Goal: Task Accomplishment & Management: Use online tool/utility

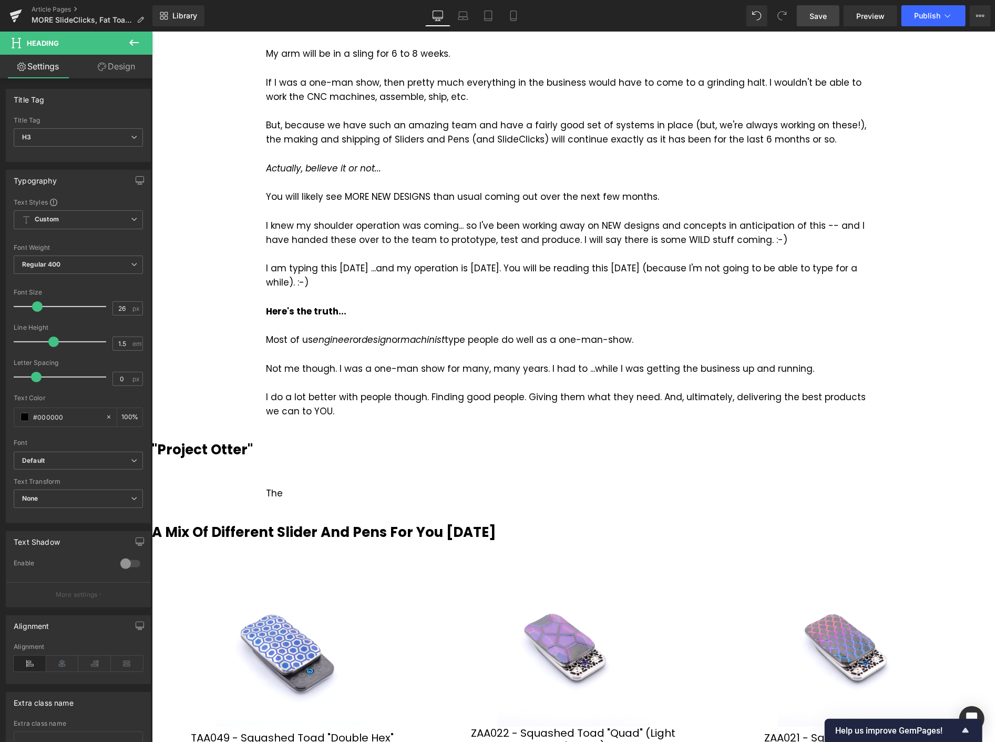
click at [827, 21] on span "Save" at bounding box center [818, 16] width 17 height 11
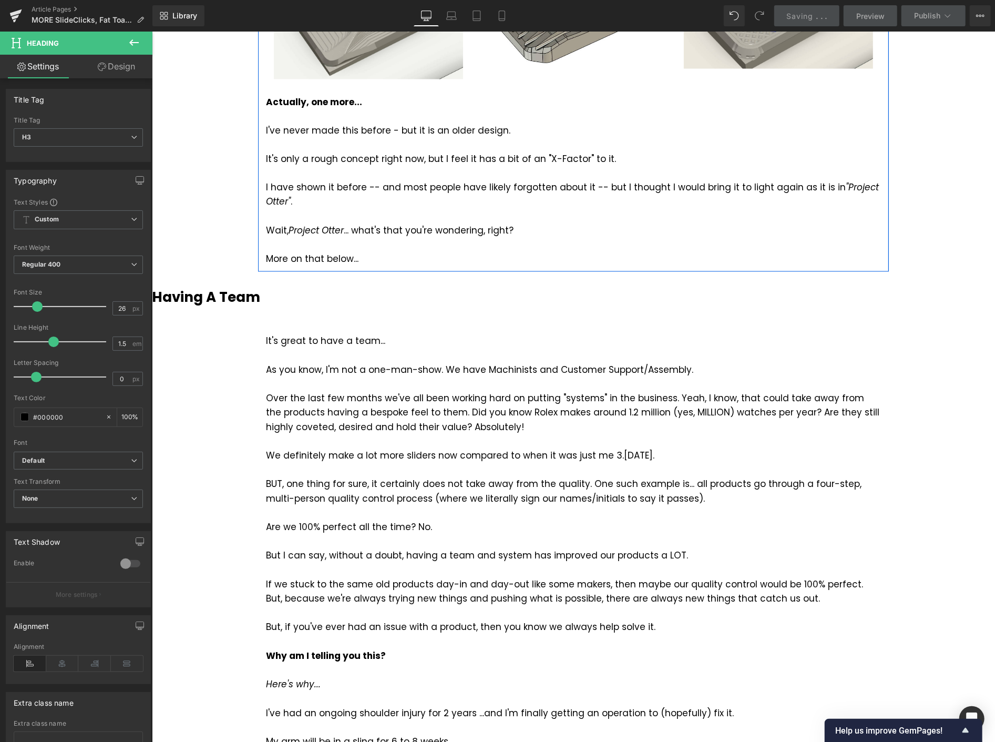
scroll to position [1201, 0]
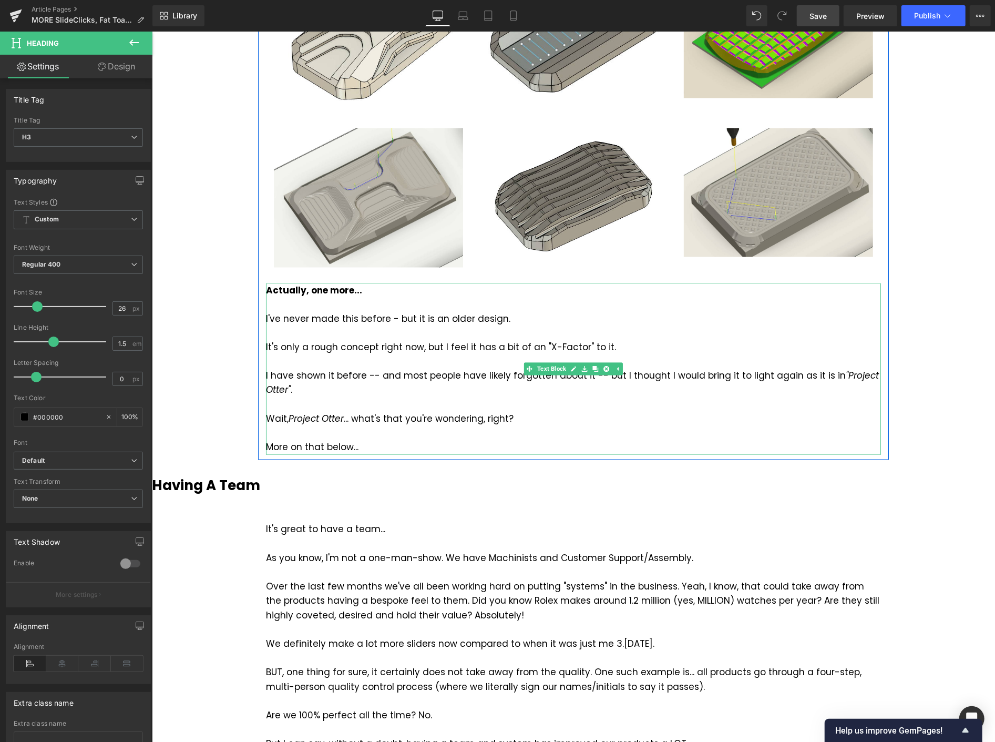
click at [272, 447] on div "More on that below..." at bounding box center [573, 447] width 615 height 14
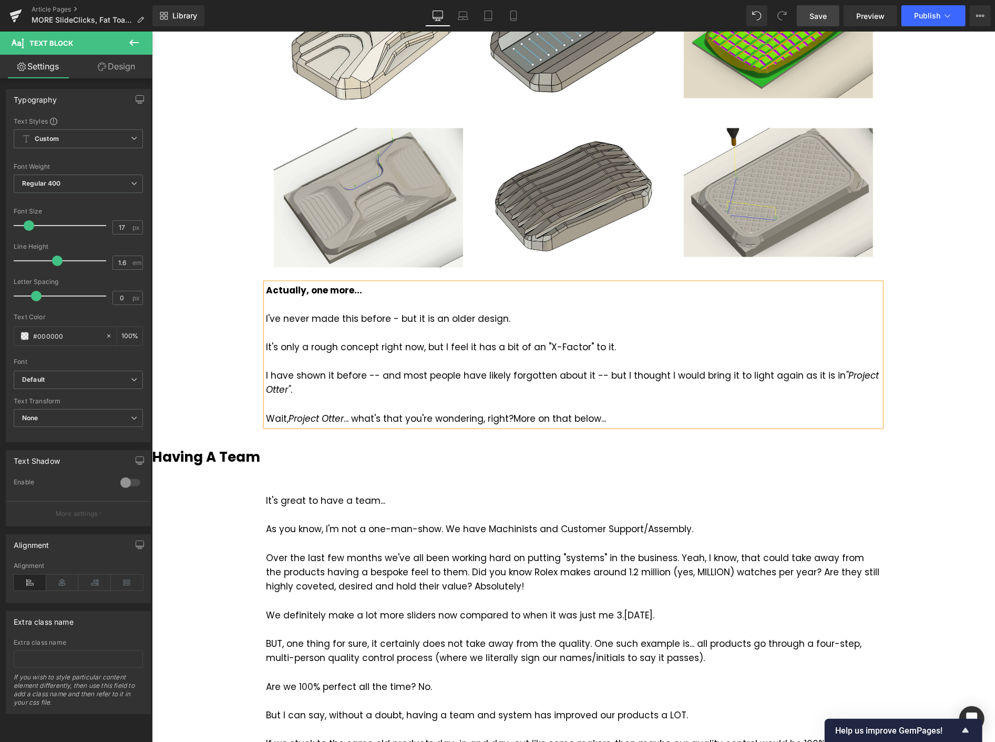
click at [615, 418] on div "Wait, Project Otter ... what's that you're wondering, right? More on that below…" at bounding box center [573, 419] width 615 height 14
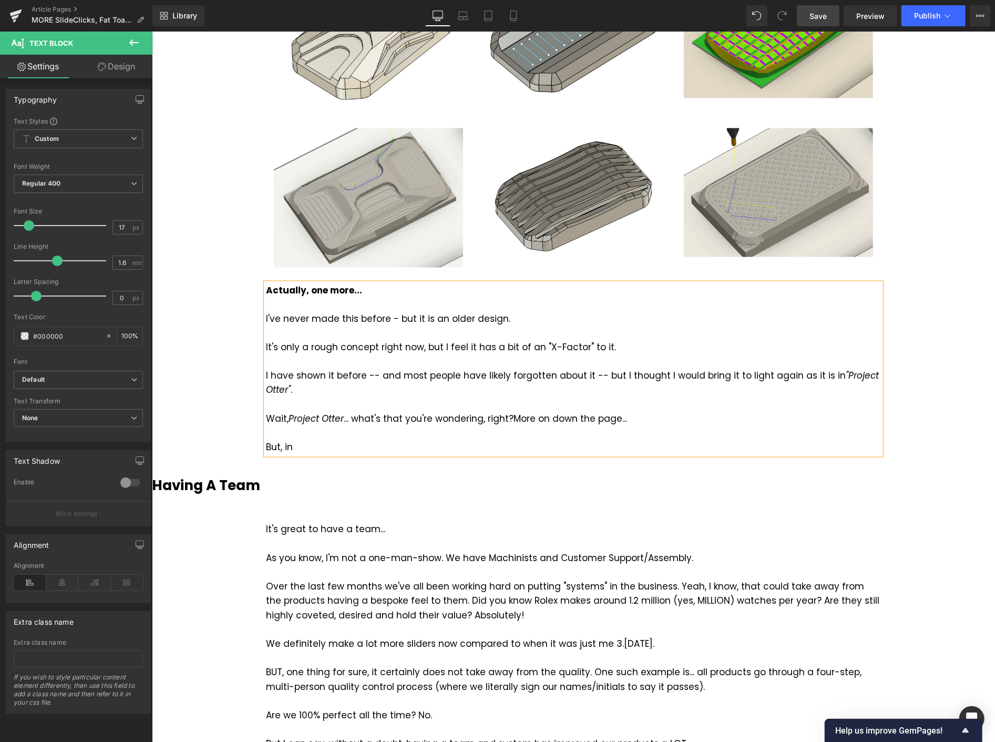
click at [509, 318] on div "I've never made this before - but it is an older design." at bounding box center [573, 318] width 615 height 14
drag, startPoint x: 559, startPoint y: 313, endPoint x: 604, endPoint y: 320, distance: 45.7
click at [604, 320] on div "I've never made this before - but it is an older design. It's called the "RoboE…" at bounding box center [573, 318] width 615 height 14
drag, startPoint x: 561, startPoint y: 313, endPoint x: 607, endPoint y: 312, distance: 46.8
click at [607, 312] on div "I've never made this before - but it is an older design. It's called the "RoboE…" at bounding box center [573, 318] width 615 height 14
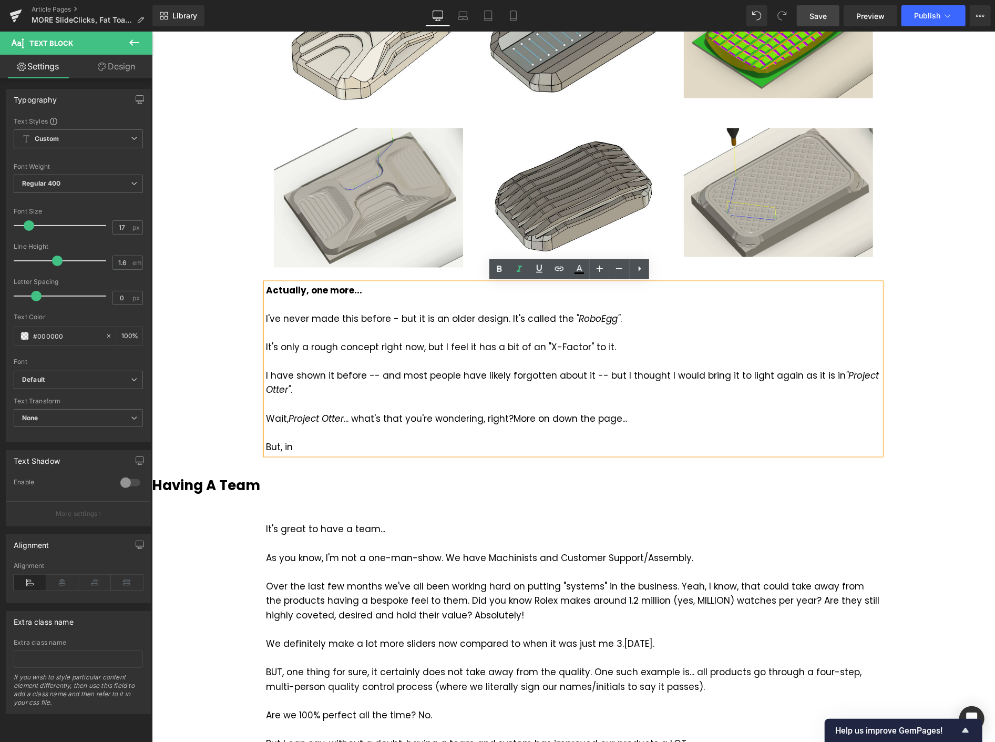
click at [923, 333] on div "In the last blog post... Two of the topics I covered were Fat Toad sliders and …" at bounding box center [572, 356] width 843 height 2933
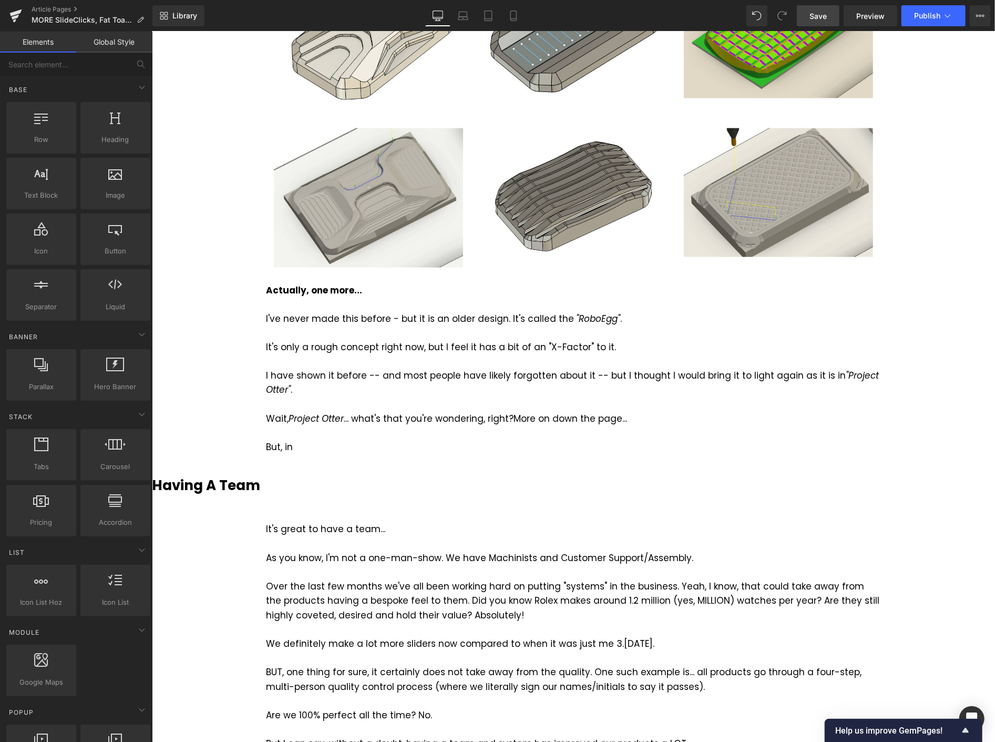
click at [835, 17] on link "Save" at bounding box center [818, 15] width 43 height 21
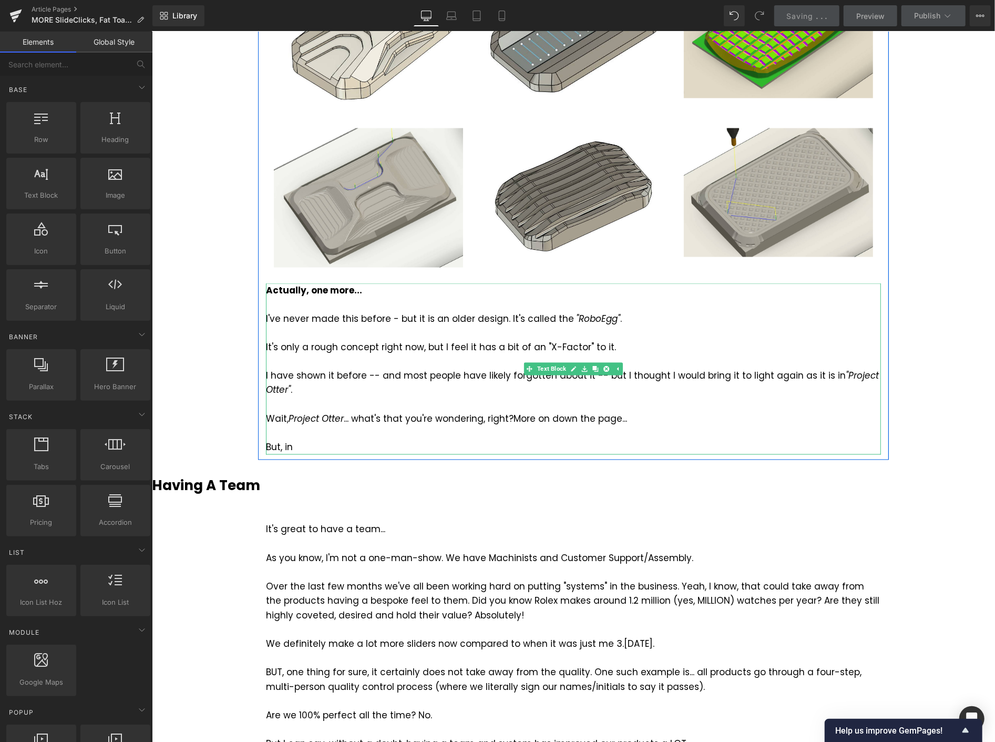
click at [297, 448] on div "But, in" at bounding box center [573, 447] width 615 height 14
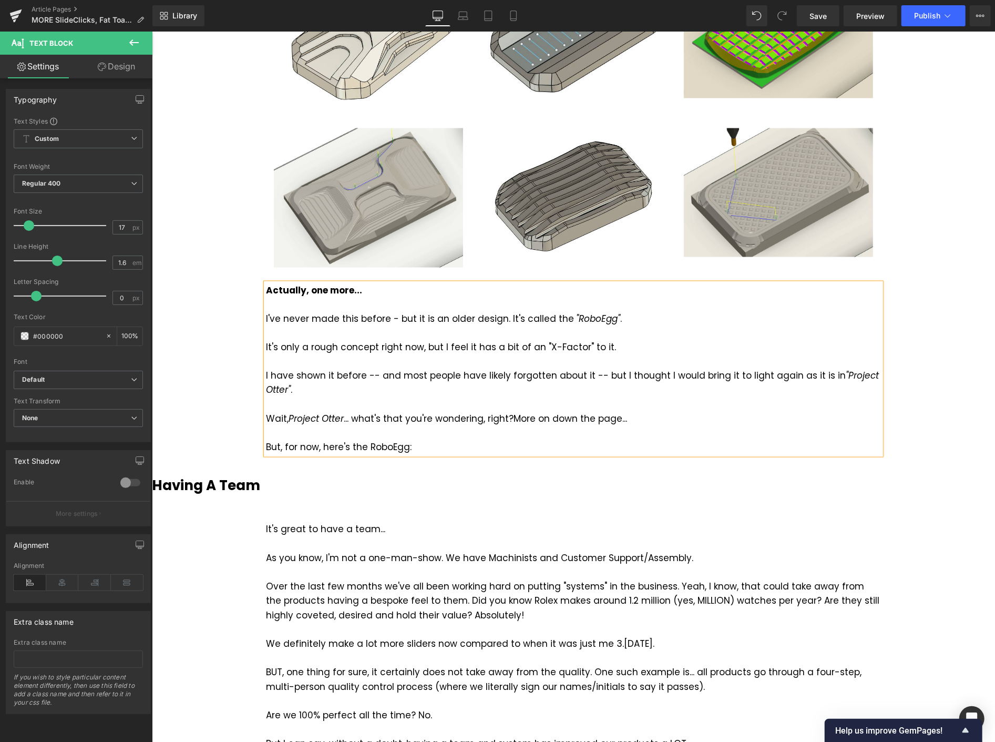
click at [952, 240] on div "In the last blog post... Two of the topics I covered were Fat Toad sliders and …" at bounding box center [572, 356] width 843 height 2933
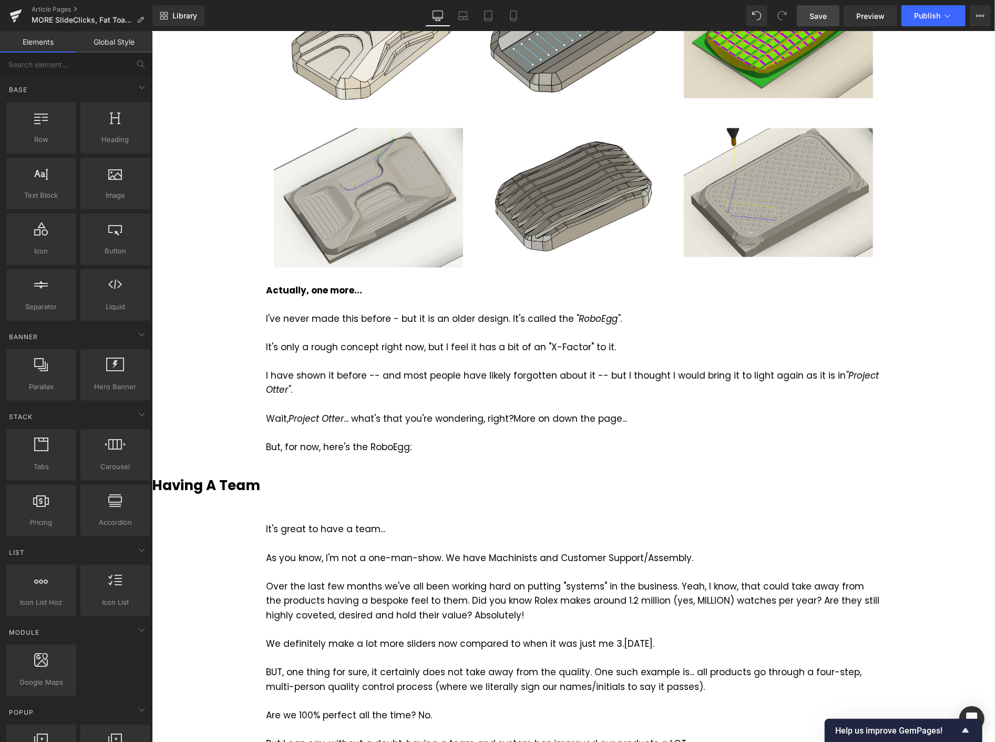
click at [826, 11] on span "Save" at bounding box center [818, 16] width 17 height 11
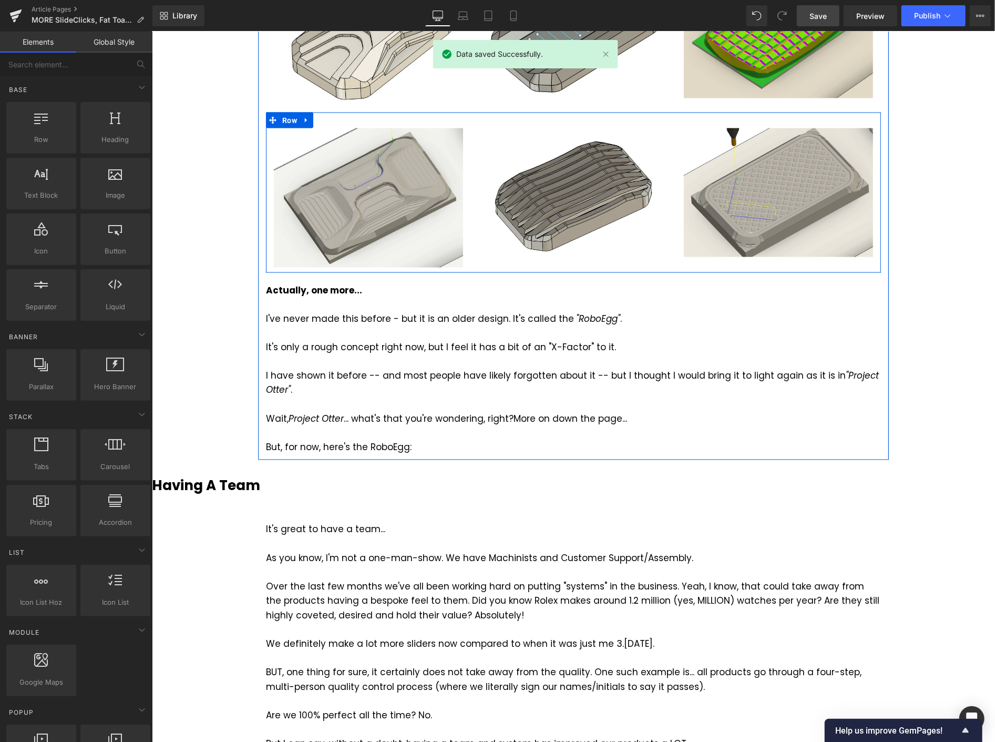
click at [303, 118] on icon at bounding box center [305, 120] width 7 height 8
click at [316, 117] on icon at bounding box center [319, 119] width 7 height 7
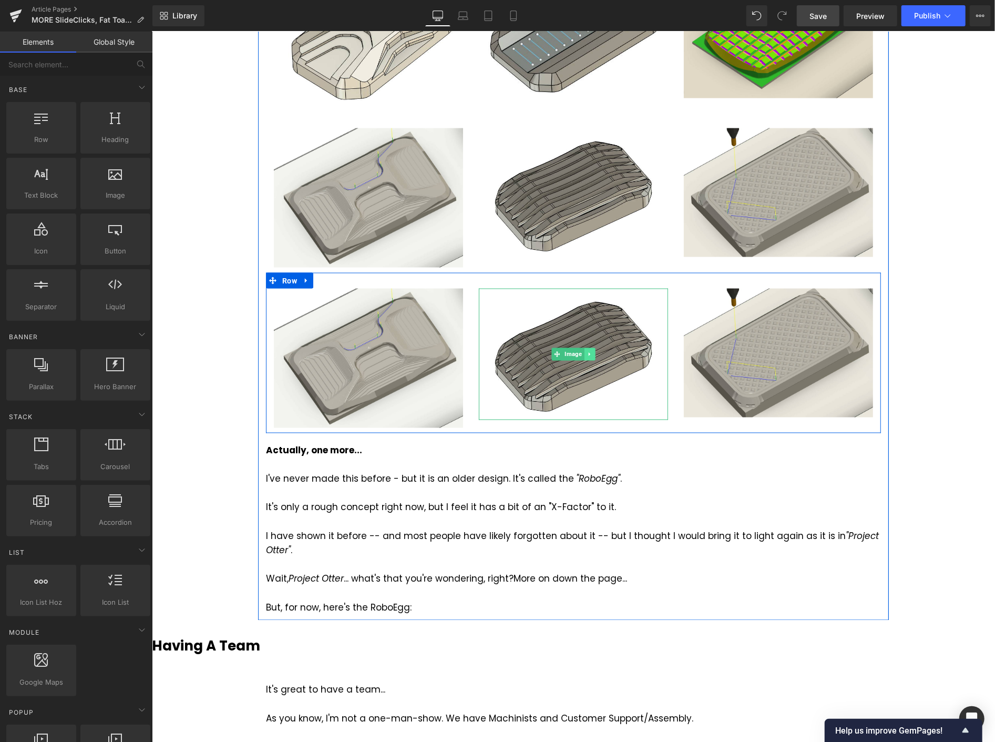
click at [586, 354] on icon at bounding box center [589, 354] width 6 height 6
click at [593, 352] on icon at bounding box center [595, 354] width 6 height 6
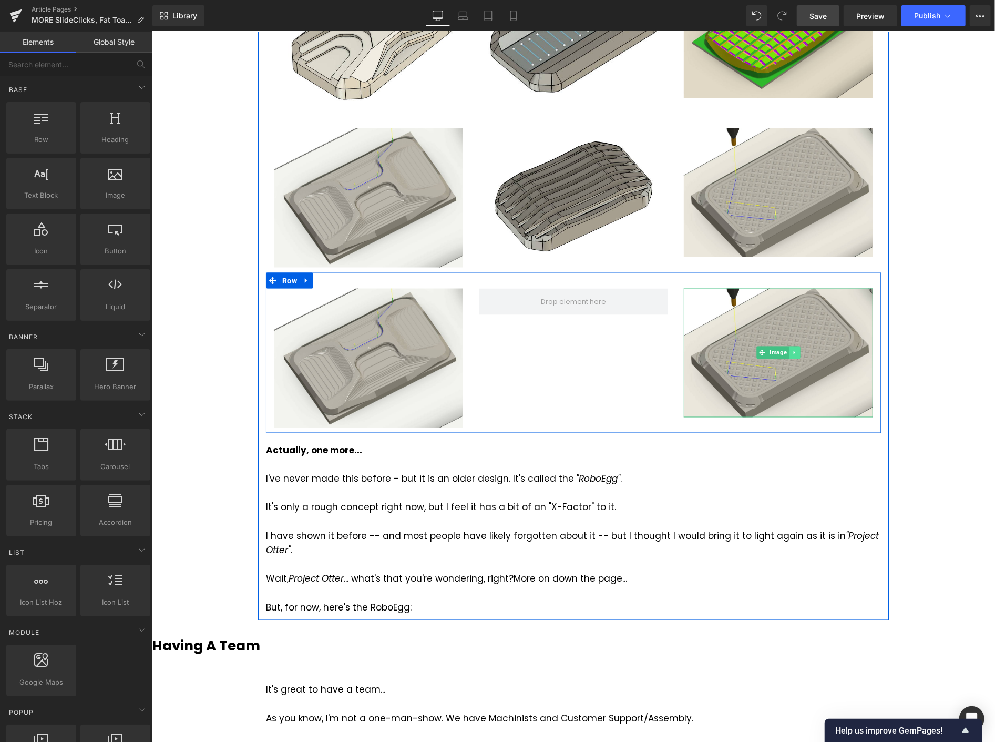
click at [791, 351] on icon at bounding box center [794, 352] width 6 height 6
click at [797, 353] on icon at bounding box center [800, 353] width 6 height 6
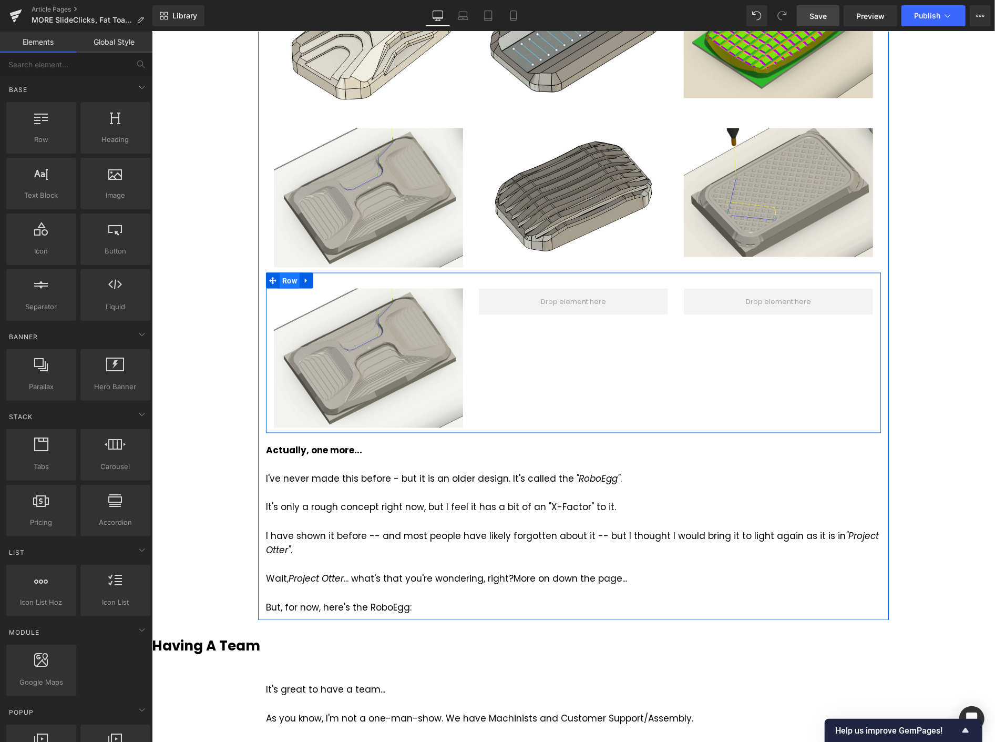
click at [288, 279] on span "Row" at bounding box center [289, 280] width 20 height 16
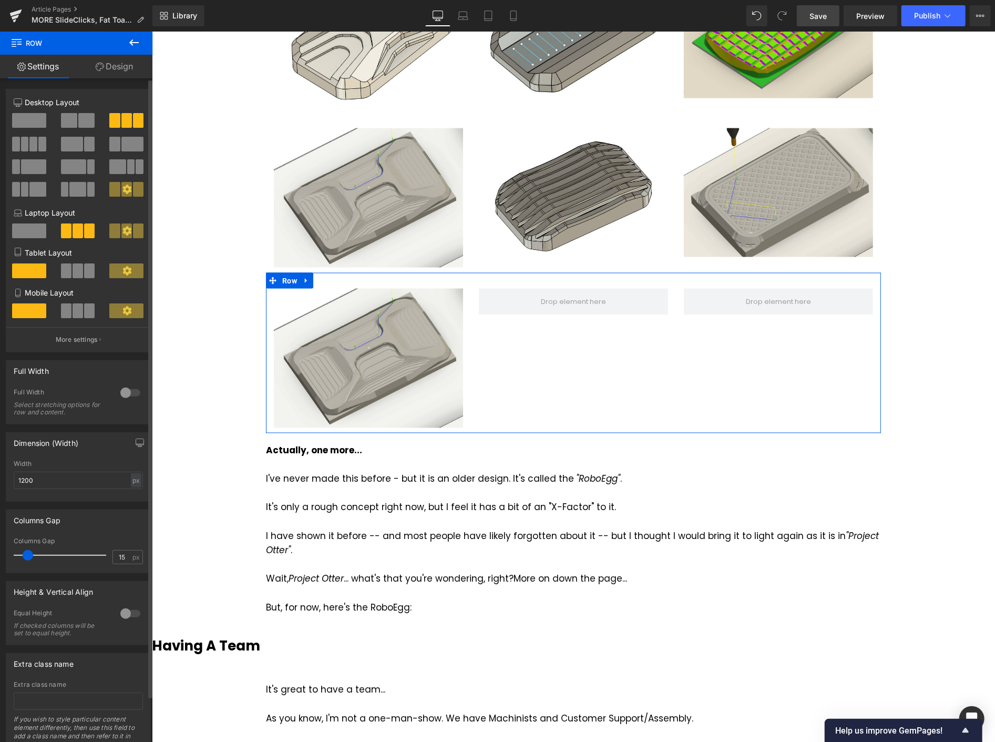
click at [39, 116] on span at bounding box center [29, 120] width 34 height 15
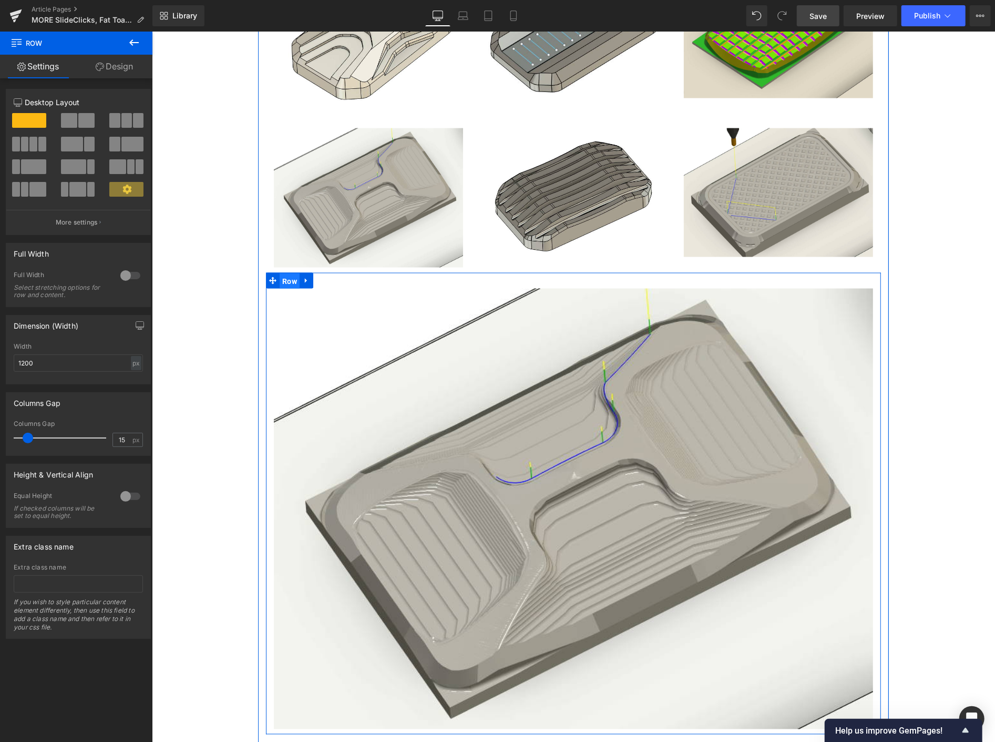
click at [282, 279] on ul "Row" at bounding box center [289, 280] width 47 height 16
click at [134, 364] on div "px" at bounding box center [136, 363] width 11 height 14
drag, startPoint x: 133, startPoint y: 382, endPoint x: 121, endPoint y: 374, distance: 14.0
click at [134, 381] on li "%" at bounding box center [135, 379] width 13 height 15
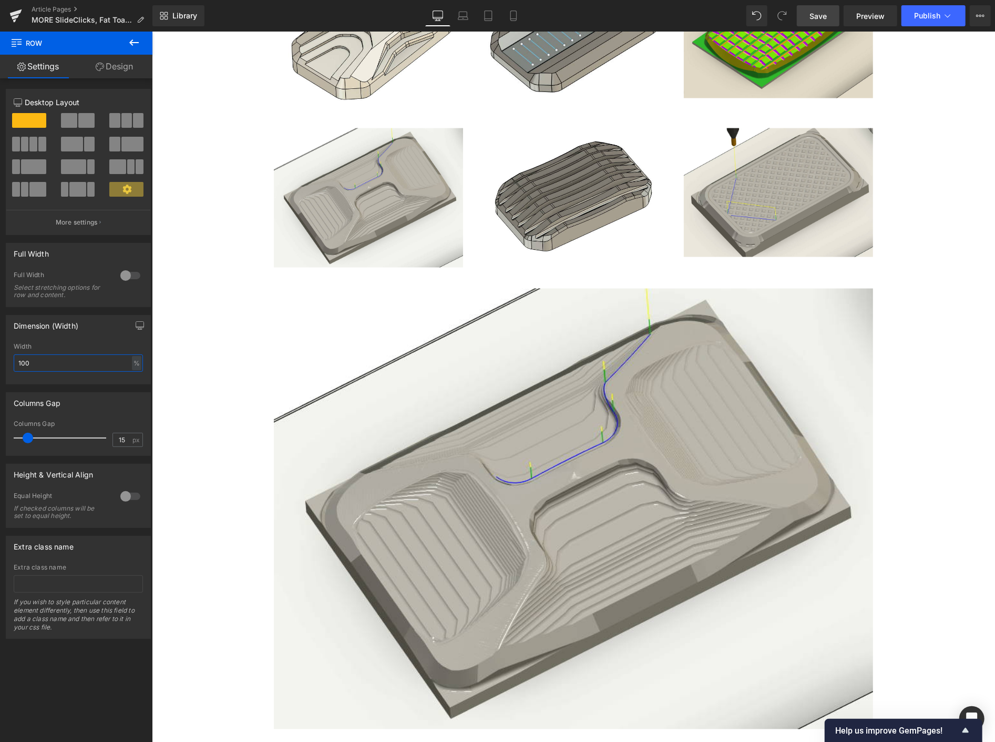
drag, startPoint x: 56, startPoint y: 365, endPoint x: -12, endPoint y: 367, distance: 68.4
click at [0, 367] on html "Row You are previewing how the will restyle your page. You can not edit Element…" at bounding box center [497, 371] width 995 height 742
type input "70"
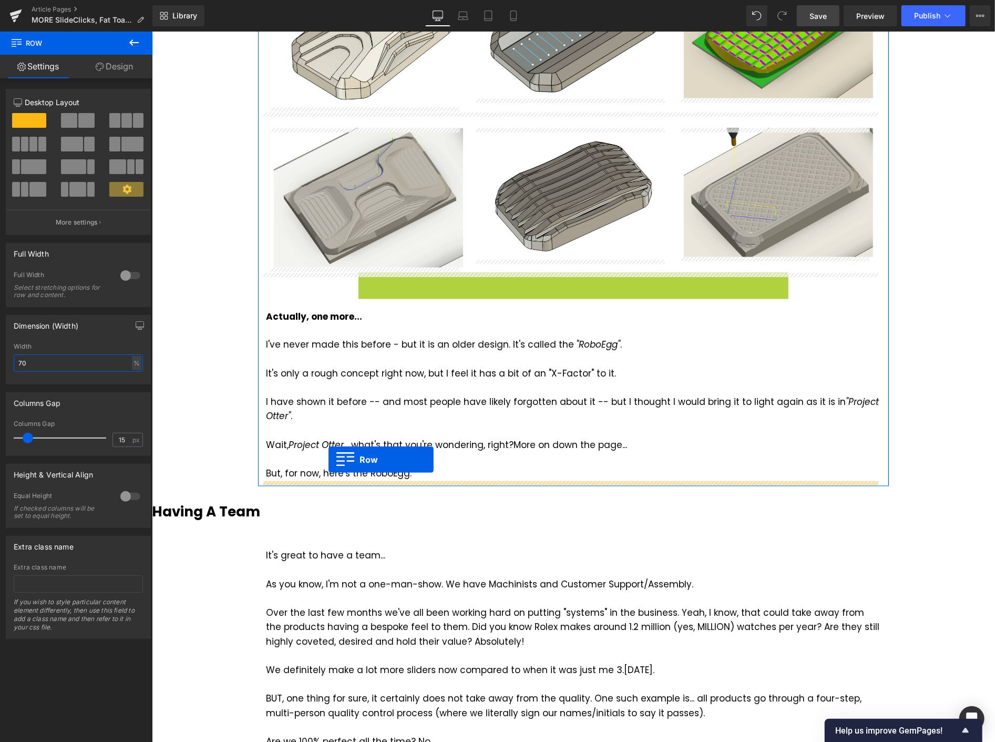
drag, startPoint x: 362, startPoint y: 278, endPoint x: 328, endPoint y: 460, distance: 184.5
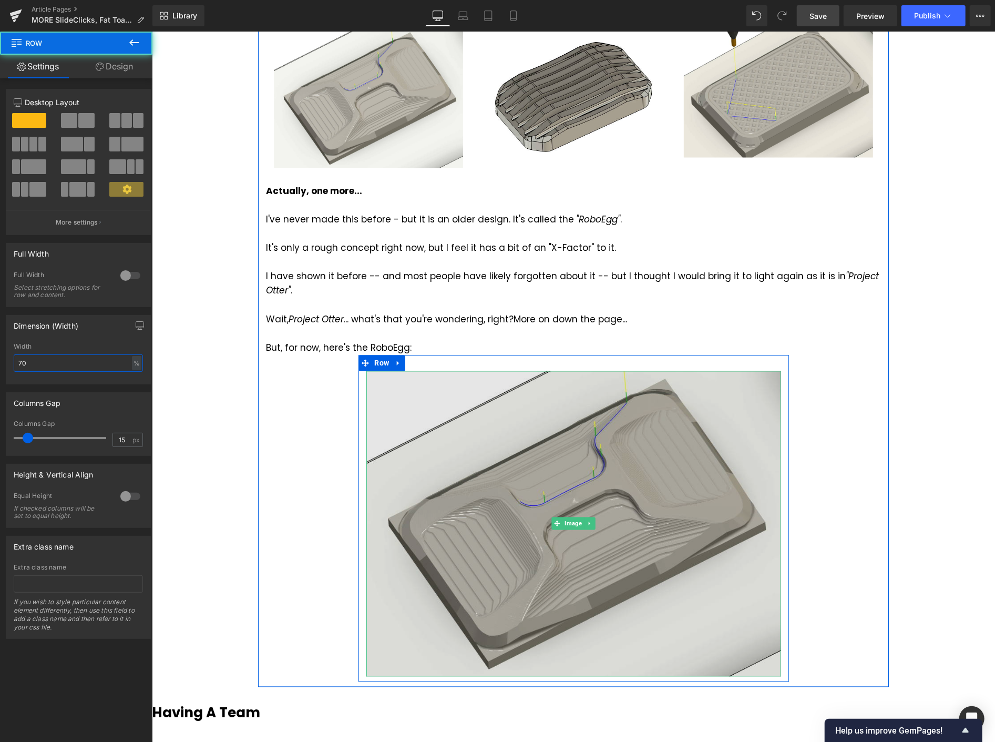
scroll to position [1318, 0]
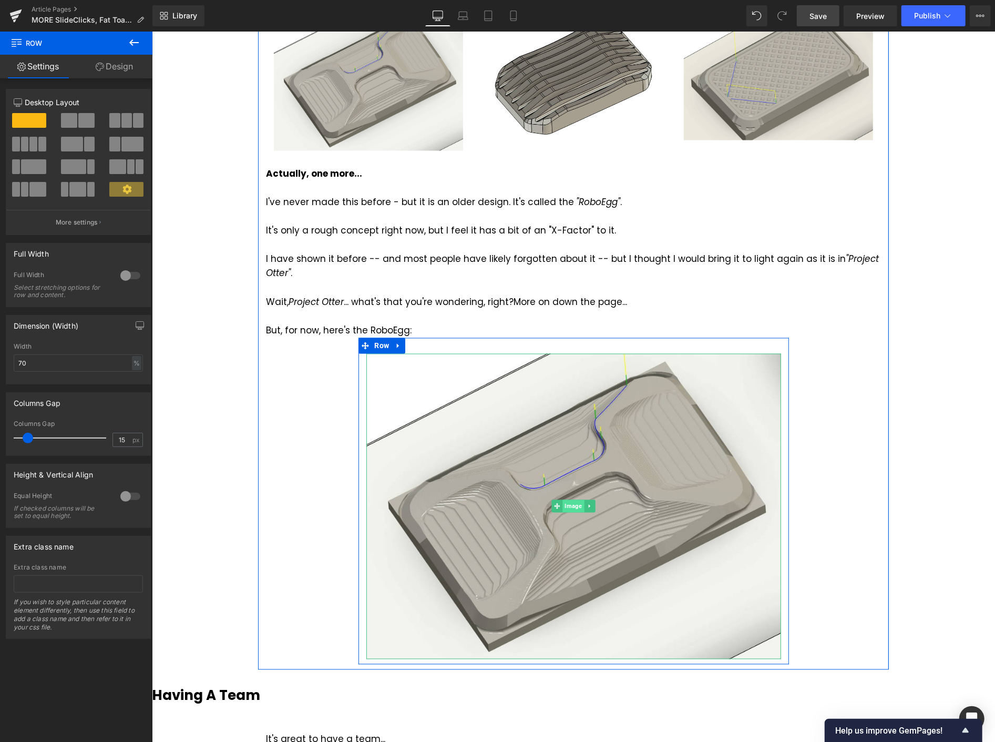
click at [565, 506] on span "Image" at bounding box center [573, 506] width 22 height 13
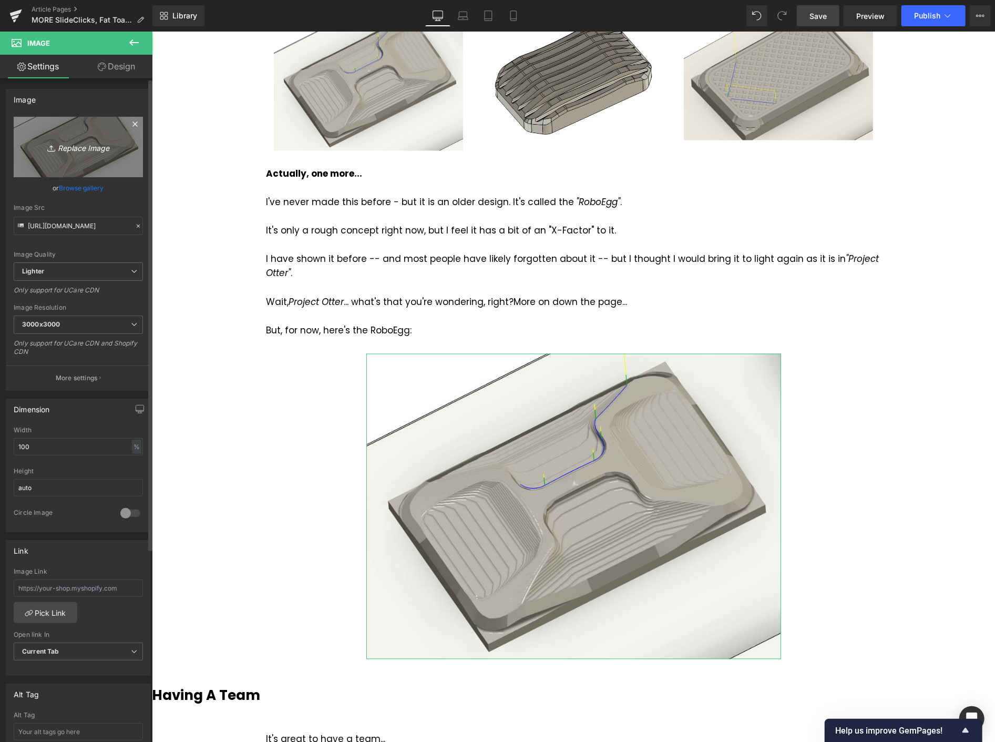
click at [80, 145] on icon "Replace Image" at bounding box center [78, 146] width 84 height 13
type input "C:\fakepath\Screenshot 2025-10-12 114338.png"
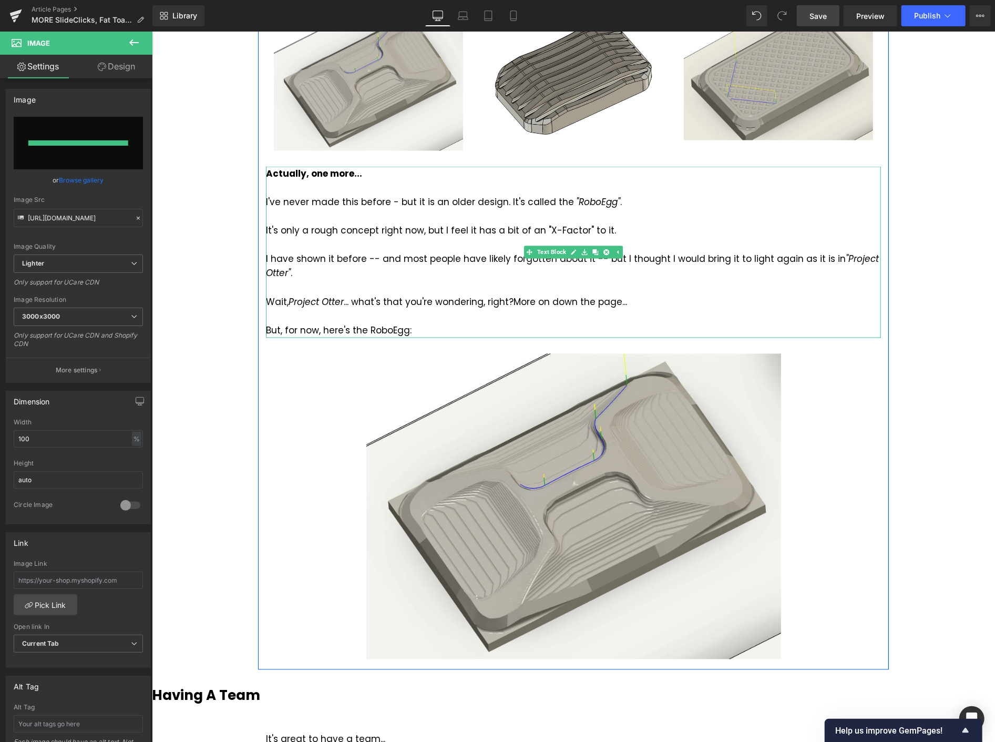
type input "https://ucarecdn.com/98e11bfb-22ad-49b6-bc2d-3c1eaad8f4f0/-/format/auto/-/previ…"
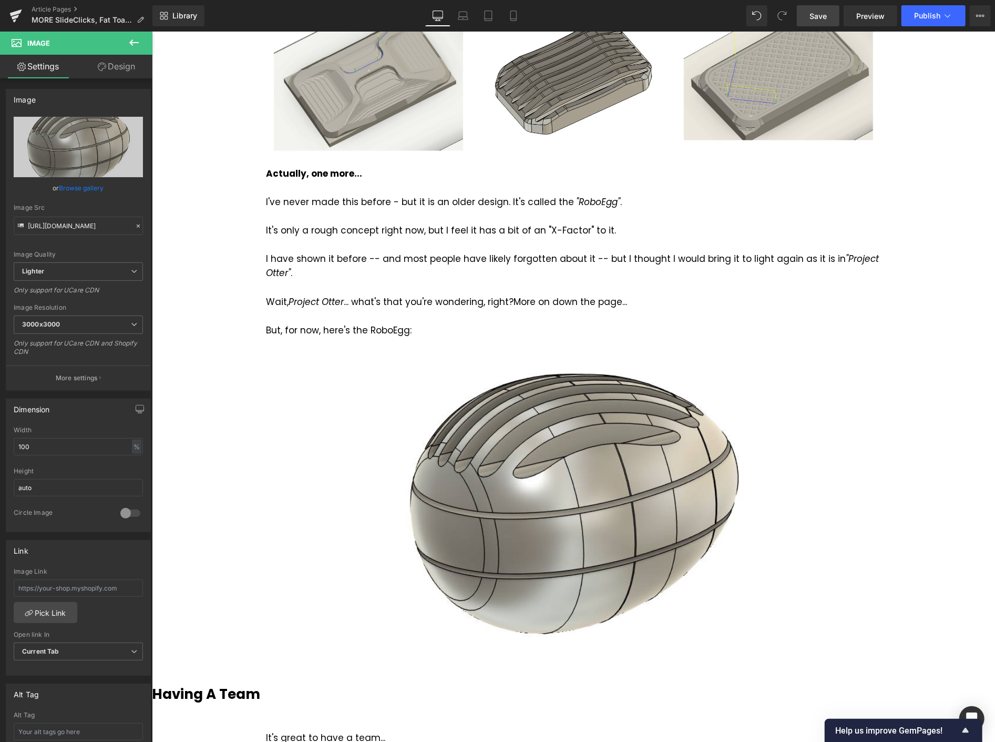
click at [810, 11] on link "Save" at bounding box center [818, 15] width 43 height 21
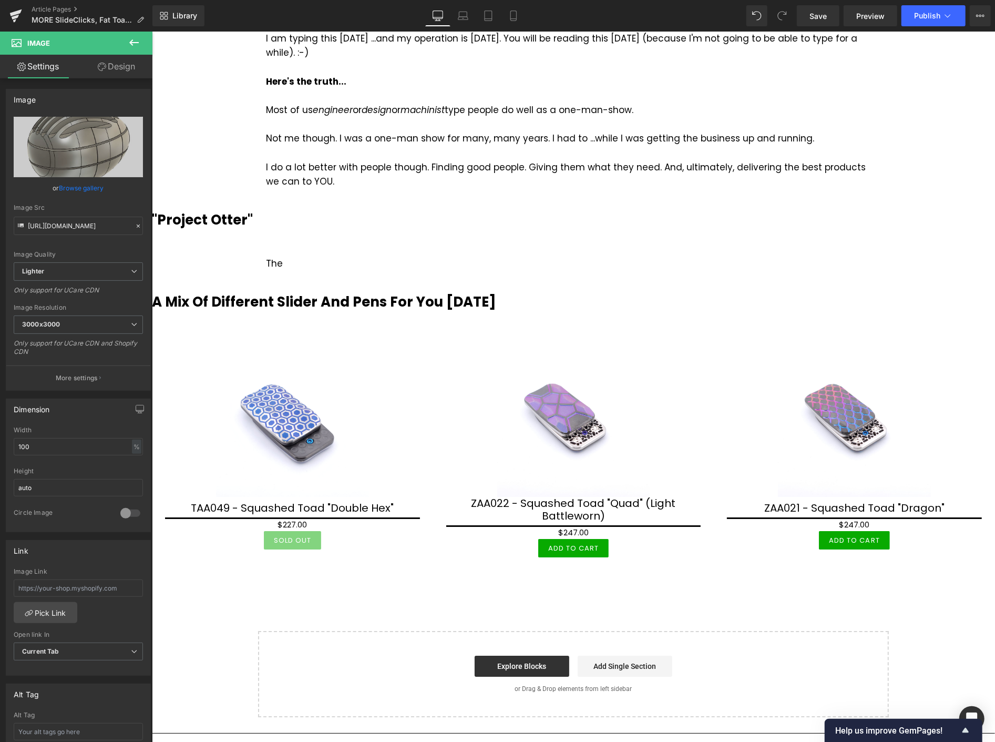
scroll to position [2662, 0]
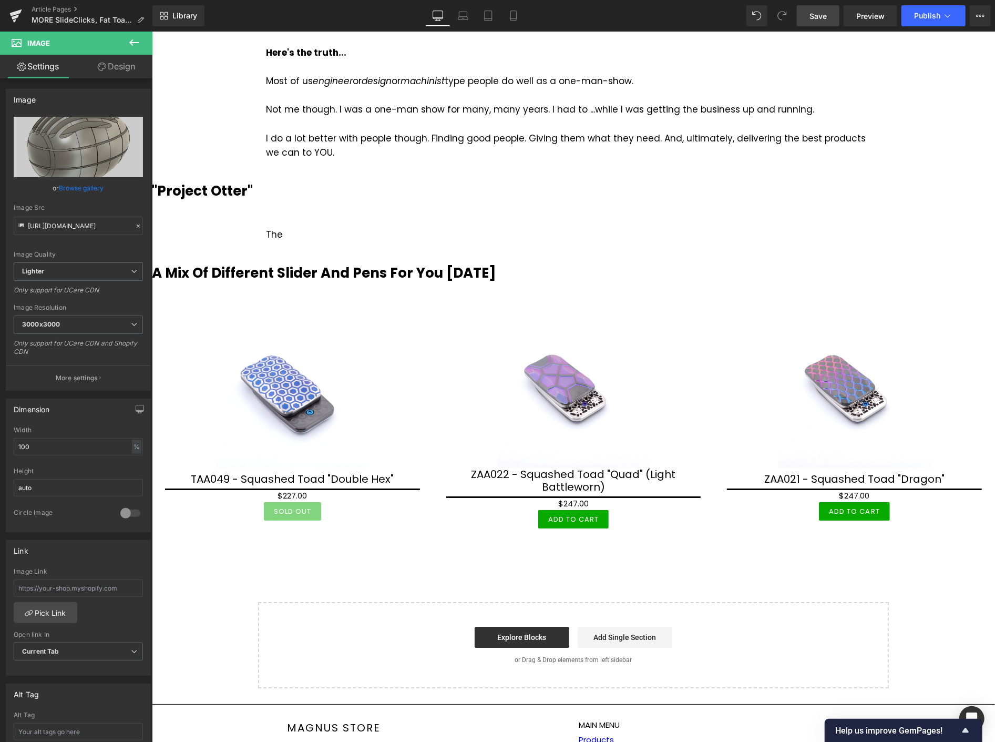
drag, startPoint x: 820, startPoint y: 19, endPoint x: 824, endPoint y: 25, distance: 6.9
click at [820, 18] on span "Save" at bounding box center [818, 16] width 17 height 11
click at [827, 17] on span "Save" at bounding box center [818, 16] width 17 height 11
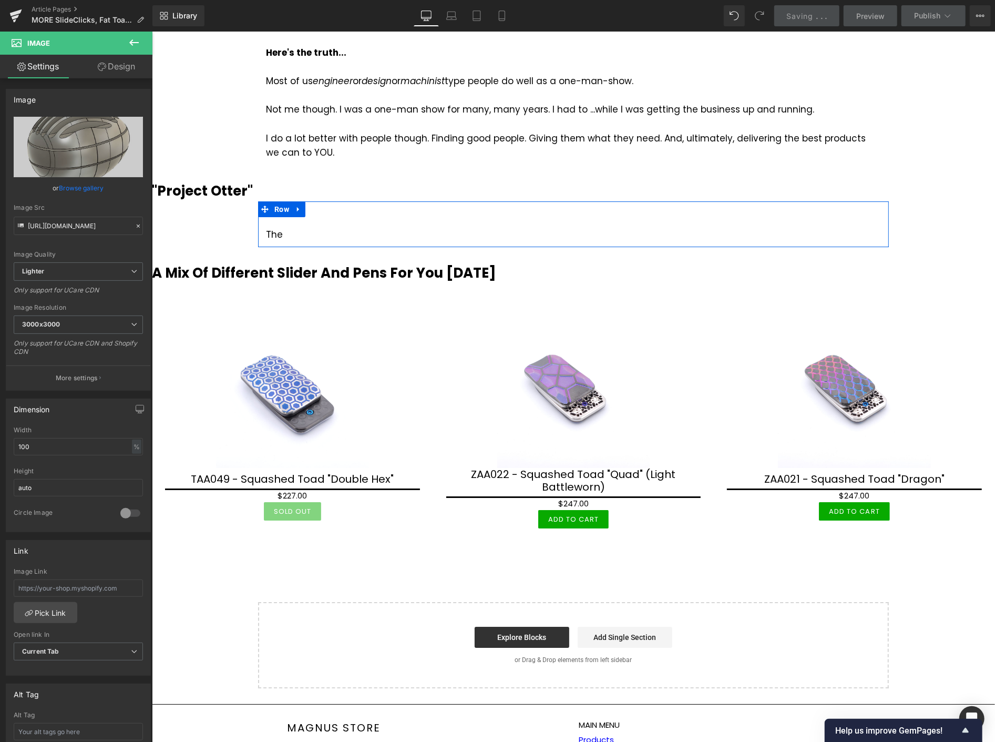
click at [151, 31] on div at bounding box center [151, 31] width 0 height 0
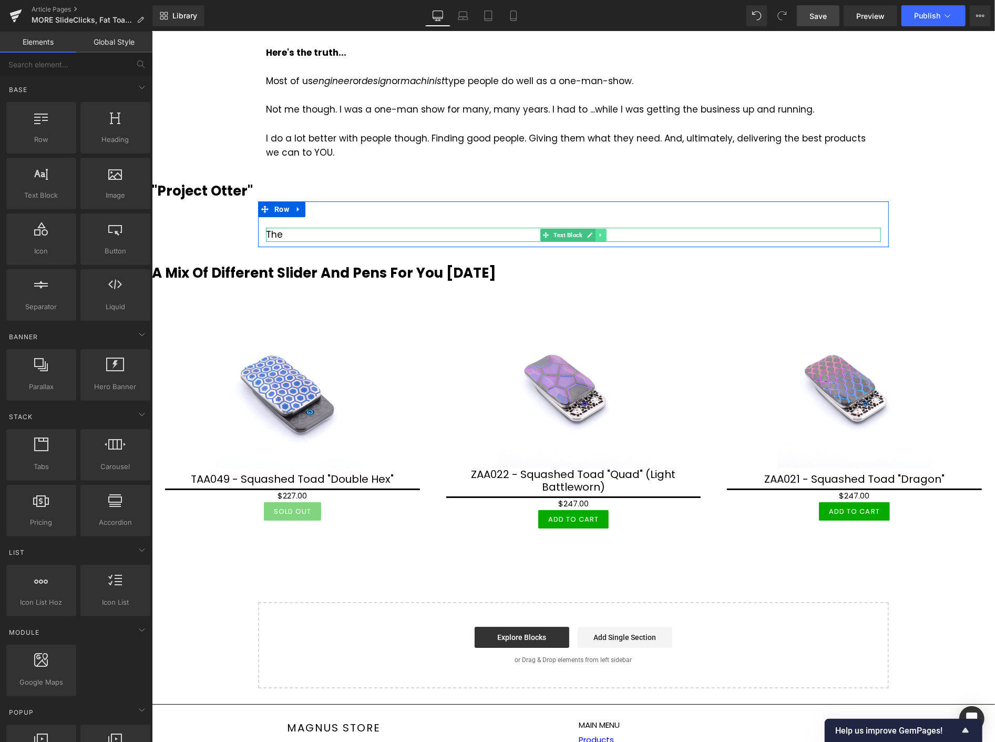
click at [599, 234] on icon at bounding box center [600, 234] width 2 height 4
click at [603, 234] on icon at bounding box center [606, 234] width 6 height 6
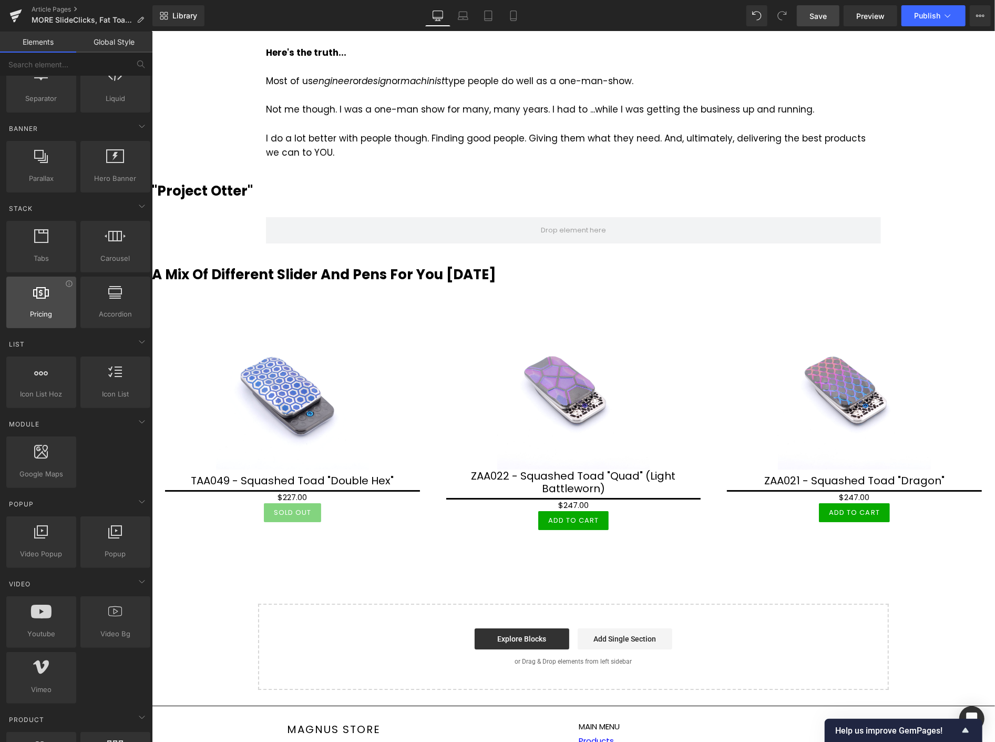
scroll to position [233, 0]
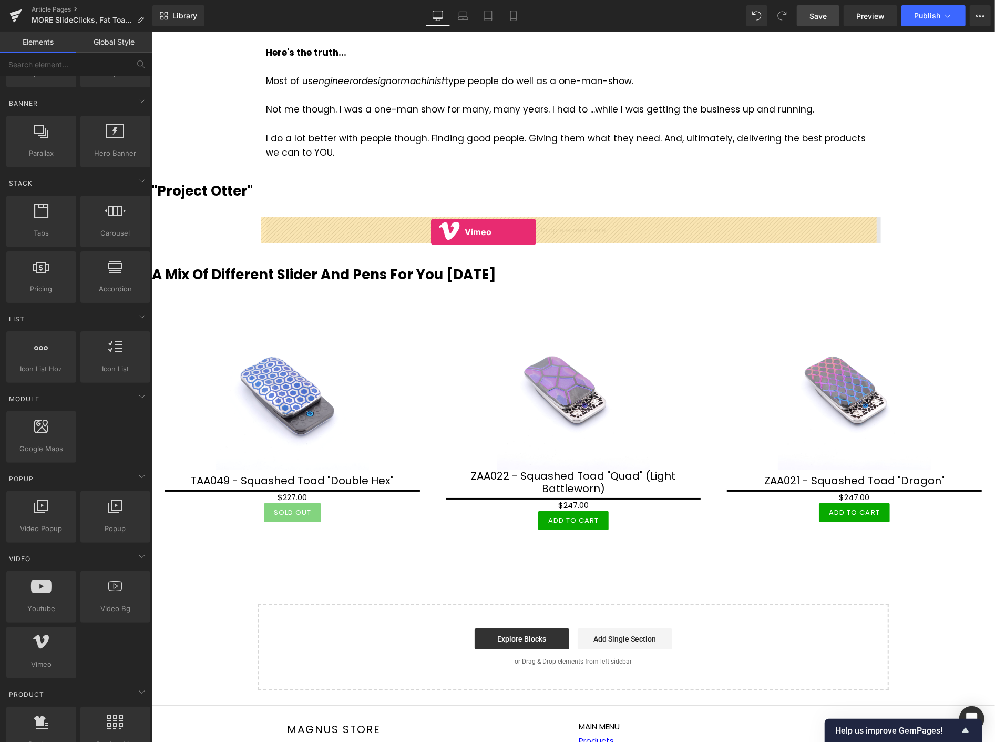
drag, startPoint x: 191, startPoint y: 692, endPoint x: 431, endPoint y: 231, distance: 518.9
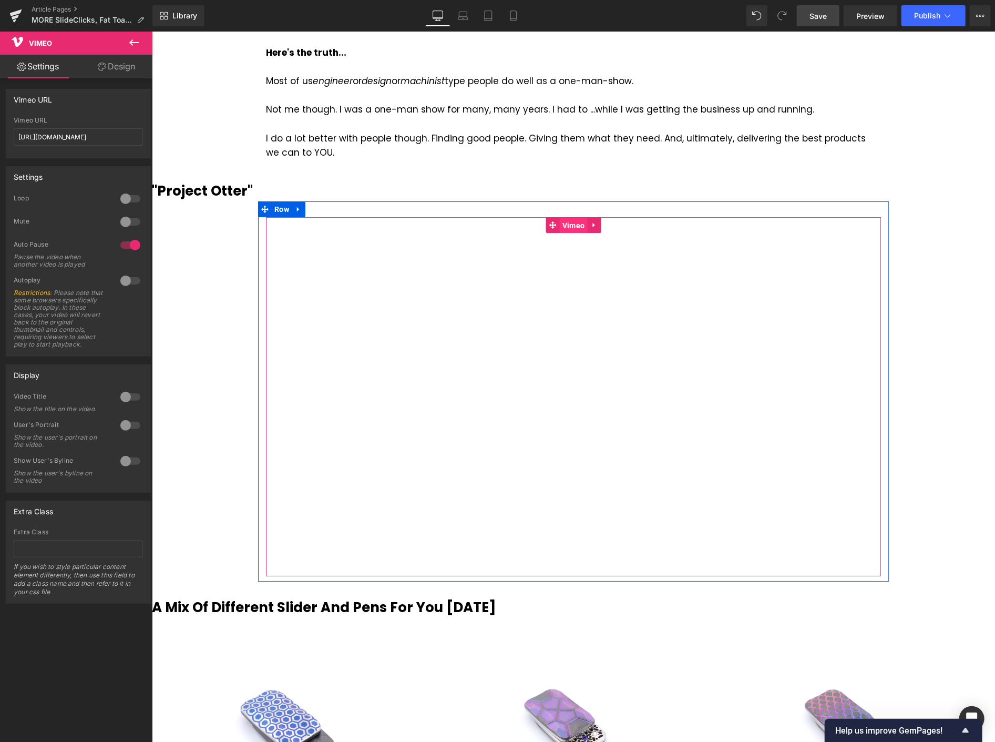
click at [567, 223] on span "Vimeo" at bounding box center [574, 225] width 28 height 16
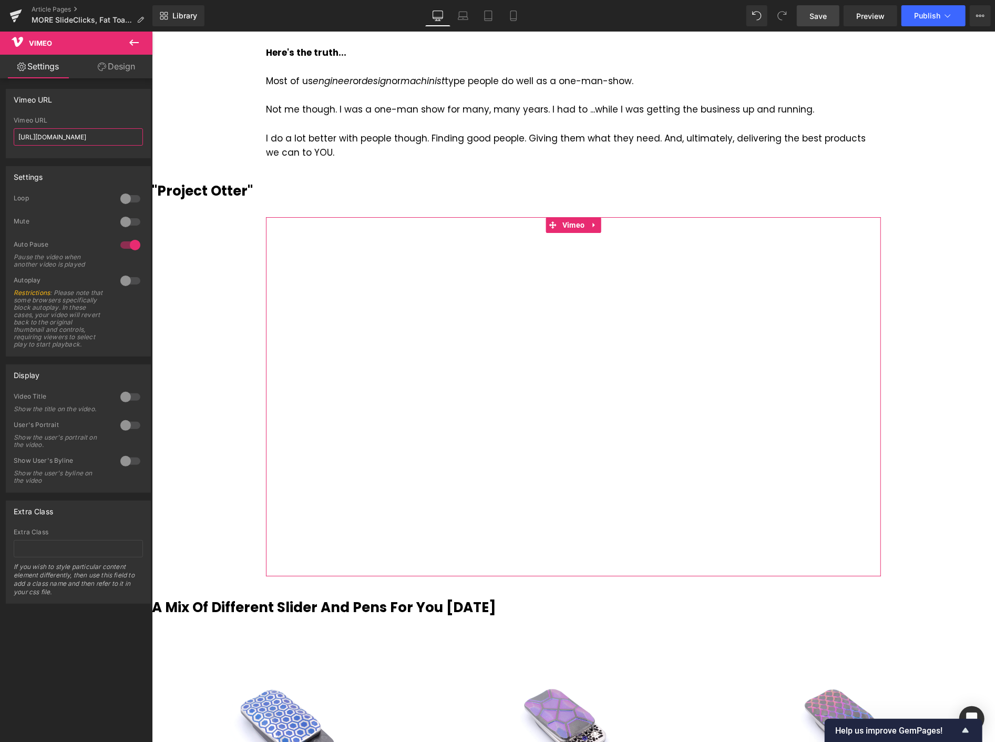
click at [107, 140] on input "https://vimeo.com/57600809" at bounding box center [78, 136] width 129 height 17
paste input "1126672284/6e0171ca21?fl=pl&fe=sh"
type input "https://vimeo.com/1126672284/6e0171ca21?fl=pl&fe=sh"
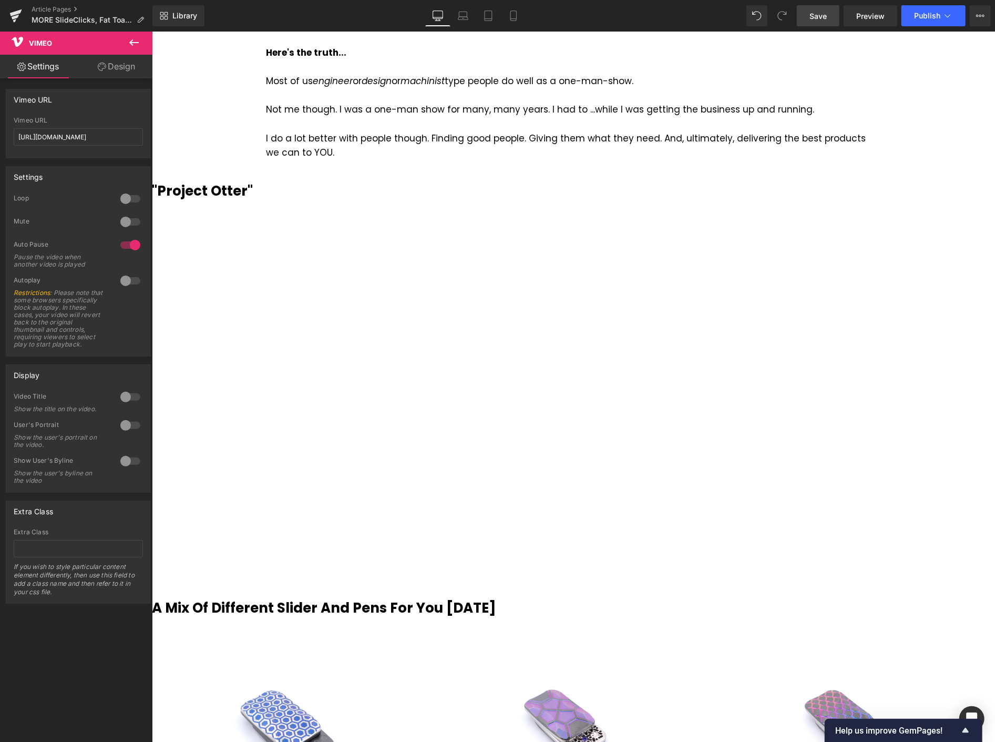
click at [814, 18] on span "Save" at bounding box center [818, 16] width 17 height 11
click at [817, 13] on span "Save" at bounding box center [818, 16] width 17 height 11
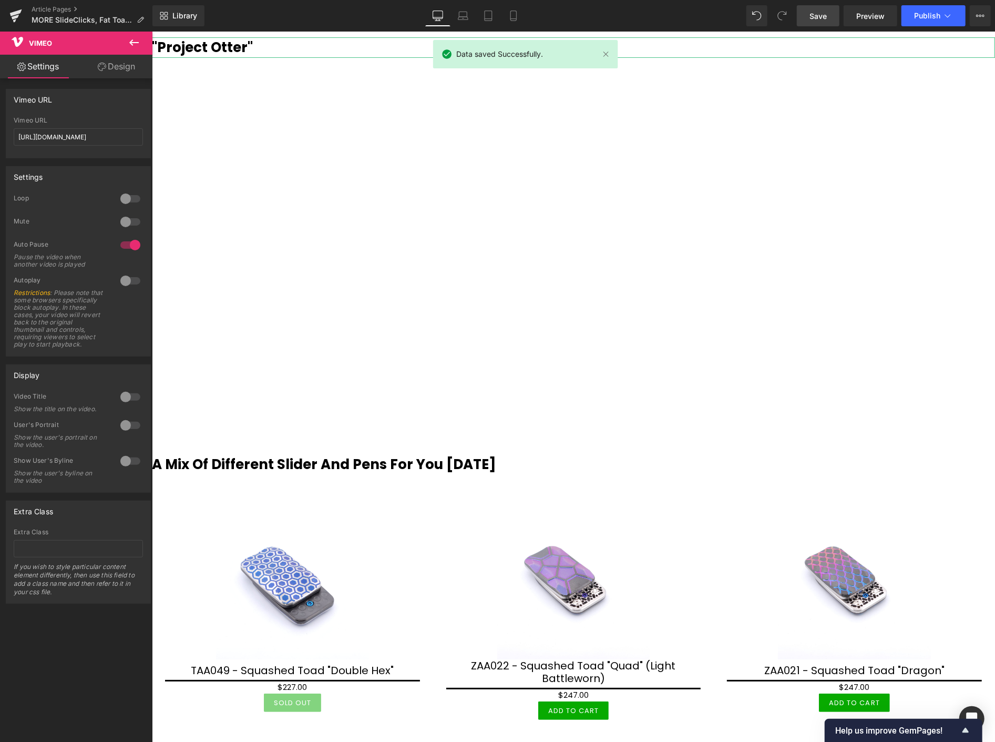
scroll to position [2837, 0]
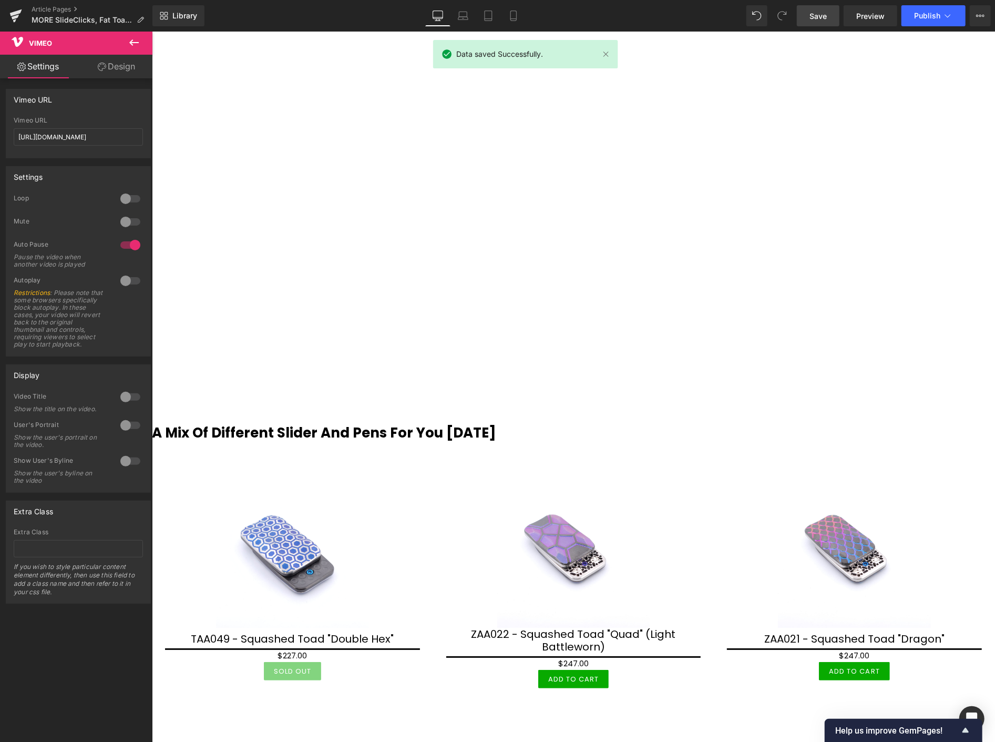
click at [151, 31] on div at bounding box center [151, 31] width 0 height 0
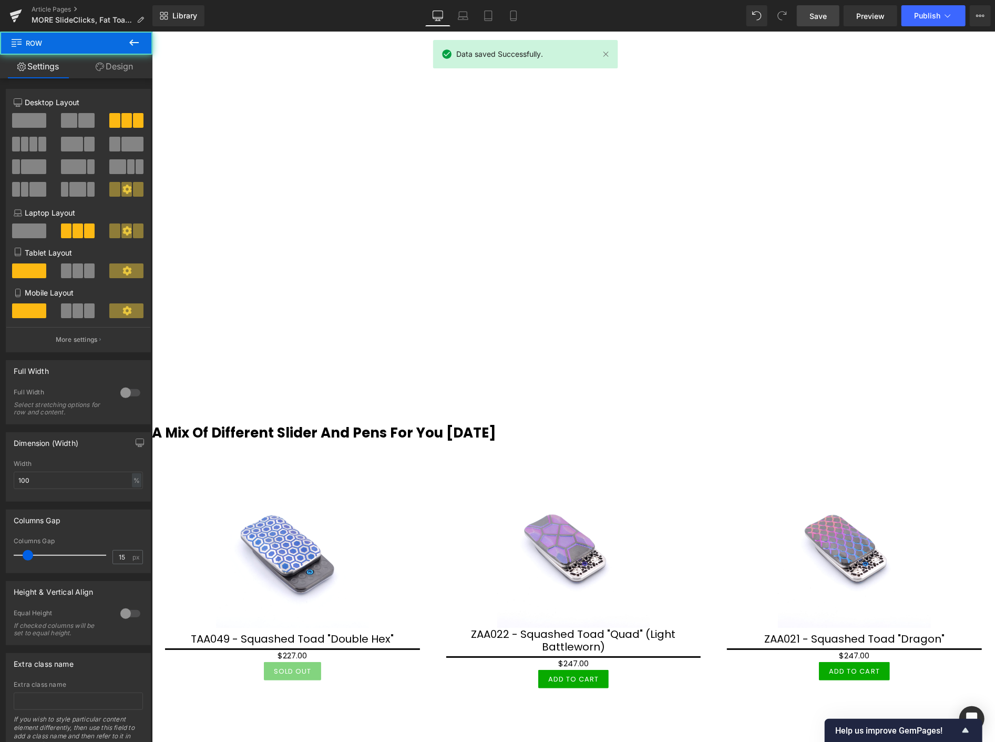
click at [339, 439] on b "A Mix Of Different Slider And Pens For You Today" at bounding box center [323, 432] width 344 height 19
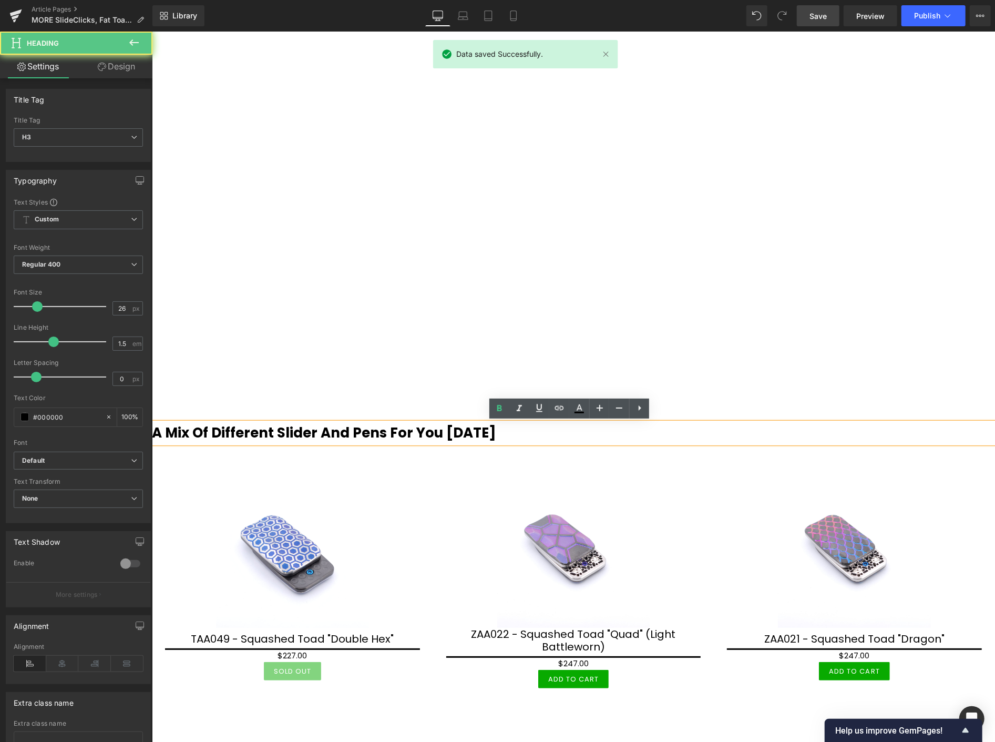
click at [313, 431] on b "A Mix Of Different Slider And Pens For You Today" at bounding box center [323, 432] width 344 height 19
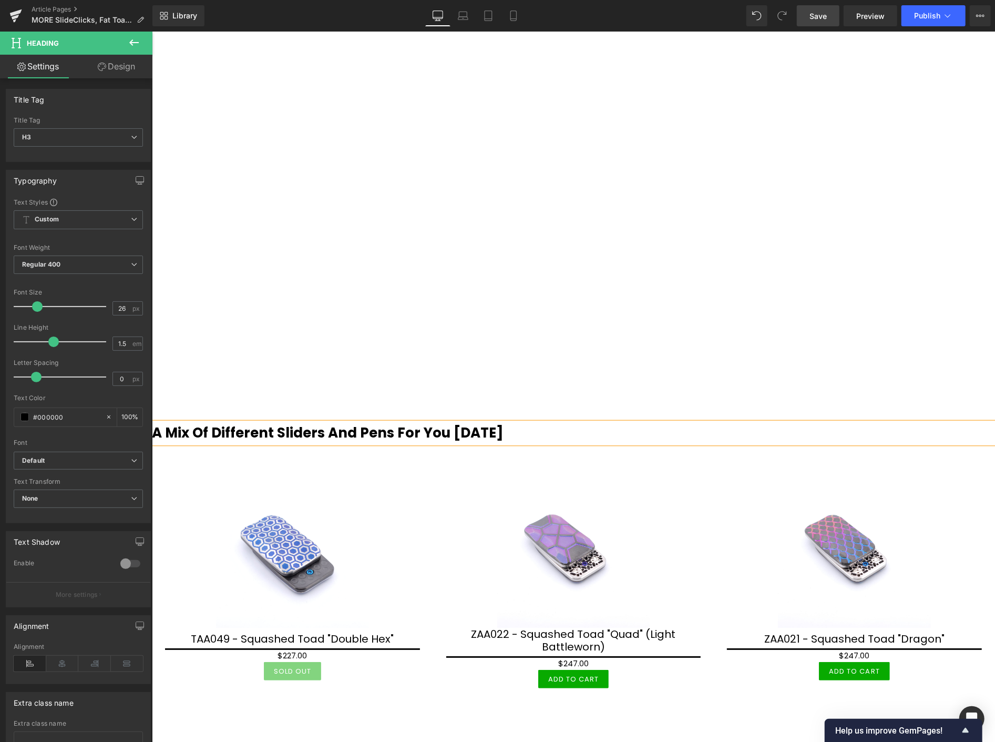
click at [825, 18] on span "Save" at bounding box center [818, 16] width 17 height 11
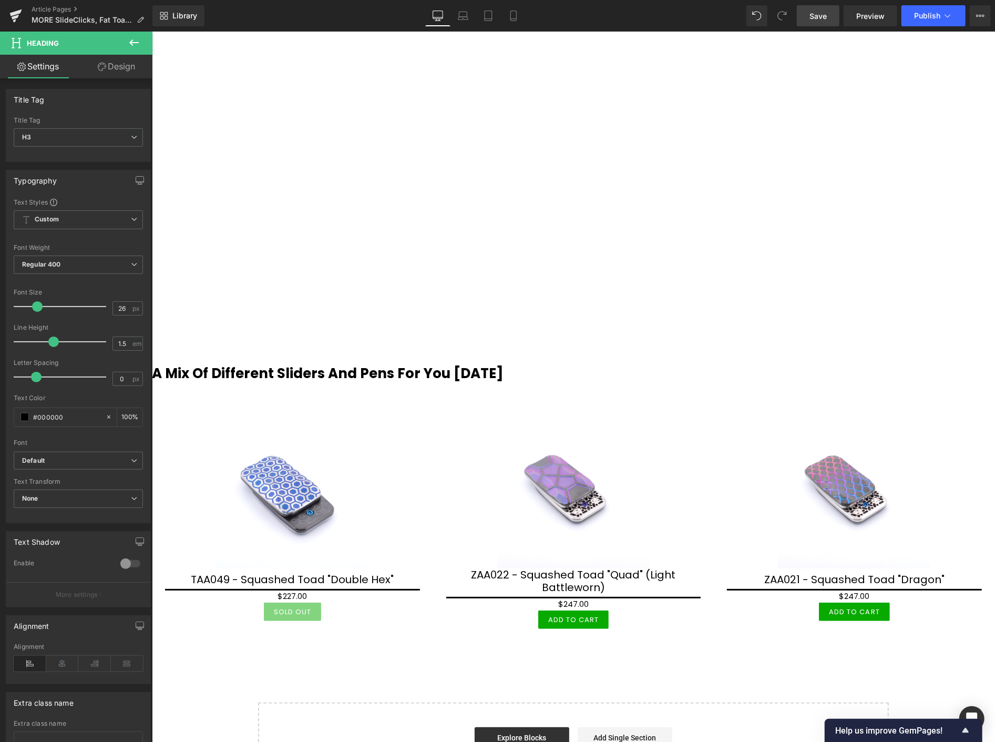
scroll to position [2748, 0]
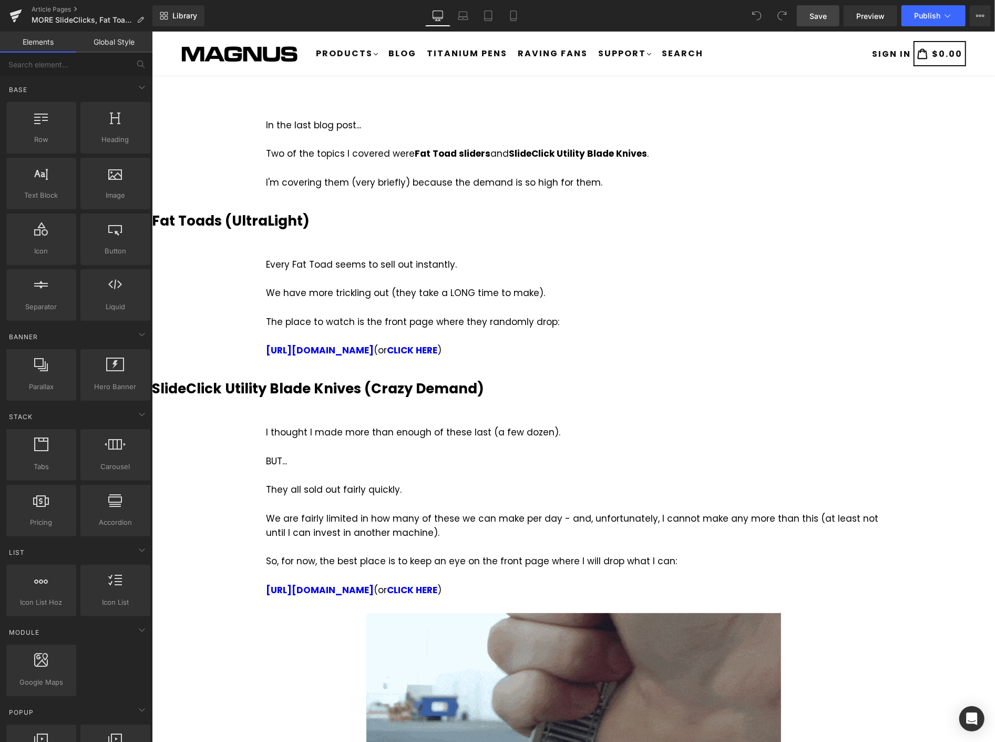
click at [831, 14] on link "Save" at bounding box center [818, 15] width 43 height 21
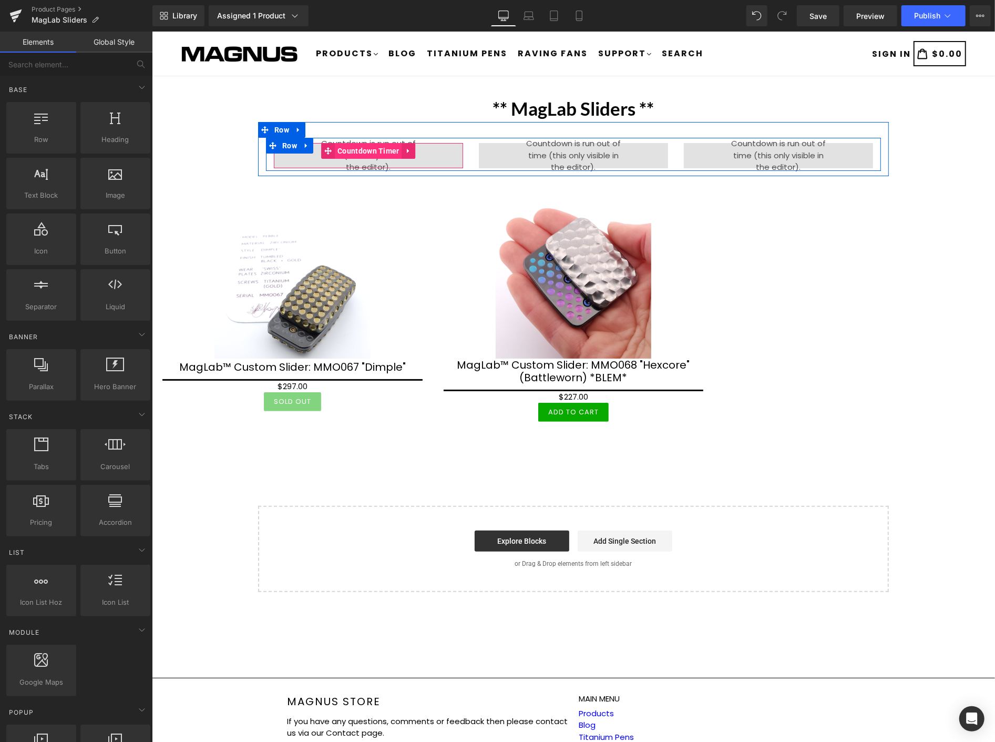
click at [352, 146] on span "Countdown Timer" at bounding box center [367, 151] width 67 height 16
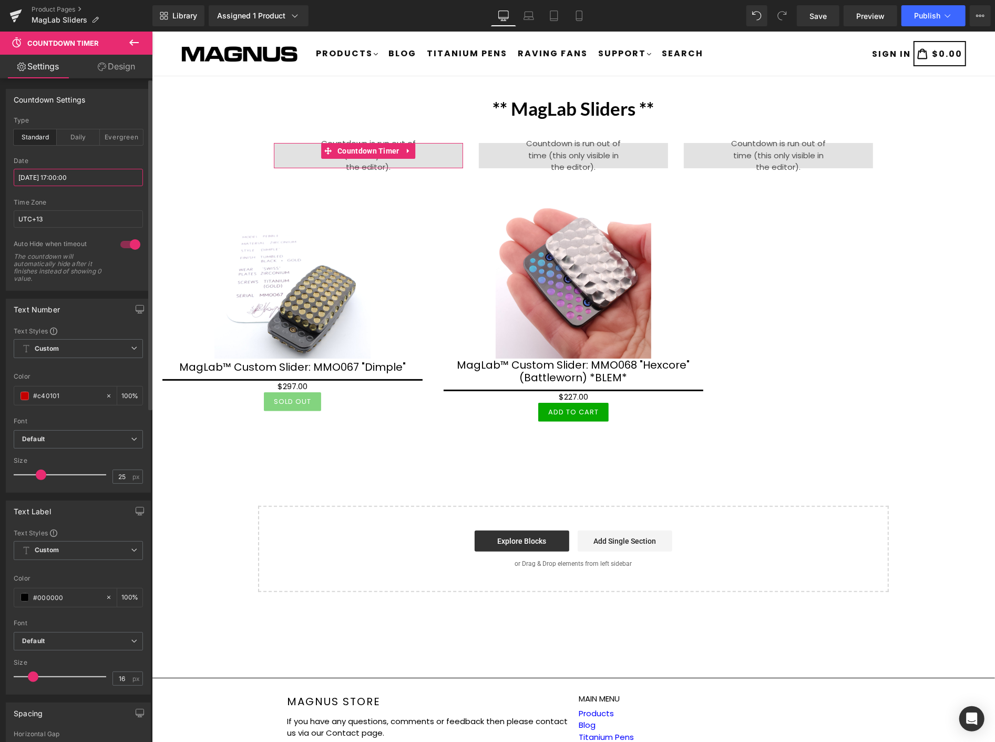
click at [92, 177] on input "2025/10/09 17:00:00" at bounding box center [78, 177] width 129 height 17
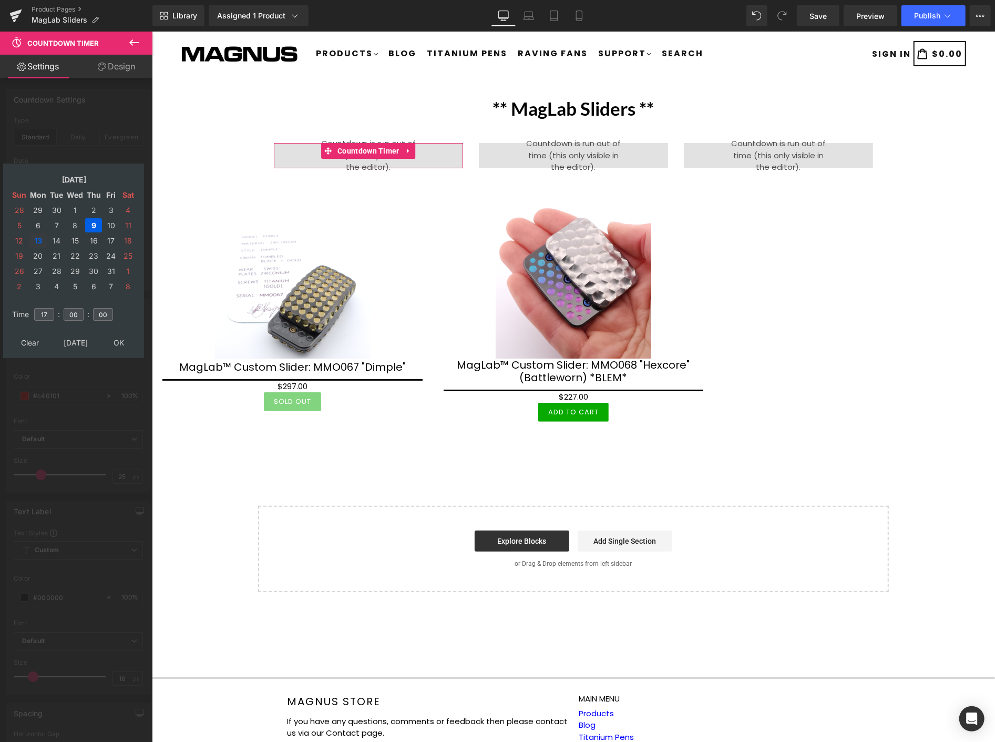
click at [38, 235] on td "13" at bounding box center [38, 240] width 18 height 14
drag, startPoint x: 51, startPoint y: 307, endPoint x: 37, endPoint y: 307, distance: 14.2
click at [37, 308] on input "17" at bounding box center [44, 314] width 20 height 13
type input "15"
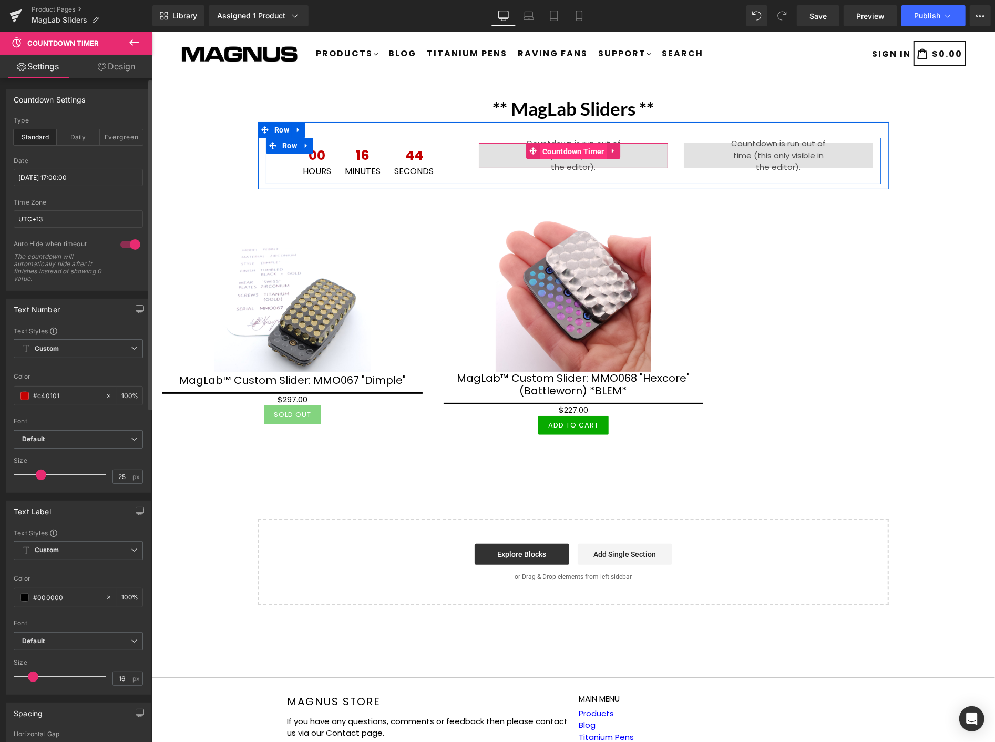
click at [574, 150] on span "Countdown Timer" at bounding box center [573, 151] width 67 height 16
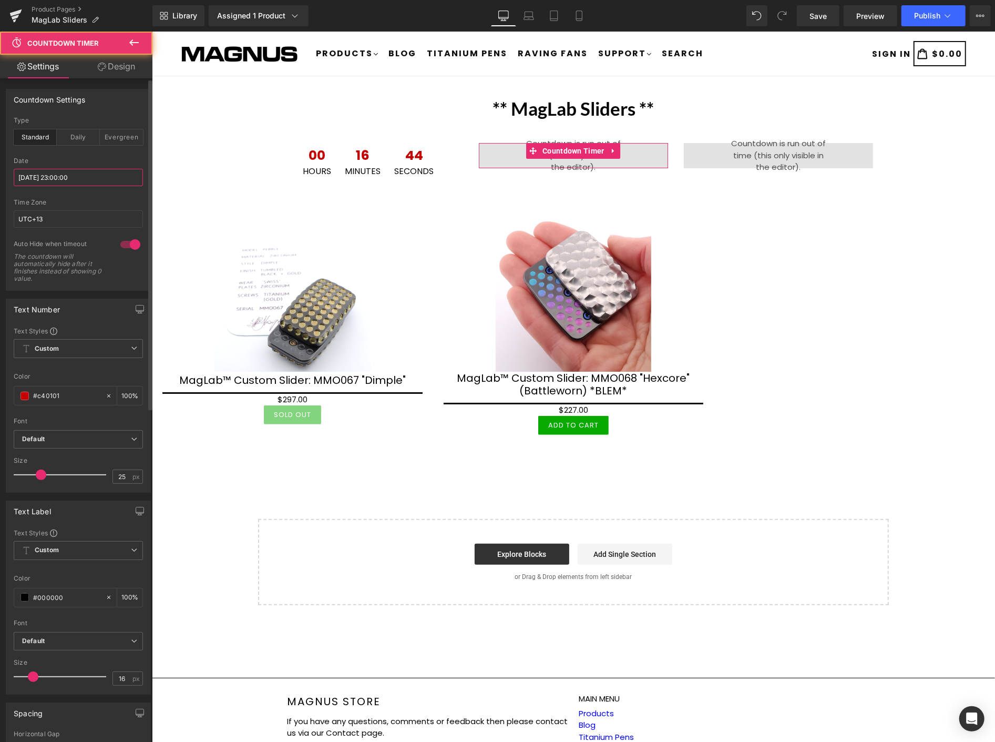
click at [85, 179] on input "2025/10/09 23:00:00" at bounding box center [78, 177] width 129 height 17
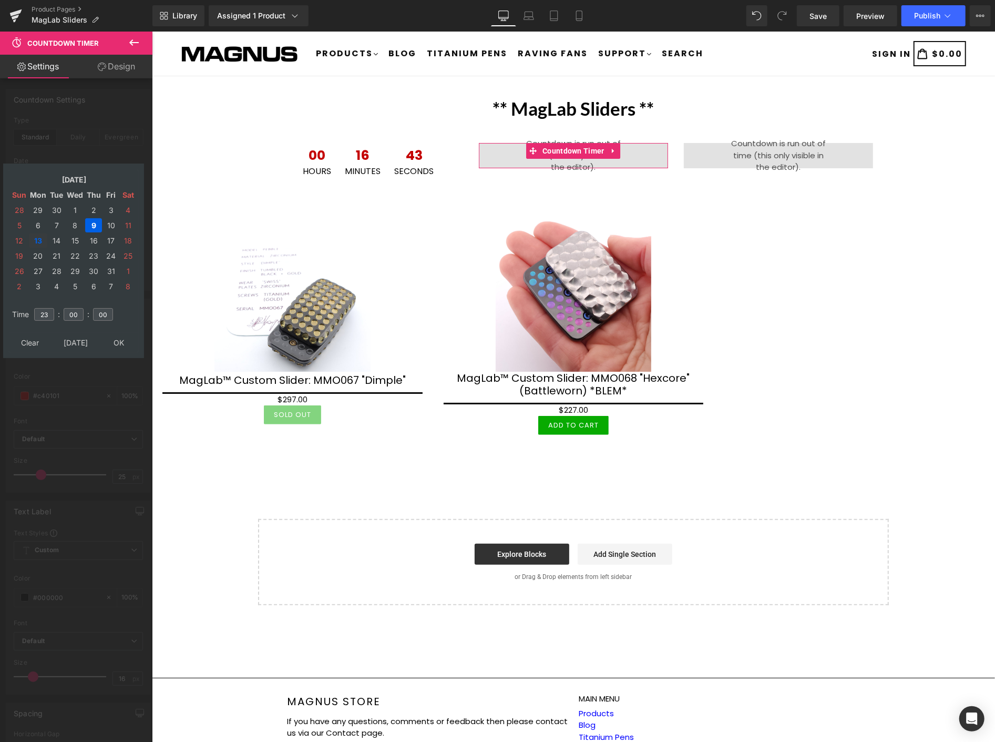
click at [36, 238] on td "13" at bounding box center [38, 240] width 18 height 14
drag, startPoint x: 44, startPoint y: 307, endPoint x: 35, endPoint y: 305, distance: 9.1
click at [35, 308] on input "23" at bounding box center [44, 314] width 20 height 13
type input "17"
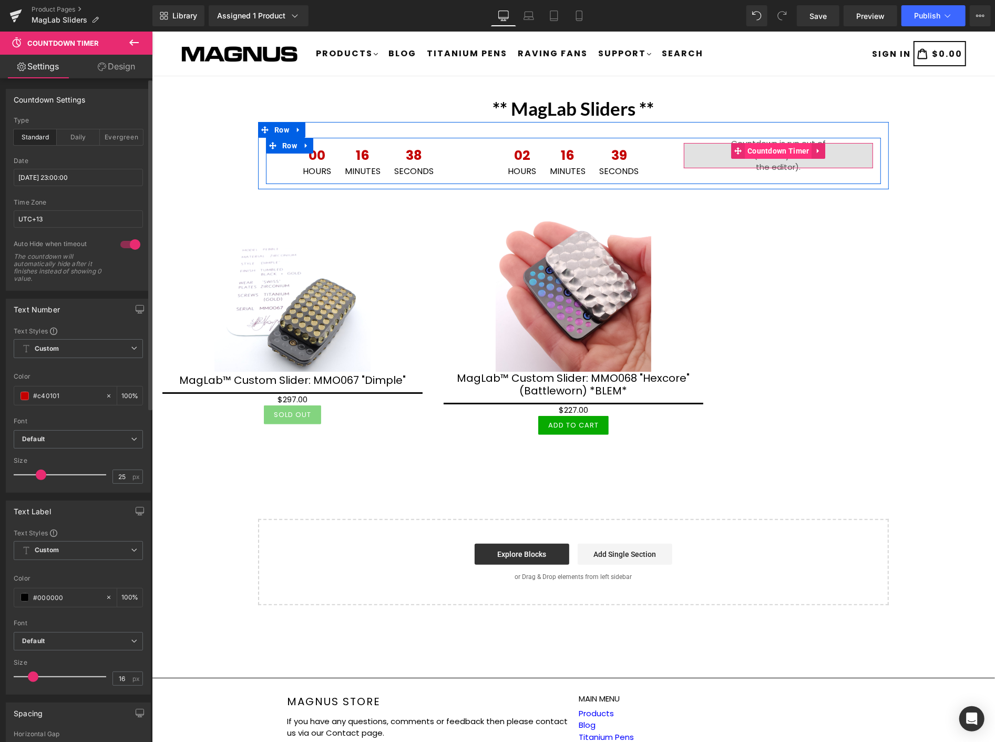
click at [766, 145] on span "Countdown Timer" at bounding box center [778, 151] width 67 height 16
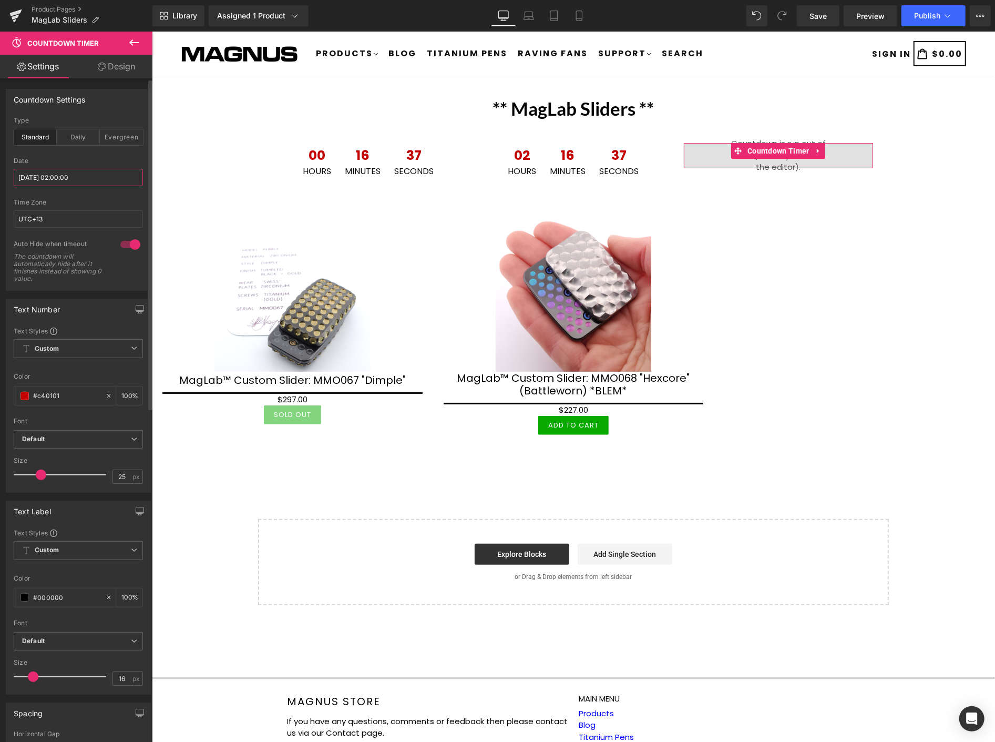
click at [118, 176] on input "2025/10/09 02:00:00" at bounding box center [78, 177] width 129 height 17
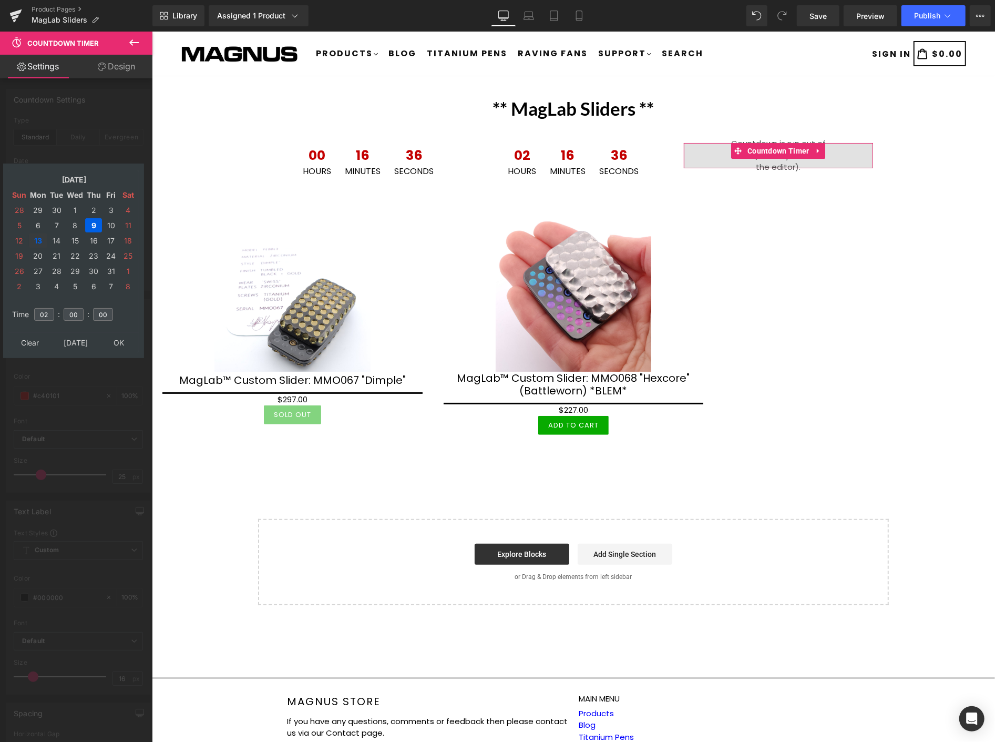
click at [37, 237] on td "13" at bounding box center [38, 240] width 18 height 14
drag, startPoint x: 46, startPoint y: 304, endPoint x: 35, endPoint y: 302, distance: 11.2
click at [35, 302] on td "02" at bounding box center [44, 314] width 23 height 24
type input "19"
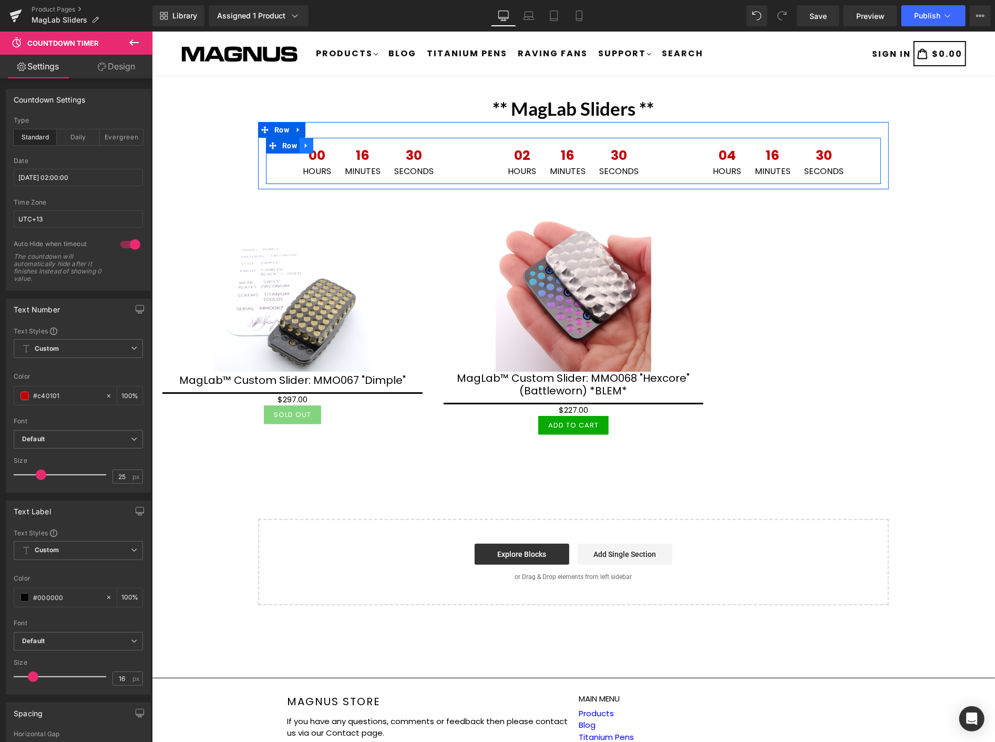
click at [306, 145] on link at bounding box center [306, 145] width 14 height 16
click at [316, 145] on icon at bounding box center [319, 144] width 7 height 7
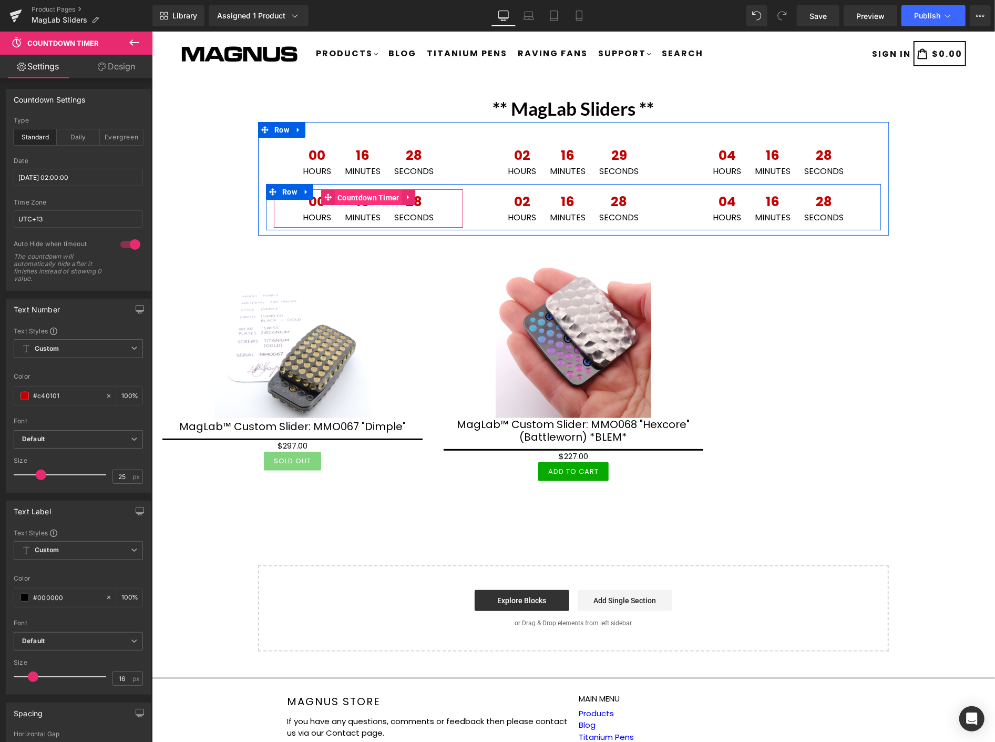
click at [354, 192] on span "Countdown Timer" at bounding box center [367, 197] width 67 height 16
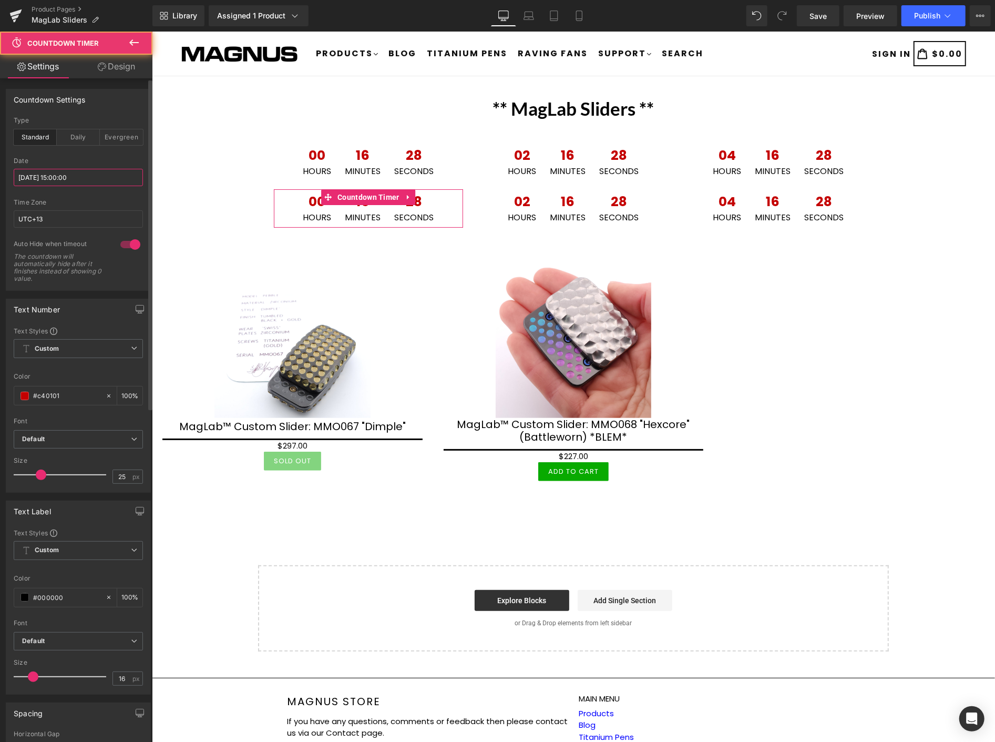
click at [92, 170] on input "2025/10/13 15:00:00" at bounding box center [78, 177] width 129 height 17
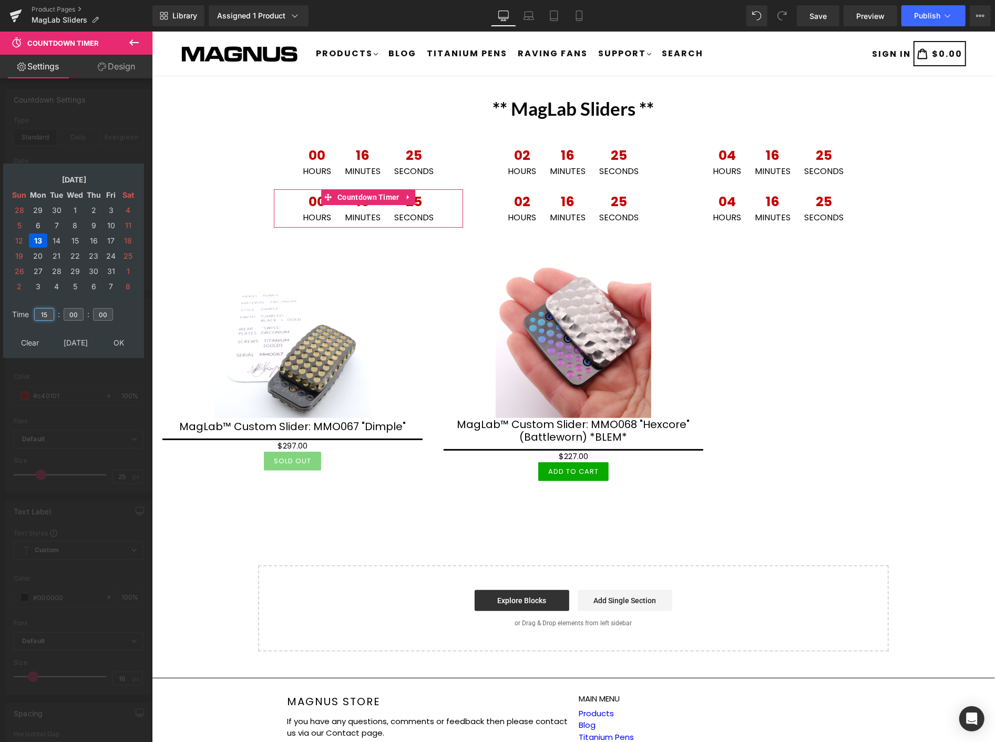
drag, startPoint x: 46, startPoint y: 310, endPoint x: 38, endPoint y: 309, distance: 8.6
click at [38, 309] on input "15" at bounding box center [44, 314] width 20 height 13
type input "21"
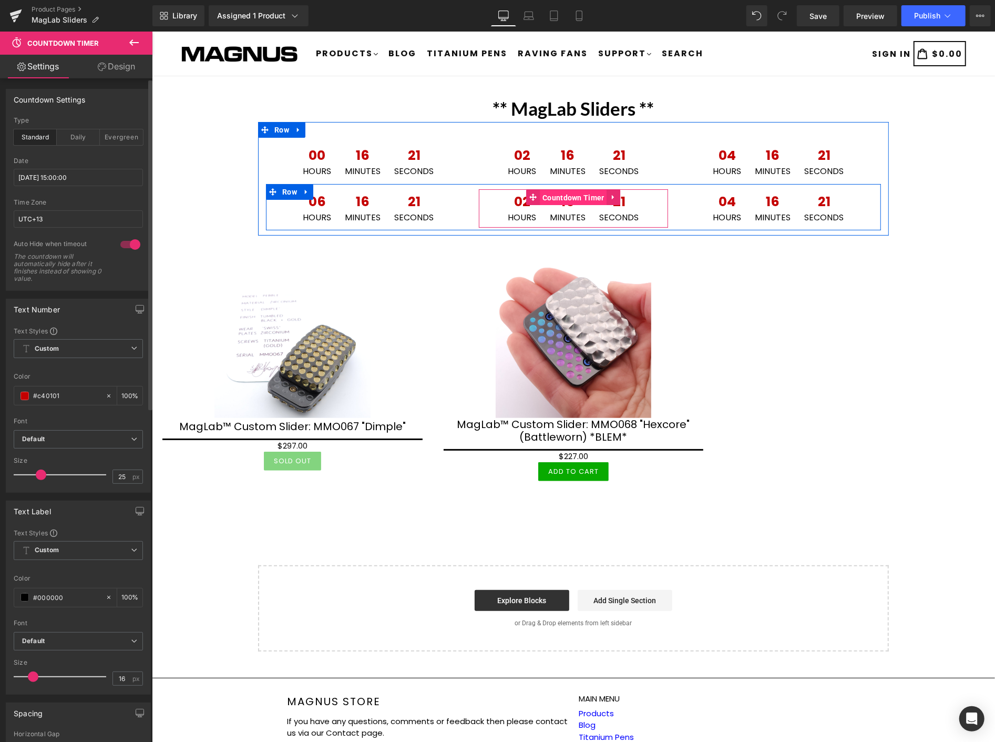
click at [562, 194] on span "Countdown Timer" at bounding box center [573, 197] width 67 height 16
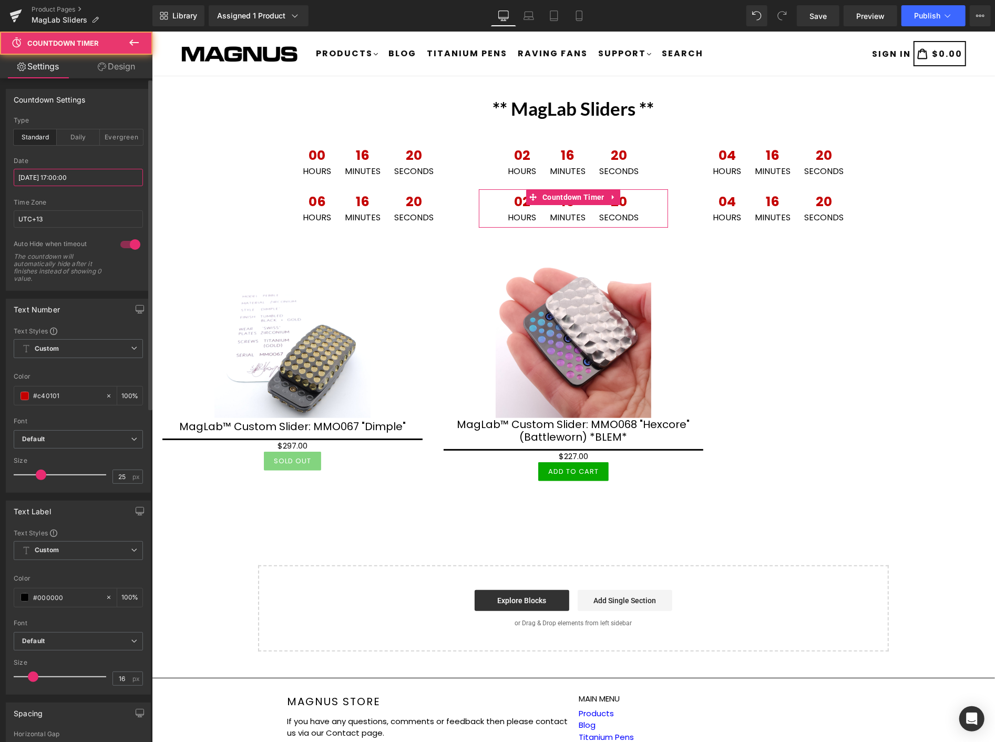
click at [83, 170] on input "2025/10/13 17:00:00" at bounding box center [78, 177] width 129 height 17
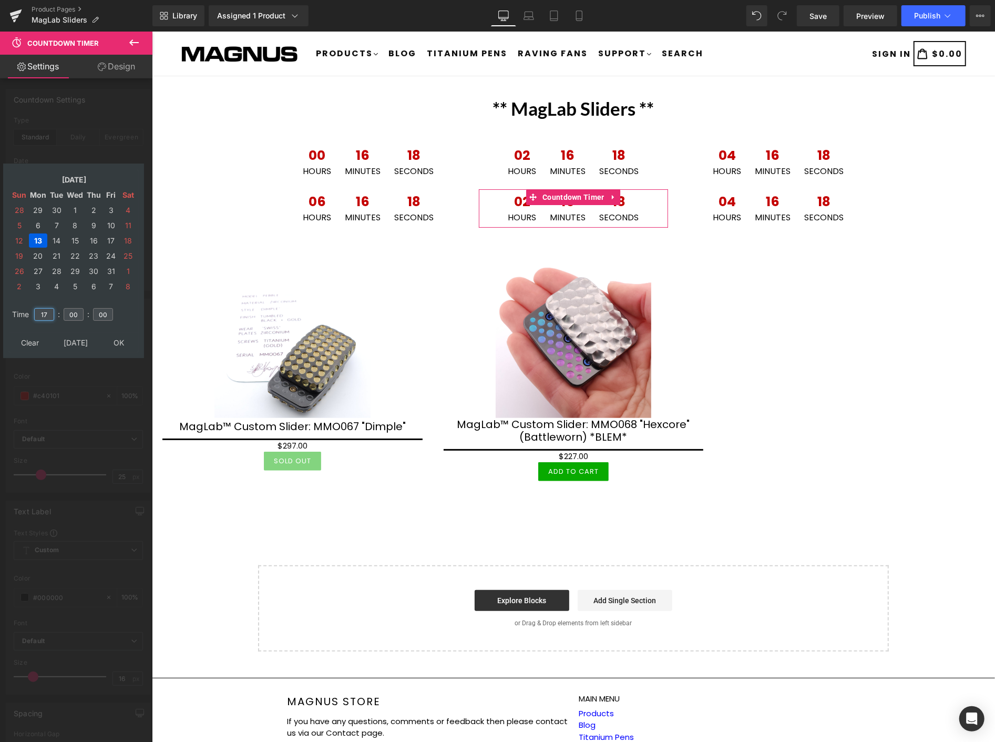
drag, startPoint x: 49, startPoint y: 311, endPoint x: 38, endPoint y: 307, distance: 12.5
click at [38, 308] on input "17" at bounding box center [44, 314] width 20 height 13
type input "23"
drag, startPoint x: 110, startPoint y: 333, endPoint x: 145, endPoint y: 327, distance: 35.3
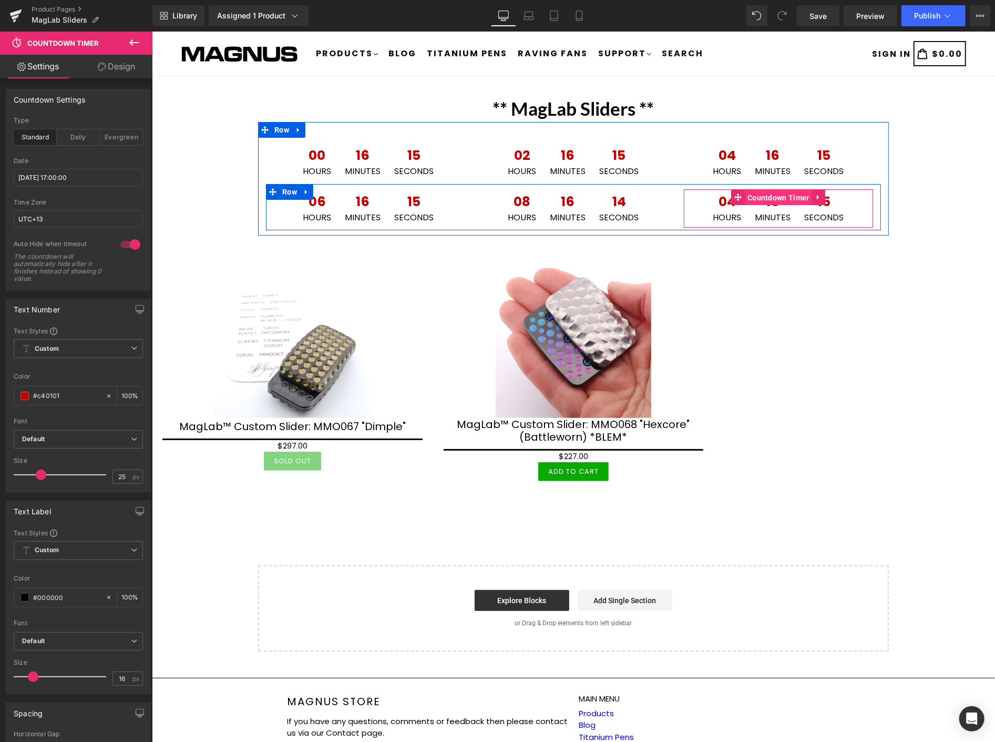
click at [766, 191] on span "Countdown Timer" at bounding box center [778, 197] width 67 height 16
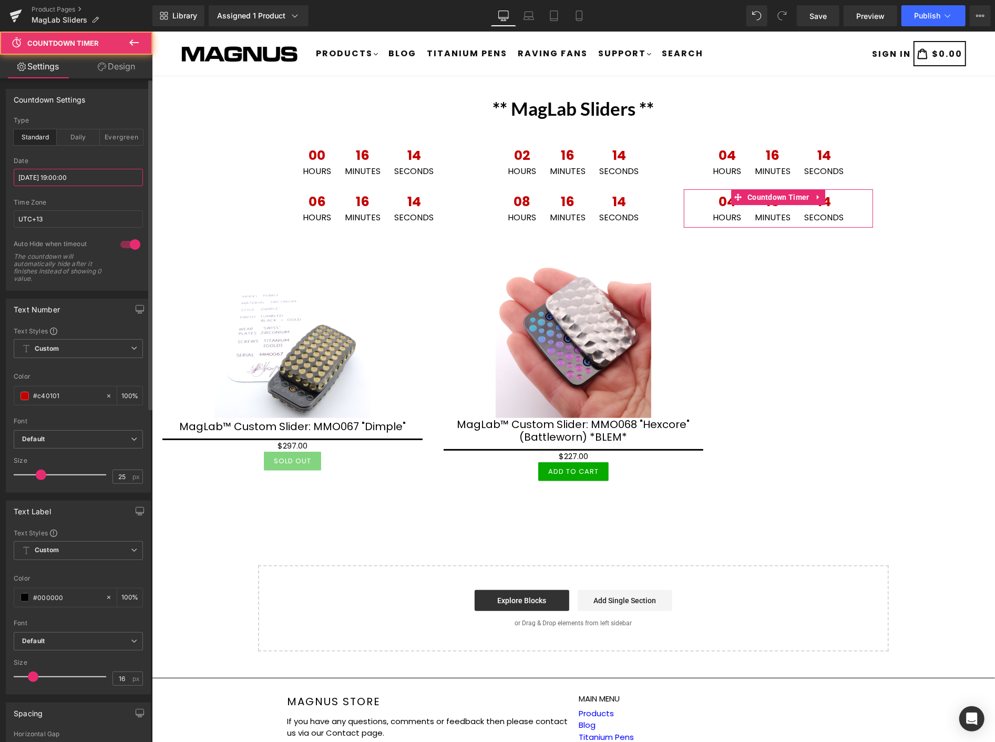
click at [92, 177] on input "2025/10/13 19:00:00" at bounding box center [78, 177] width 129 height 17
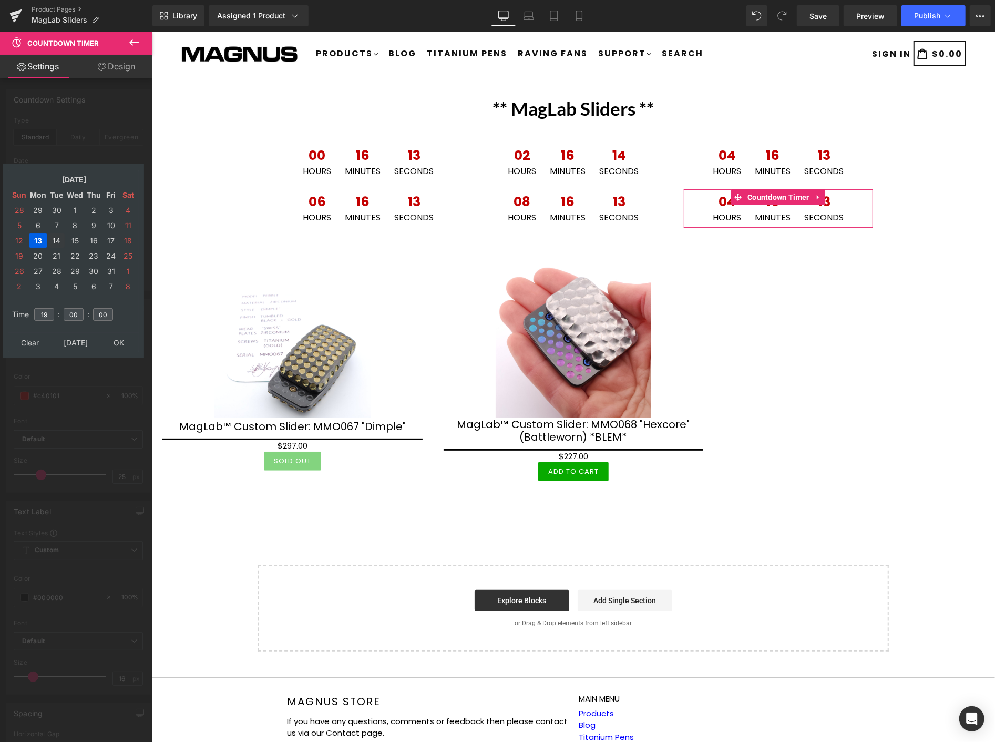
click at [55, 236] on td "14" at bounding box center [56, 240] width 16 height 14
drag, startPoint x: 50, startPoint y: 309, endPoint x: 35, endPoint y: 308, distance: 15.8
click at [35, 308] on input "19" at bounding box center [44, 314] width 20 height 13
type input "01"
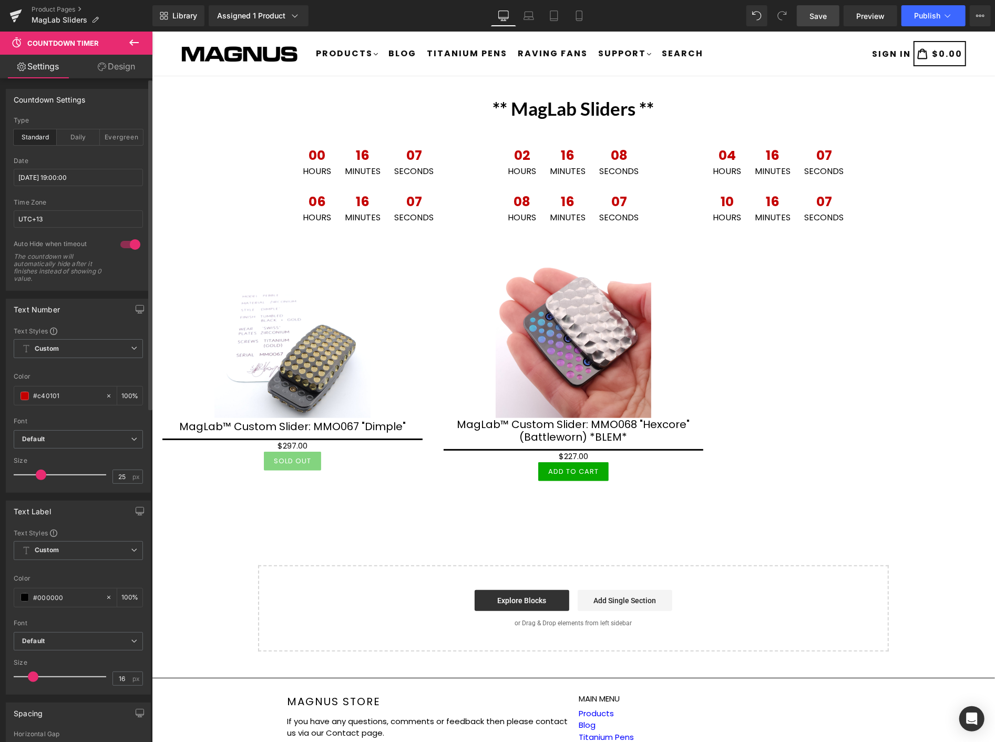
click at [818, 16] on span "Save" at bounding box center [818, 16] width 17 height 11
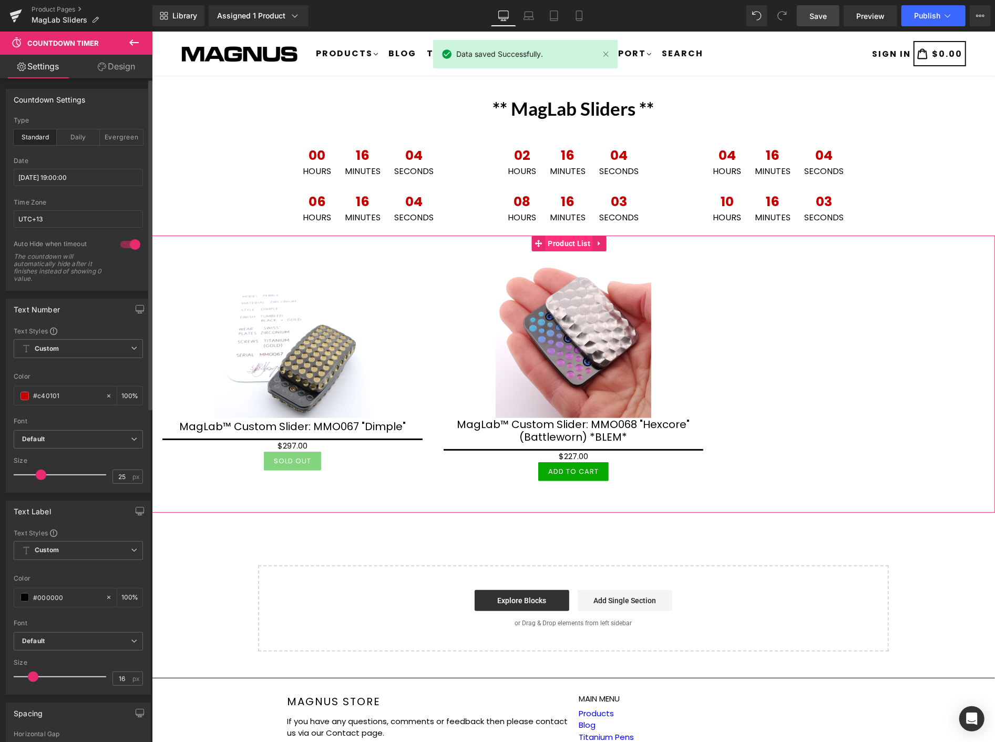
click at [567, 238] on span "Product List" at bounding box center [569, 243] width 48 height 16
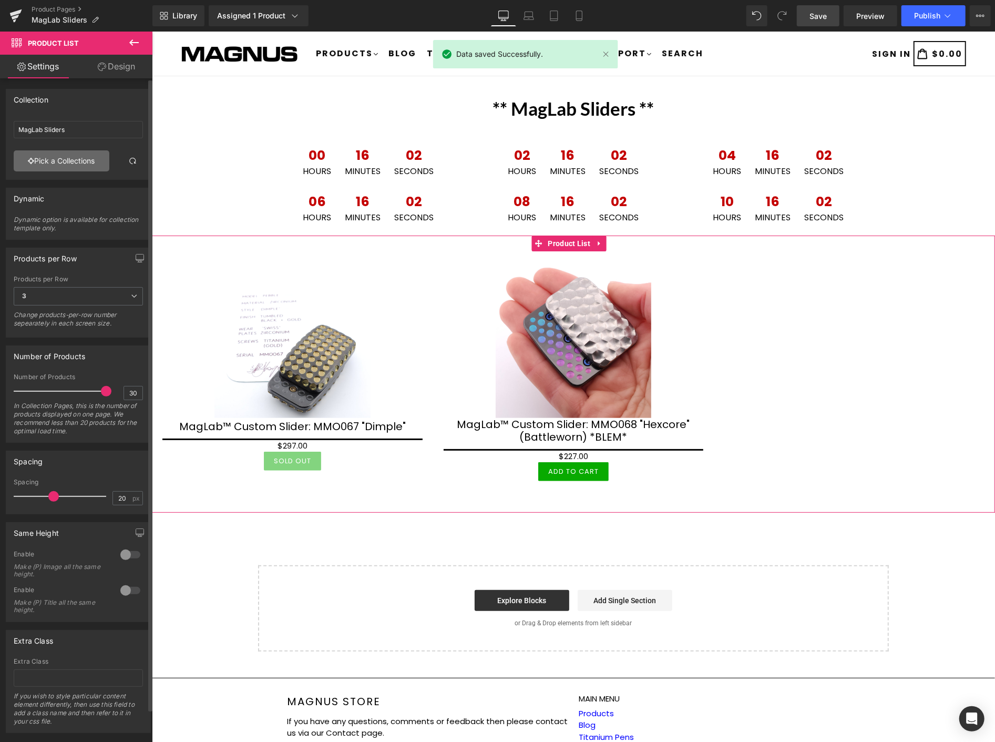
click at [60, 157] on link "Pick a Collections" at bounding box center [62, 160] width 96 height 21
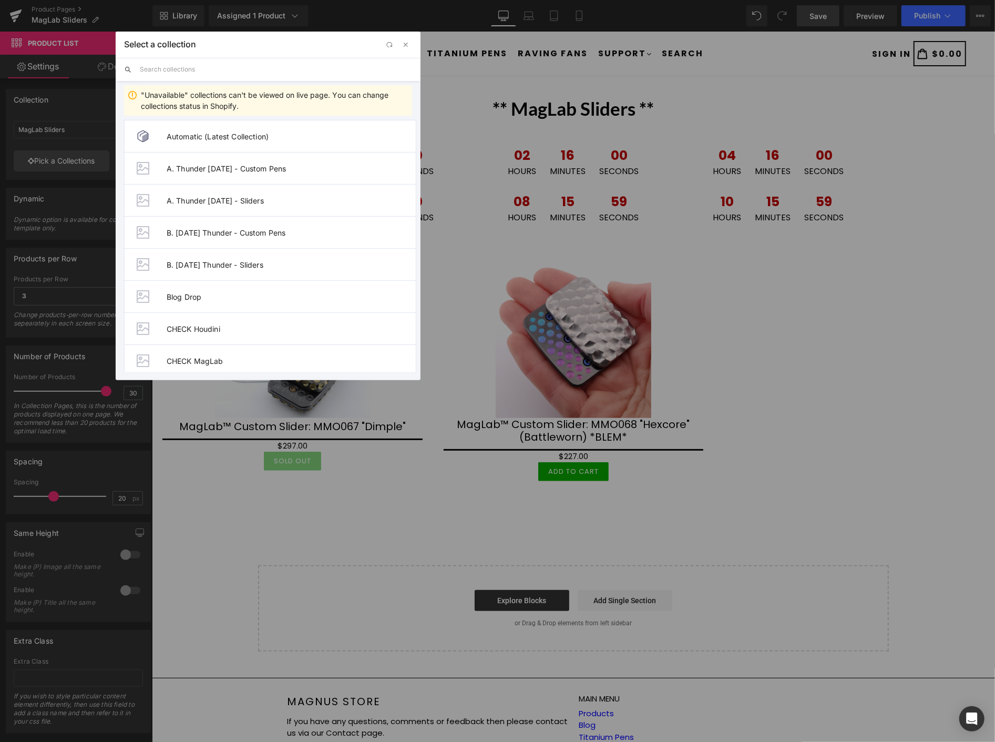
click at [272, 70] on input "text" at bounding box center [276, 69] width 272 height 23
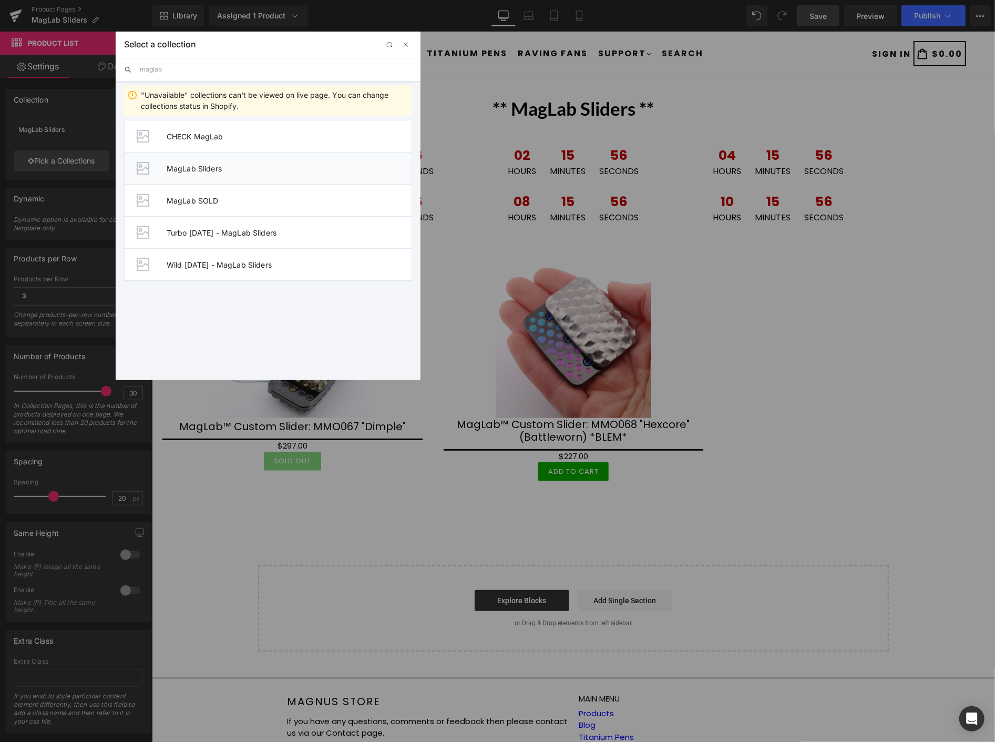
type input "maglab"
drag, startPoint x: 227, startPoint y: 166, endPoint x: 74, endPoint y: 134, distance: 155.8
click at [227, 165] on span "MagLab Sliders" at bounding box center [289, 168] width 245 height 9
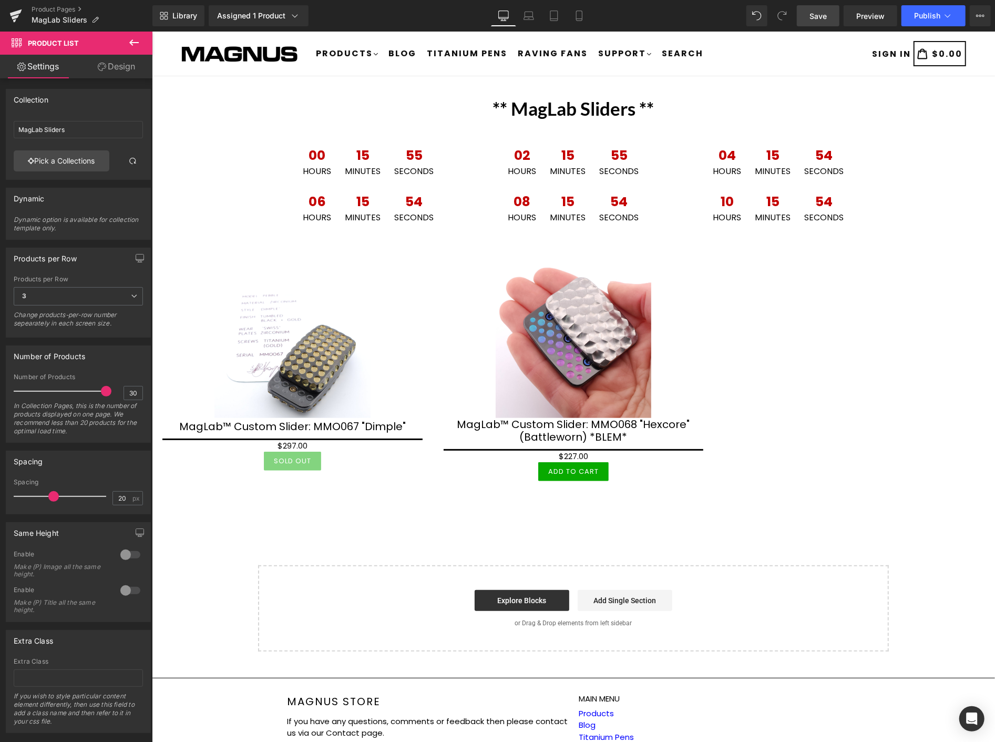
click at [822, 16] on span "Save" at bounding box center [818, 16] width 17 height 11
click at [829, 13] on link "Save" at bounding box center [818, 15] width 43 height 21
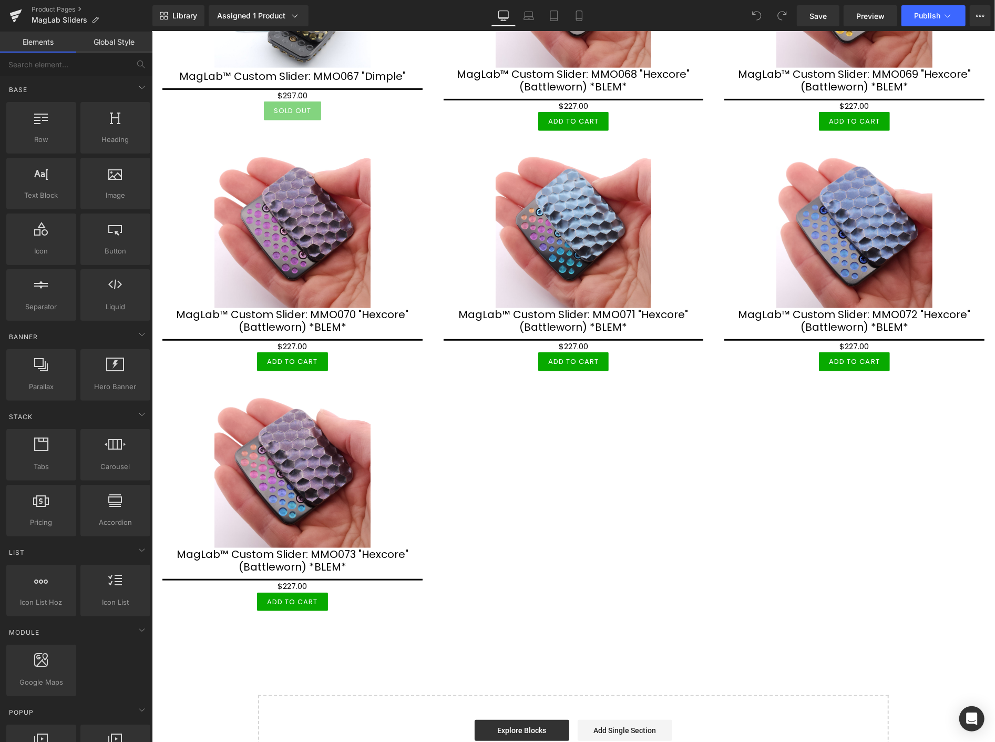
scroll to position [58, 0]
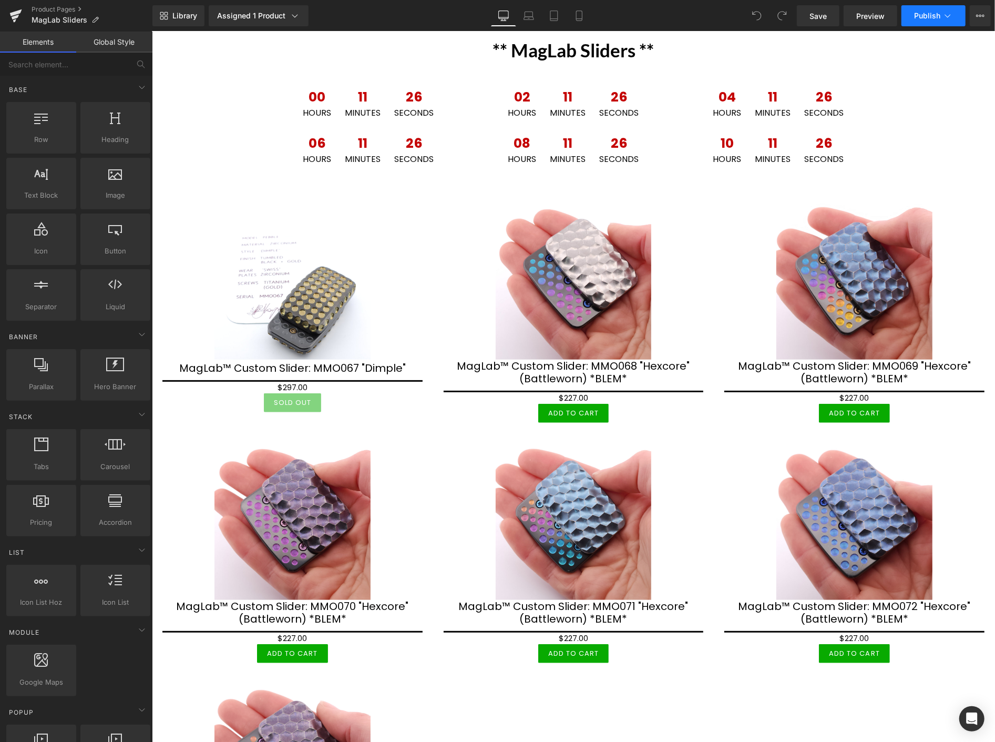
click at [924, 14] on span "Publish" at bounding box center [927, 16] width 26 height 8
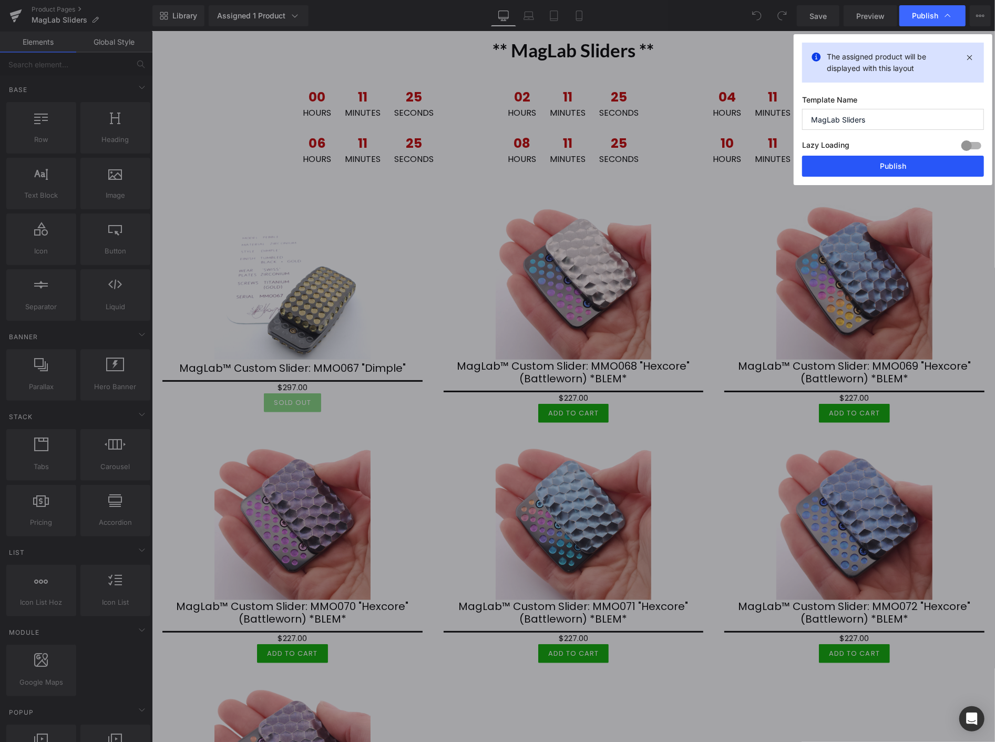
click at [906, 166] on button "Publish" at bounding box center [893, 166] width 182 height 21
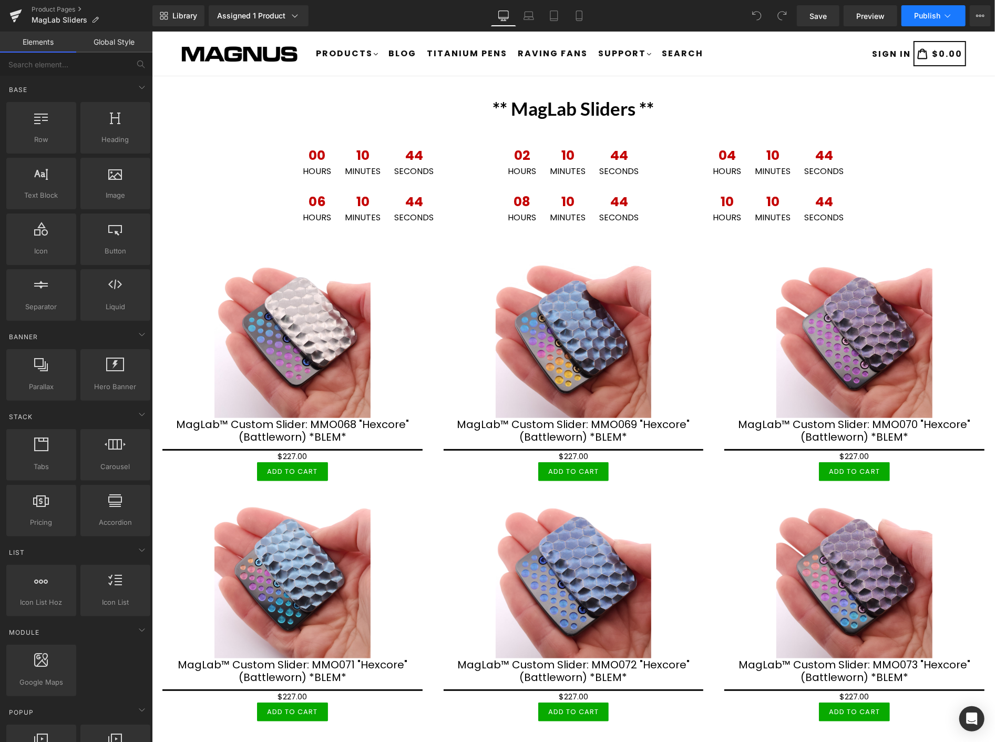
click at [928, 23] on button "Publish" at bounding box center [934, 15] width 64 height 21
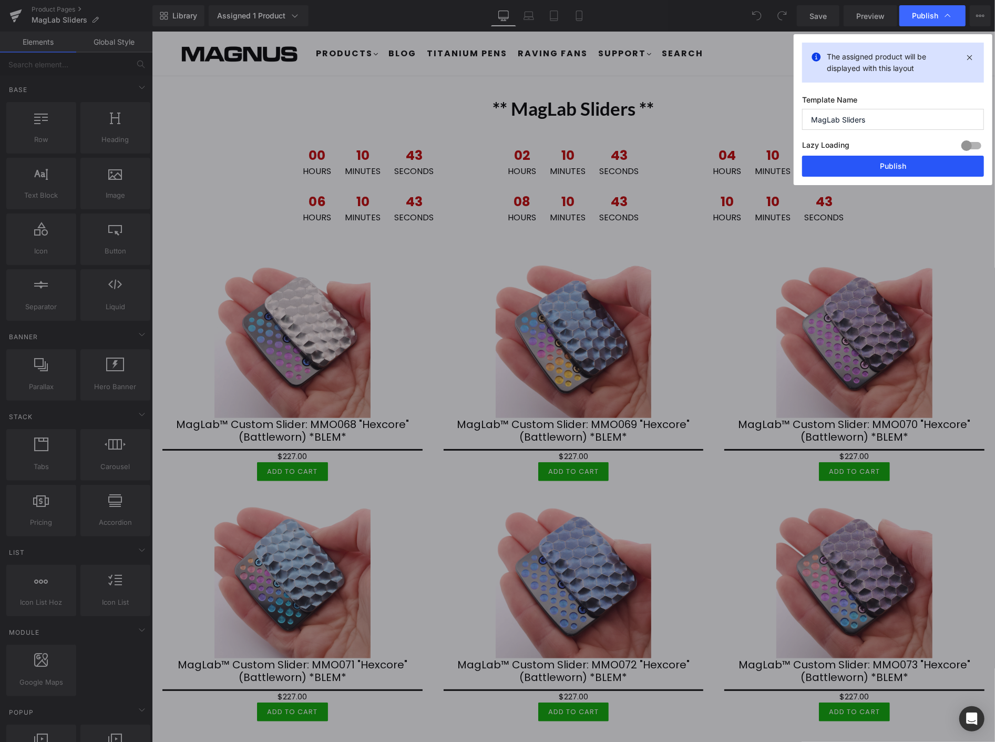
click at [932, 167] on button "Publish" at bounding box center [893, 166] width 182 height 21
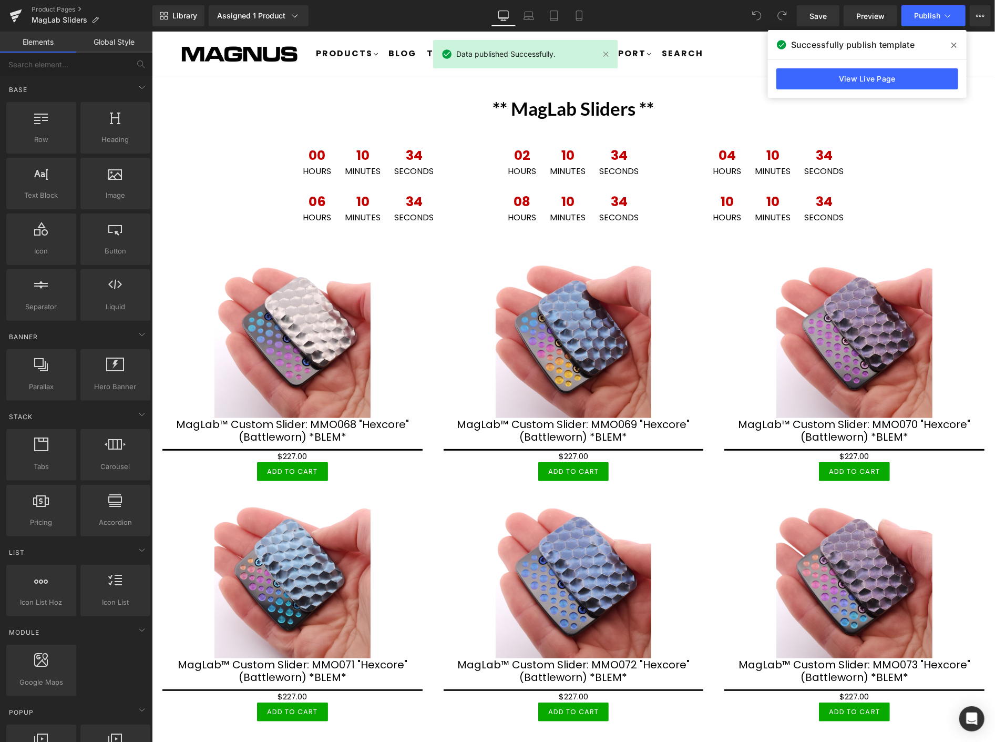
click at [959, 43] on span at bounding box center [954, 45] width 17 height 17
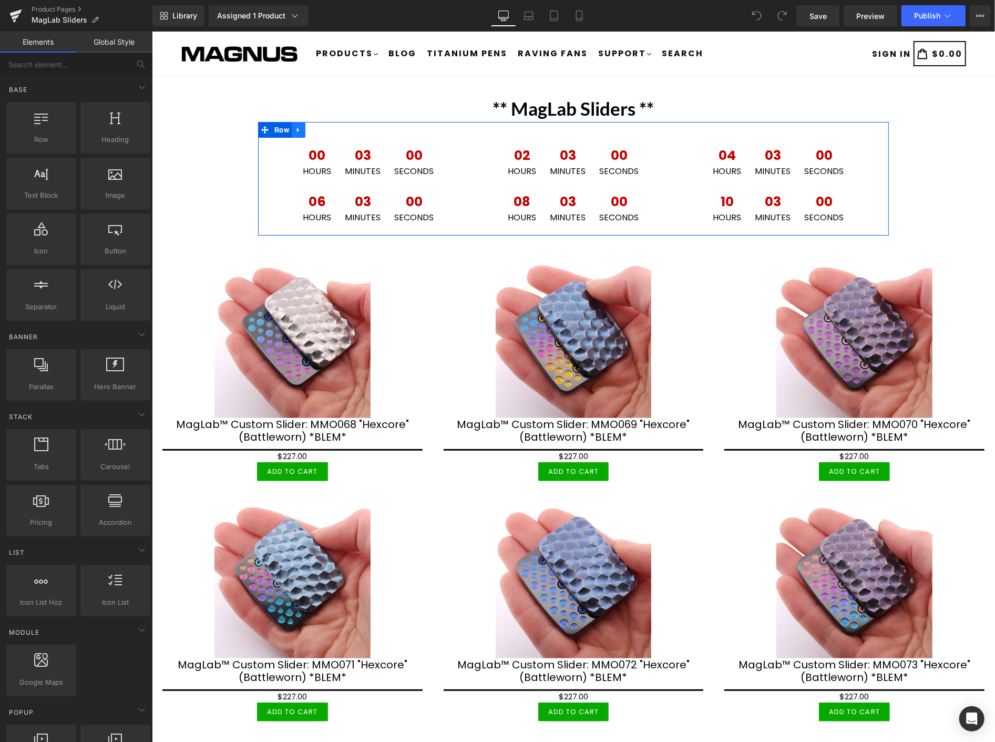
click at [294, 129] on icon at bounding box center [297, 130] width 7 height 8
click at [294, 129] on icon at bounding box center [297, 129] width 7 height 7
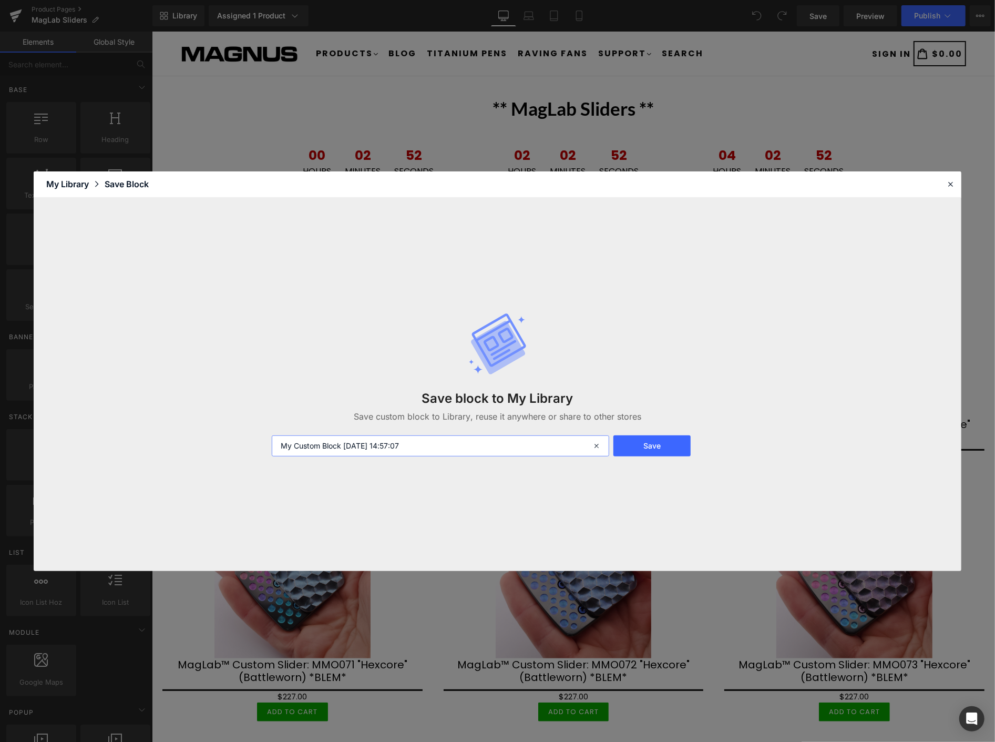
drag, startPoint x: 434, startPoint y: 446, endPoint x: 215, endPoint y: 382, distance: 228.3
click at [215, 382] on div "Save block to My Library Save custom block to Library, reuse it anywhere or sha…" at bounding box center [498, 384] width 928 height 373
type input "clock1"
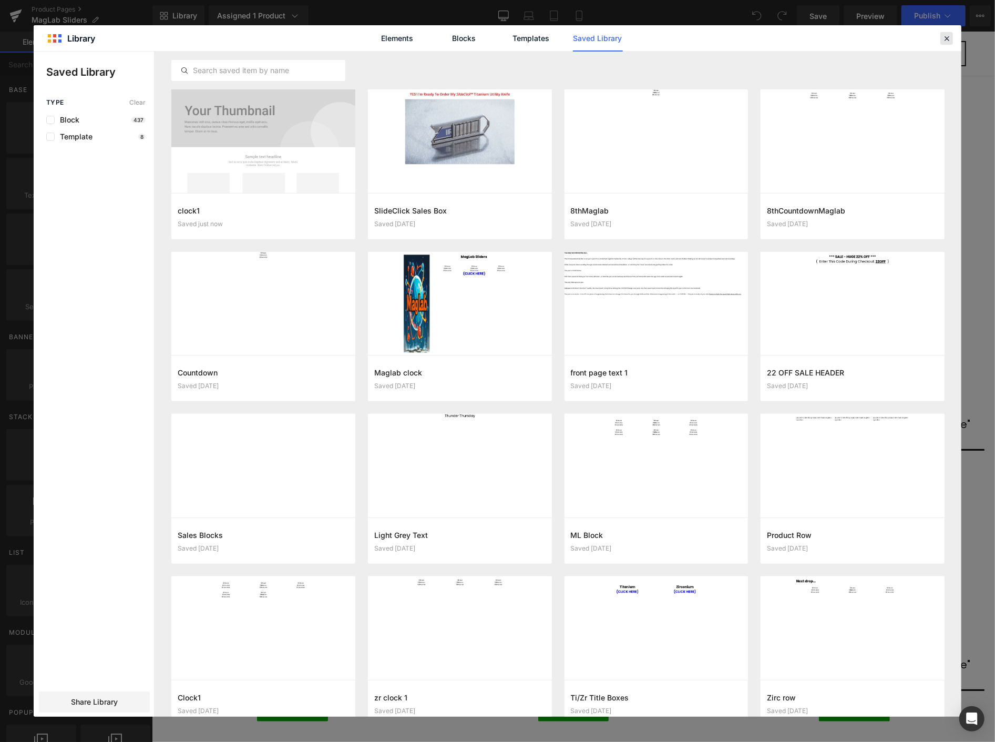
click at [944, 38] on icon at bounding box center [946, 38] width 9 height 9
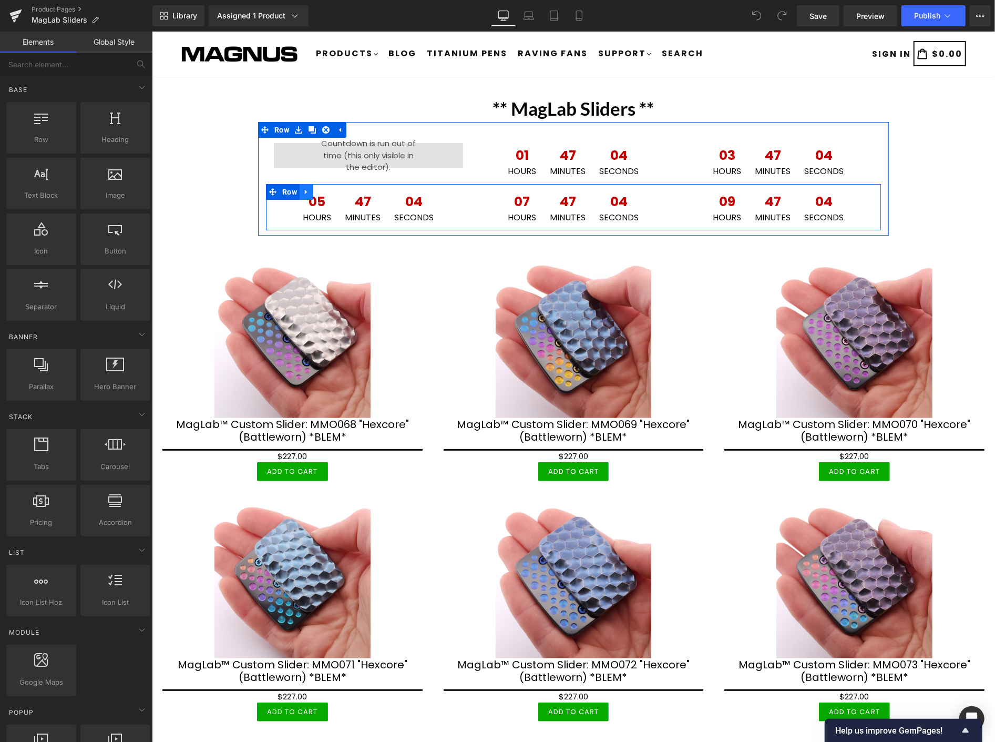
click at [303, 190] on icon at bounding box center [305, 192] width 7 height 8
click at [316, 190] on icon at bounding box center [319, 191] width 7 height 7
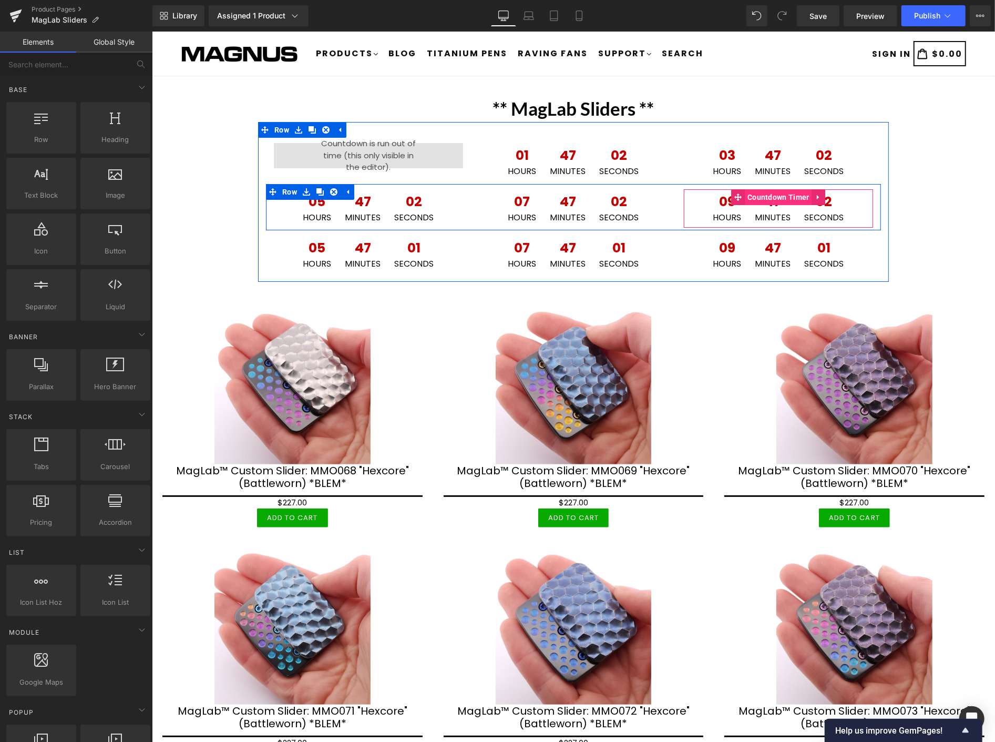
click at [761, 198] on span "Countdown Timer" at bounding box center [778, 197] width 67 height 16
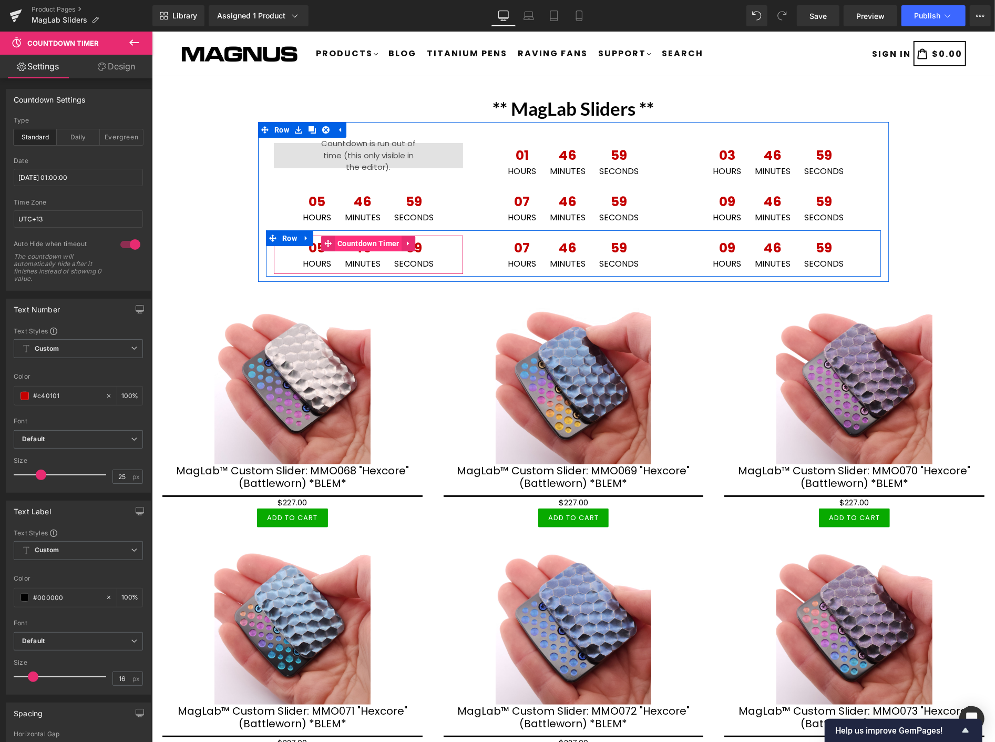
click at [358, 241] on span "Countdown Timer" at bounding box center [367, 243] width 67 height 16
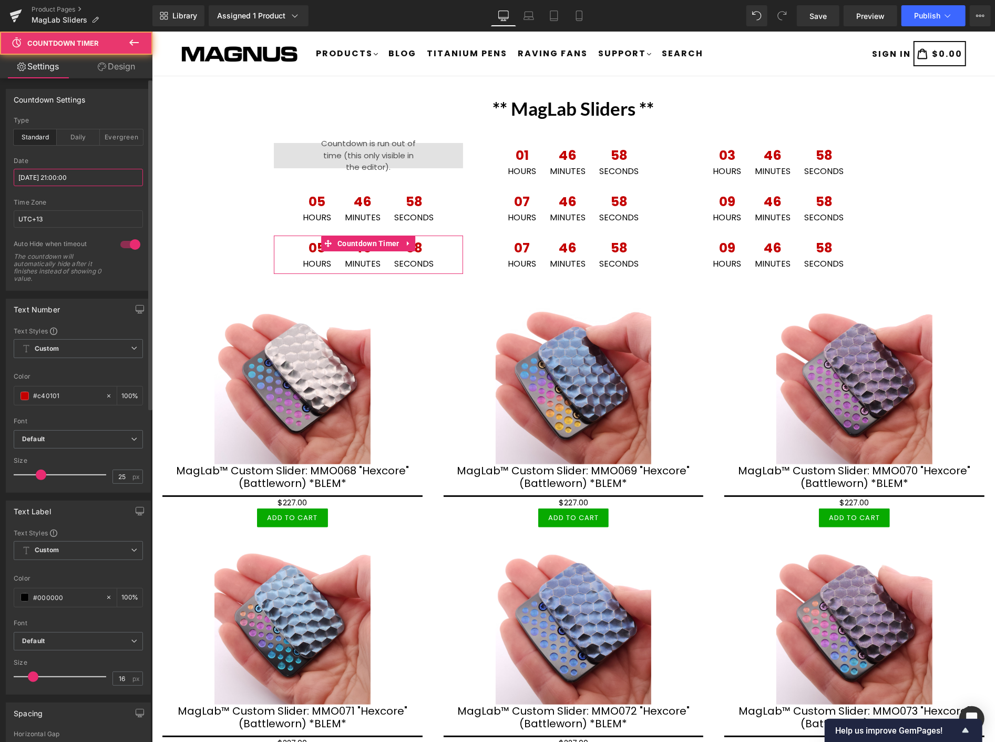
click at [85, 185] on input "2025/10/13 21:00:00" at bounding box center [78, 177] width 129 height 17
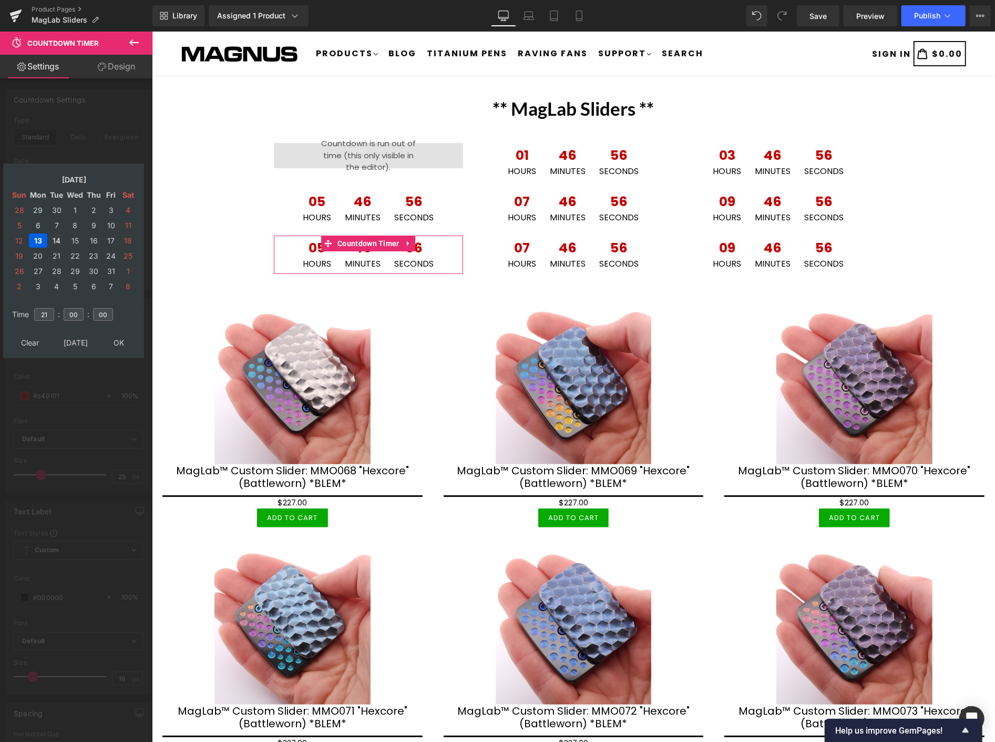
click at [55, 235] on td "14" at bounding box center [56, 240] width 16 height 14
drag, startPoint x: 52, startPoint y: 306, endPoint x: 35, endPoint y: 298, distance: 18.4
click at [35, 302] on td "21" at bounding box center [44, 314] width 23 height 24
type input "03"
type input "2025/10/14 03:00:00"
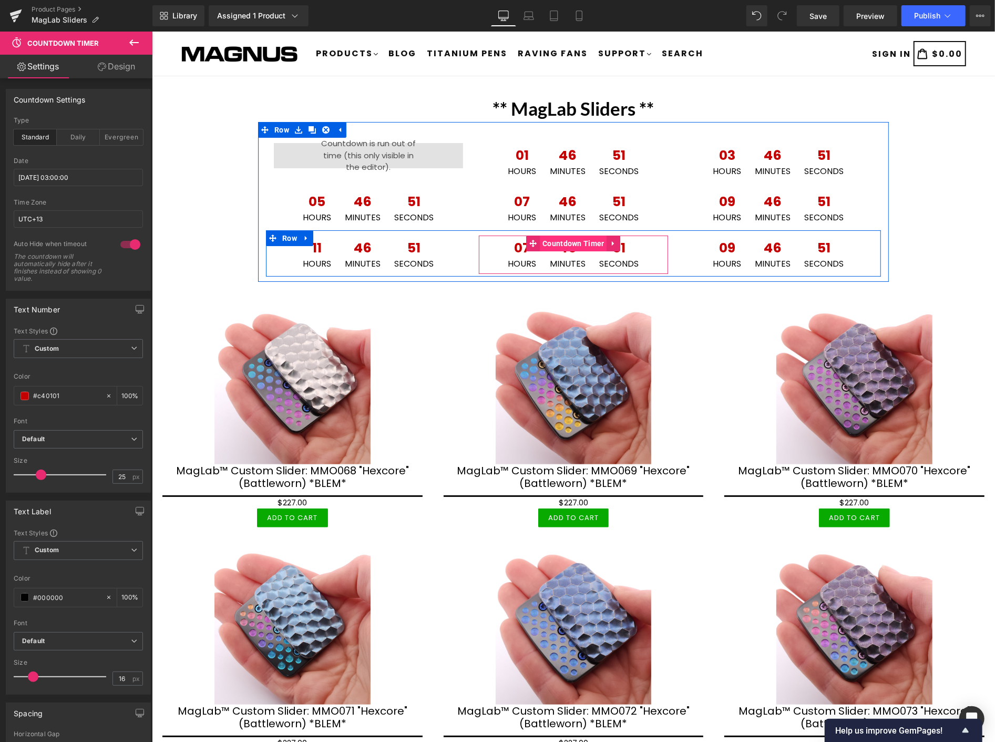
click at [567, 239] on span "Countdown Timer" at bounding box center [573, 243] width 67 height 16
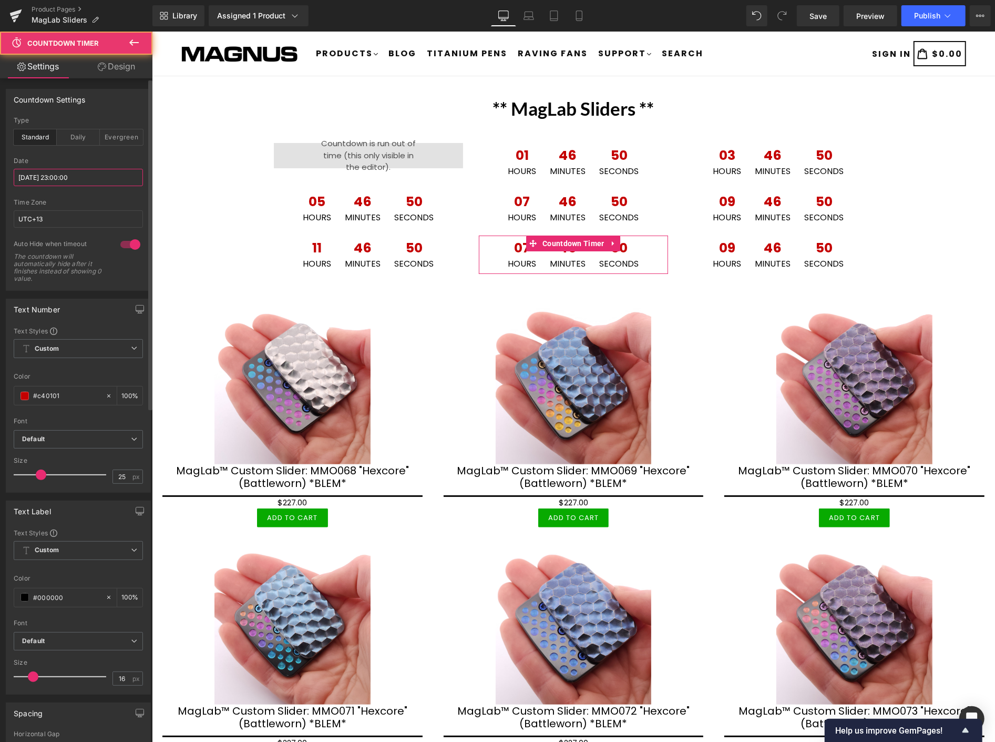
click at [95, 175] on input "2025/10/13 23:00:00" at bounding box center [78, 177] width 129 height 17
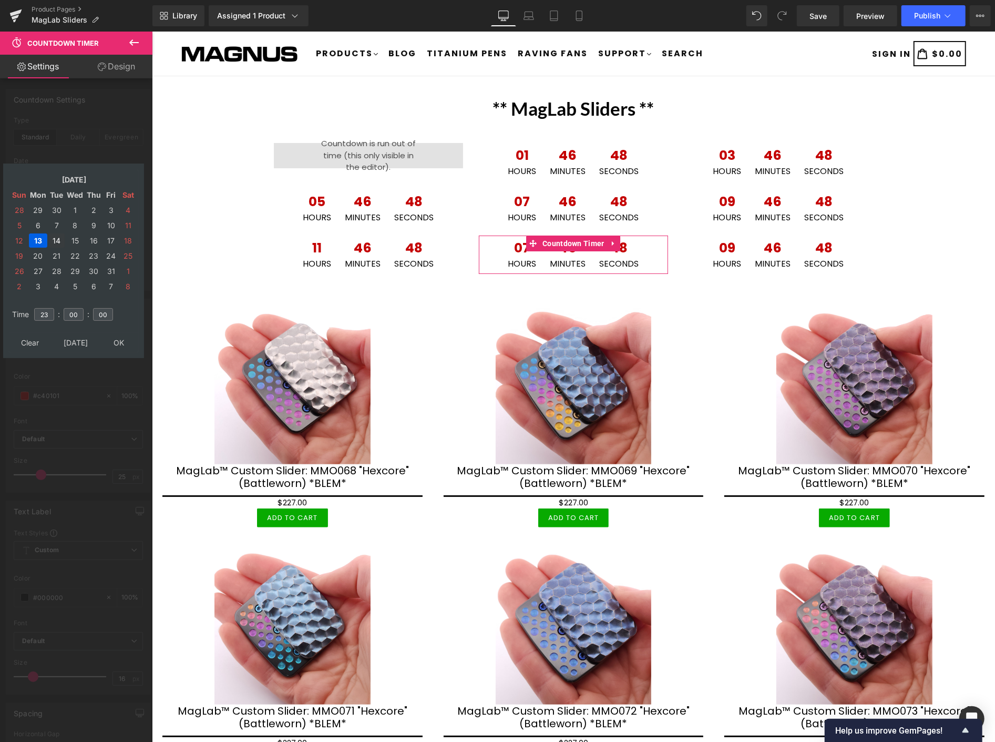
click at [55, 237] on td "14" at bounding box center [56, 240] width 16 height 14
drag, startPoint x: 48, startPoint y: 307, endPoint x: 34, endPoint y: 299, distance: 16.7
click at [34, 302] on td "23" at bounding box center [44, 314] width 23 height 24
type input "05"
type input "2025/10/14 05:00:00"
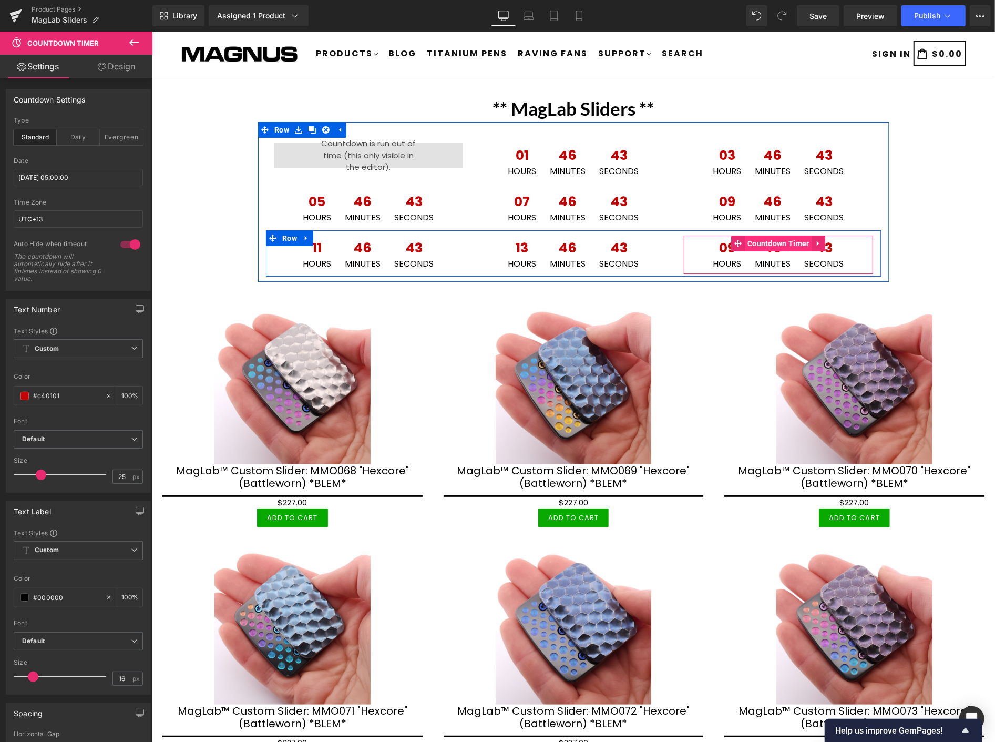
click at [753, 247] on span "Countdown Timer" at bounding box center [778, 243] width 67 height 16
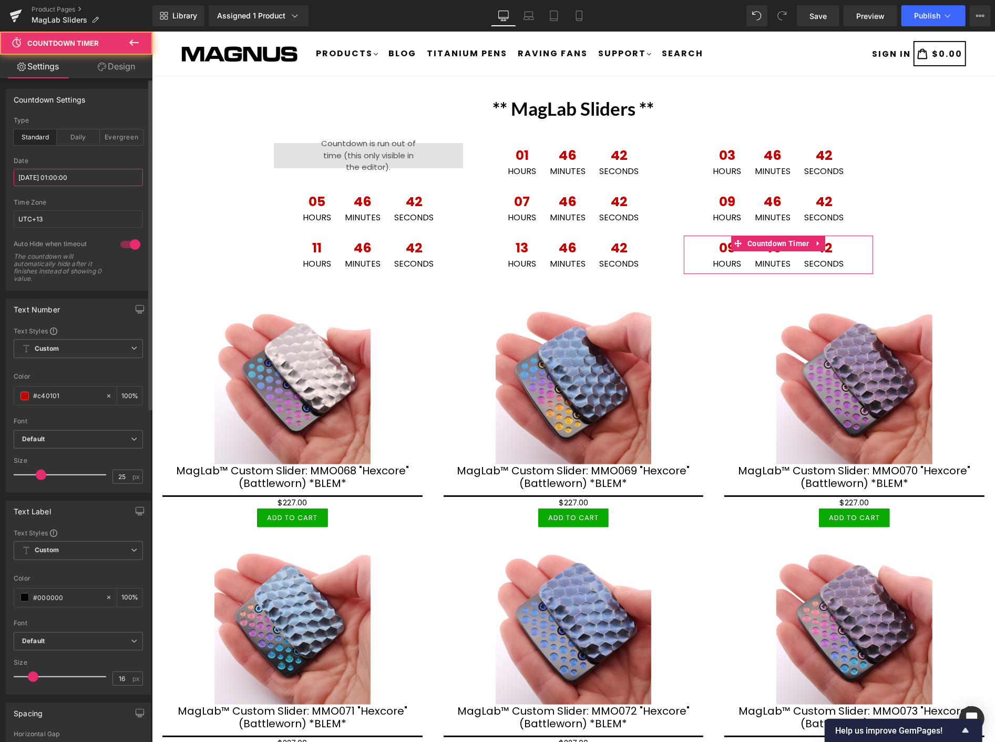
click at [85, 180] on input "2025/10/14 01:00:00" at bounding box center [78, 177] width 129 height 17
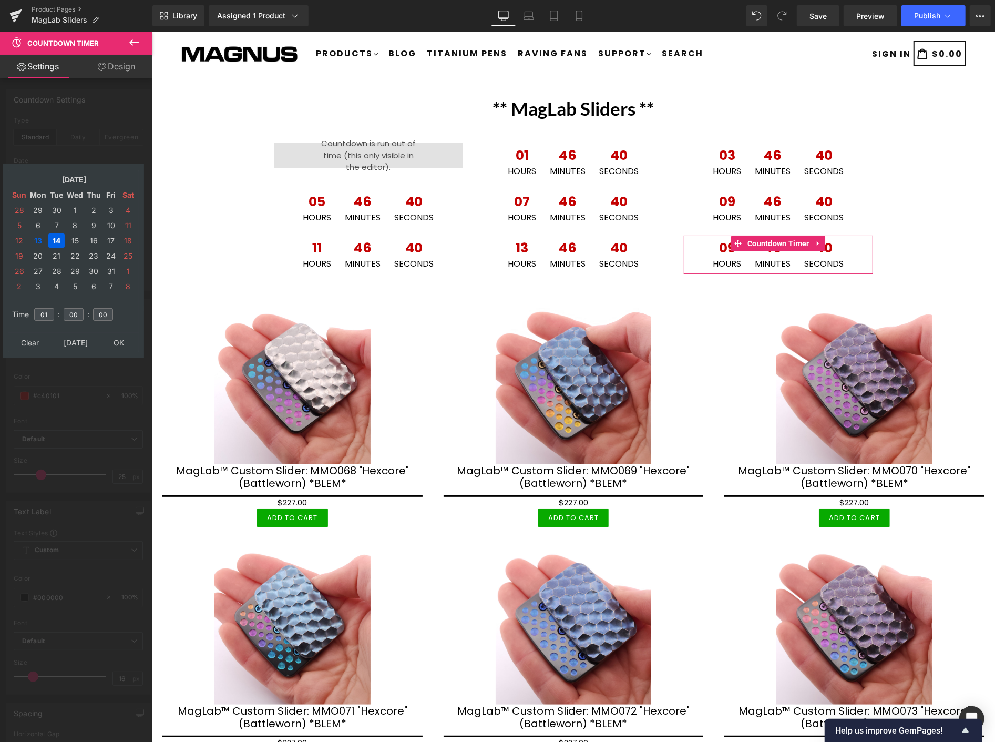
click at [59, 237] on td "14" at bounding box center [56, 240] width 16 height 14
drag, startPoint x: 46, startPoint y: 310, endPoint x: 29, endPoint y: 297, distance: 21.4
click at [29, 302] on tr "Time 01 : 00 : 00" at bounding box center [73, 308] width 128 height 12
type input "07"
type input "2025/10/14 07:00:00"
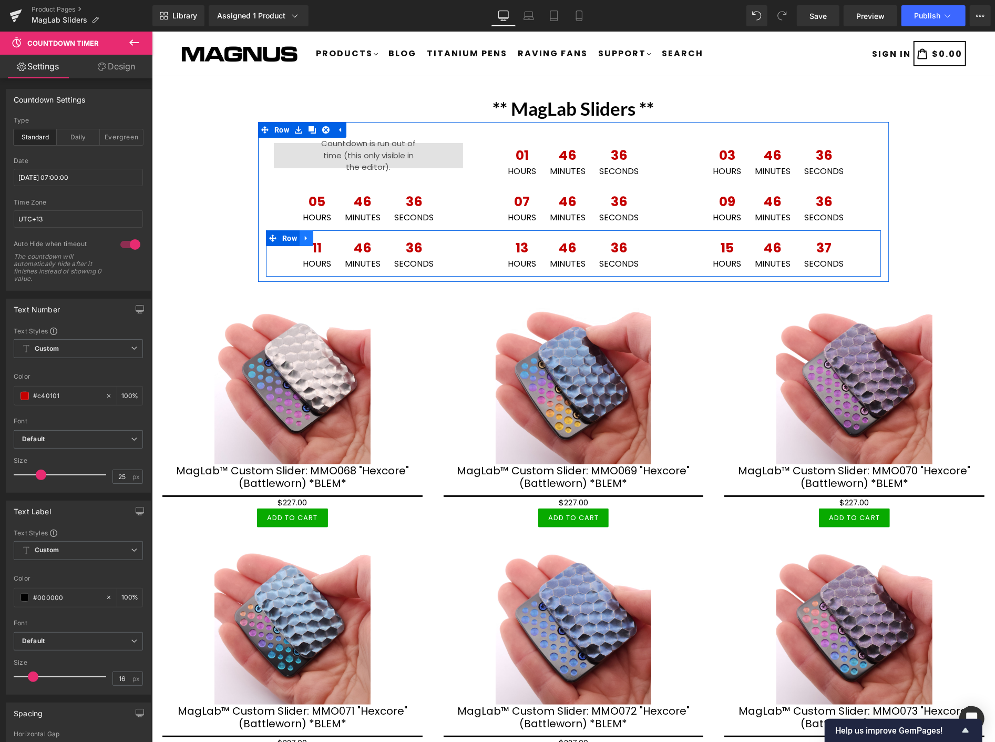
click at [302, 237] on icon at bounding box center [305, 238] width 7 height 8
click at [316, 235] on icon at bounding box center [319, 237] width 7 height 7
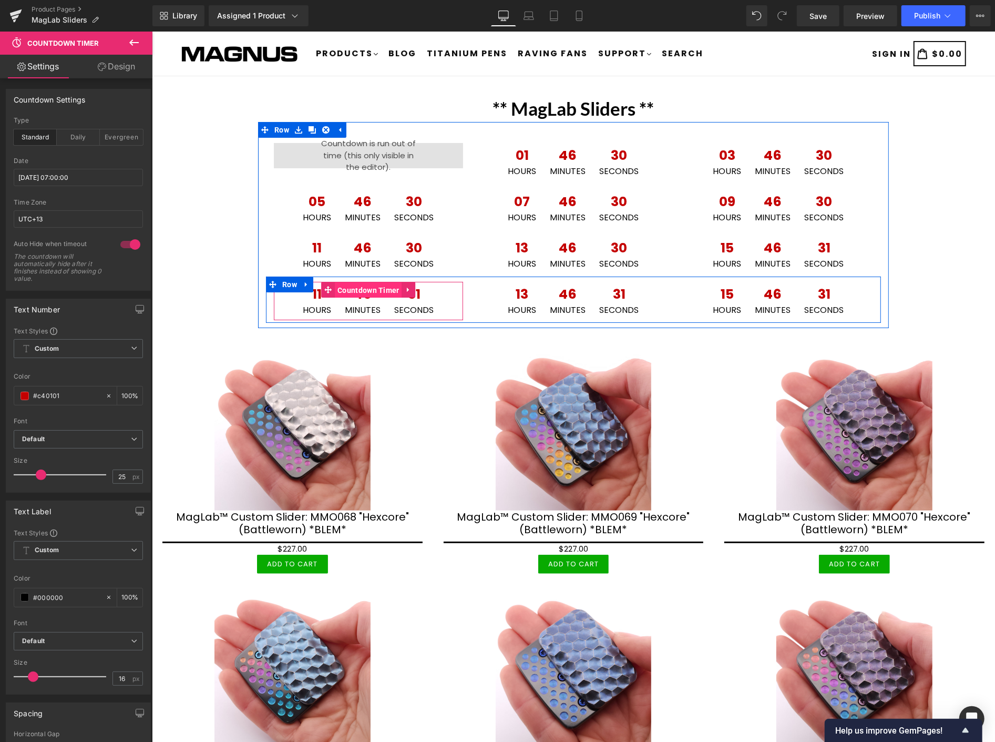
click at [365, 290] on span "Countdown Timer" at bounding box center [367, 290] width 67 height 16
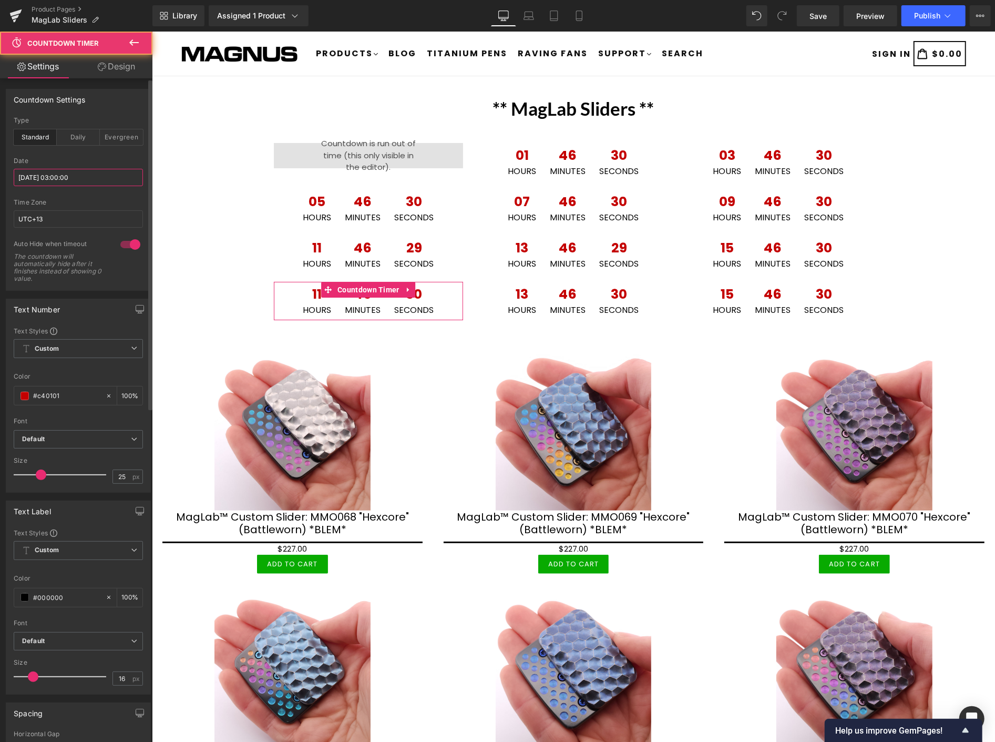
click at [70, 176] on input "2025/10/14 03:00:00" at bounding box center [78, 177] width 129 height 17
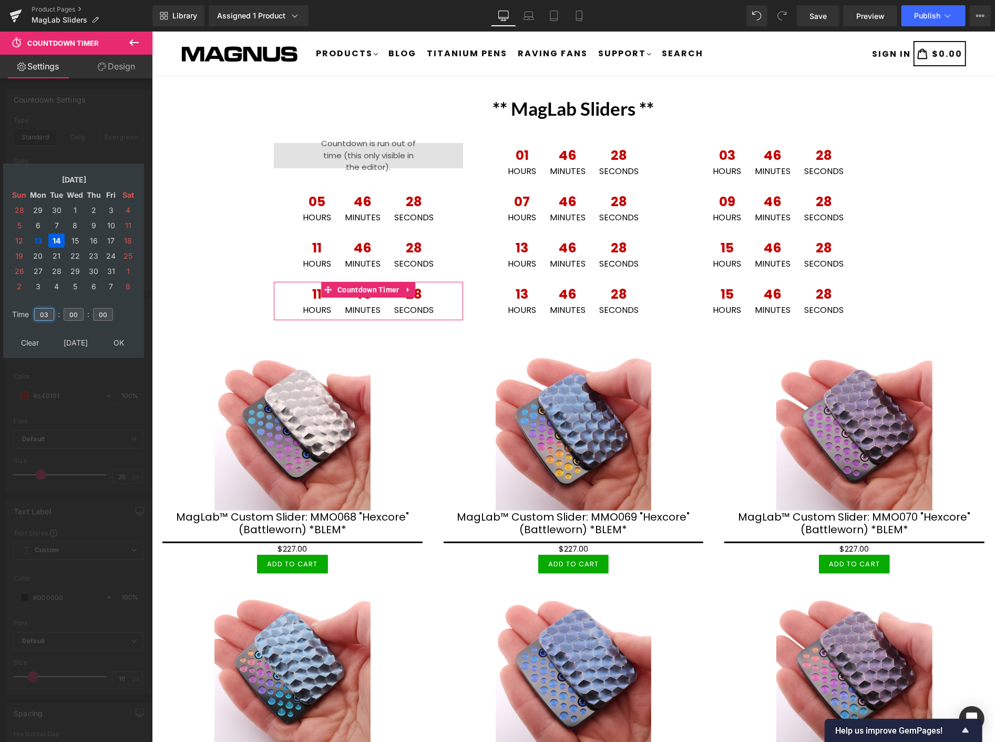
drag, startPoint x: 49, startPoint y: 309, endPoint x: 34, endPoint y: 301, distance: 16.5
click at [34, 302] on td "03" at bounding box center [44, 314] width 23 height 24
type input "09"
type input "2025/10/14 09:00:00"
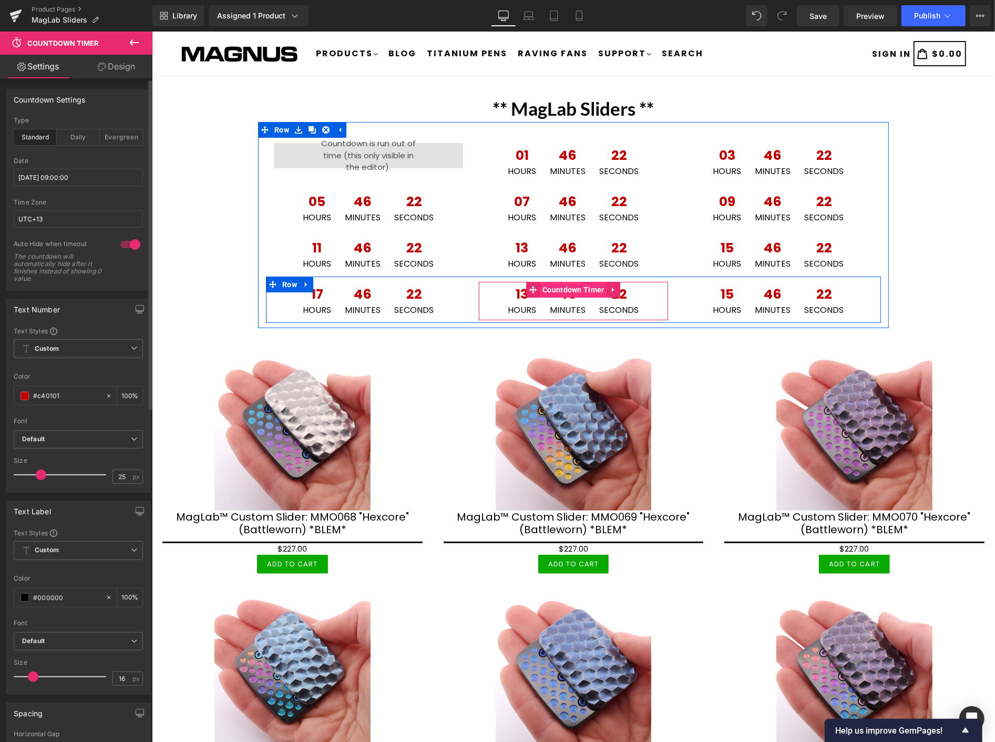
click at [566, 284] on span "Countdown Timer" at bounding box center [573, 289] width 67 height 16
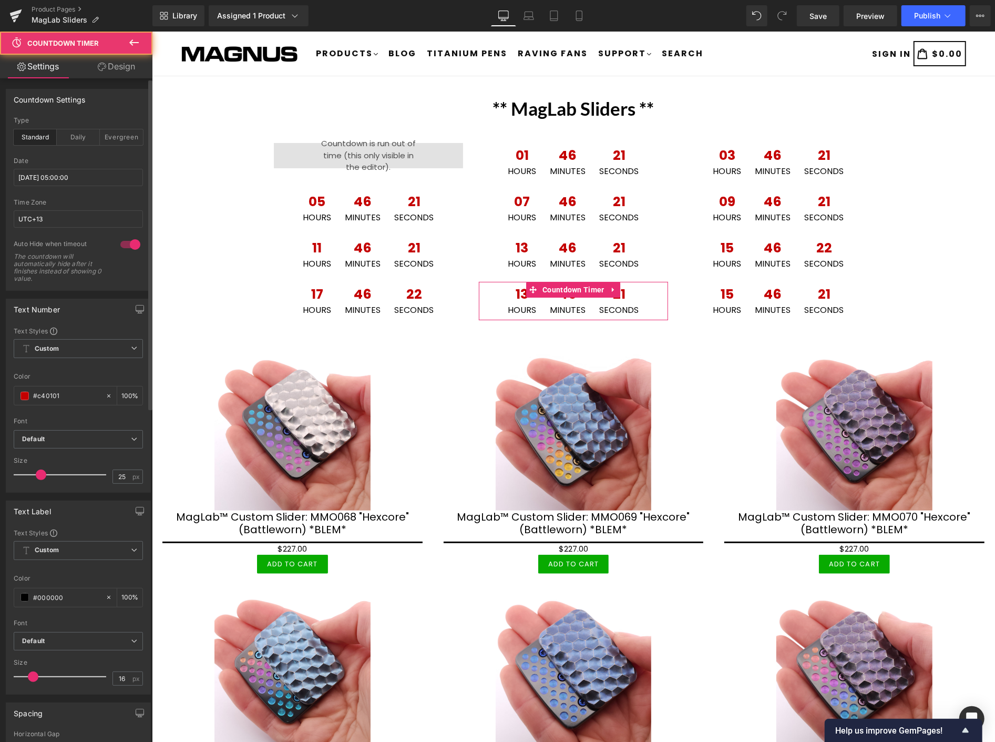
click at [79, 164] on div "Date" at bounding box center [78, 160] width 129 height 7
click at [82, 181] on input "2025/10/14 05:00:00" at bounding box center [78, 177] width 129 height 17
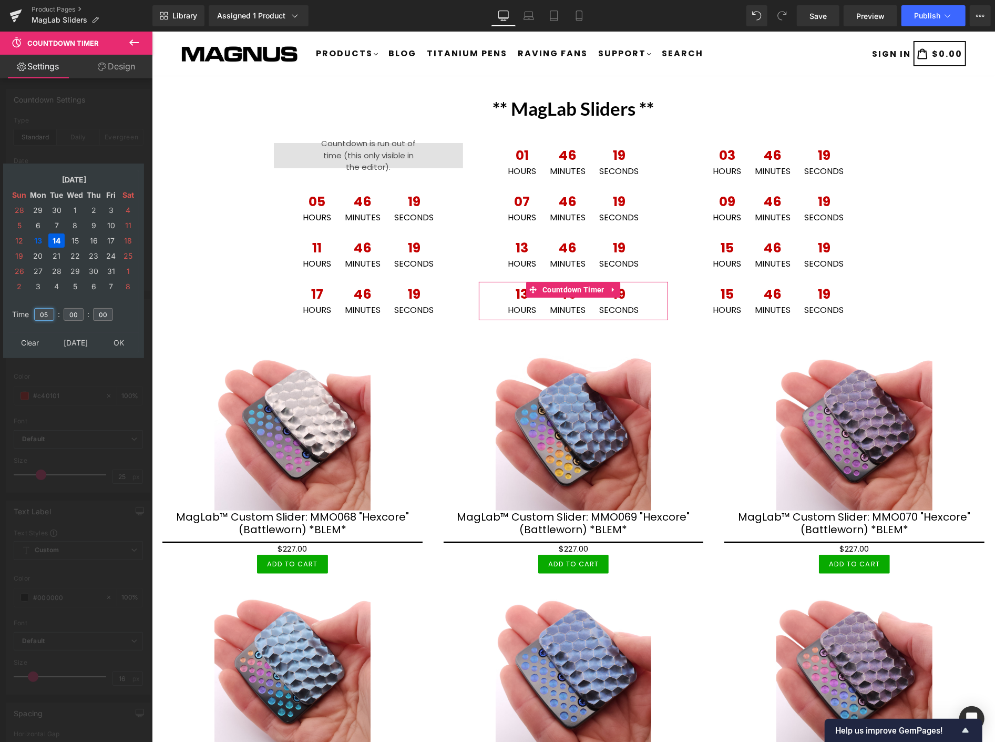
drag, startPoint x: 44, startPoint y: 307, endPoint x: 31, endPoint y: 301, distance: 14.2
click at [31, 302] on tr "Time 05 : 00 : 00" at bounding box center [73, 308] width 128 height 12
type input "11"
type input "2025/10/14 11:00:00"
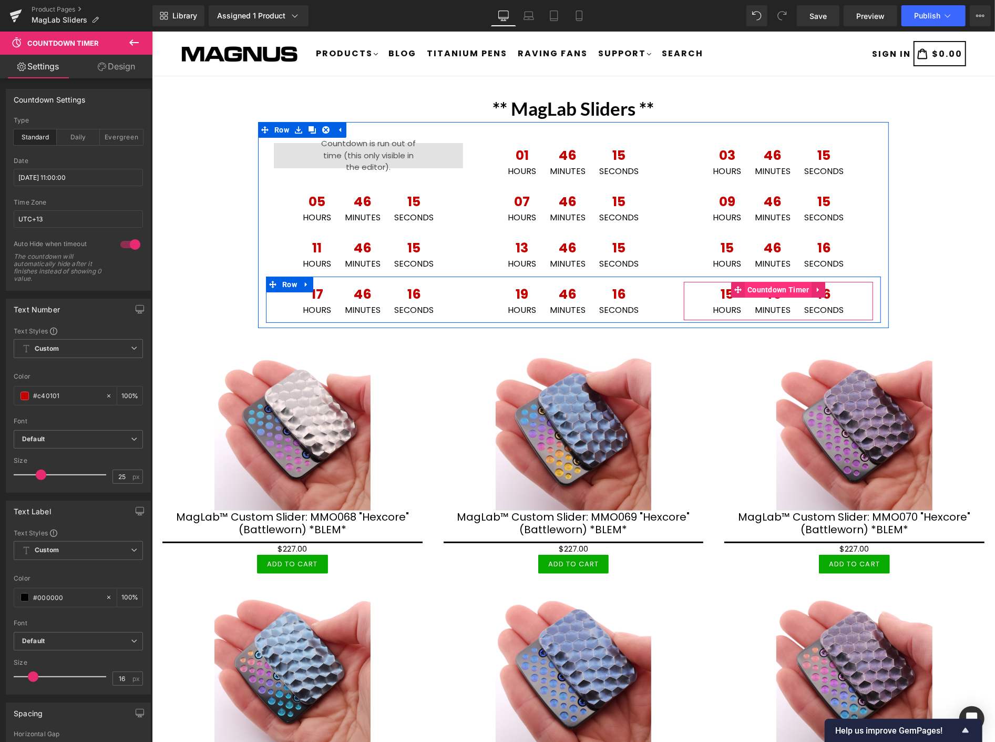
click at [770, 292] on span "Countdown Timer" at bounding box center [778, 289] width 67 height 16
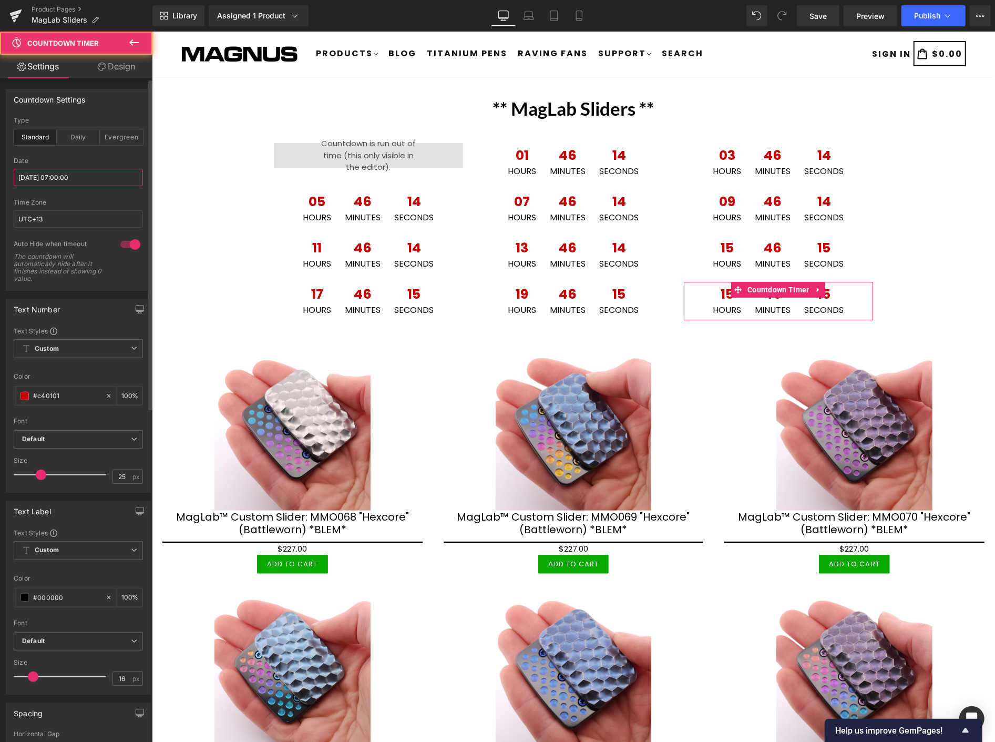
click at [111, 174] on input "2025/10/14 07:00:00" at bounding box center [78, 177] width 129 height 17
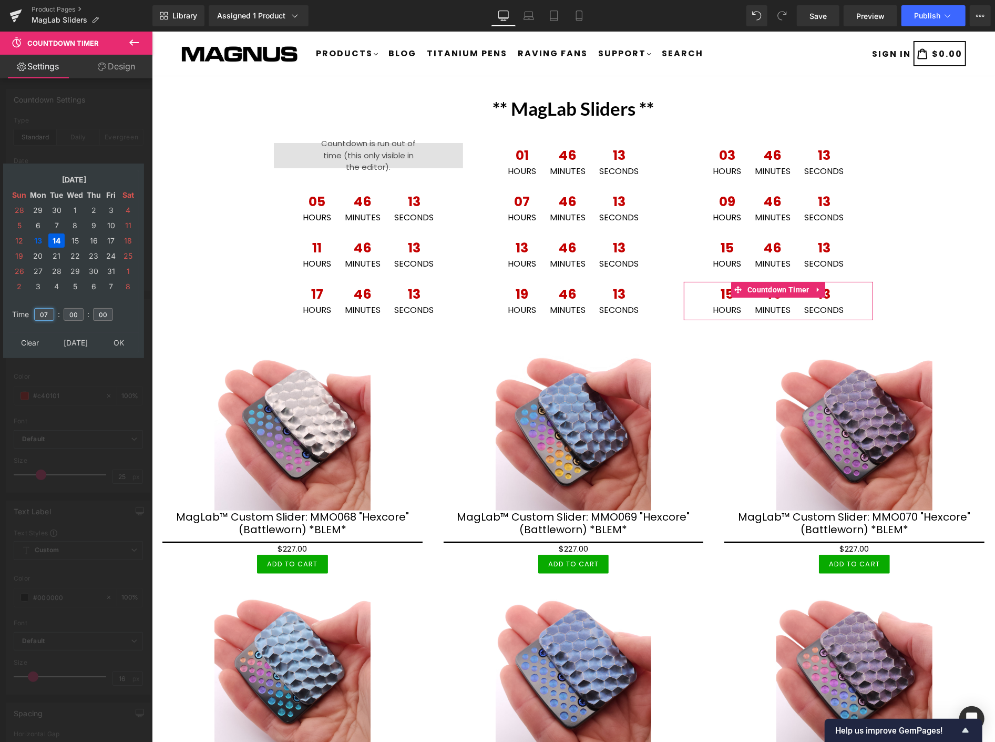
drag, startPoint x: 48, startPoint y: 306, endPoint x: 30, endPoint y: 301, distance: 19.1
click at [30, 302] on tr "Time 07 : 00 : 00" at bounding box center [73, 308] width 128 height 12
type input "13"
type input "2025/10/14 13:00:00"
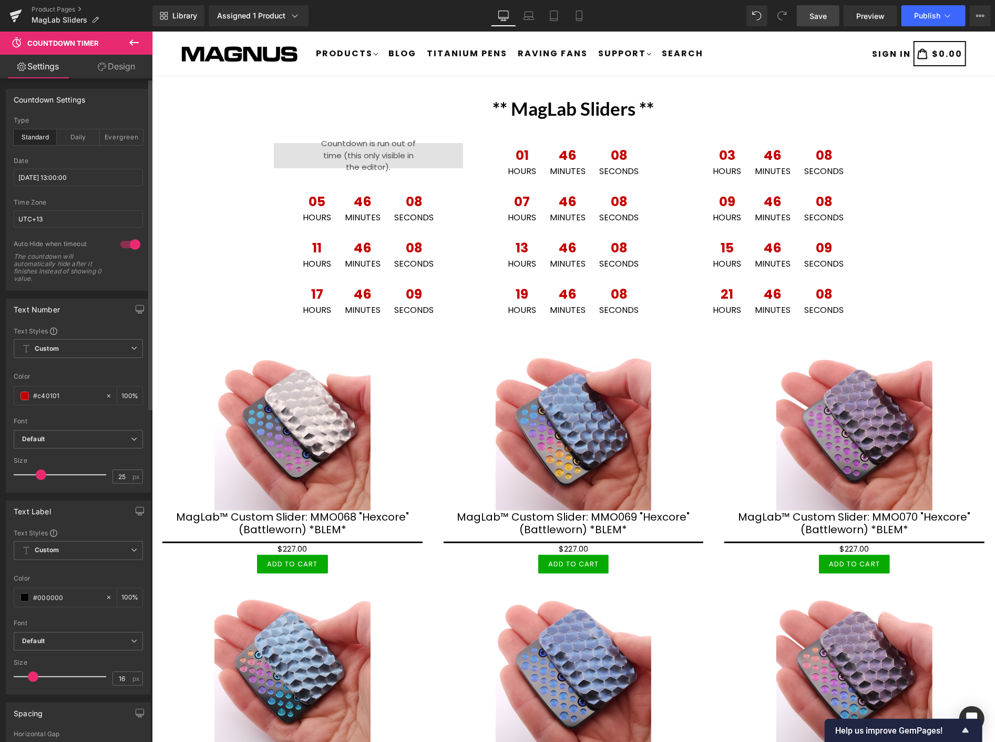
click at [824, 20] on span "Save" at bounding box center [818, 16] width 17 height 11
click at [937, 19] on span "Publish" at bounding box center [927, 16] width 26 height 8
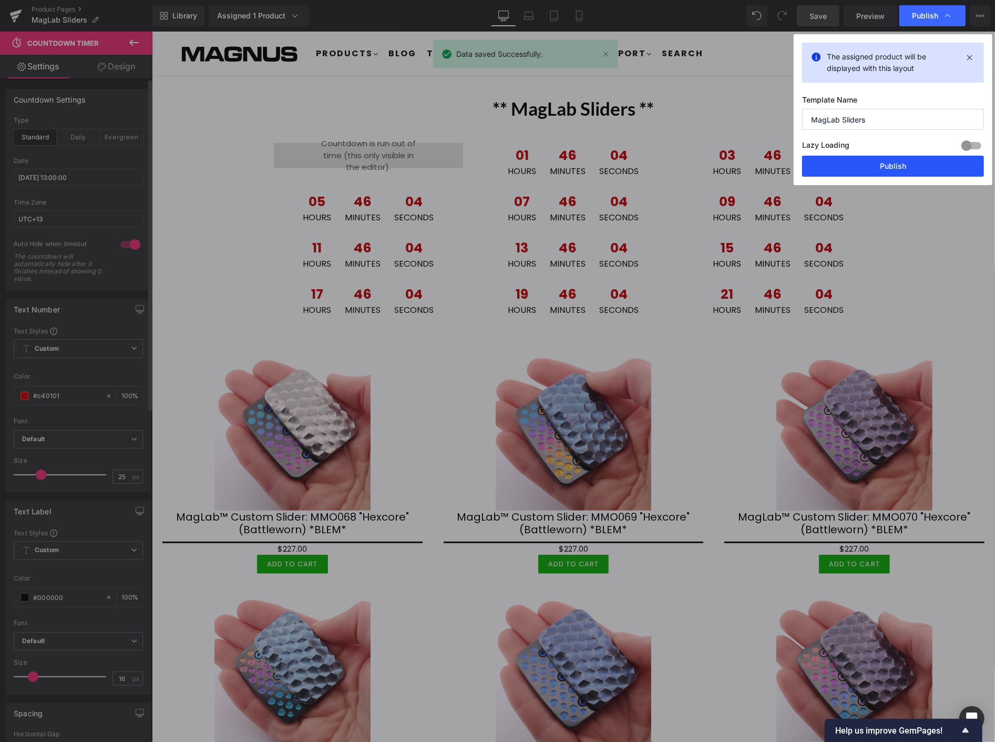
click at [923, 167] on button "Publish" at bounding box center [893, 166] width 182 height 21
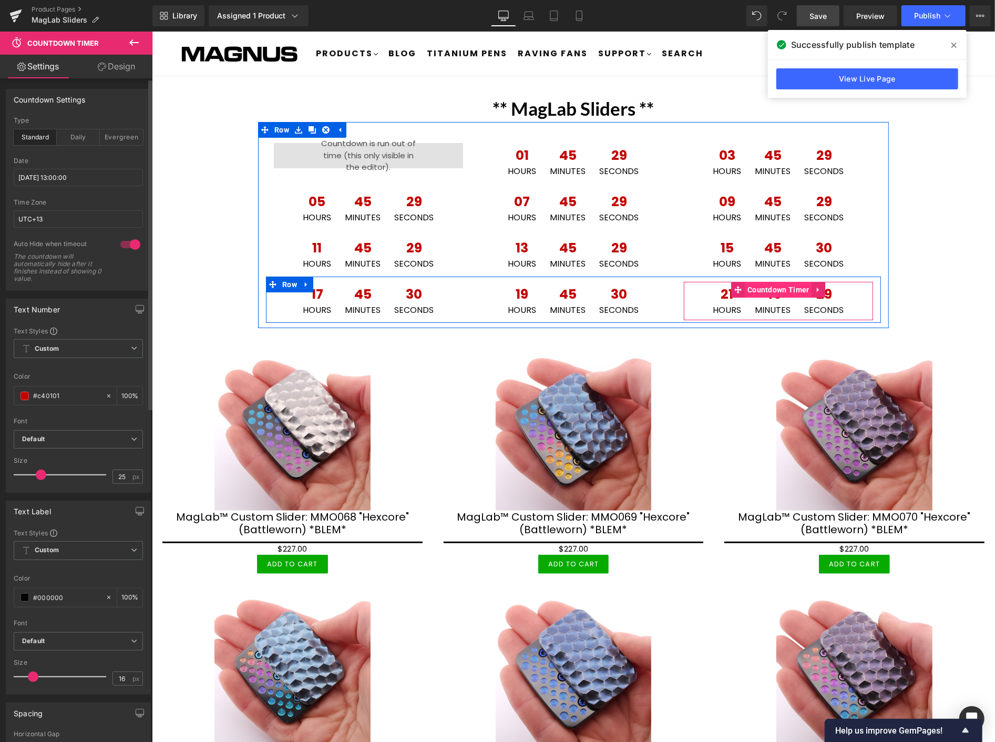
click at [765, 288] on span "Countdown Timer" at bounding box center [778, 289] width 67 height 16
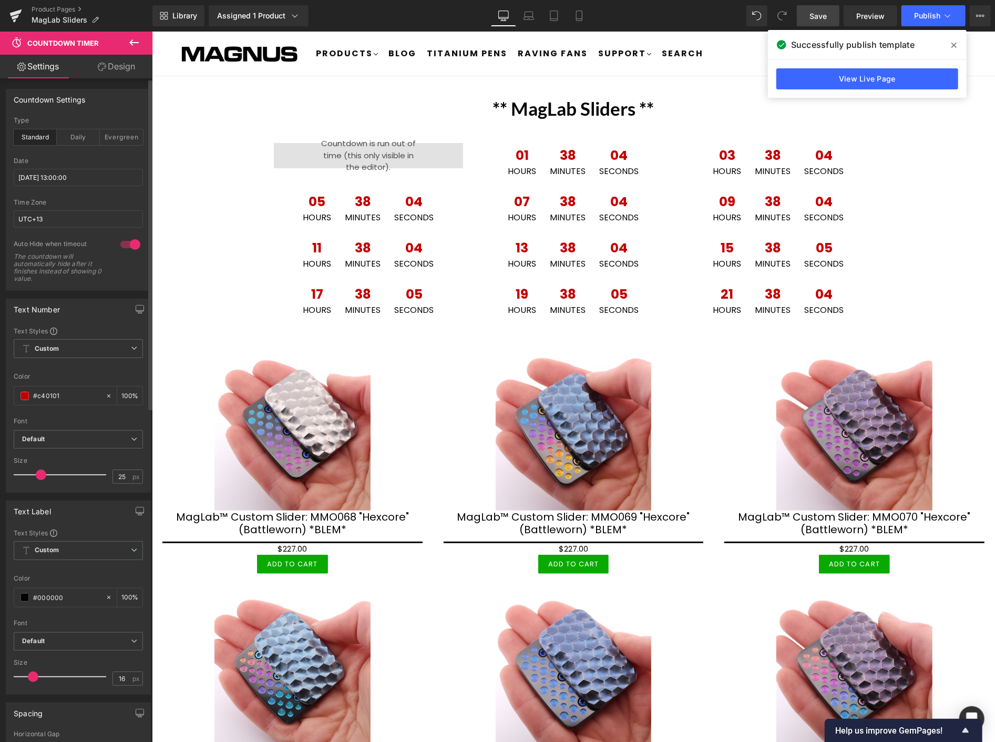
click at [817, 13] on span "Save" at bounding box center [818, 16] width 17 height 11
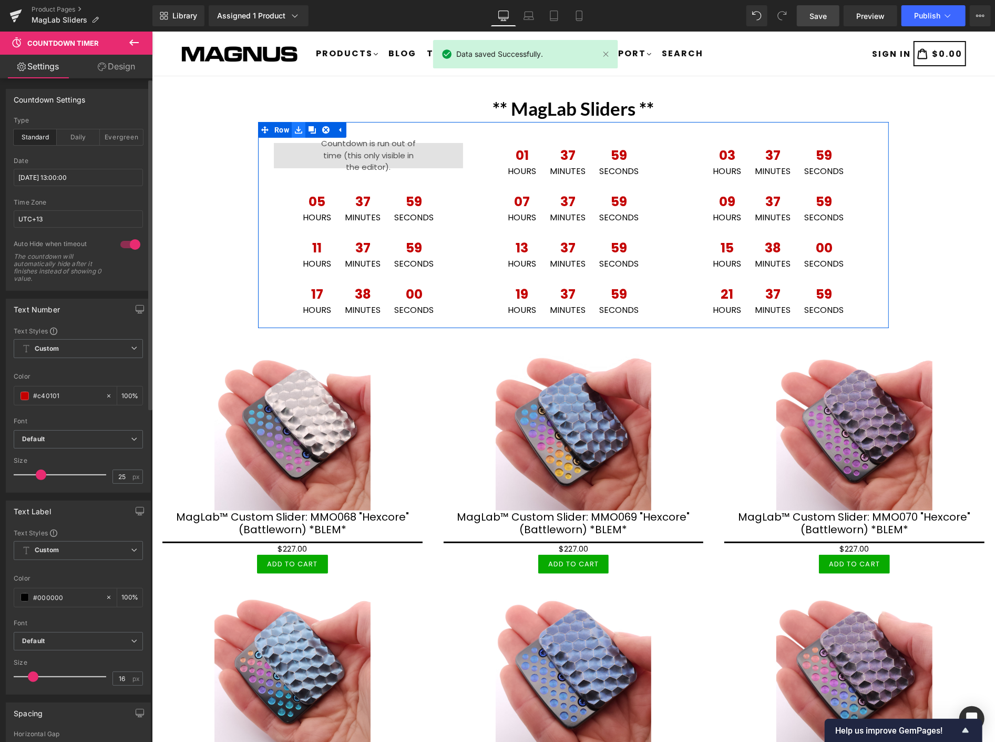
click at [294, 126] on icon at bounding box center [297, 130] width 7 height 8
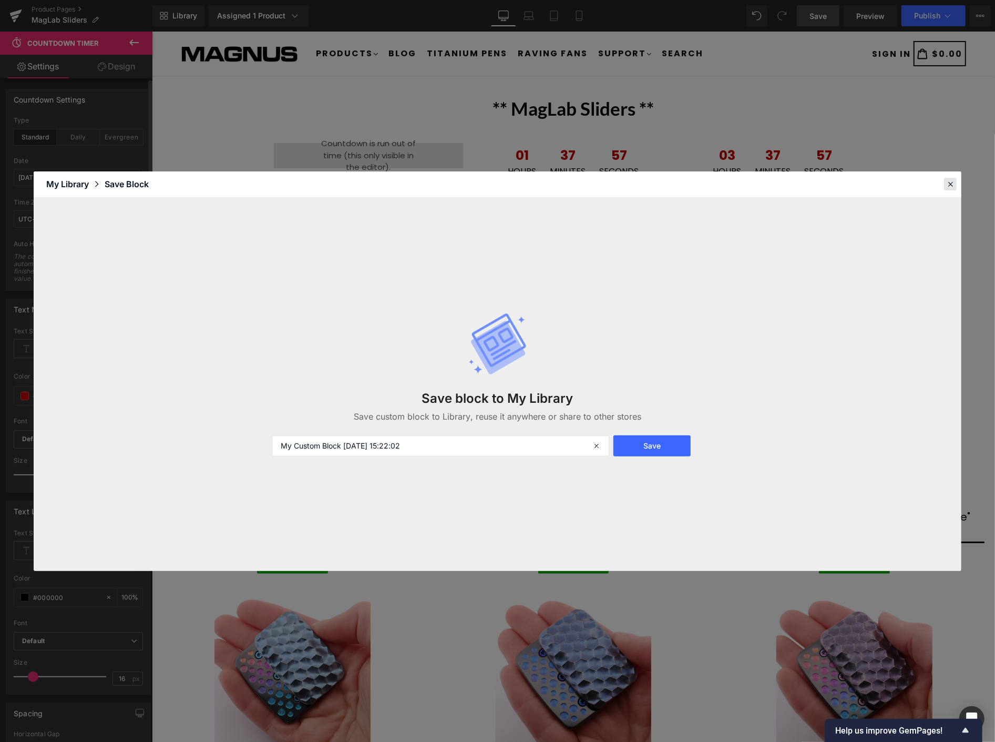
click at [952, 180] on icon at bounding box center [950, 183] width 9 height 9
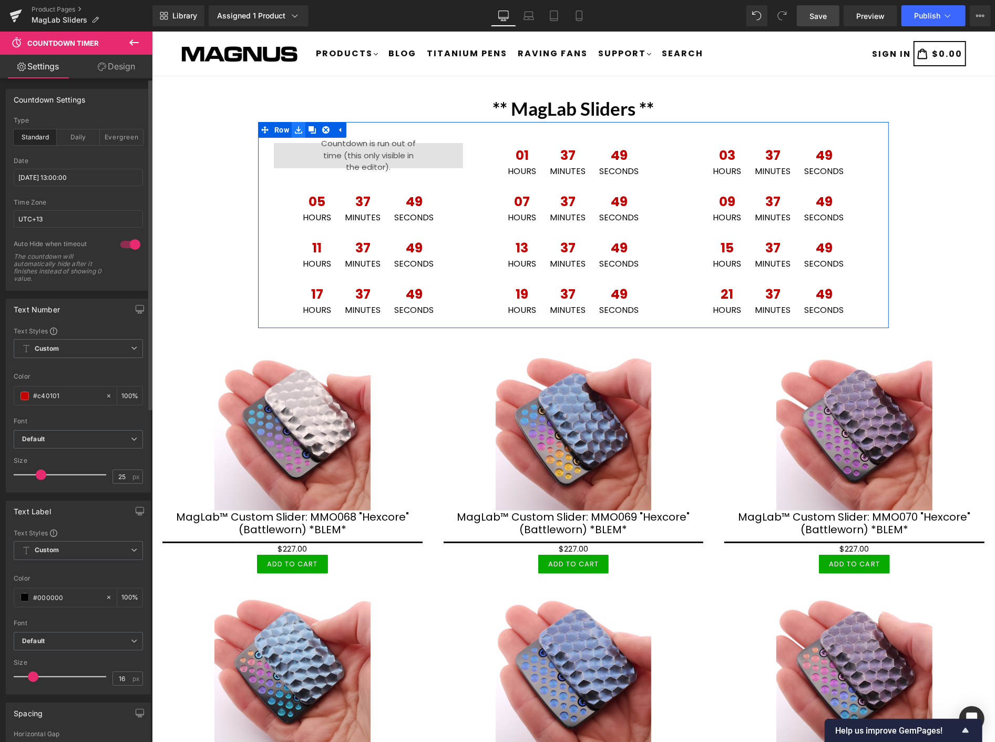
click at [294, 128] on icon at bounding box center [297, 129] width 7 height 7
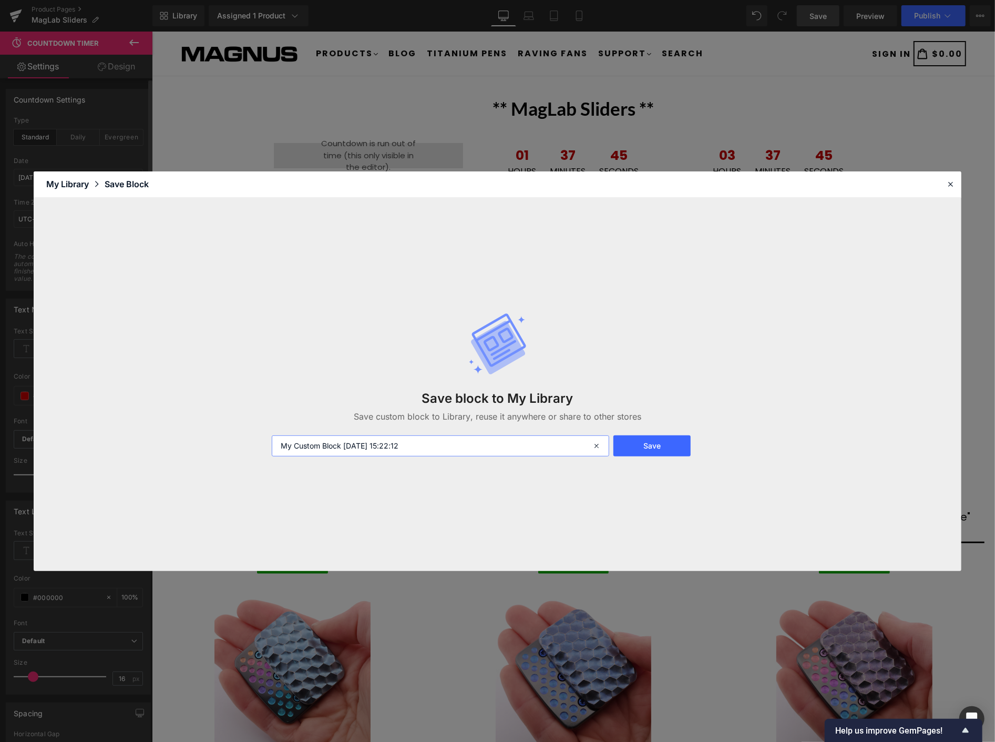
drag, startPoint x: 432, startPoint y: 448, endPoint x: 123, endPoint y: 345, distance: 325.8
click at [123, 345] on div "Save block to My Library Save custom block to Library, reuse it anywhere or sha…" at bounding box center [498, 384] width 928 height 373
type input "clock1"
click at [649, 452] on button "Save" at bounding box center [652, 445] width 77 height 21
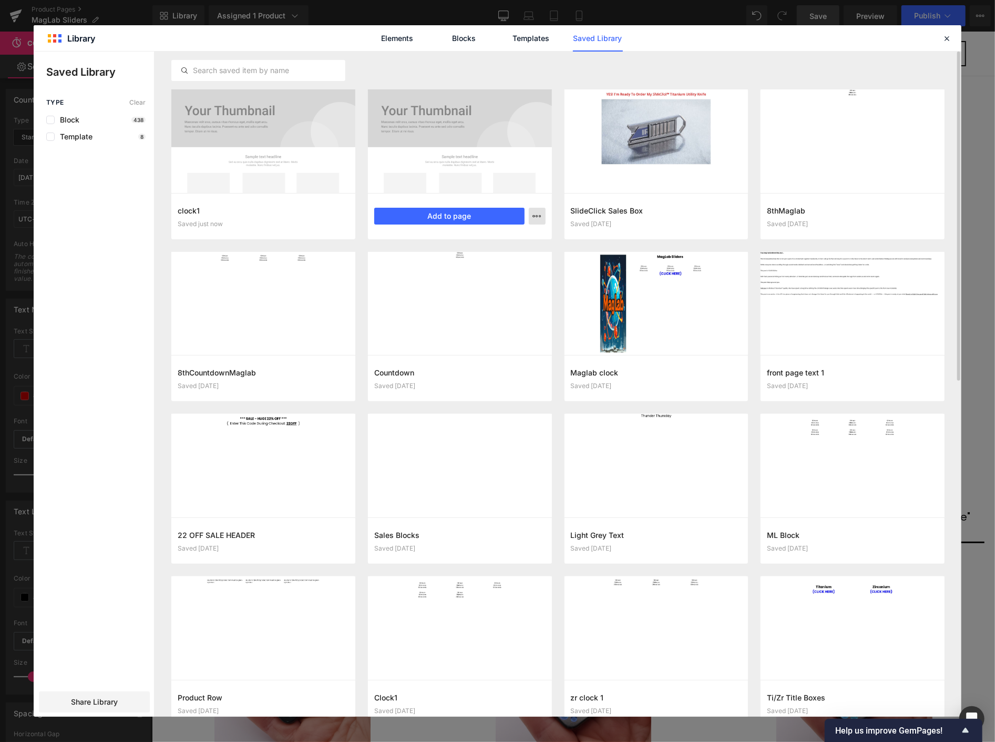
click at [535, 216] on icon "button" at bounding box center [537, 216] width 8 height 8
click at [482, 258] on div "Delete" at bounding box center [486, 262] width 120 height 22
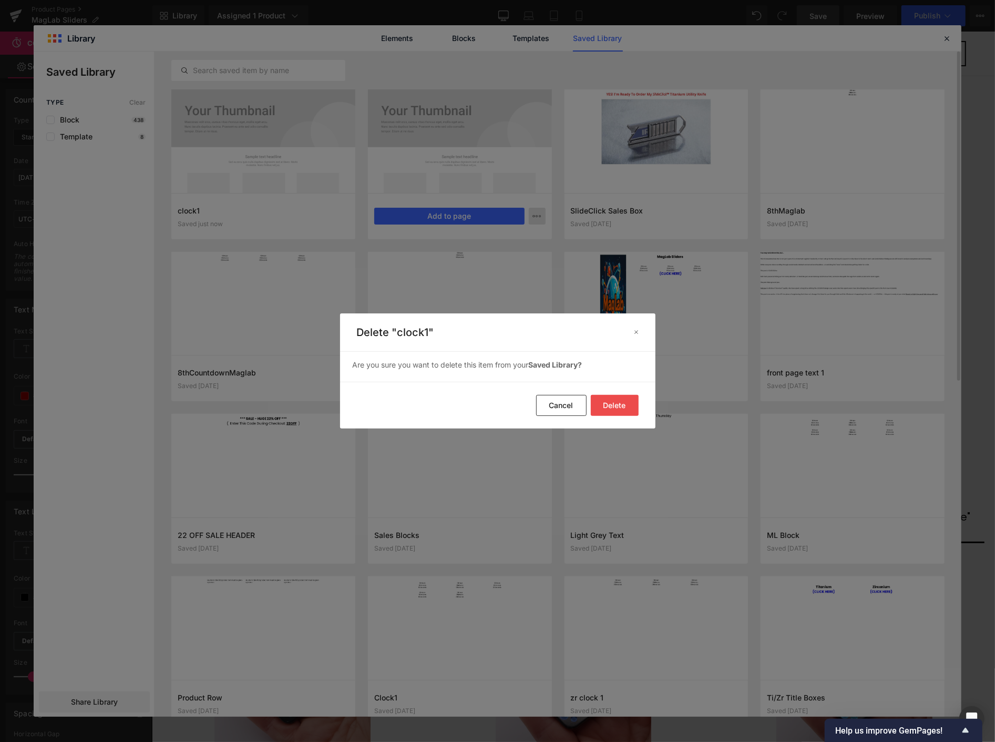
click at [623, 405] on button "Delete" at bounding box center [615, 405] width 48 height 21
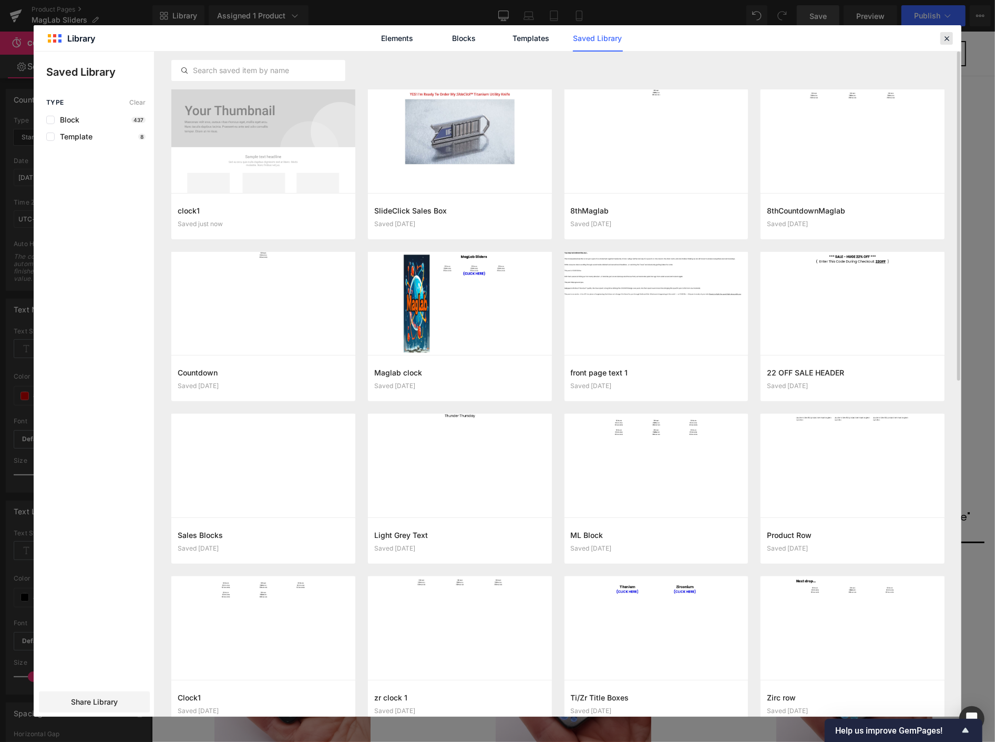
click at [947, 38] on icon at bounding box center [946, 38] width 9 height 9
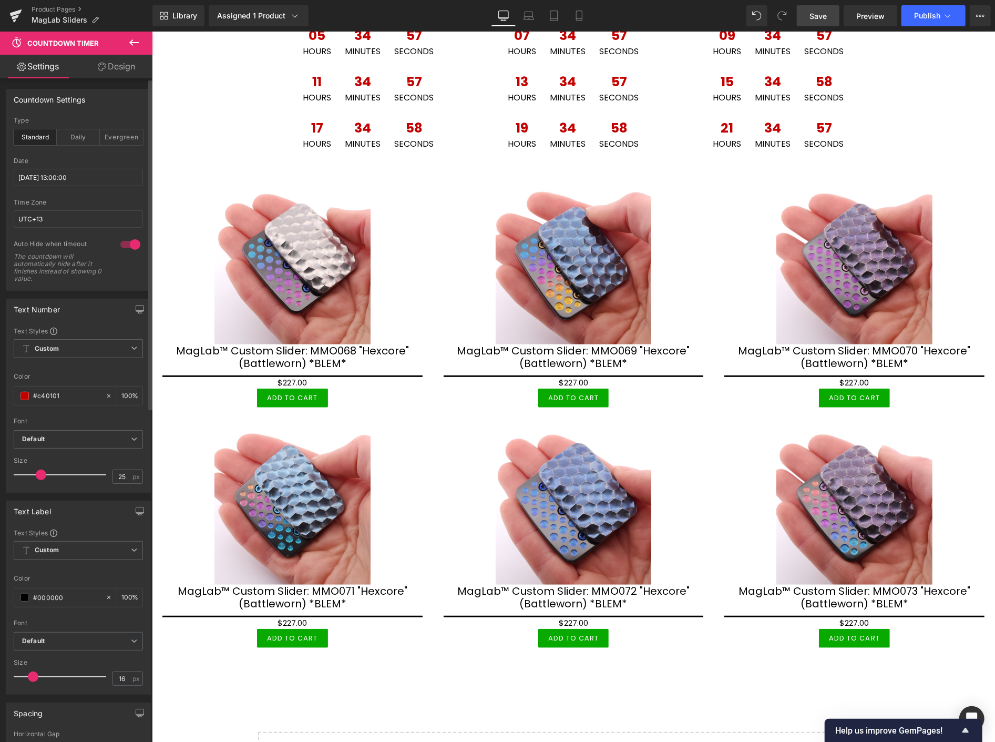
scroll to position [161, 0]
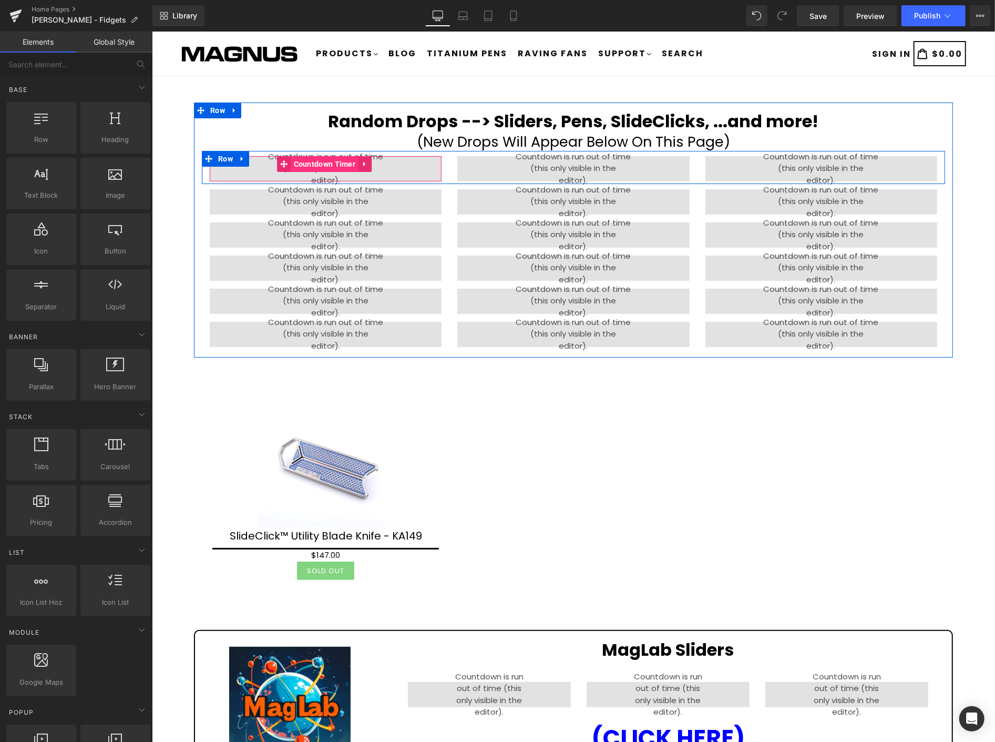
click at [314, 164] on span "Countdown Timer" at bounding box center [324, 164] width 67 height 16
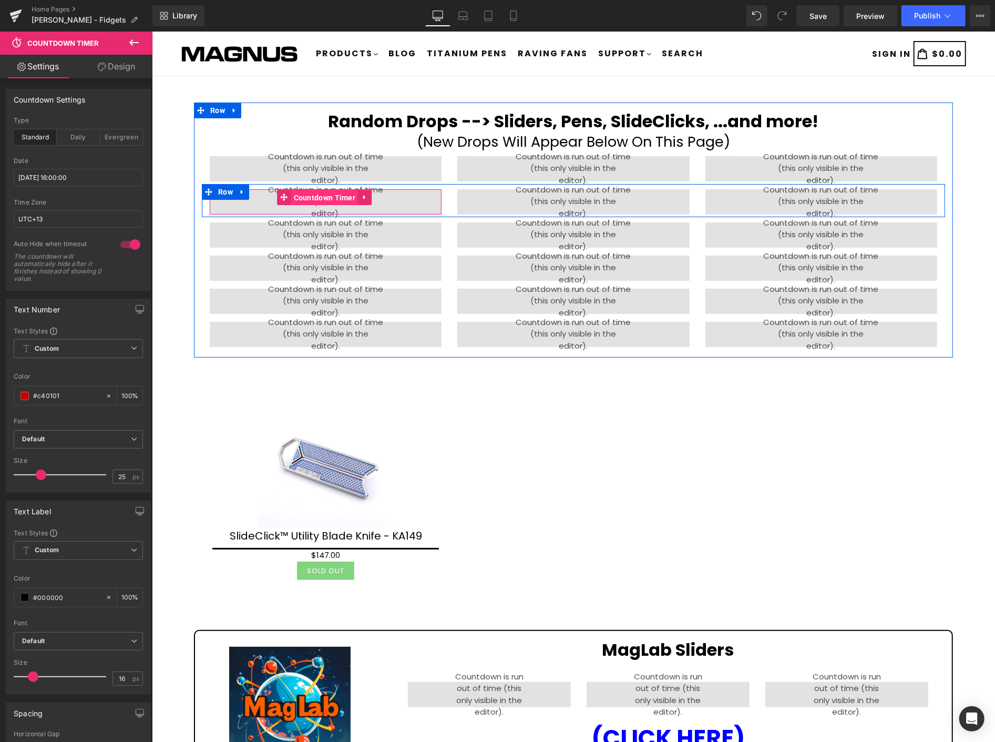
click at [319, 197] on span "Countdown Timer" at bounding box center [324, 197] width 67 height 16
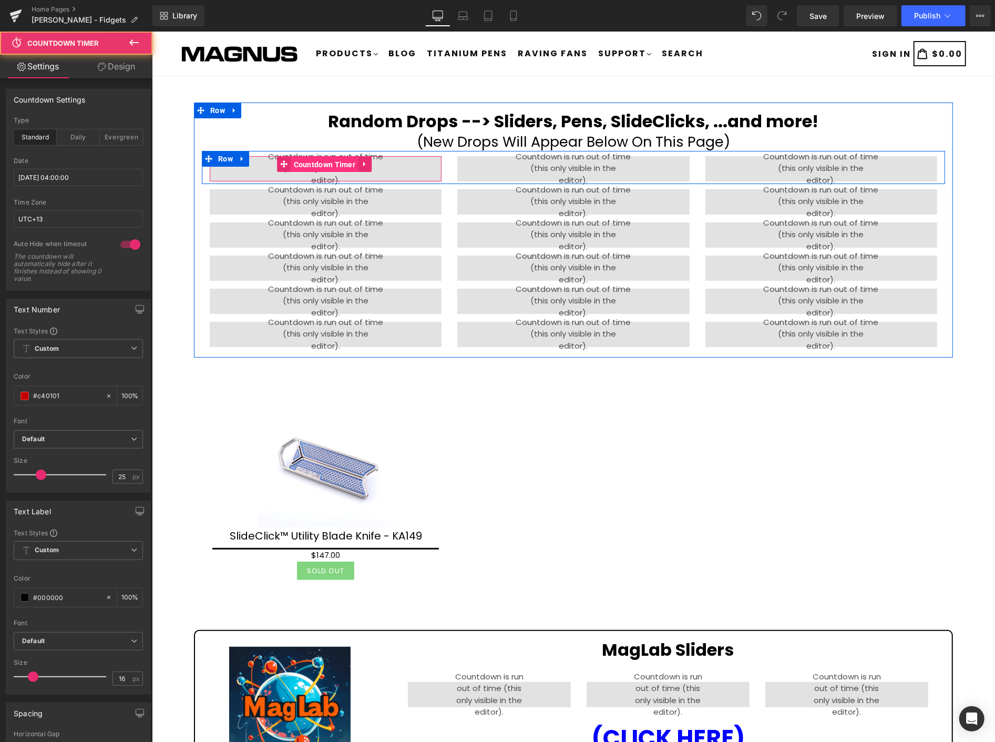
click at [319, 159] on span "Countdown Timer" at bounding box center [324, 164] width 67 height 16
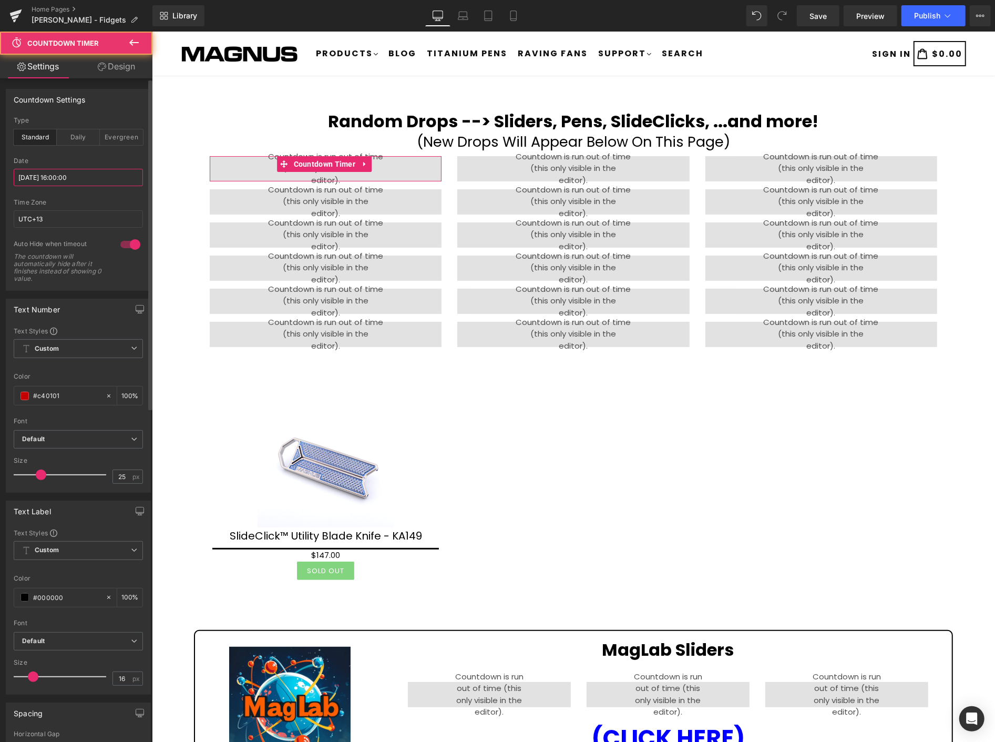
click at [96, 169] on input "2025/10/10 16:00:00" at bounding box center [78, 177] width 129 height 17
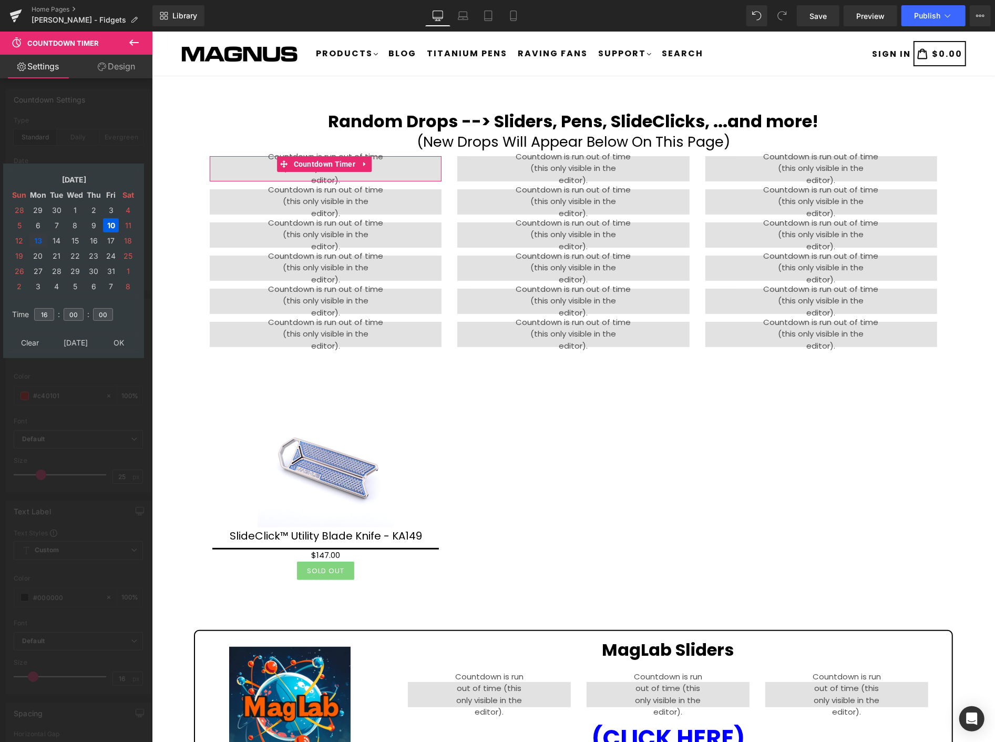
click at [35, 236] on td "13" at bounding box center [38, 240] width 18 height 14
type input "2025/10/13 16:00:00"
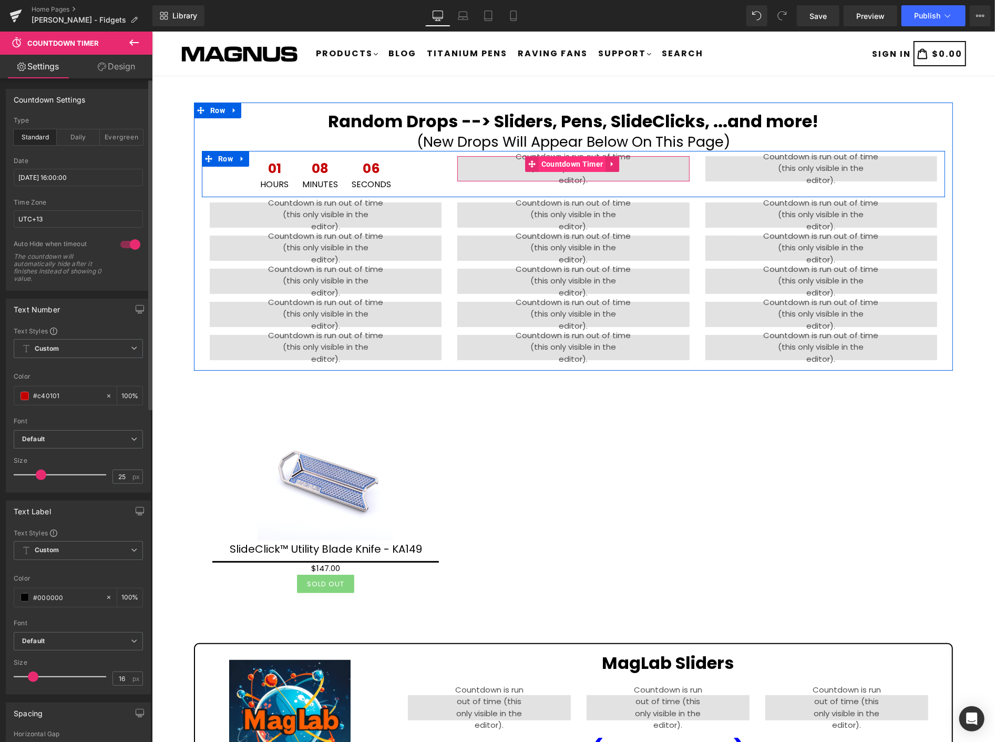
click at [562, 161] on span "Countdown Timer" at bounding box center [571, 164] width 67 height 16
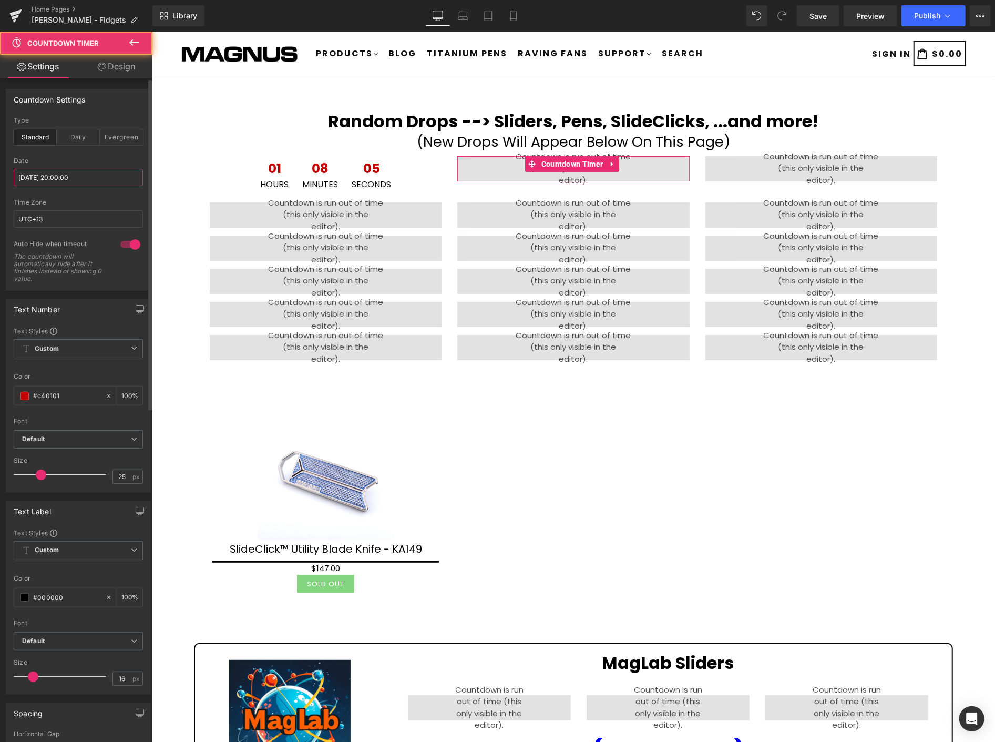
click at [85, 175] on input "2025/10/10 20:00:00" at bounding box center [78, 177] width 129 height 17
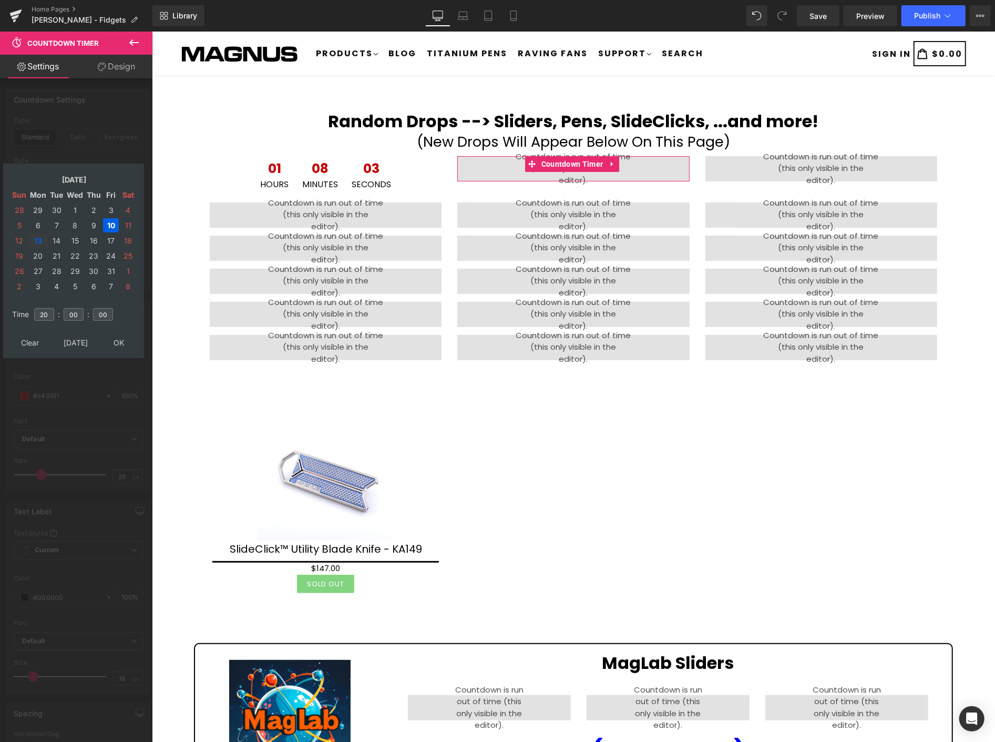
click at [37, 237] on td "13" at bounding box center [38, 240] width 18 height 14
type input "2025/10/13 20:00:00"
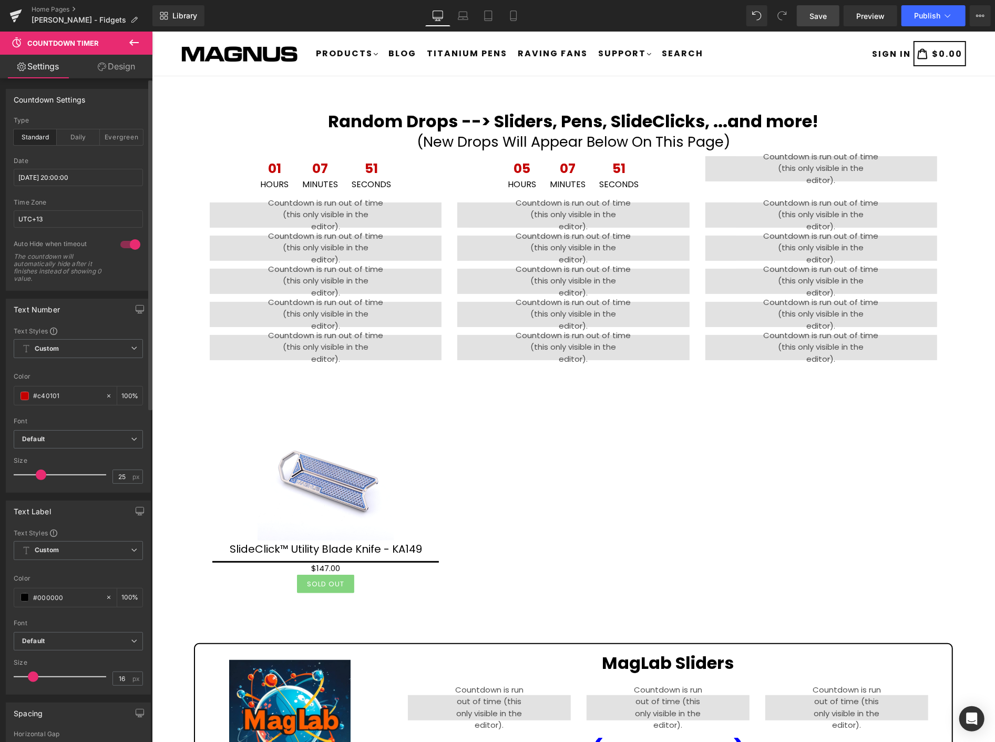
click at [826, 14] on span "Save" at bounding box center [818, 16] width 17 height 11
click at [814, 16] on span "Save" at bounding box center [818, 16] width 17 height 11
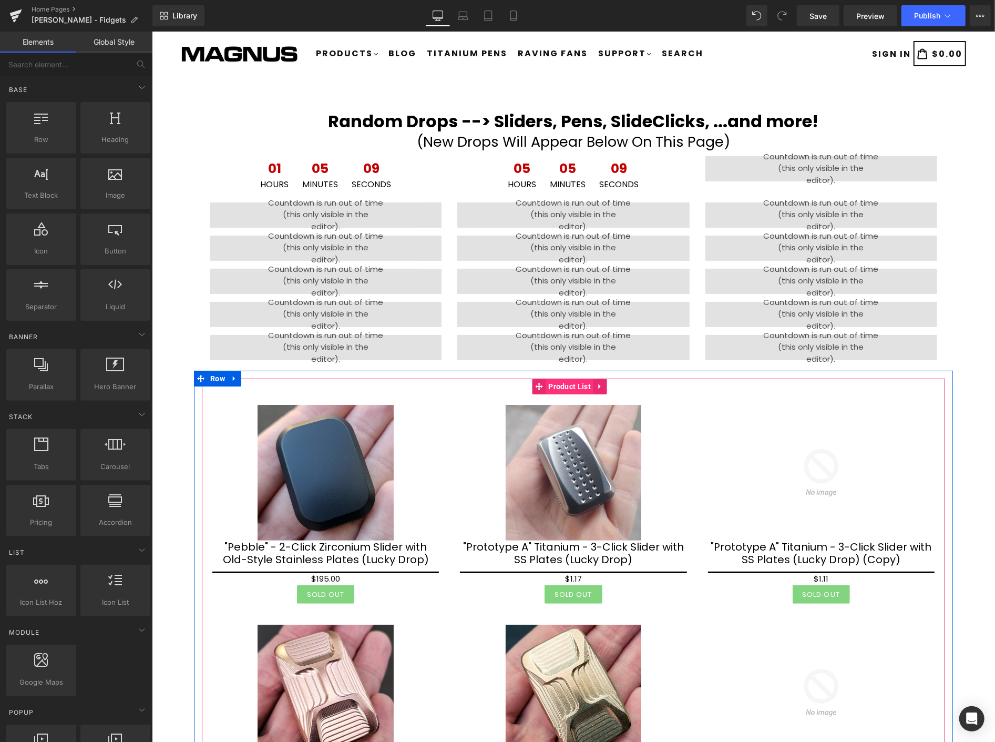
click at [575, 390] on span "Product List" at bounding box center [569, 386] width 48 height 16
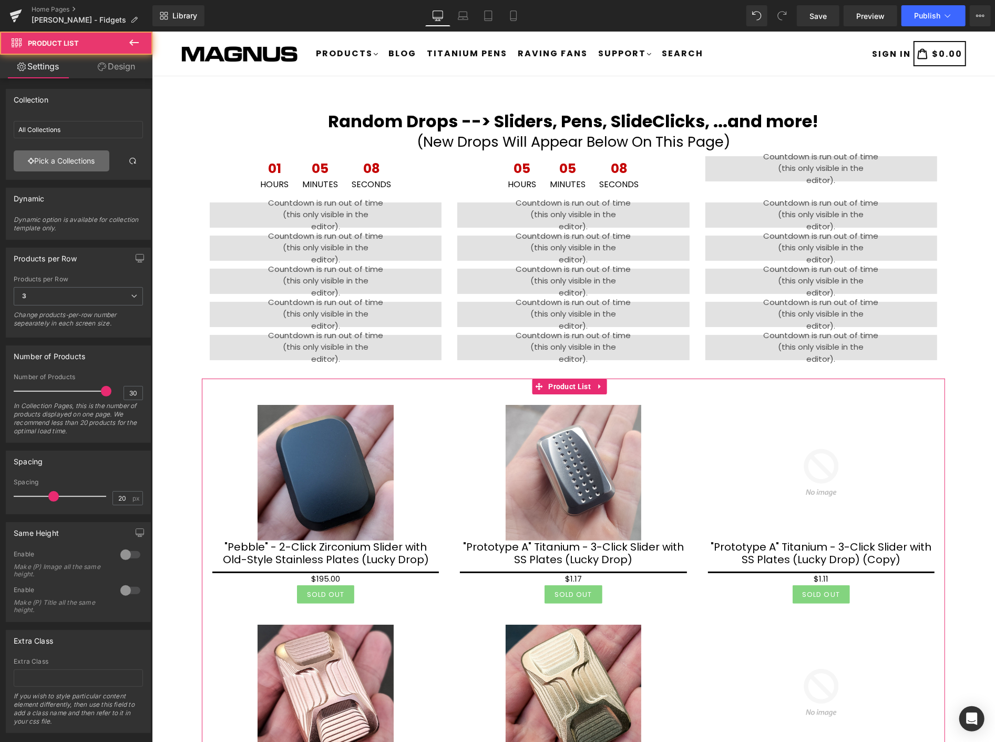
click at [64, 157] on link "Pick a Collections" at bounding box center [62, 160] width 96 height 21
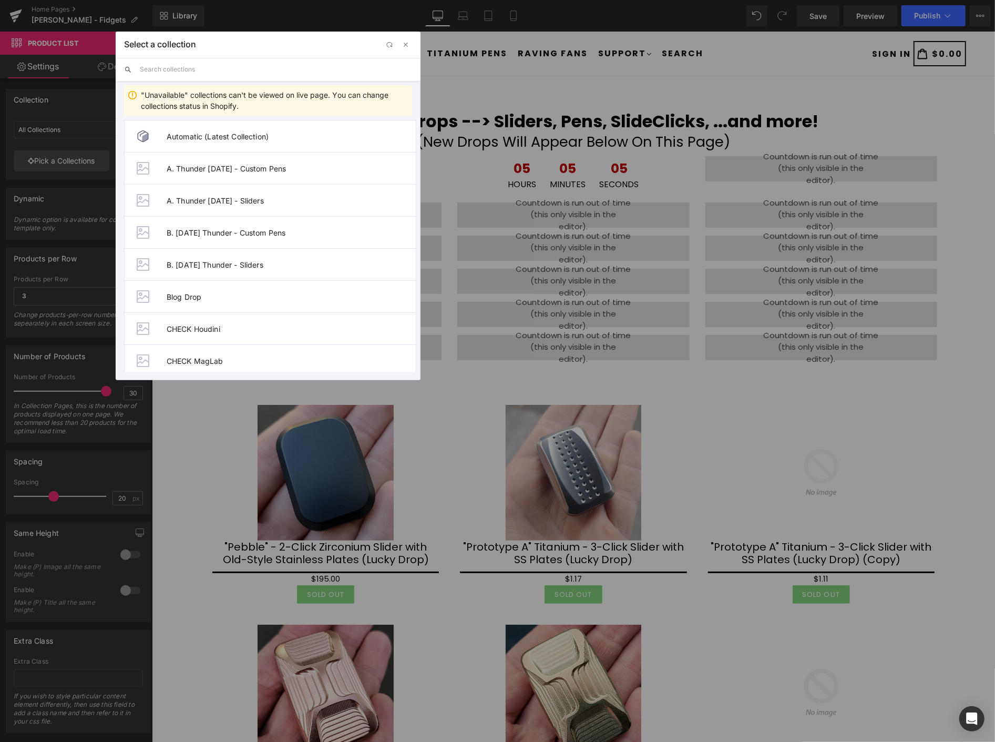
click at [229, 70] on input "text" at bounding box center [276, 69] width 272 height 23
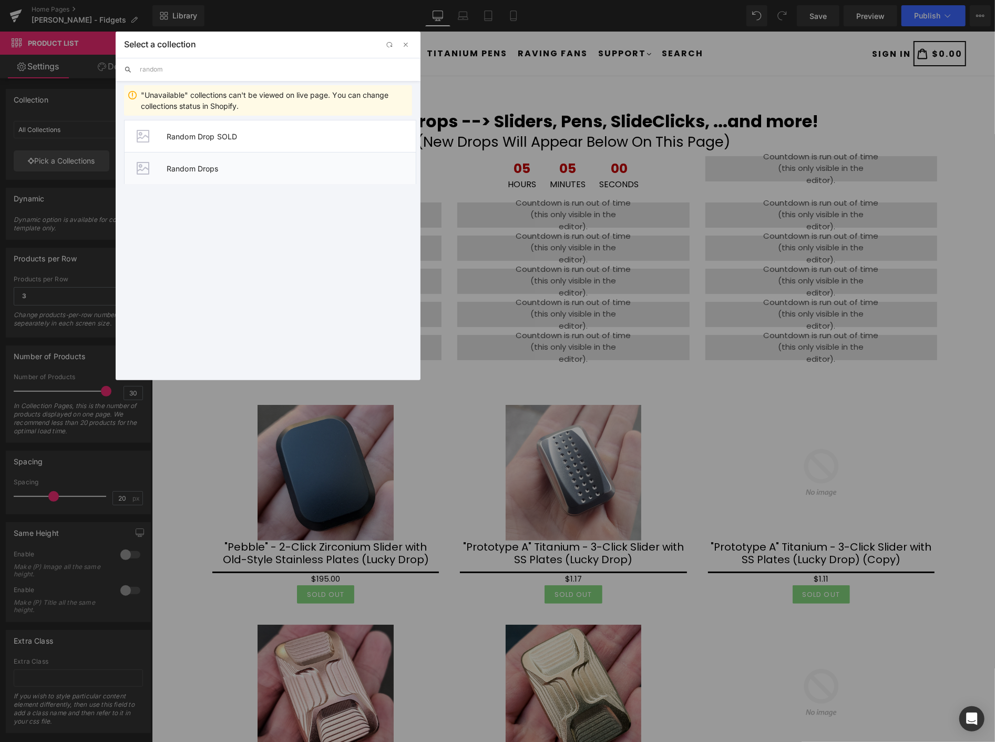
type input "random"
click at [251, 172] on li "Random Drops" at bounding box center [270, 168] width 292 height 32
type input "Random Drops"
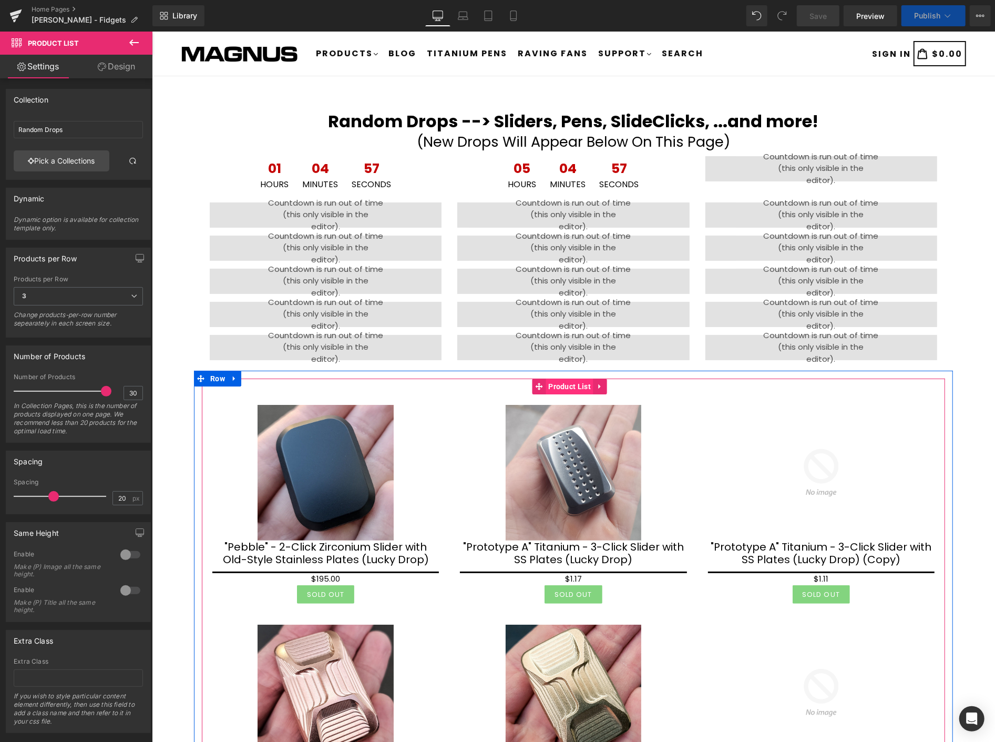
click at [561, 388] on span "Product List" at bounding box center [569, 386] width 48 height 16
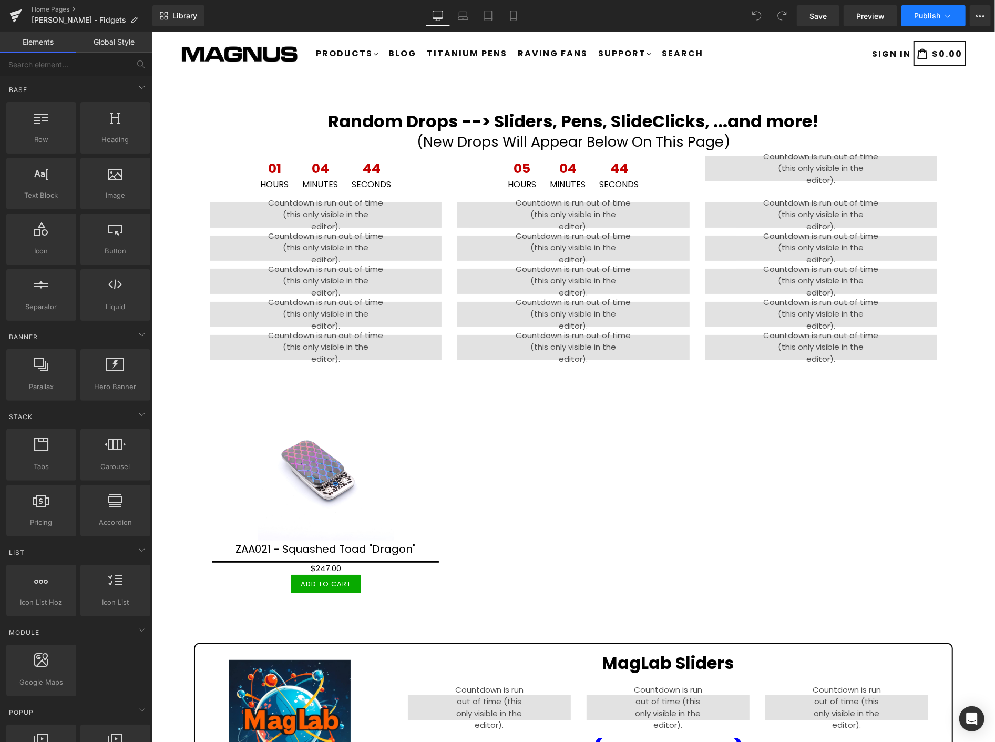
click at [940, 16] on span "Publish" at bounding box center [927, 16] width 26 height 8
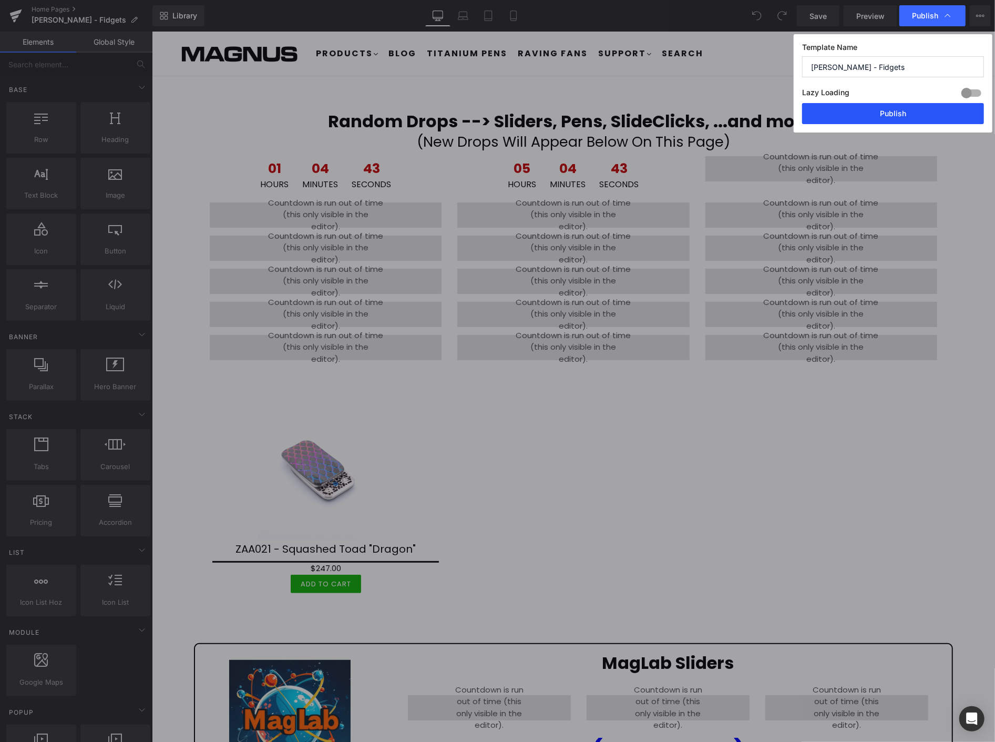
click at [910, 111] on button "Publish" at bounding box center [893, 113] width 182 height 21
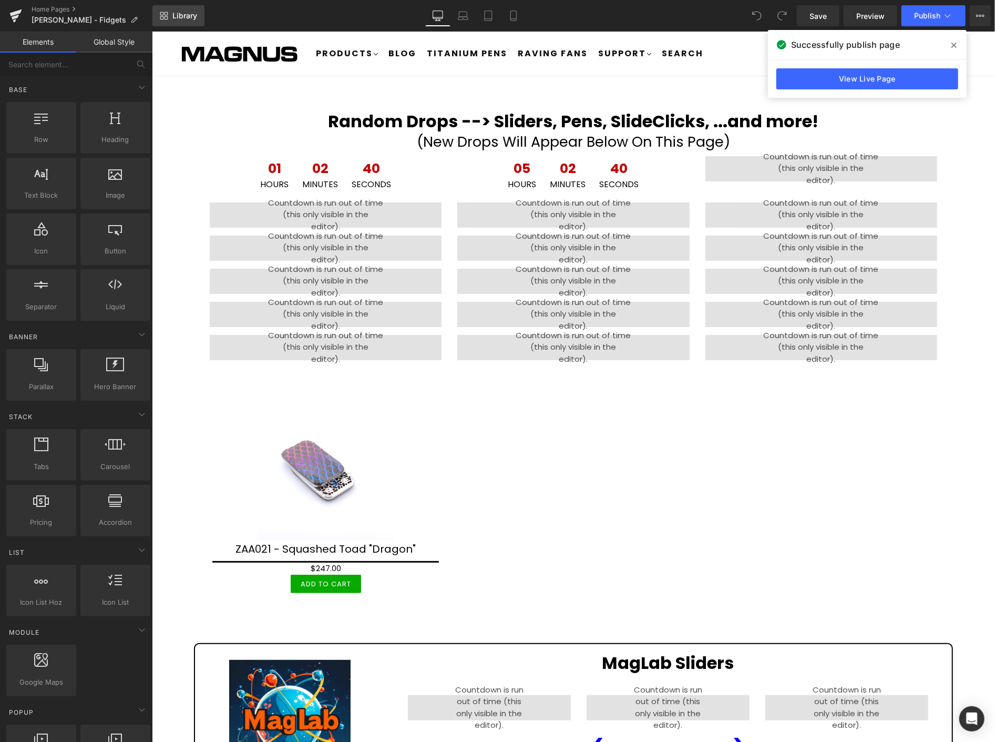
click at [185, 17] on span "Library" at bounding box center [184, 15] width 25 height 9
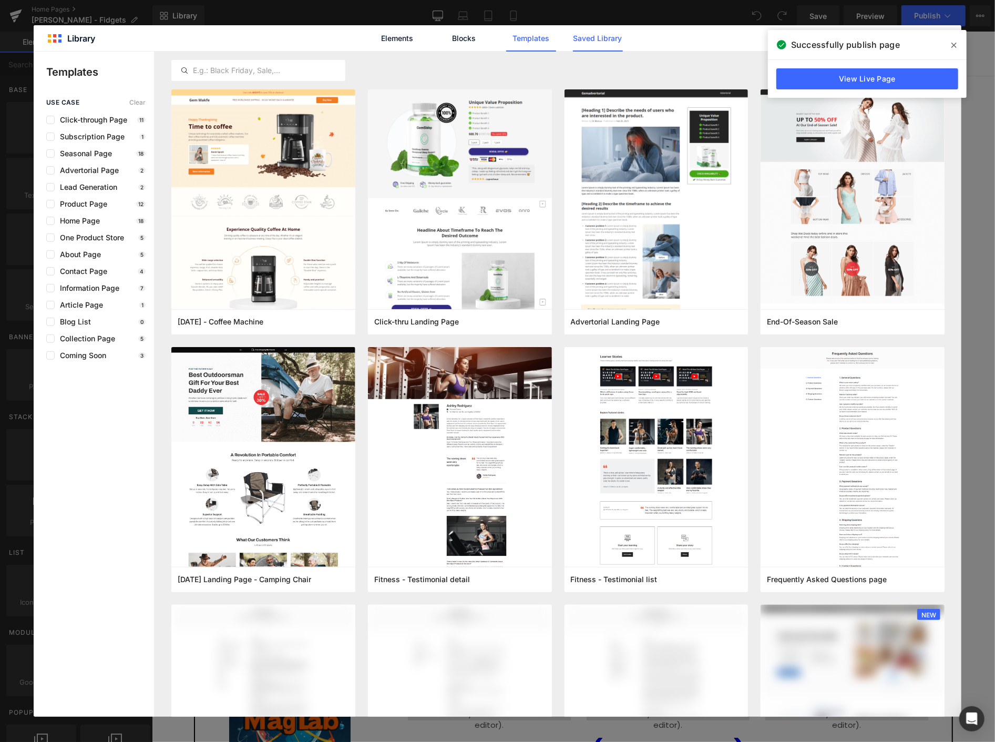
click at [592, 39] on link "Saved Library" at bounding box center [598, 38] width 50 height 26
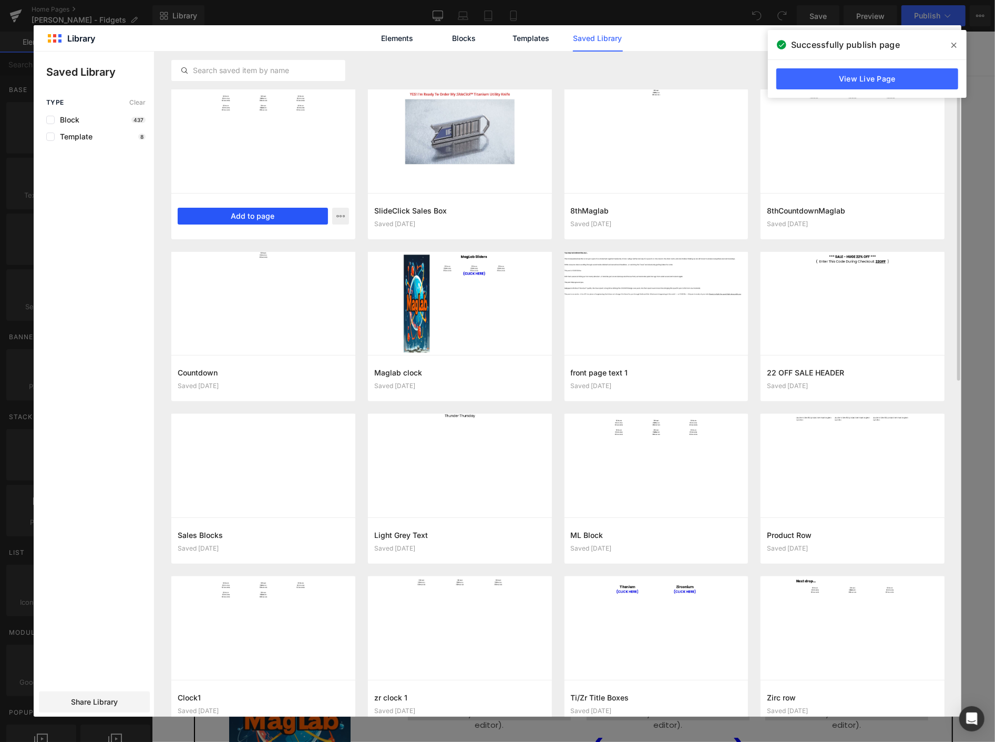
click at [275, 214] on button "Add to page" at bounding box center [253, 216] width 150 height 17
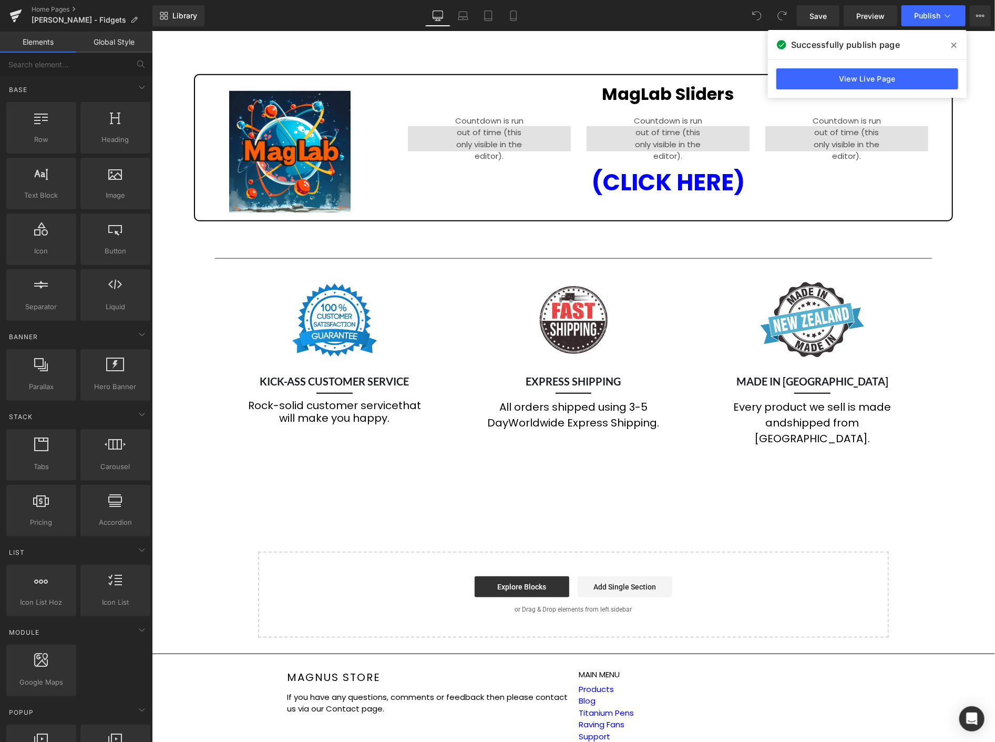
scroll to position [603, 0]
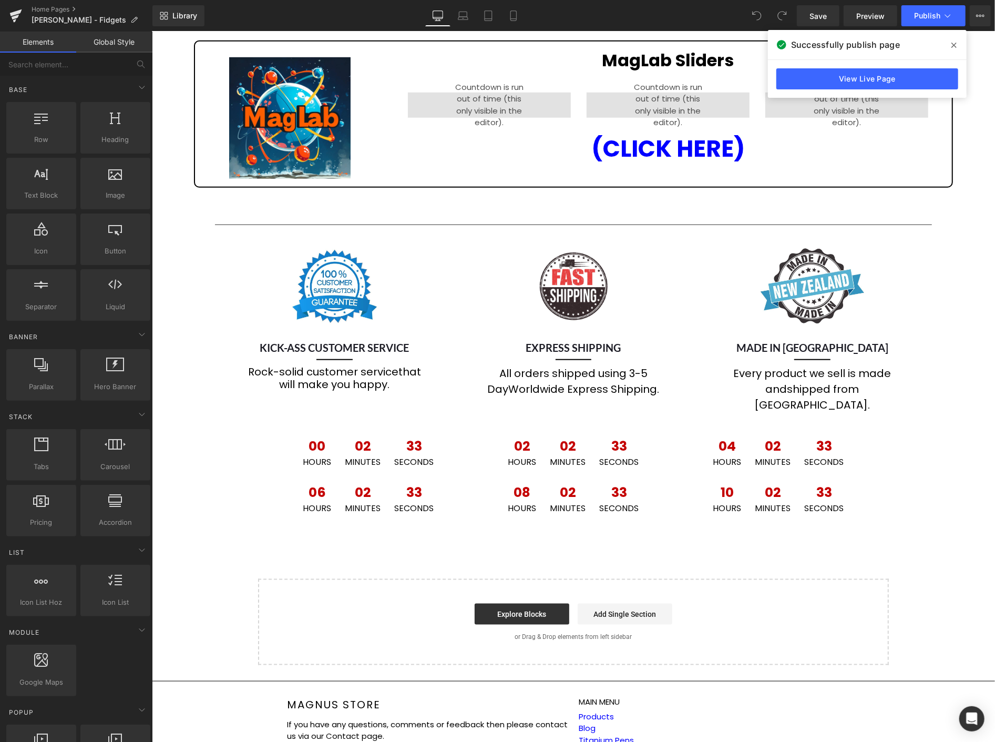
click at [953, 41] on icon at bounding box center [954, 45] width 5 height 8
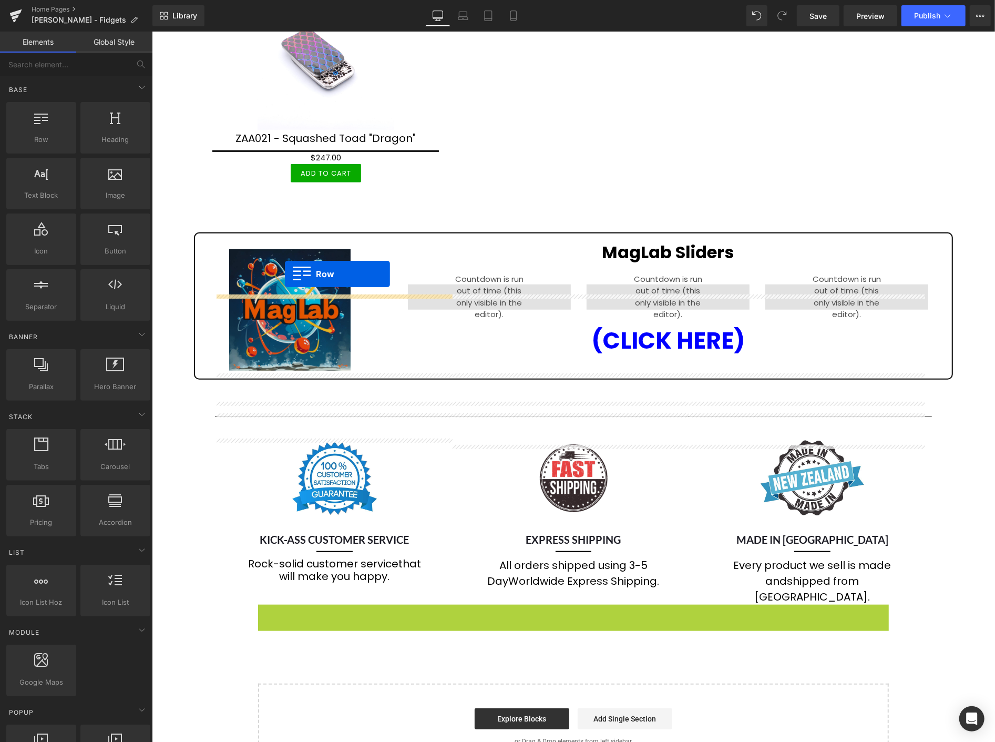
scroll to position [401, 0]
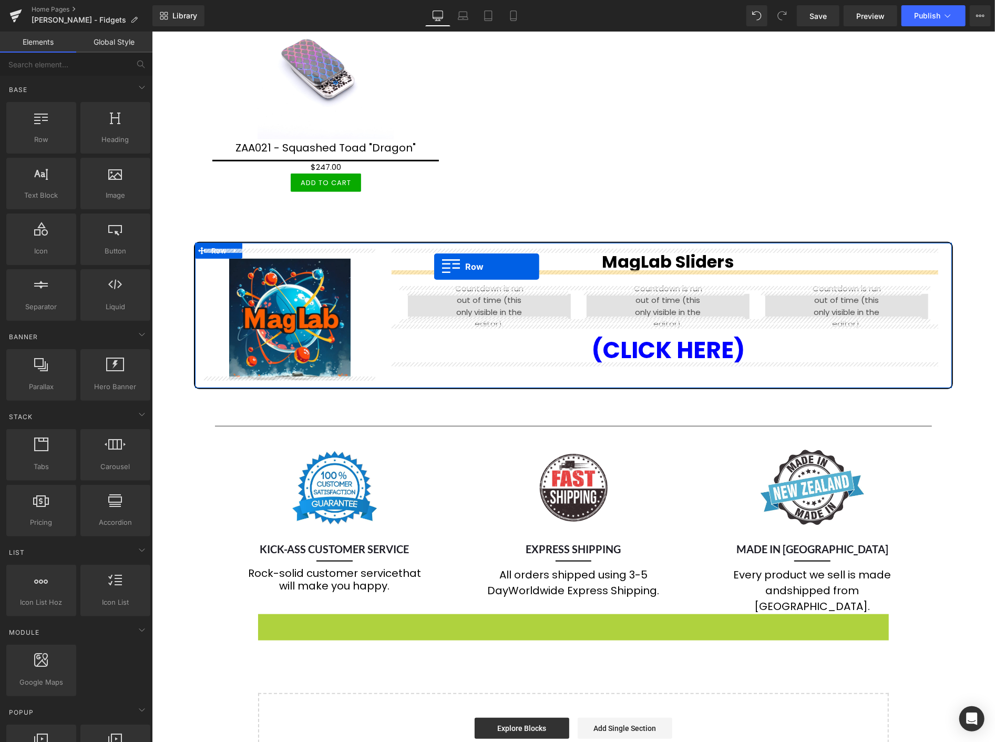
drag, startPoint x: 258, startPoint y: 402, endPoint x: 434, endPoint y: 266, distance: 223.0
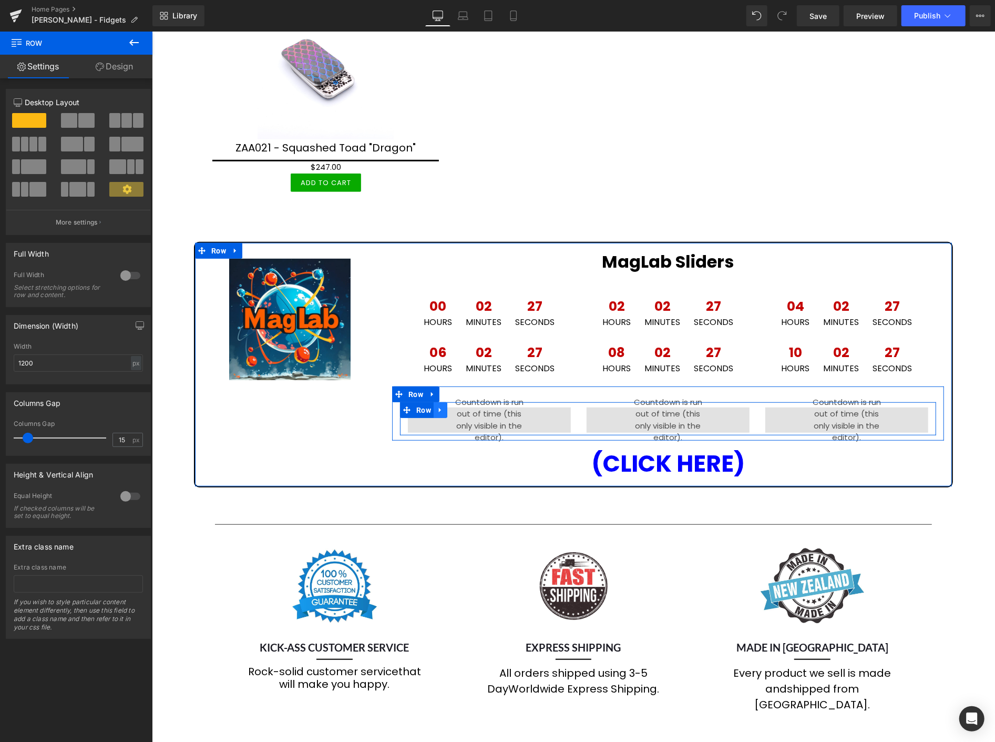
click at [439, 408] on icon at bounding box center [440, 410] width 2 height 5
click at [431, 392] on icon at bounding box center [432, 394] width 2 height 5
drag, startPoint x: 453, startPoint y: 393, endPoint x: 446, endPoint y: 379, distance: 15.3
click at [456, 392] on icon at bounding box center [459, 394] width 7 height 8
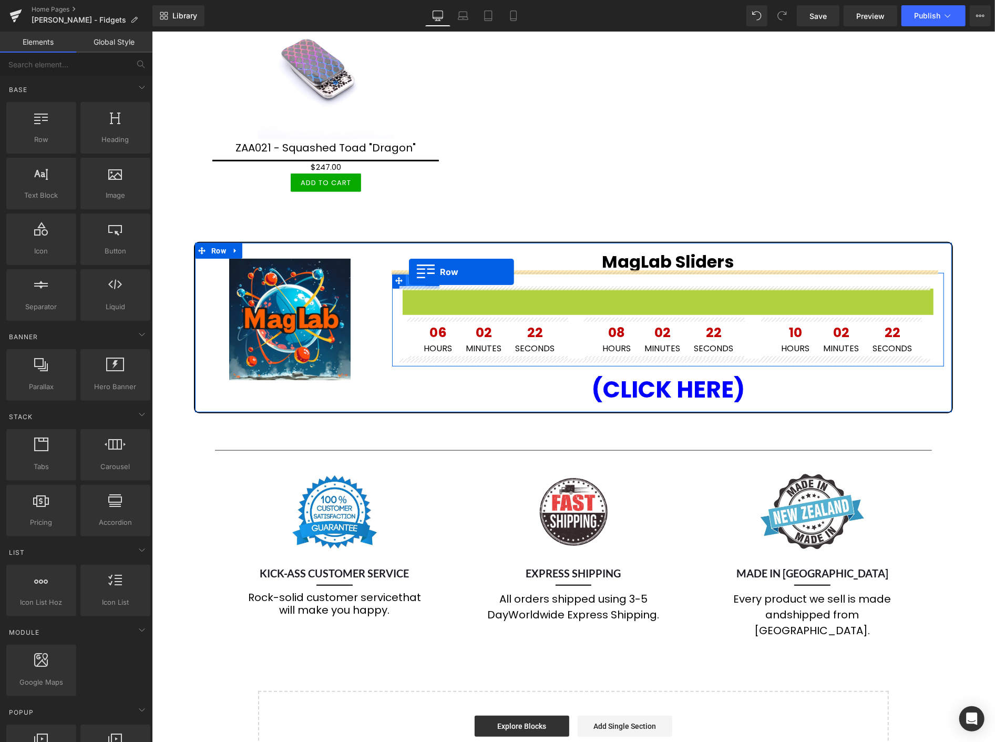
drag, startPoint x: 402, startPoint y: 294, endPoint x: 409, endPoint y: 271, distance: 24.1
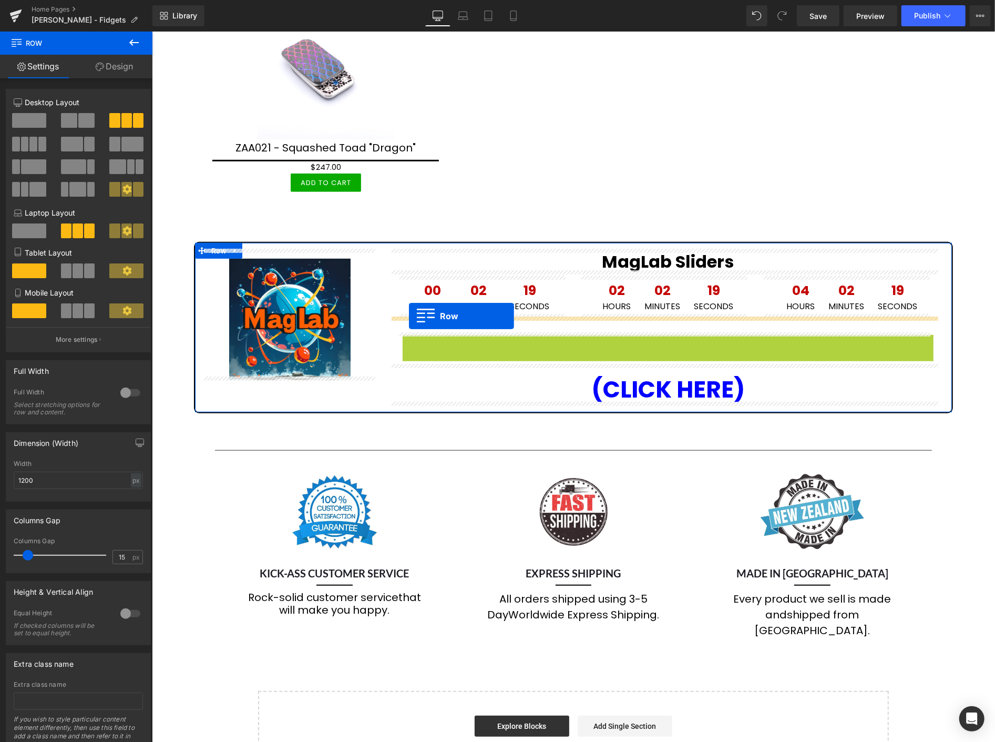
drag, startPoint x: 405, startPoint y: 338, endPoint x: 409, endPoint y: 316, distance: 22.4
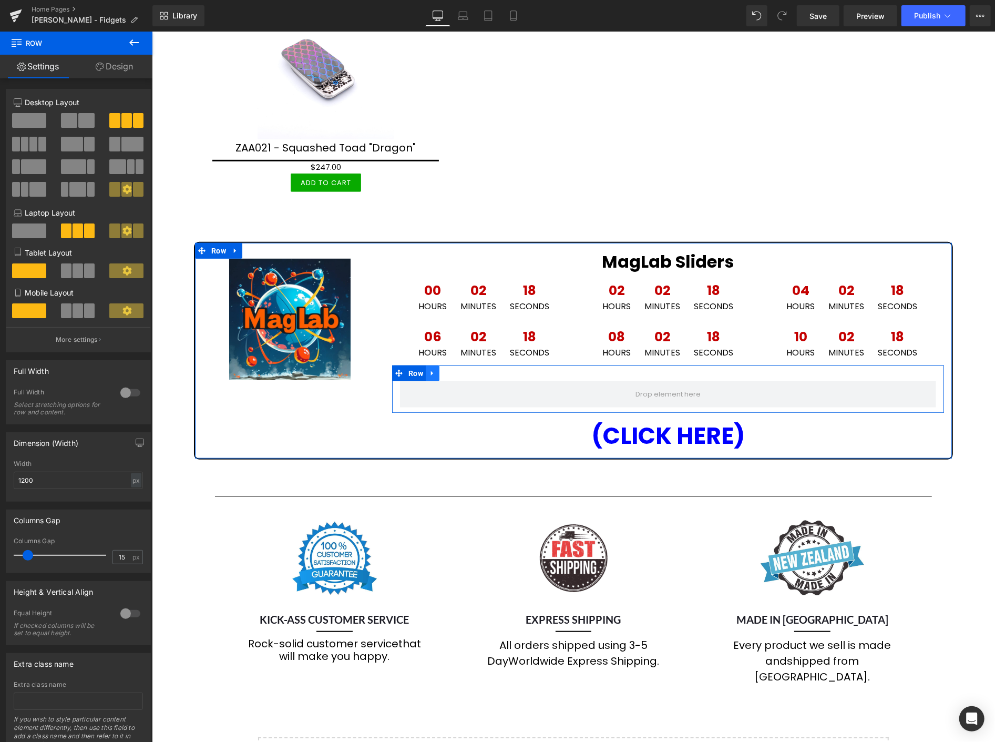
click at [430, 369] on icon at bounding box center [432, 373] width 7 height 8
drag, startPoint x: 455, startPoint y: 370, endPoint x: 460, endPoint y: 370, distance: 5.3
click at [456, 370] on icon at bounding box center [459, 373] width 7 height 8
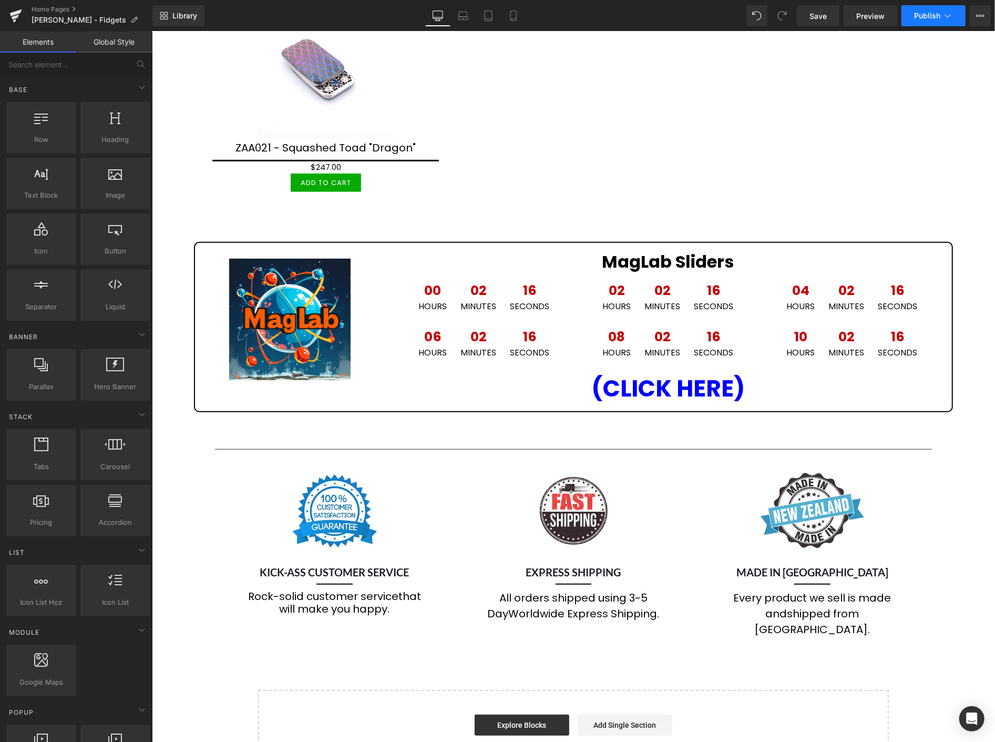
click at [918, 19] on span "Publish" at bounding box center [927, 16] width 26 height 8
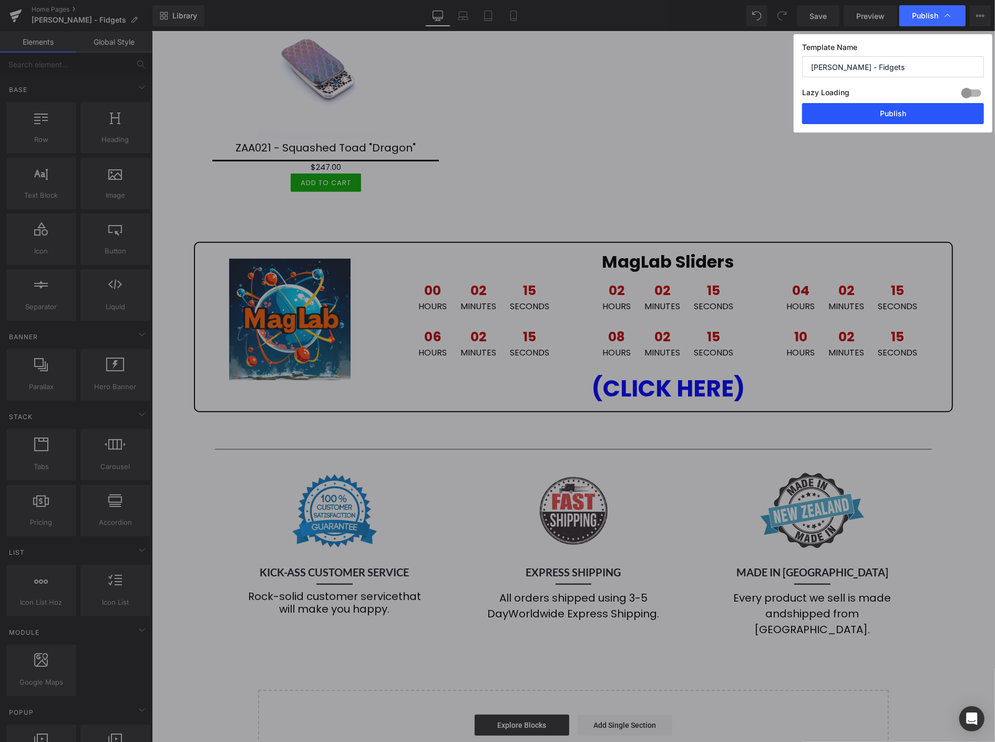
click at [896, 118] on button "Publish" at bounding box center [893, 113] width 182 height 21
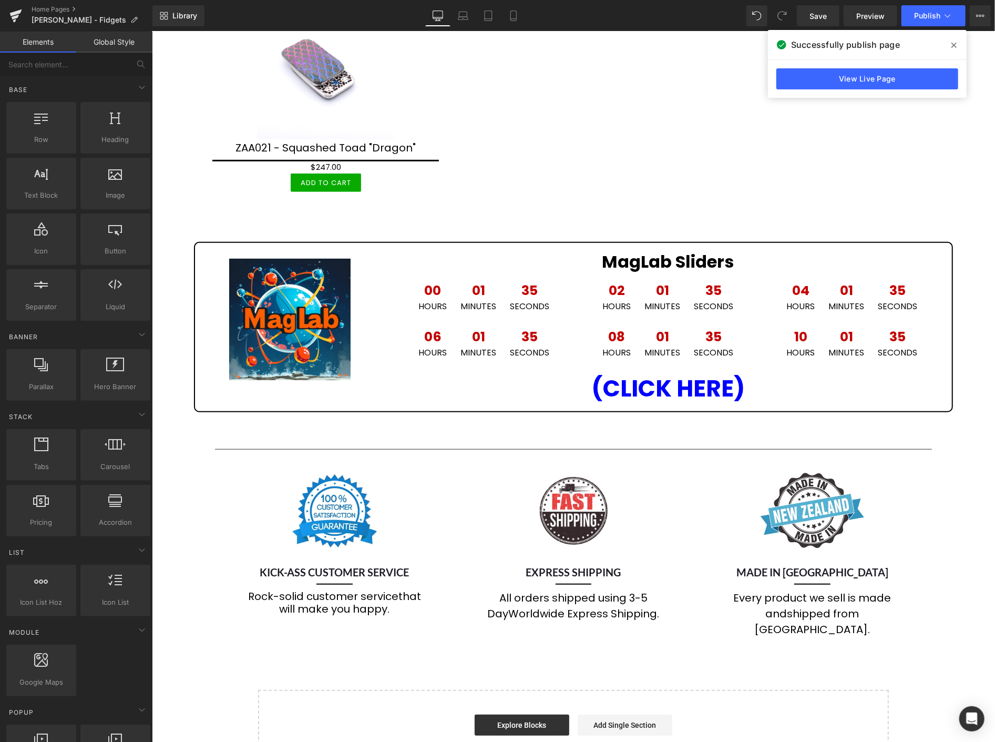
click at [954, 43] on icon at bounding box center [954, 45] width 5 height 8
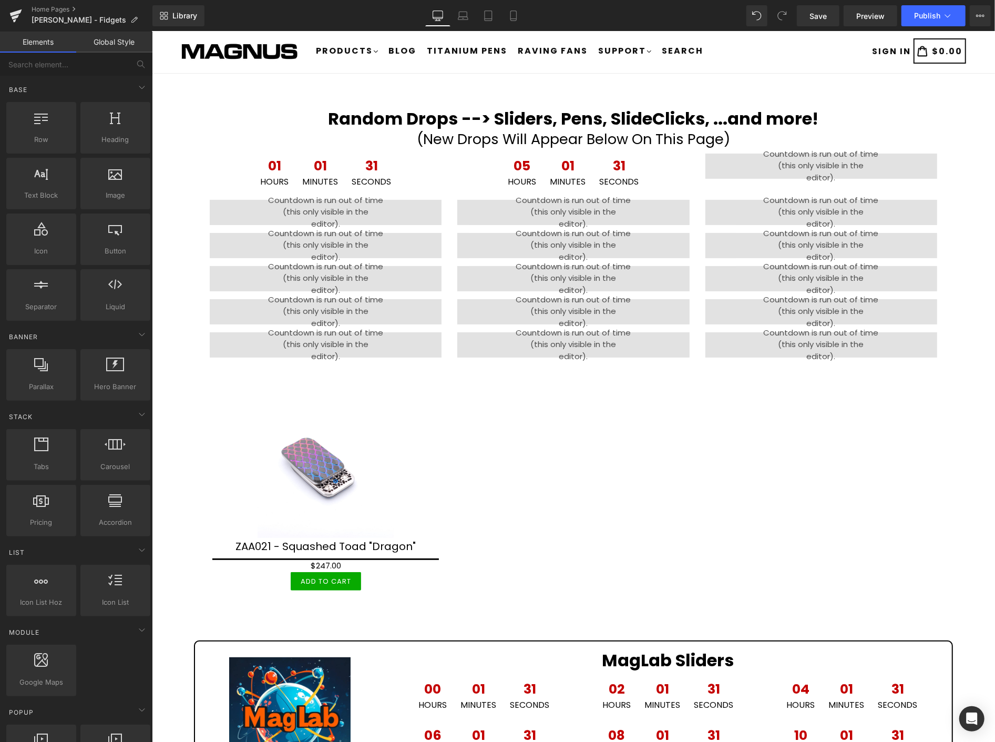
scroll to position [0, 0]
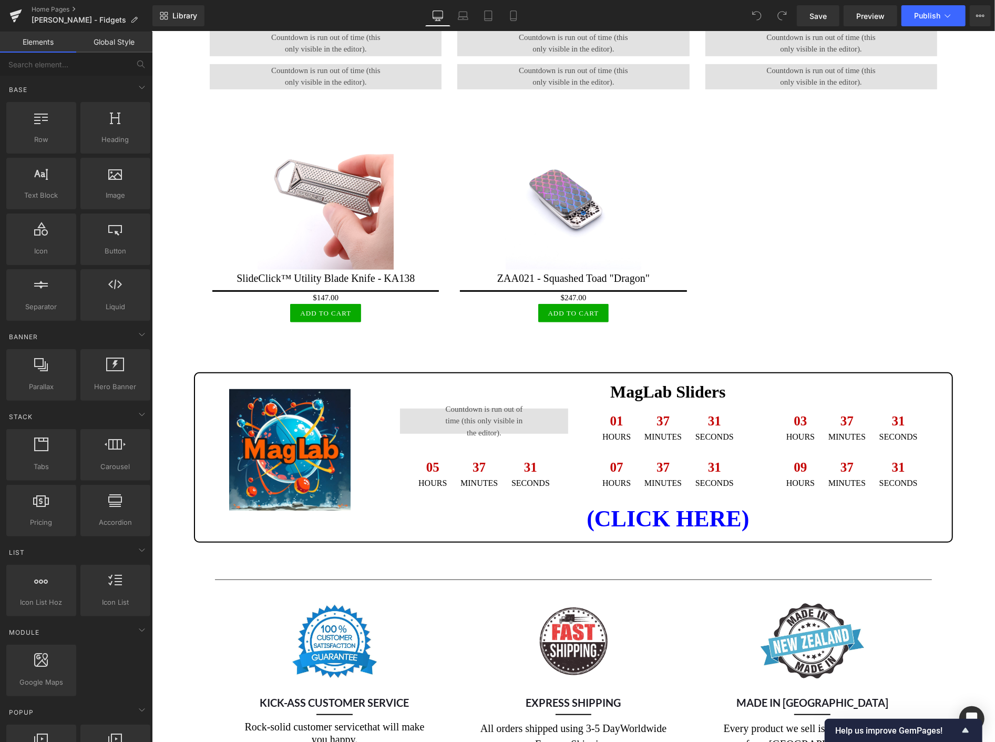
scroll to position [292, 0]
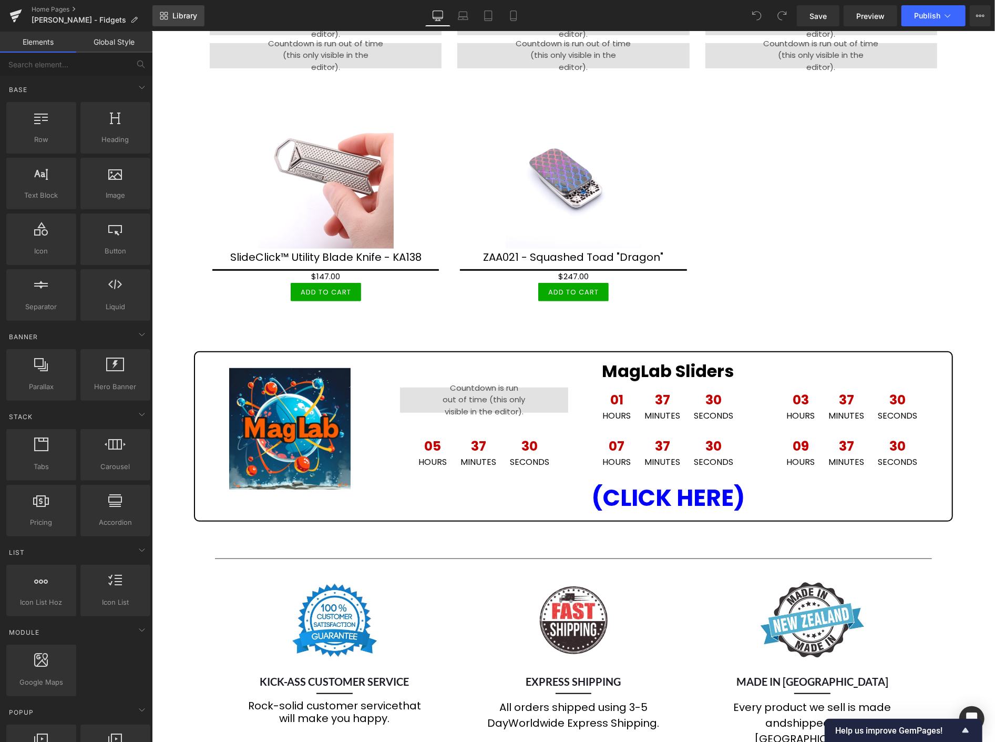
click at [182, 16] on span "Library" at bounding box center [184, 15] width 25 height 9
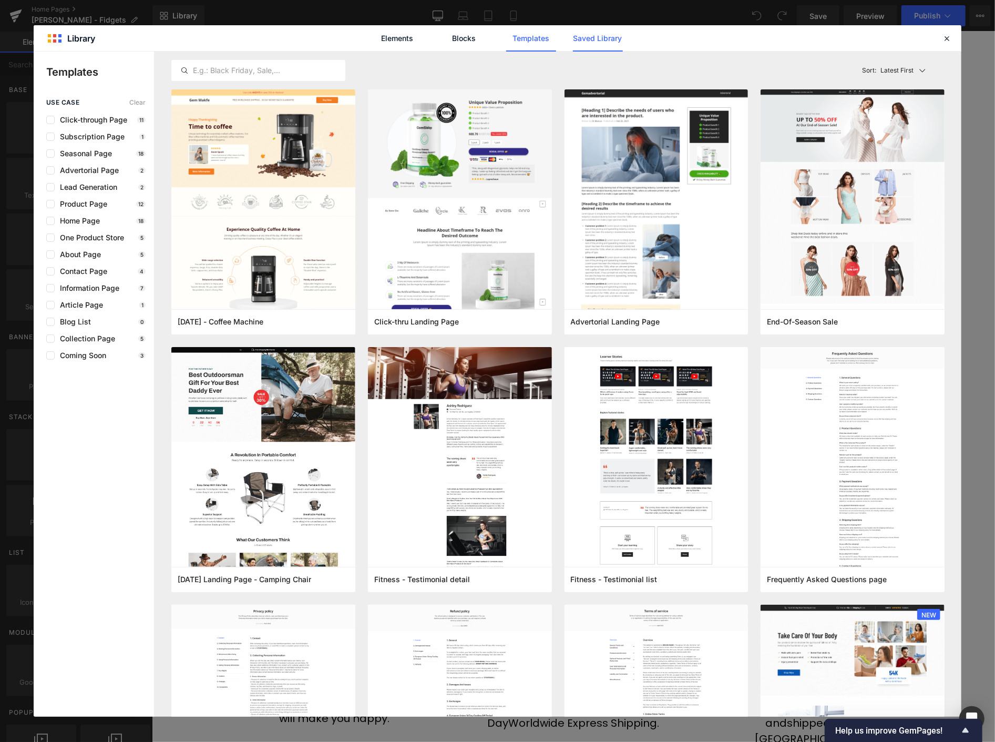
click at [599, 37] on link "Saved Library" at bounding box center [598, 38] width 50 height 26
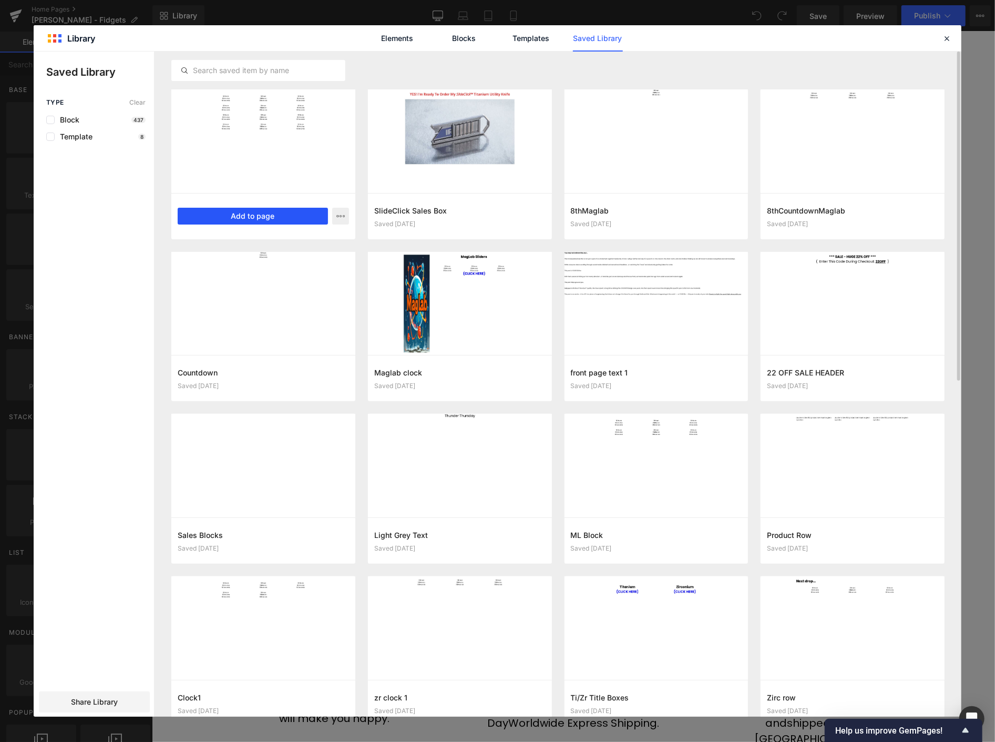
click at [253, 213] on button "Add to page" at bounding box center [253, 216] width 150 height 17
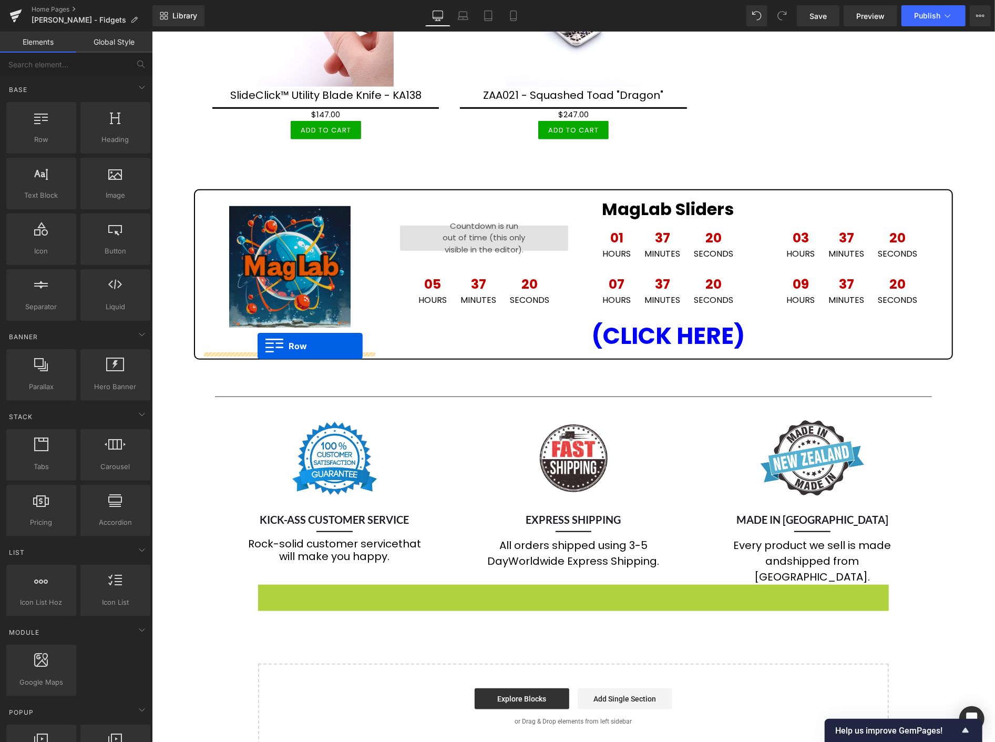
scroll to position [425, 0]
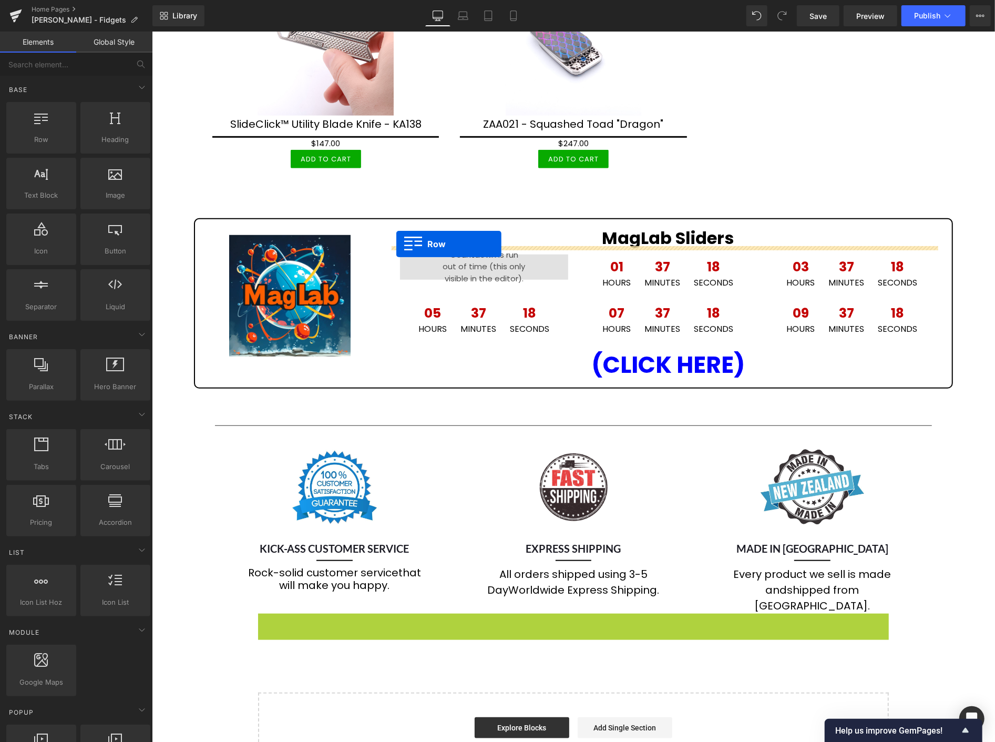
drag, startPoint x: 261, startPoint y: 400, endPoint x: 396, endPoint y: 243, distance: 206.2
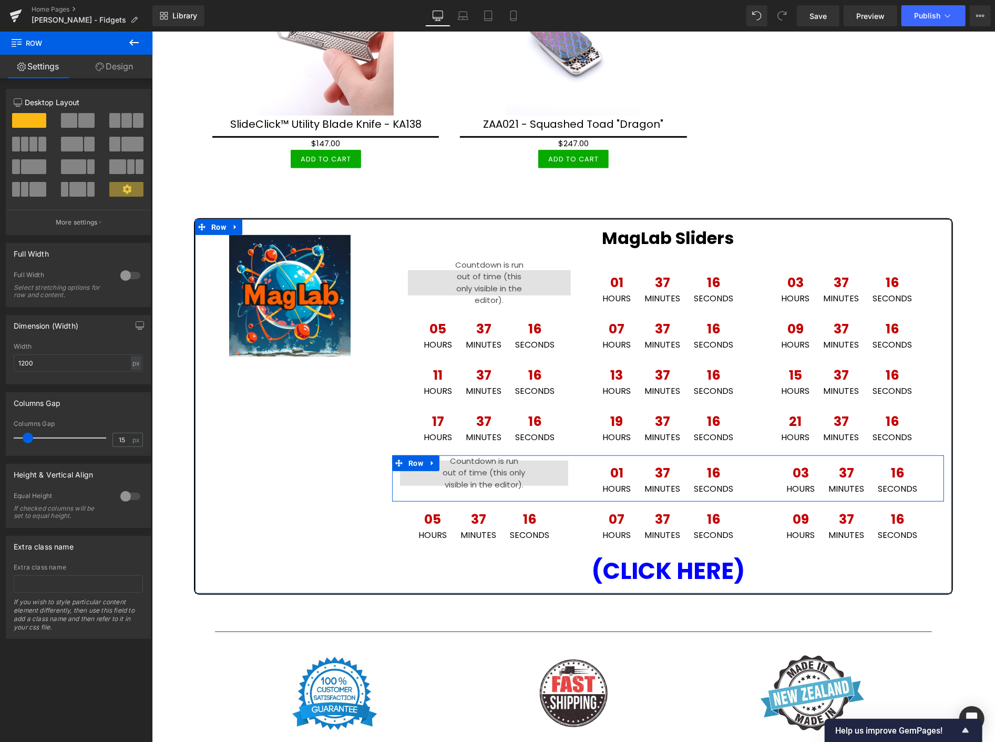
click at [429, 462] on icon at bounding box center [432, 463] width 7 height 8
click at [453, 457] on link at bounding box center [460, 463] width 14 height 16
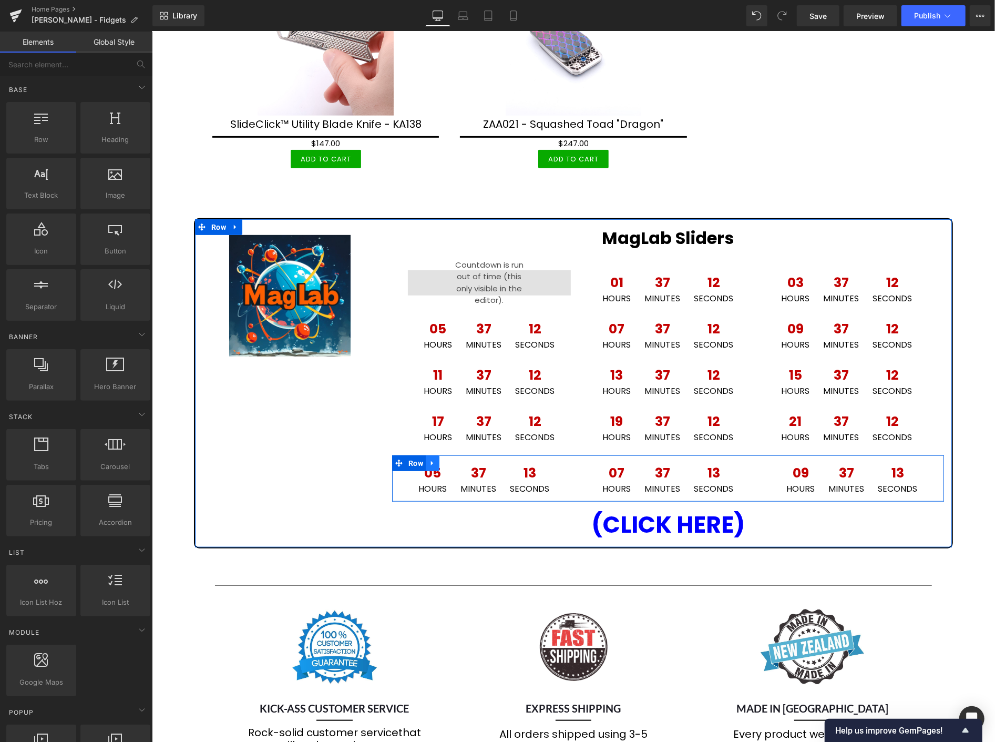
click at [431, 460] on icon at bounding box center [432, 463] width 7 height 8
click at [453, 458] on link at bounding box center [460, 463] width 14 height 16
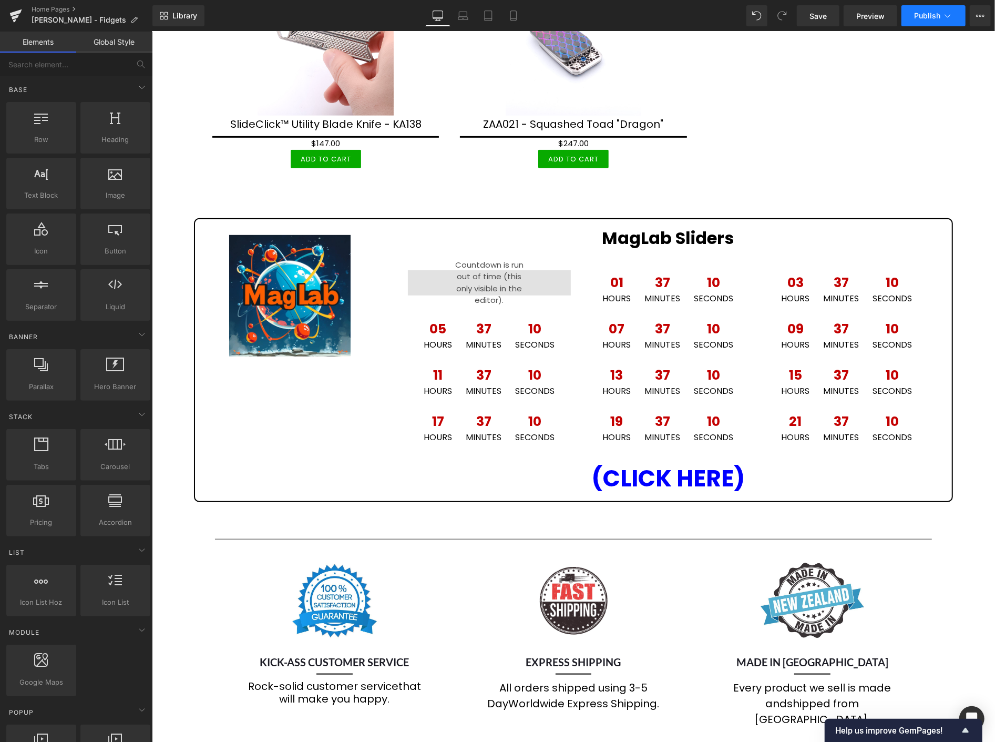
click at [936, 14] on span "Publish" at bounding box center [927, 16] width 26 height 8
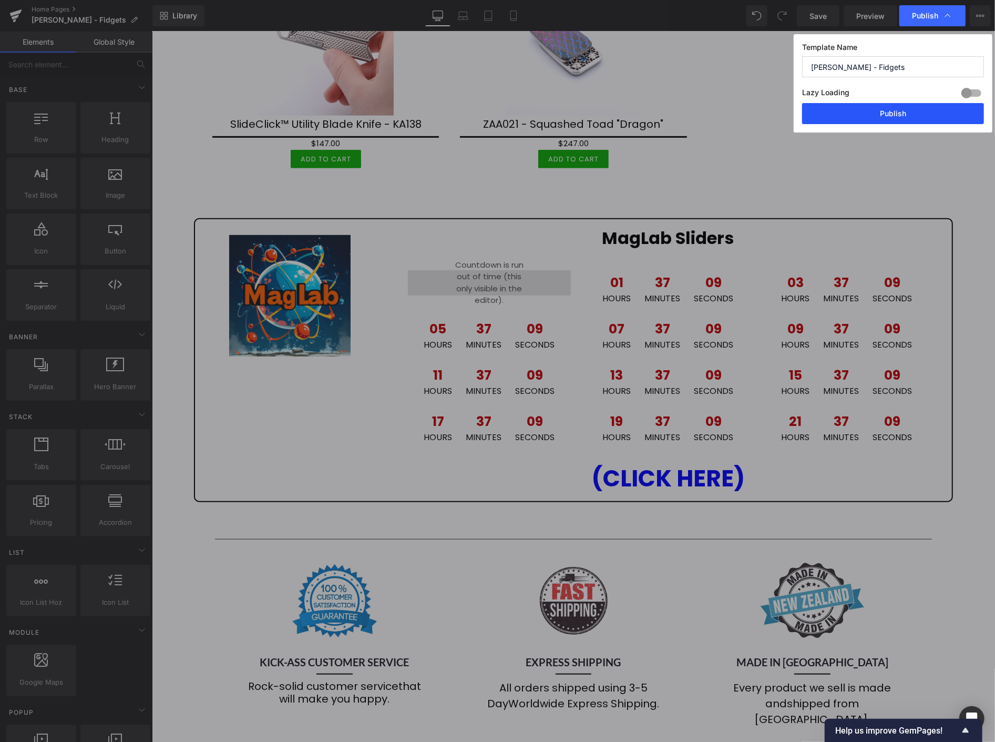
click at [918, 113] on button "Publish" at bounding box center [893, 113] width 182 height 21
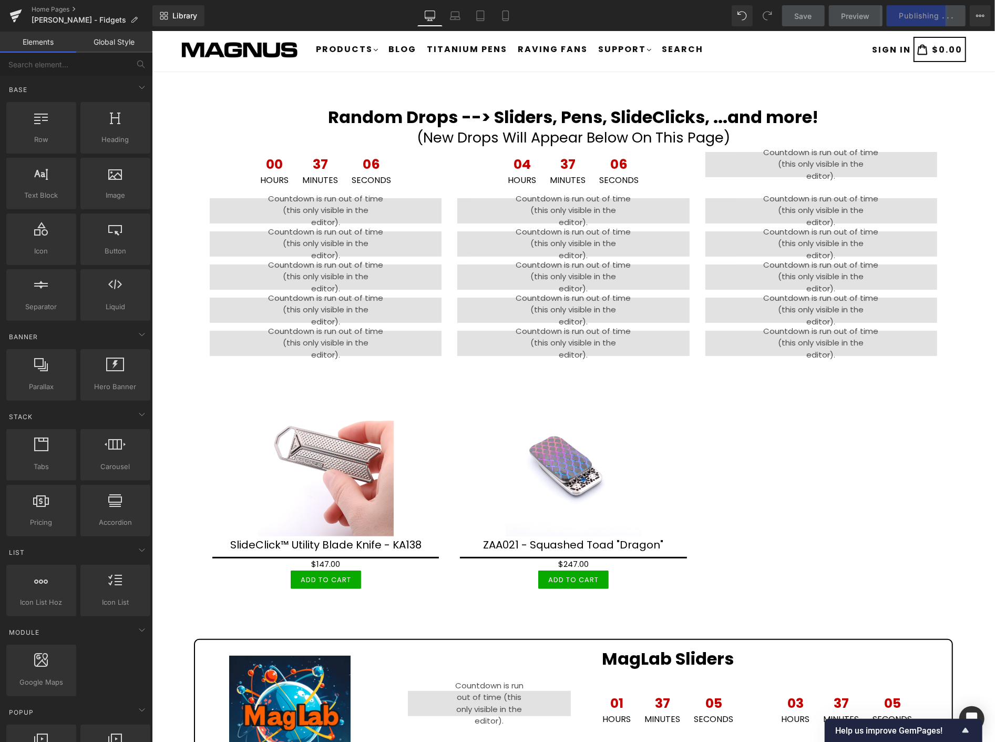
scroll to position [0, 0]
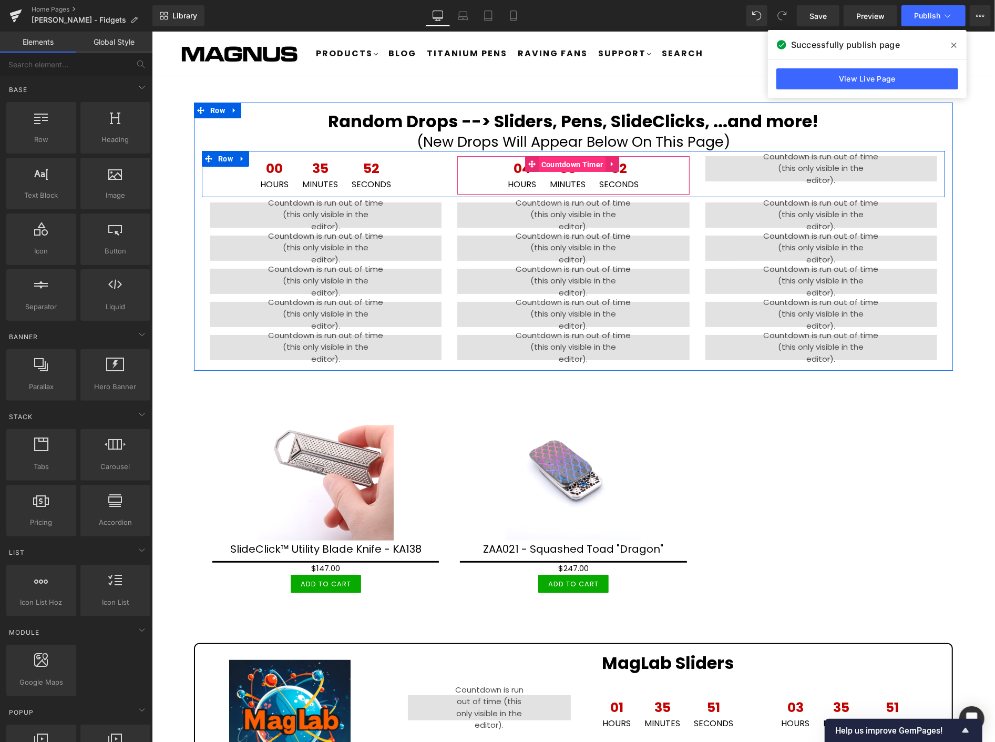
click at [567, 161] on span "Countdown Timer" at bounding box center [571, 164] width 67 height 16
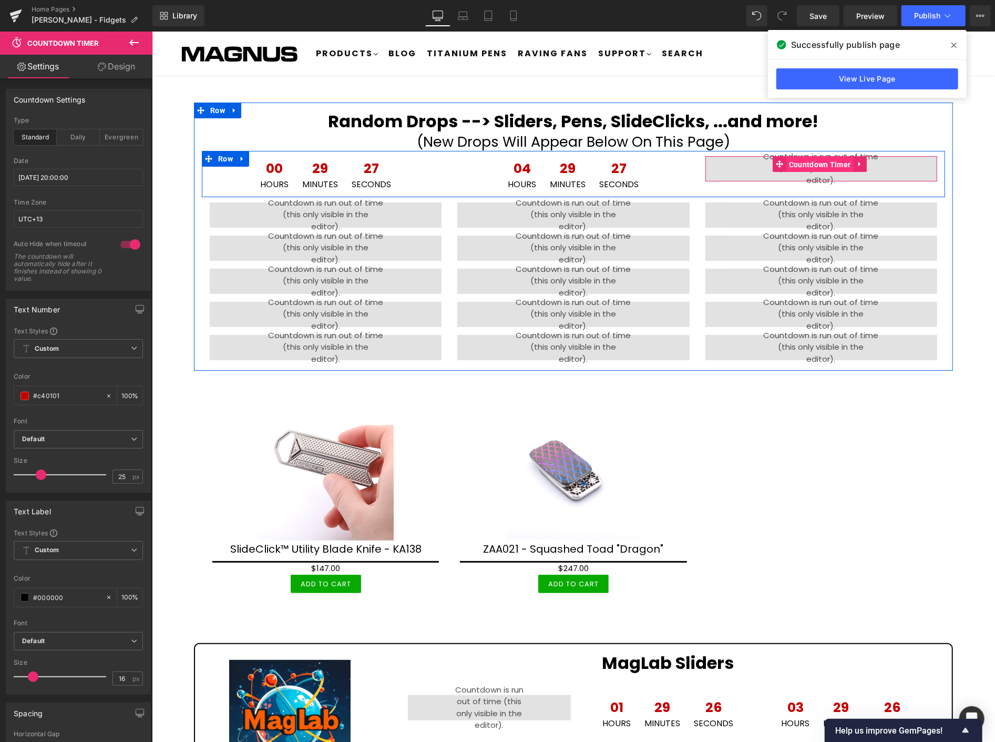
click at [822, 166] on span "Countdown Timer" at bounding box center [819, 164] width 67 height 16
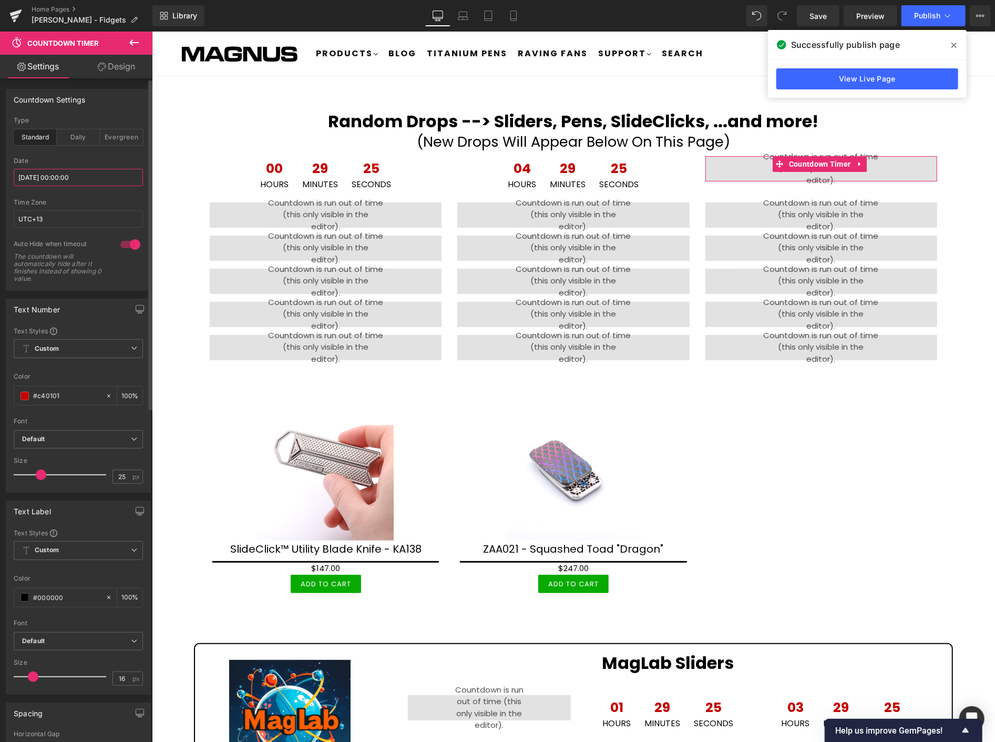
click at [96, 169] on input "2025/10/11 00:00:00" at bounding box center [78, 177] width 129 height 17
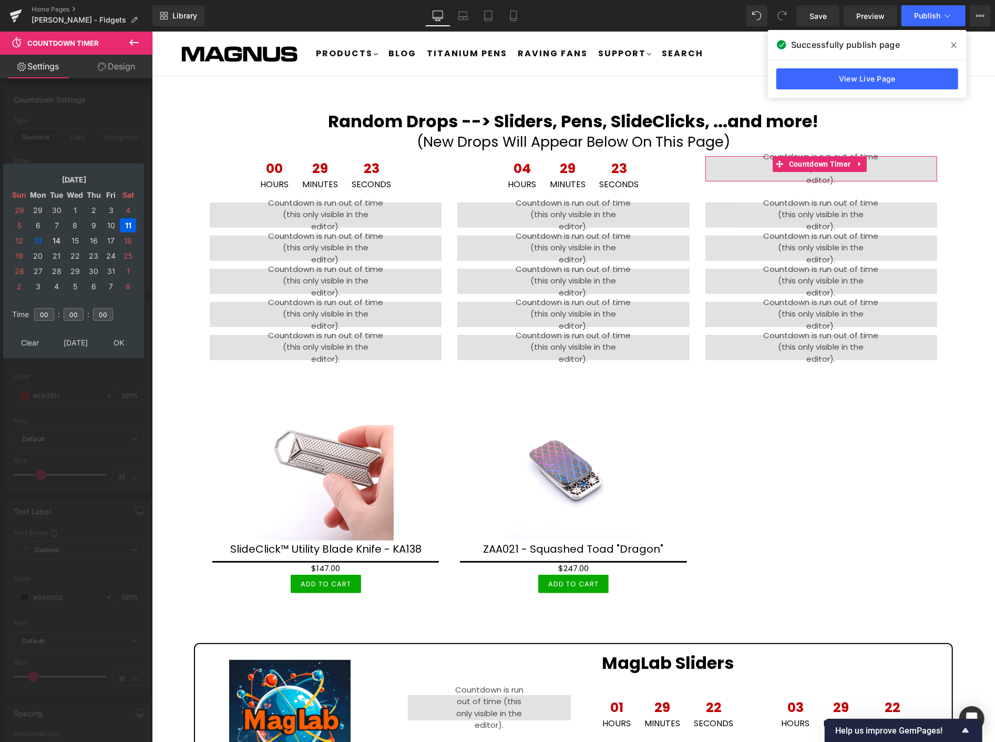
click at [55, 235] on td "14" at bounding box center [56, 240] width 16 height 14
type input "[DATE] 00:00:00"
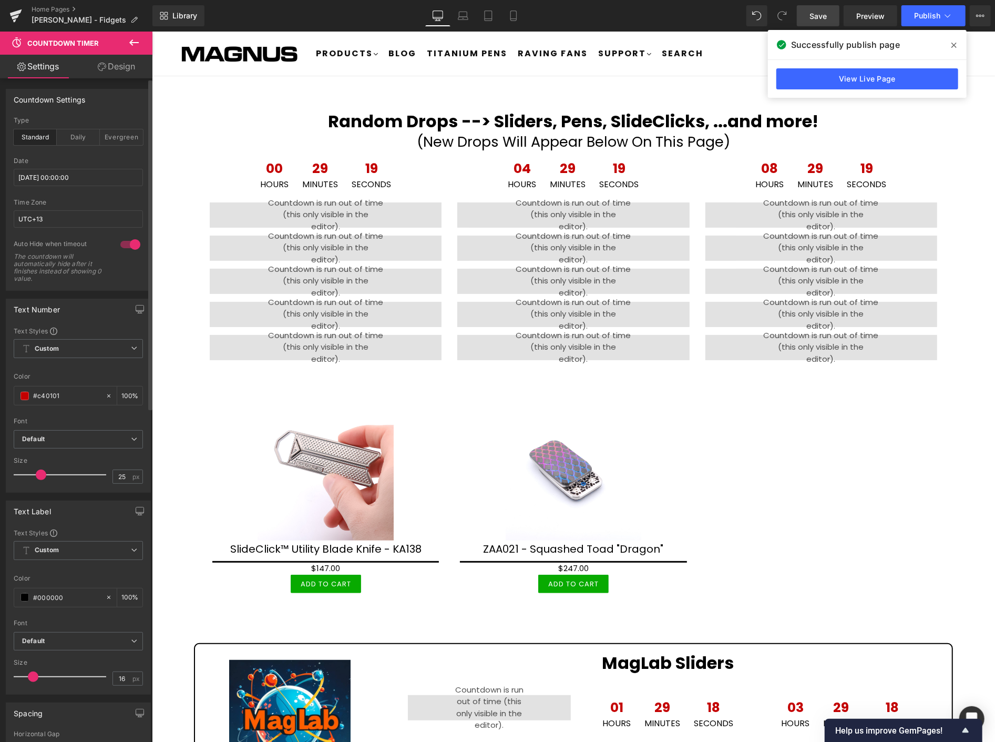
click at [828, 15] on link "Save" at bounding box center [818, 15] width 43 height 21
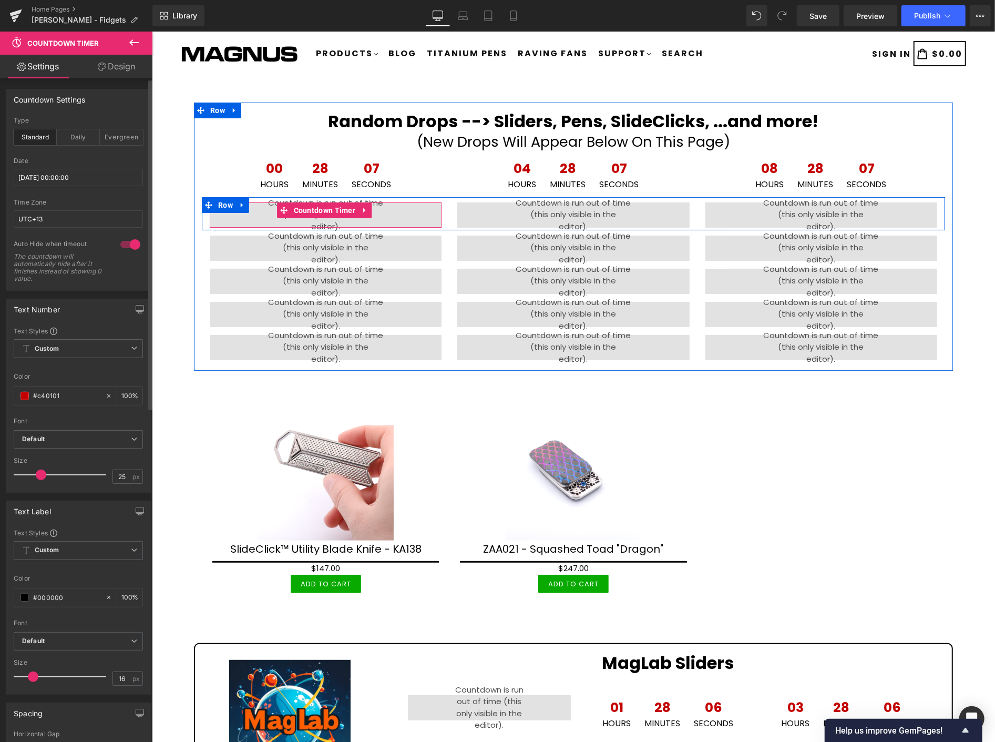
drag, startPoint x: 333, startPoint y: 211, endPoint x: 154, endPoint y: 184, distance: 181.4
click at [333, 211] on span "Countdown Timer" at bounding box center [324, 210] width 67 height 16
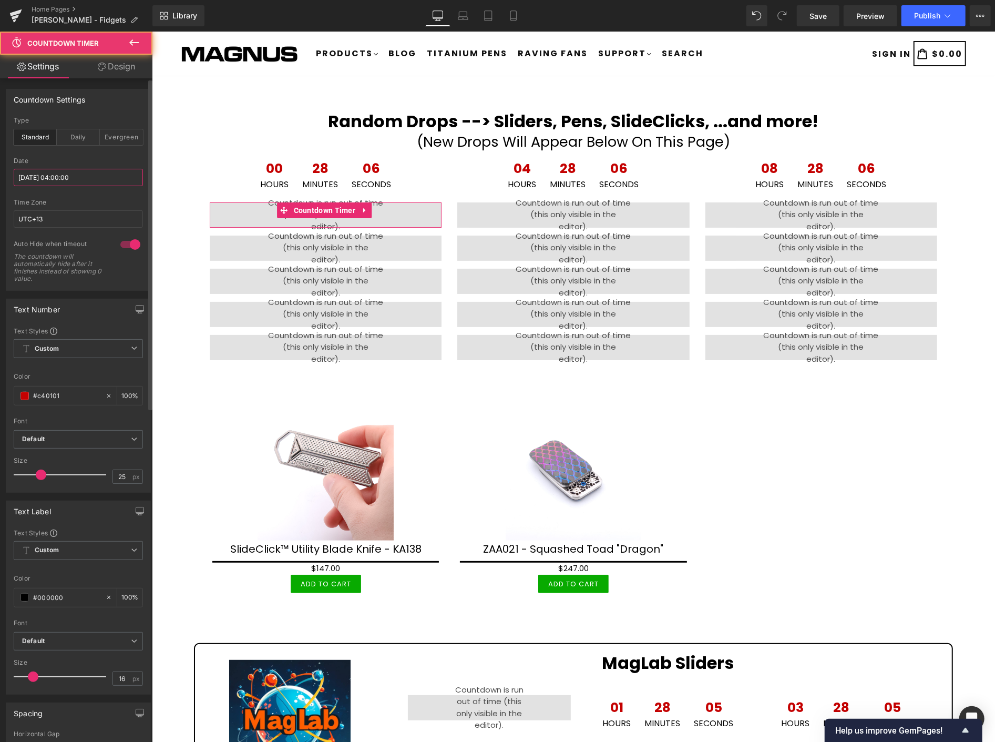
click at [95, 171] on input "2025/10/11 04:00:00" at bounding box center [78, 177] width 129 height 17
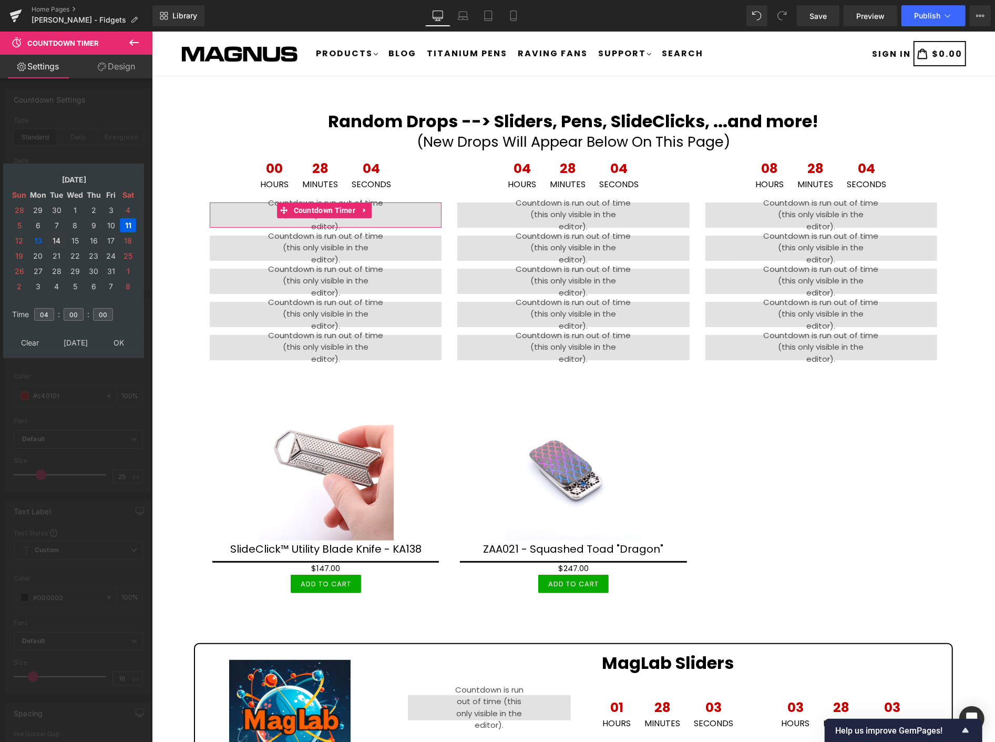
click at [55, 239] on td "14" at bounding box center [56, 240] width 16 height 14
drag, startPoint x: 48, startPoint y: 311, endPoint x: 35, endPoint y: 306, distance: 14.2
click at [35, 308] on input "04" at bounding box center [44, 314] width 20 height 13
type input "02"
type input "[DATE] 02:00:00"
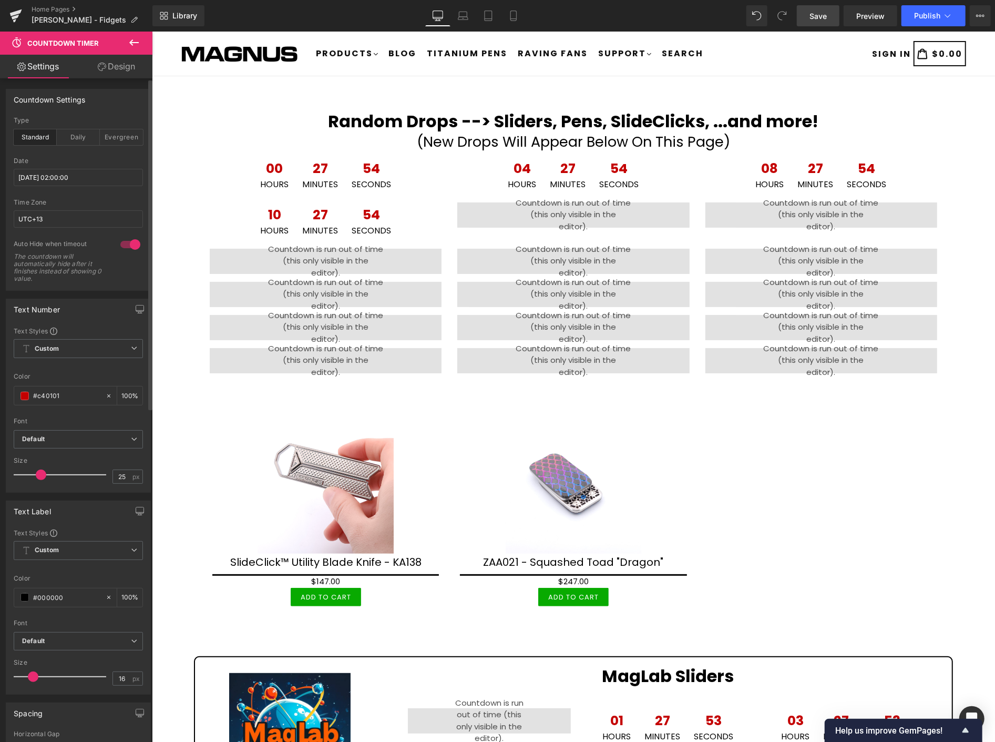
drag, startPoint x: 827, startPoint y: 12, endPoint x: 676, endPoint y: 90, distance: 169.8
click at [827, 12] on span "Save" at bounding box center [818, 16] width 17 height 11
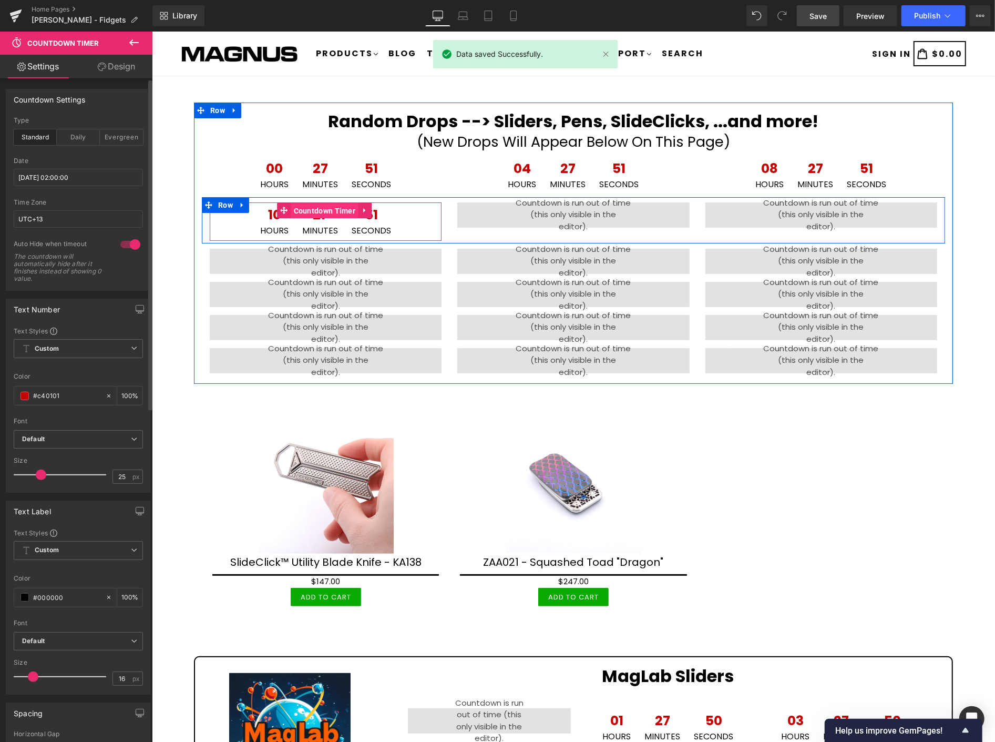
click at [325, 210] on span "Countdown Timer" at bounding box center [324, 210] width 67 height 16
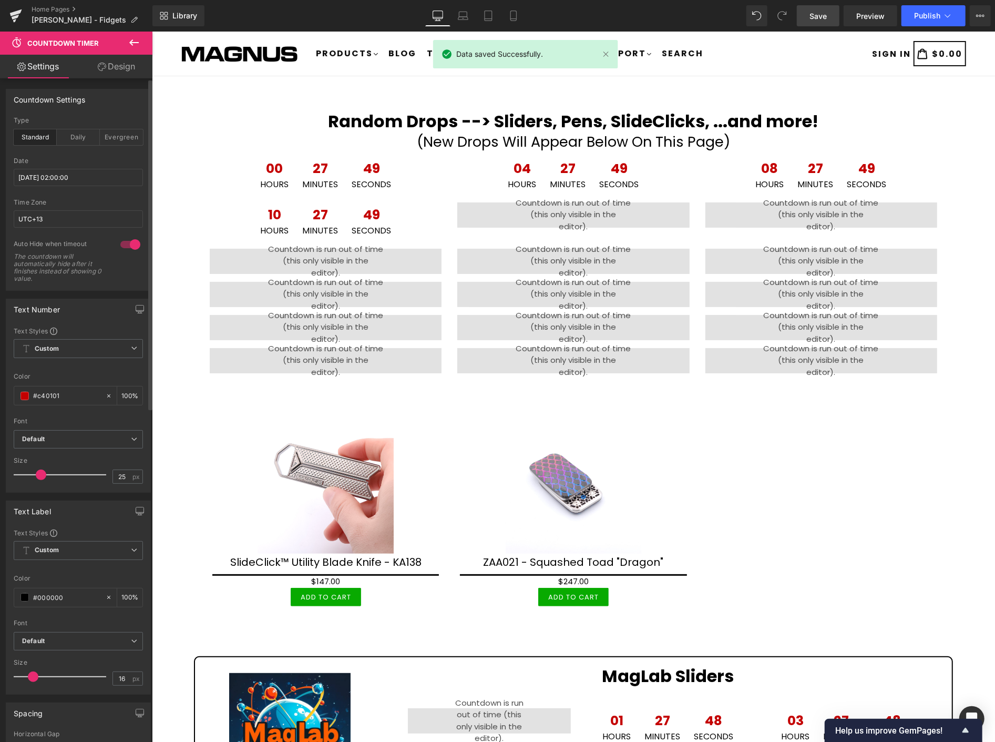
click at [824, 17] on span "Save" at bounding box center [818, 16] width 17 height 11
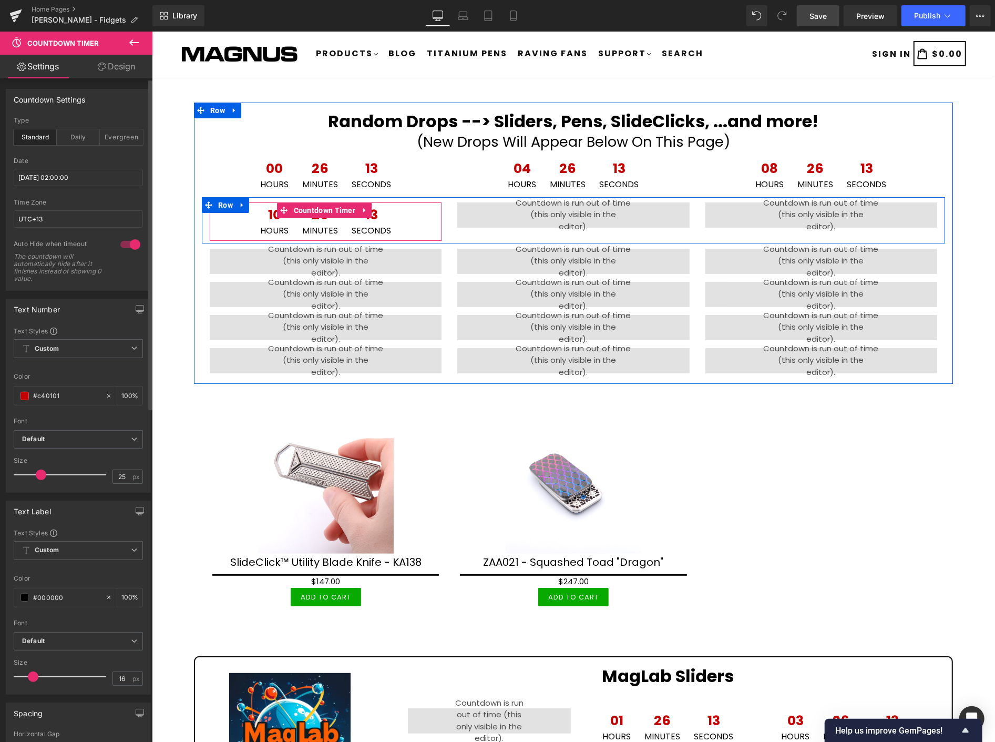
click at [322, 217] on li "Countdown Timer" at bounding box center [317, 210] width 81 height 16
click at [326, 210] on span "Countdown Timer" at bounding box center [324, 210] width 67 height 16
click at [576, 210] on span "Countdown Timer" at bounding box center [571, 210] width 67 height 16
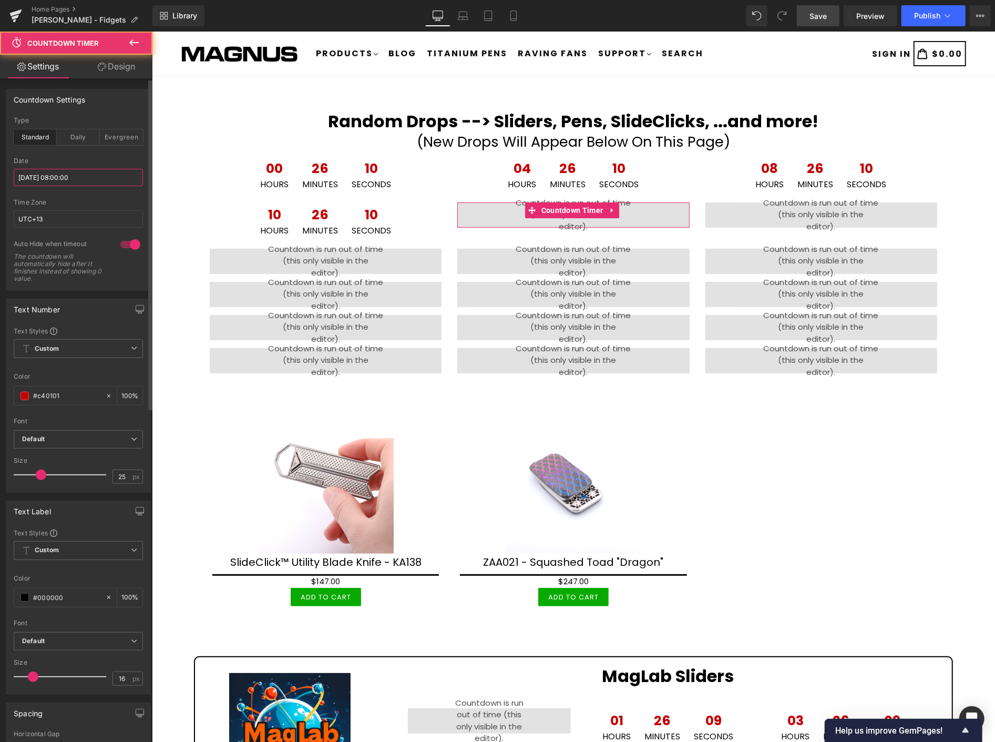
click at [107, 177] on input "2025/10/11 08:00:00" at bounding box center [78, 177] width 129 height 17
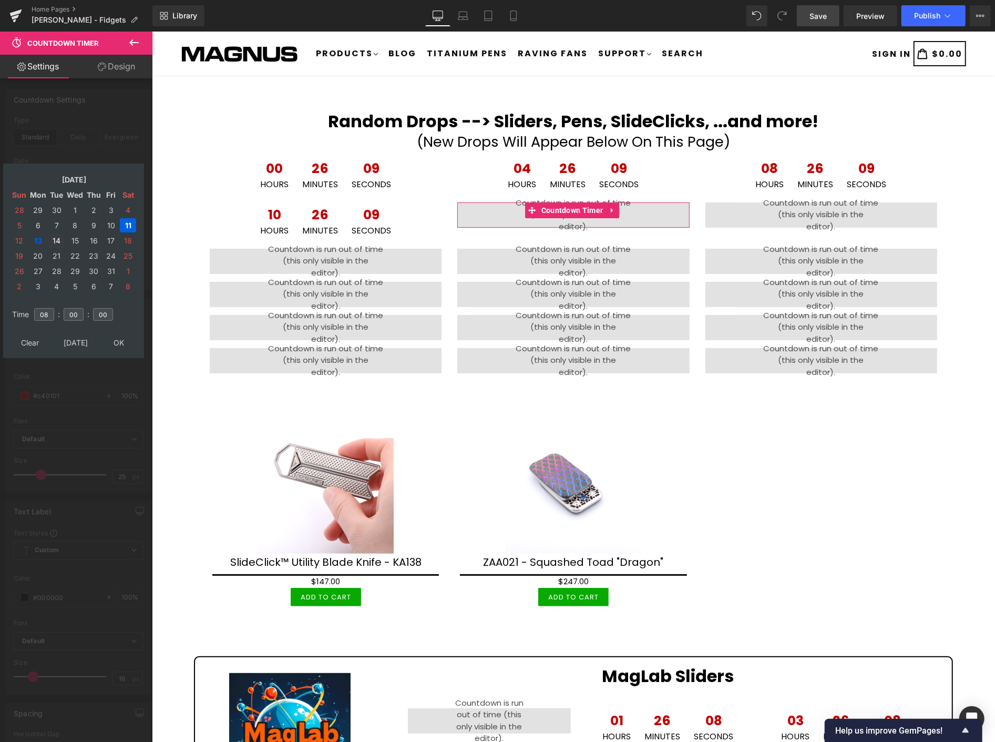
click at [54, 235] on td "14" at bounding box center [56, 240] width 16 height 14
click at [51, 310] on input "08" at bounding box center [44, 314] width 20 height 13
click at [19, 302] on tr "Time 08 : 00 : 00" at bounding box center [73, 308] width 128 height 12
type input "04"
type input "[DATE] 04:00:00"
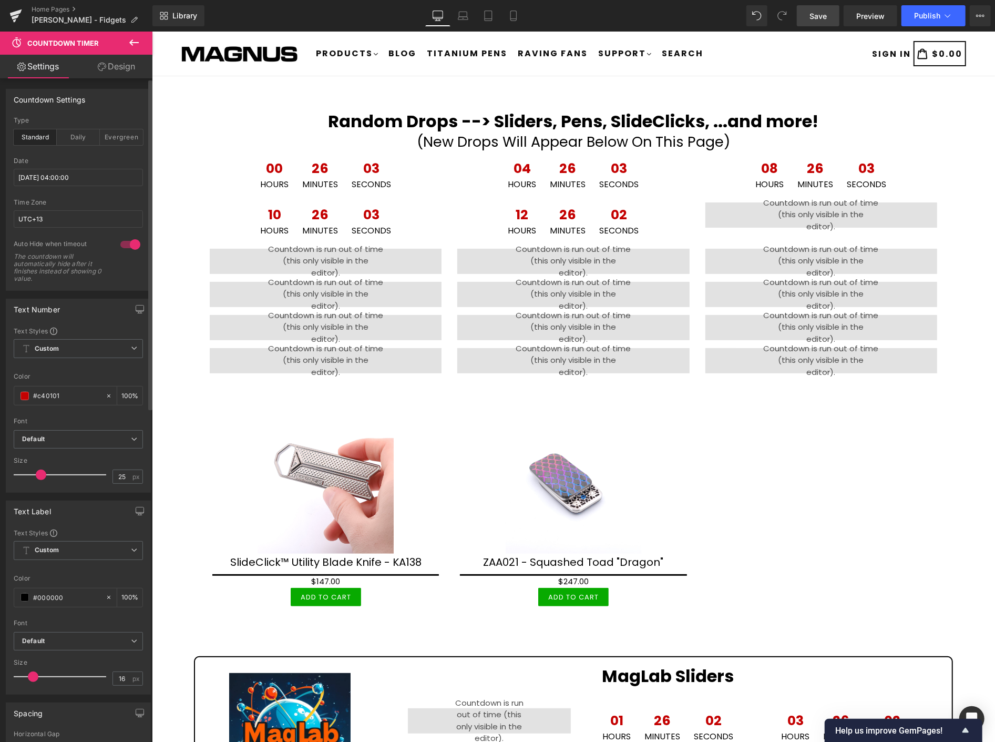
click at [828, 9] on link "Save" at bounding box center [818, 15] width 43 height 21
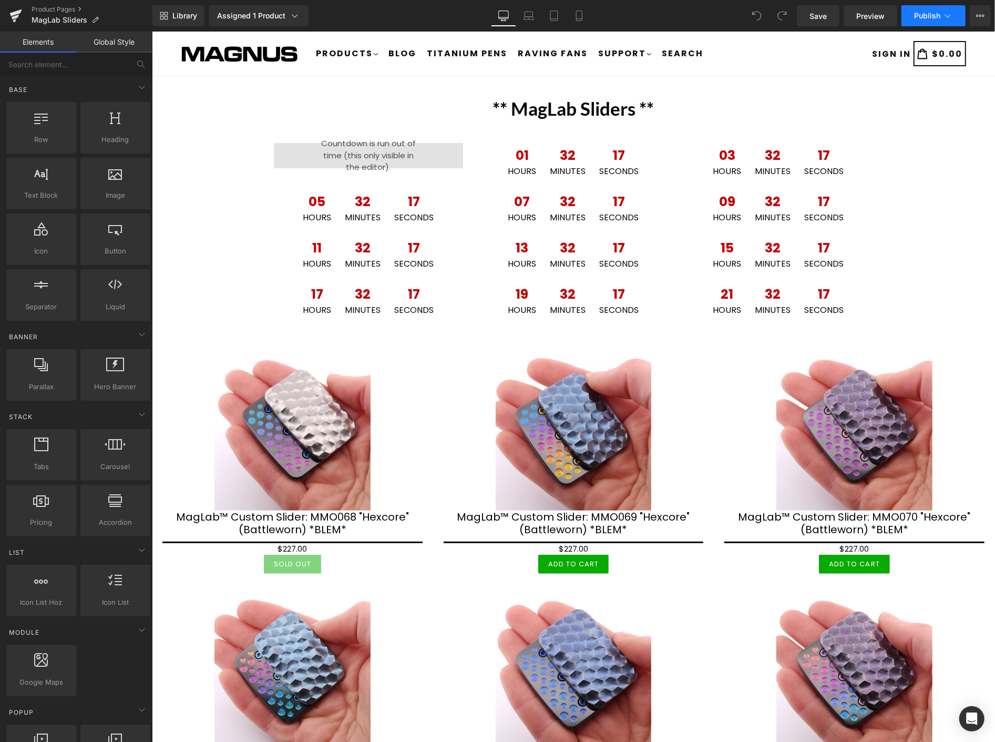
click at [947, 18] on icon at bounding box center [948, 16] width 11 height 11
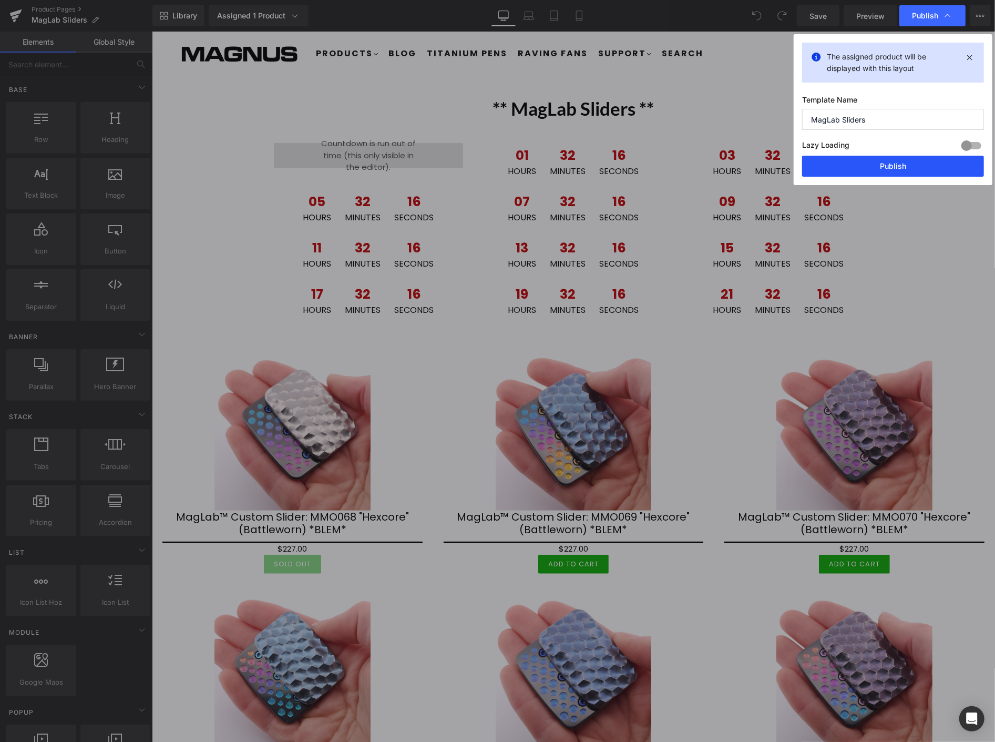
click at [923, 165] on button "Publish" at bounding box center [893, 166] width 182 height 21
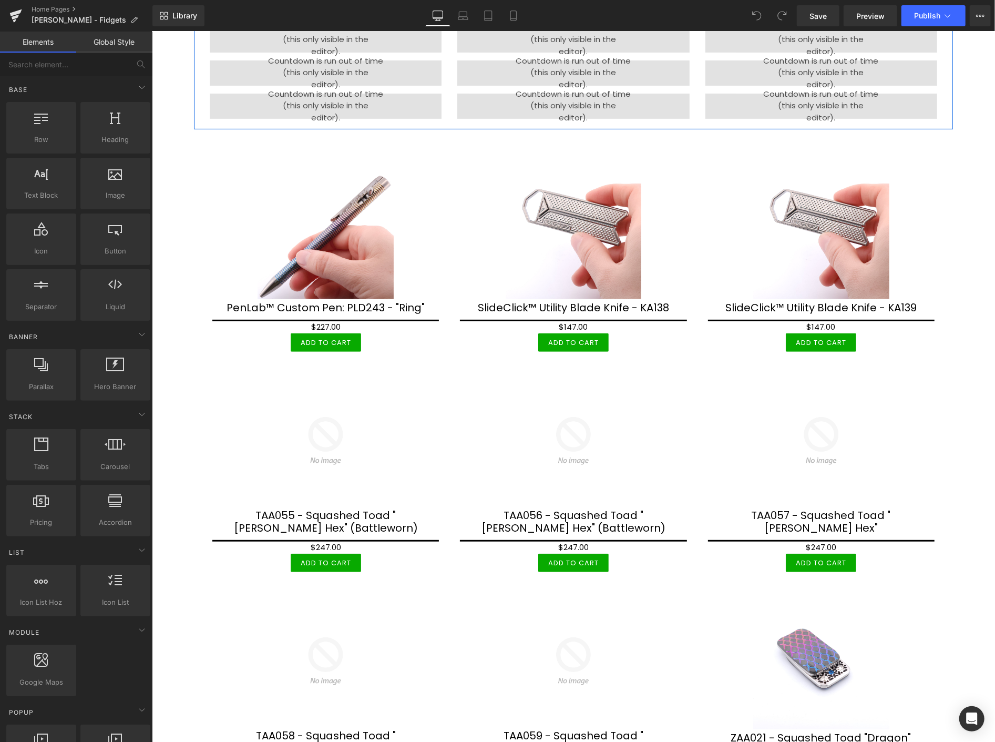
scroll to position [292, 0]
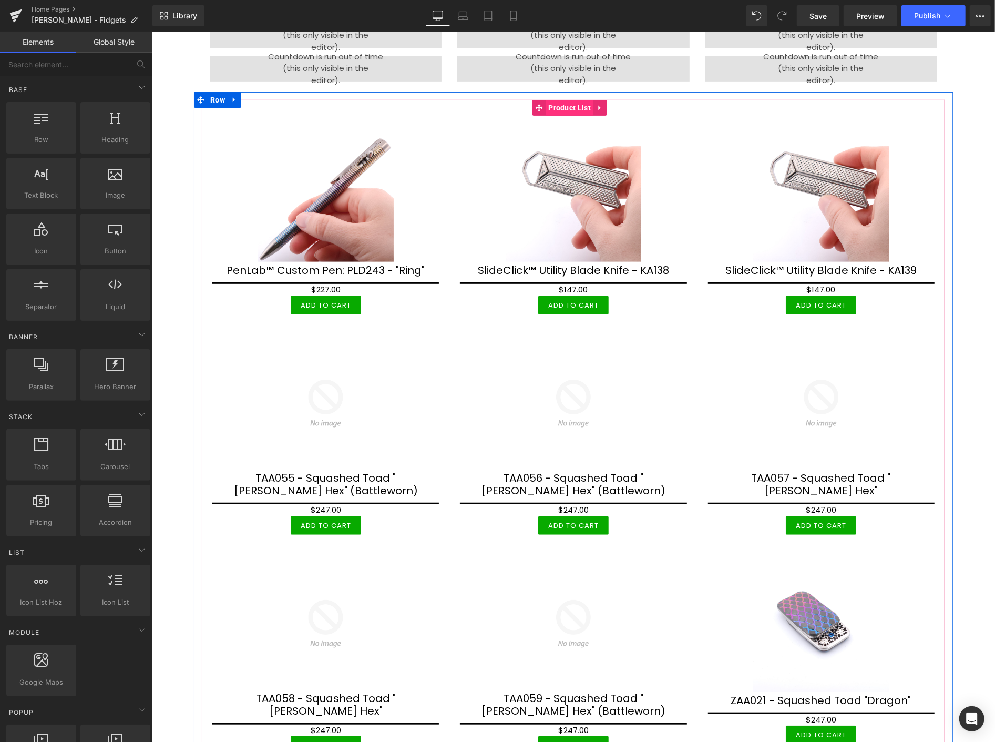
click at [568, 106] on span "Product List" at bounding box center [569, 107] width 48 height 16
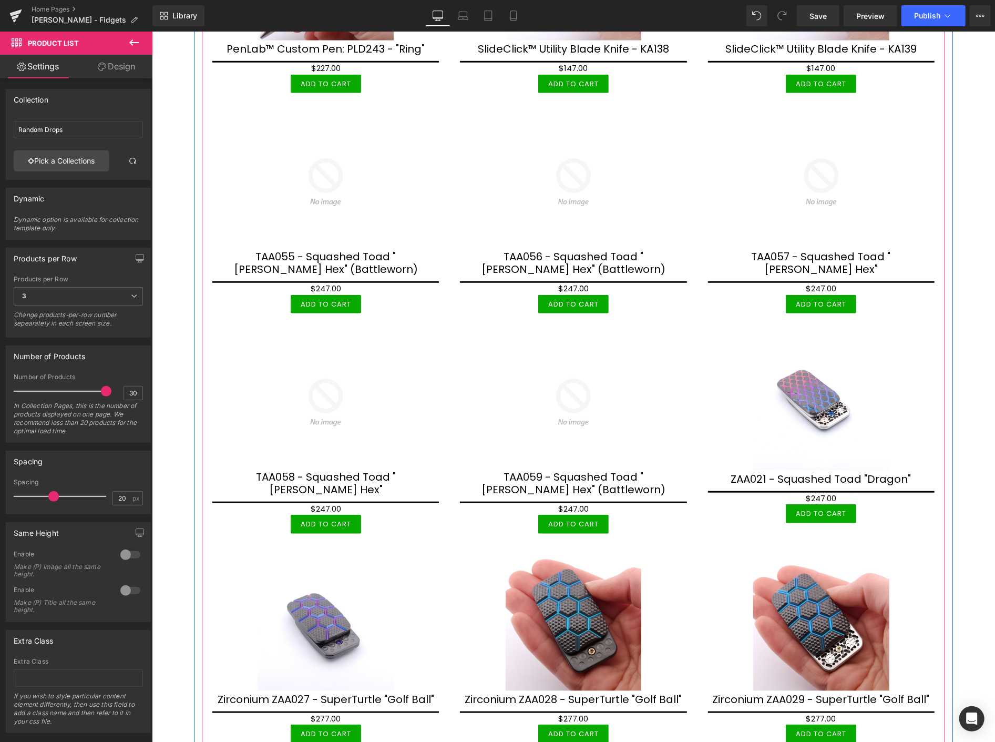
scroll to position [233, 0]
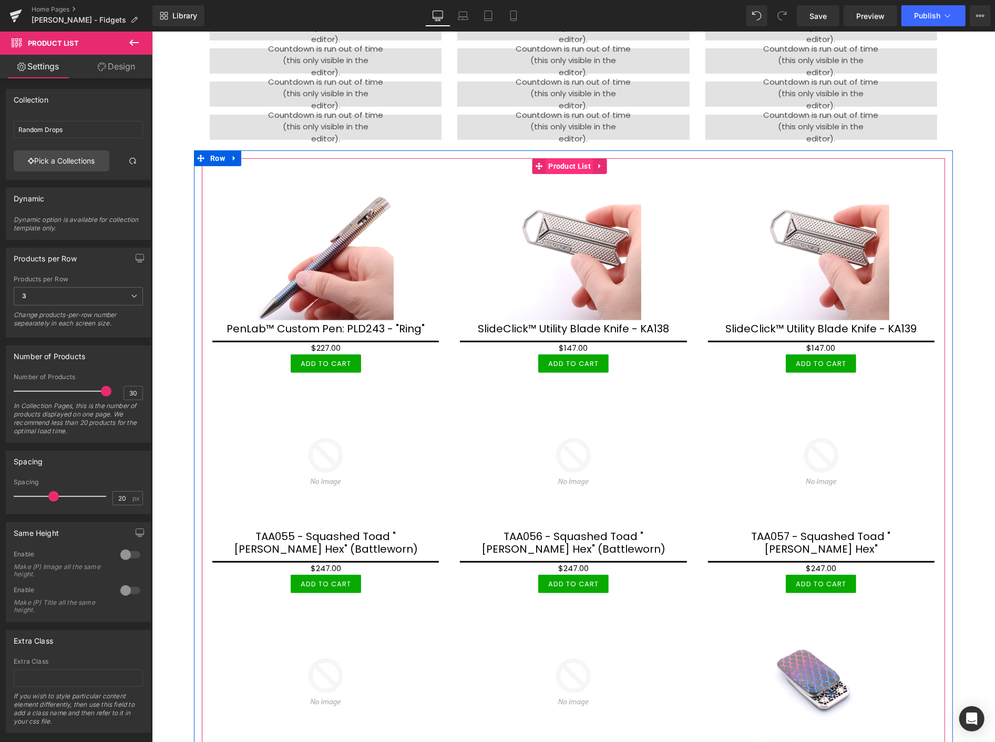
click at [570, 164] on span "Product List" at bounding box center [569, 166] width 48 height 16
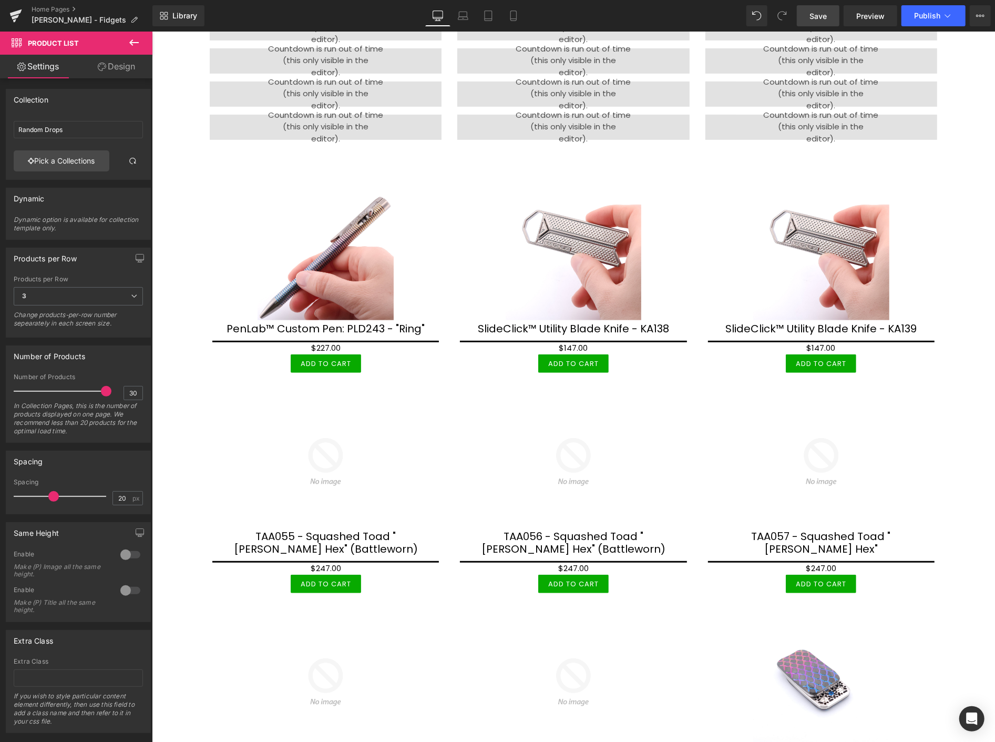
click at [827, 15] on span "Save" at bounding box center [818, 16] width 17 height 11
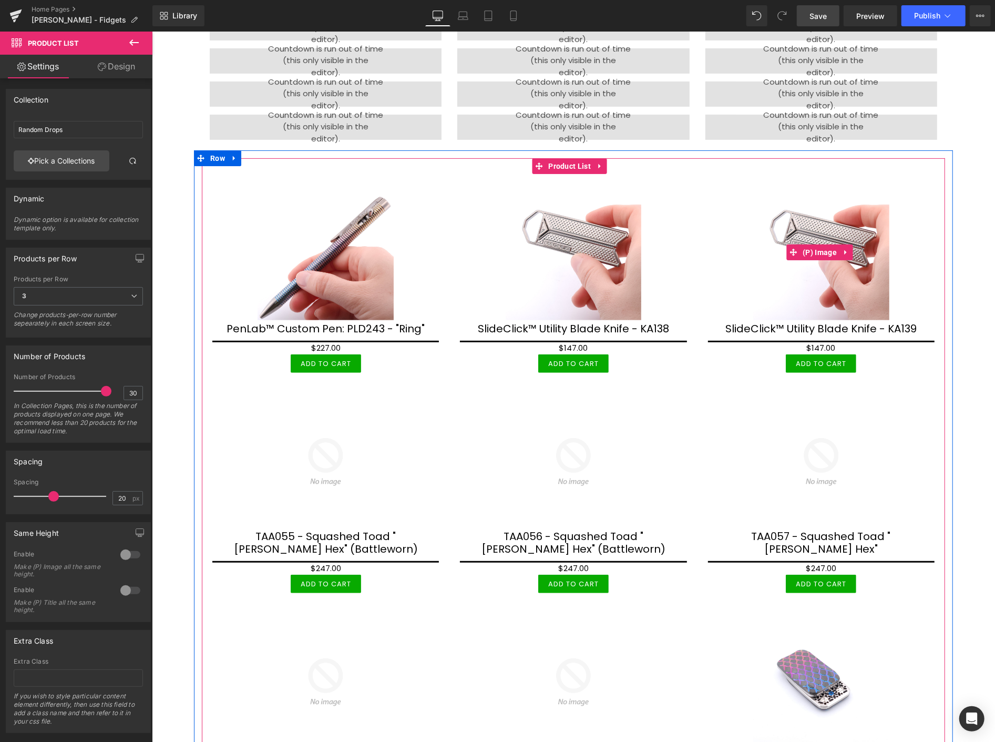
scroll to position [0, 0]
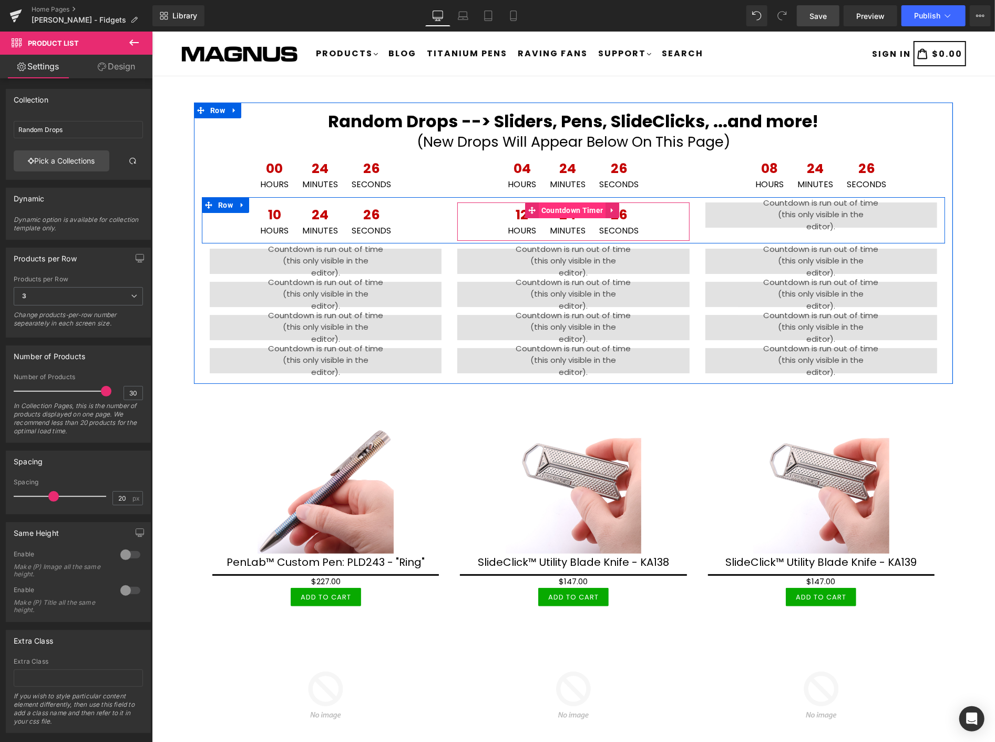
click at [570, 207] on span "Countdown Timer" at bounding box center [571, 210] width 67 height 16
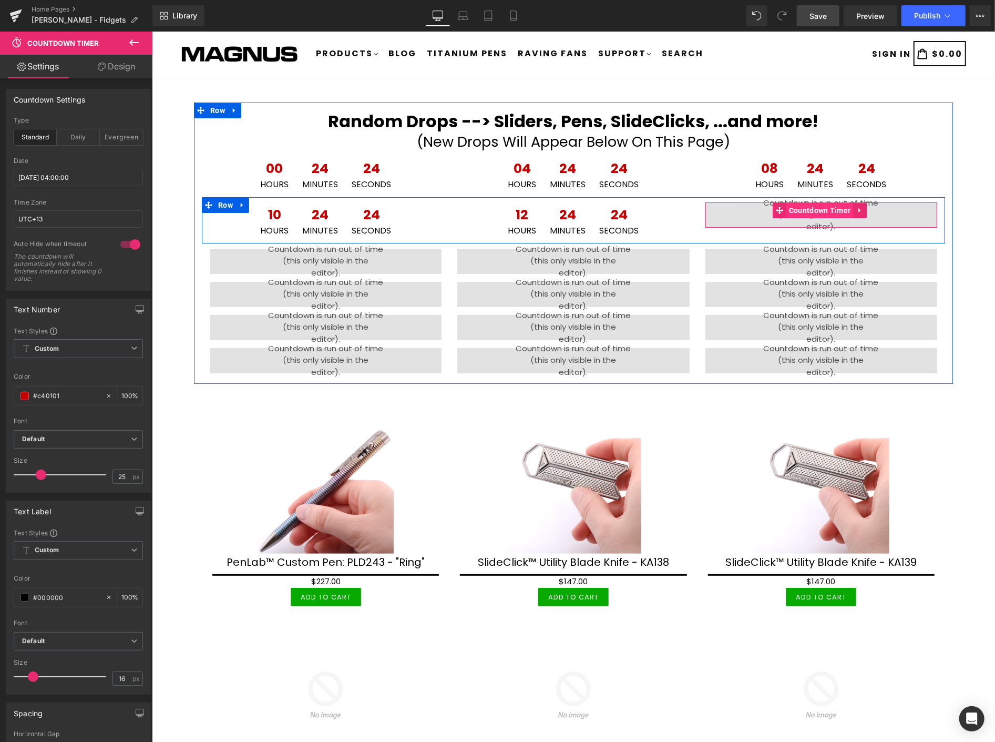
click at [818, 210] on span "Countdown Timer" at bounding box center [819, 210] width 67 height 16
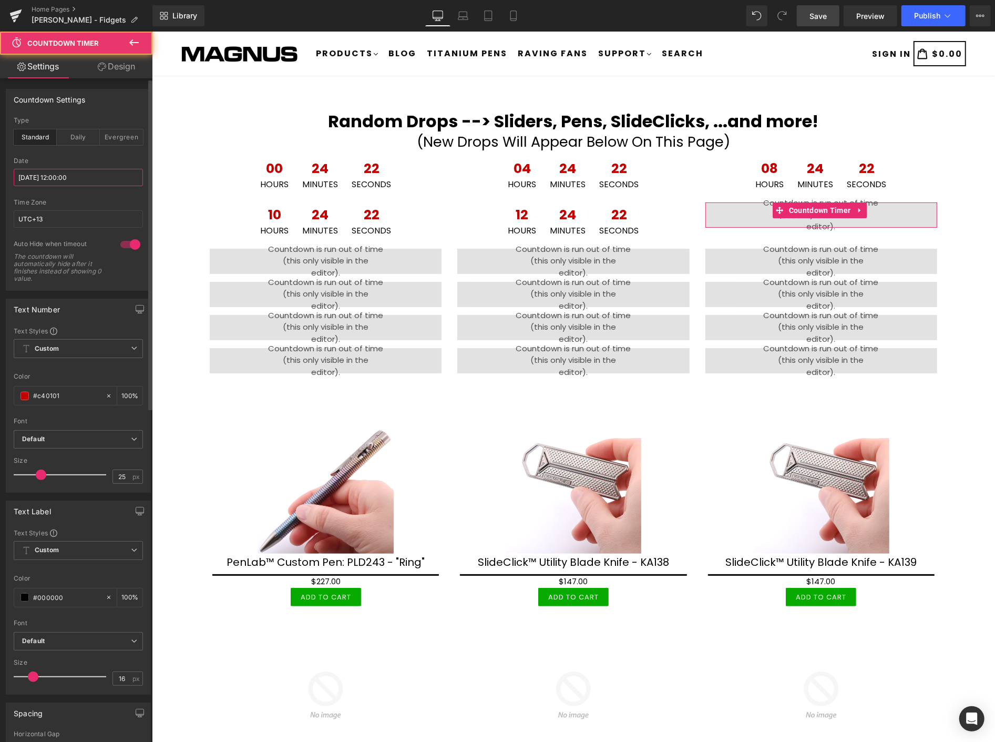
click at [90, 171] on input "2025/10/11 12:00:00" at bounding box center [78, 177] width 129 height 17
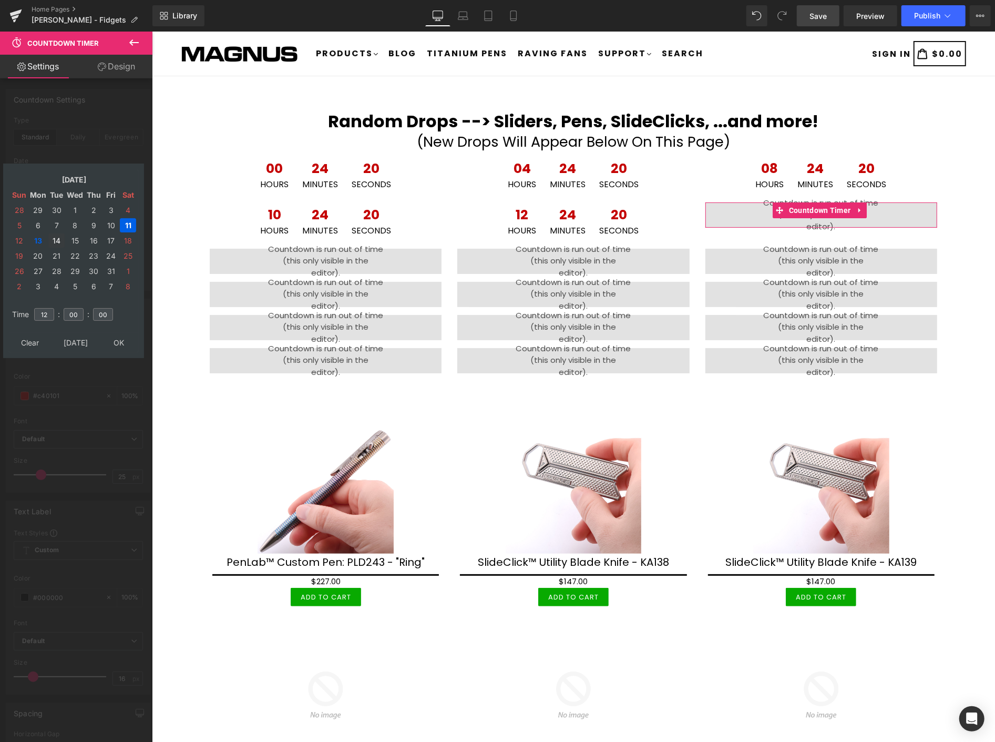
click at [54, 238] on td "14" at bounding box center [56, 240] width 16 height 14
drag, startPoint x: 50, startPoint y: 306, endPoint x: 17, endPoint y: 292, distance: 35.4
click at [18, 296] on table "Time 12 : 00 : 00" at bounding box center [73, 314] width 130 height 37
type input "08"
drag, startPoint x: 115, startPoint y: 333, endPoint x: 50, endPoint y: 284, distance: 81.1
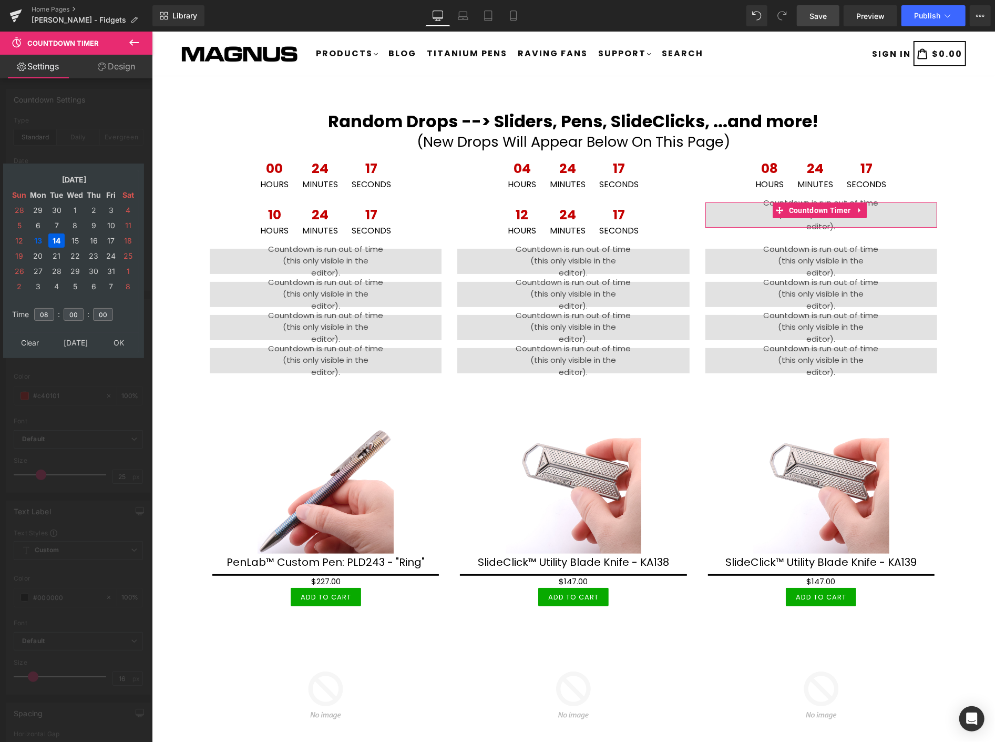
type input "[DATE] 08:00:00"
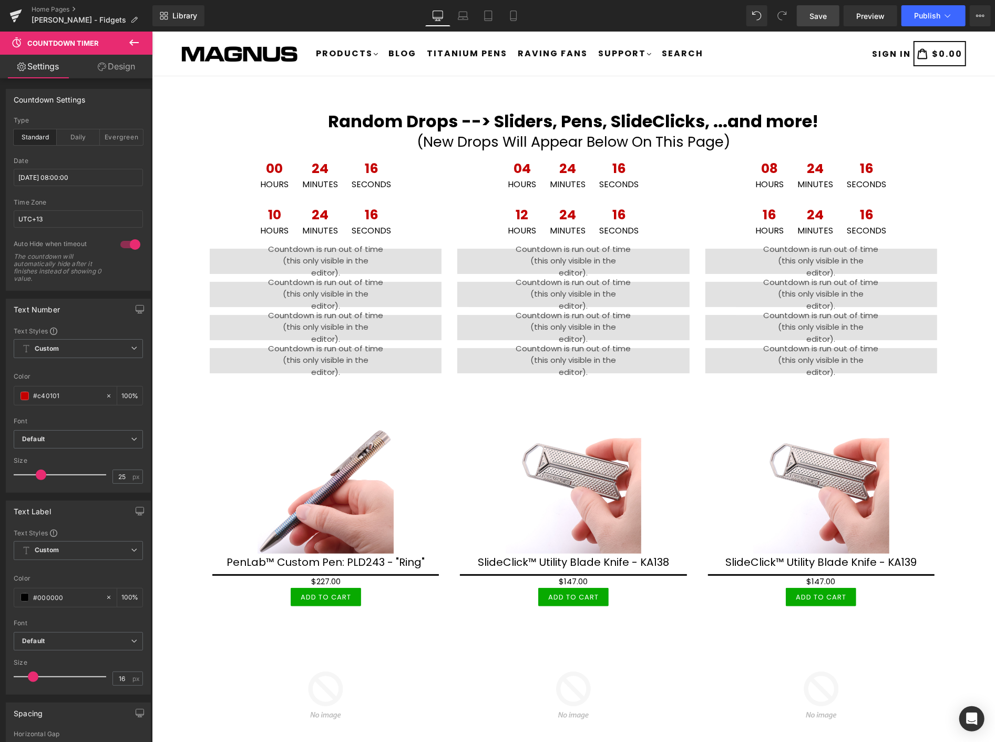
drag, startPoint x: 826, startPoint y: 14, endPoint x: 667, endPoint y: 18, distance: 158.3
click at [826, 14] on span "Save" at bounding box center [818, 16] width 17 height 11
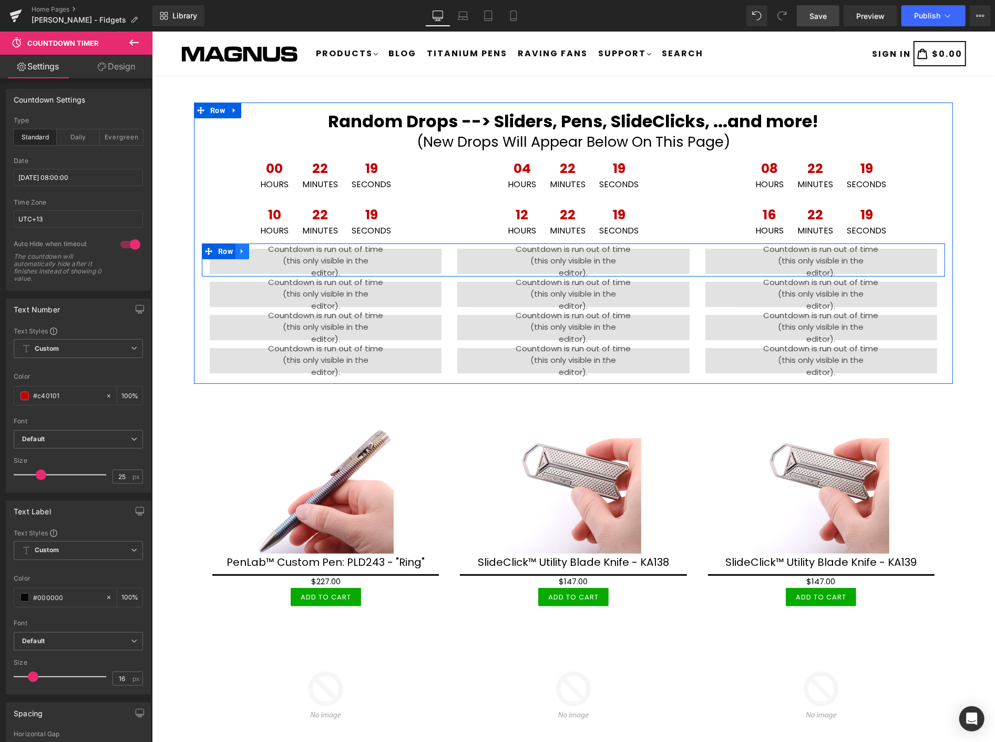
click at [242, 248] on icon at bounding box center [241, 251] width 7 height 8
click at [267, 249] on icon at bounding box center [269, 251] width 7 height 8
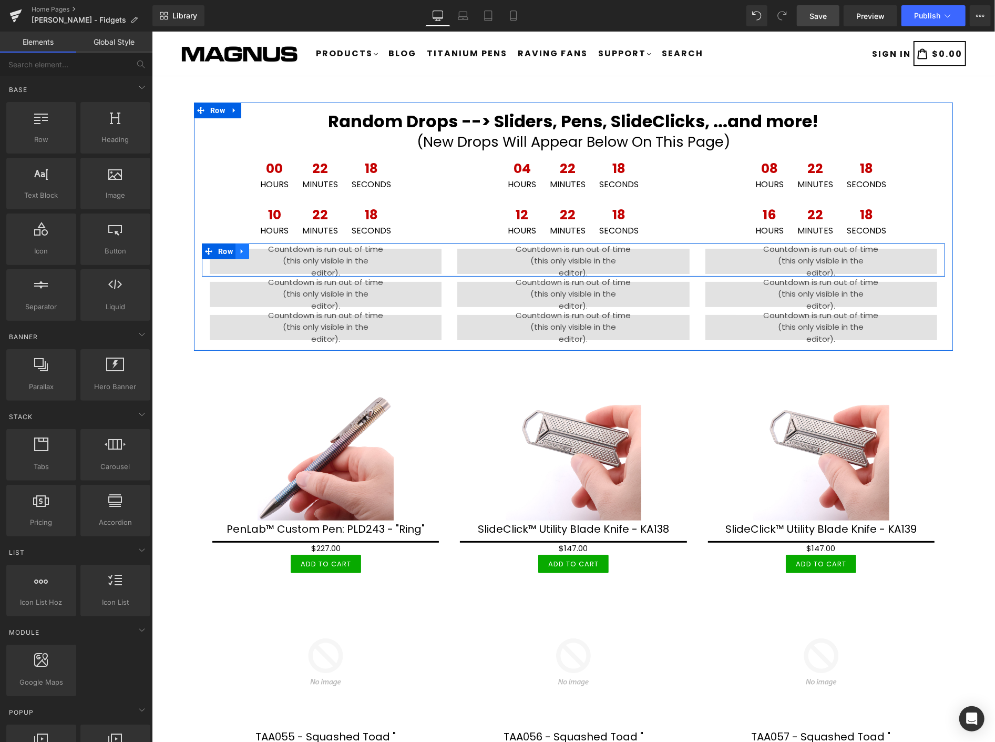
click at [241, 252] on icon at bounding box center [241, 251] width 7 height 8
click at [267, 246] on link at bounding box center [269, 251] width 14 height 16
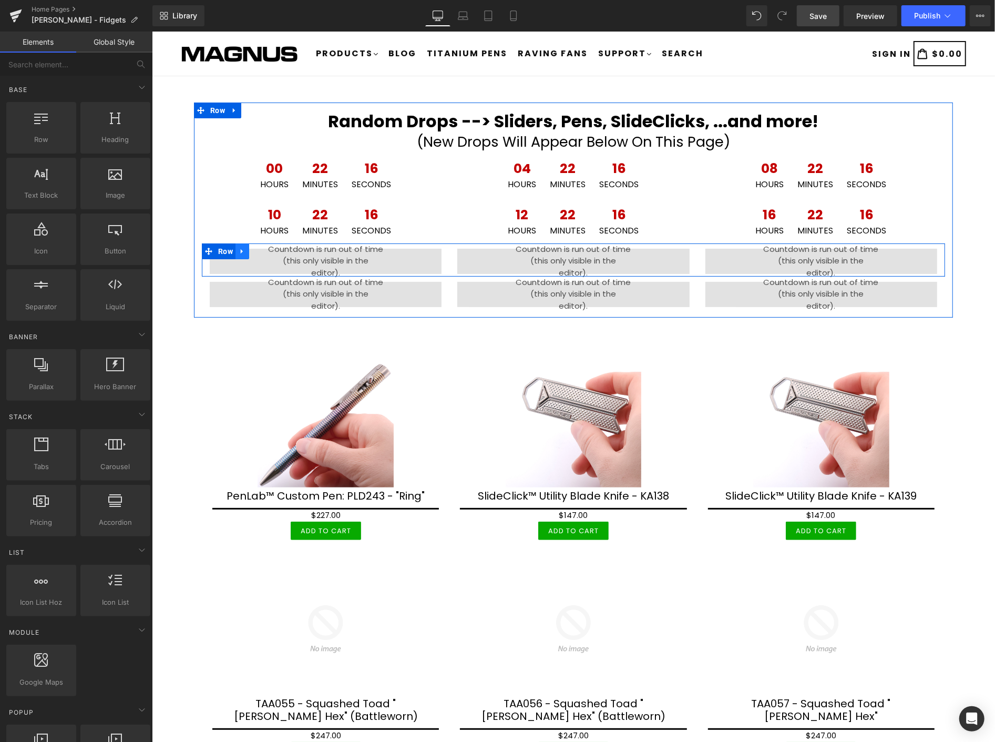
click at [238, 249] on icon at bounding box center [241, 251] width 7 height 8
click at [266, 247] on icon at bounding box center [269, 251] width 7 height 8
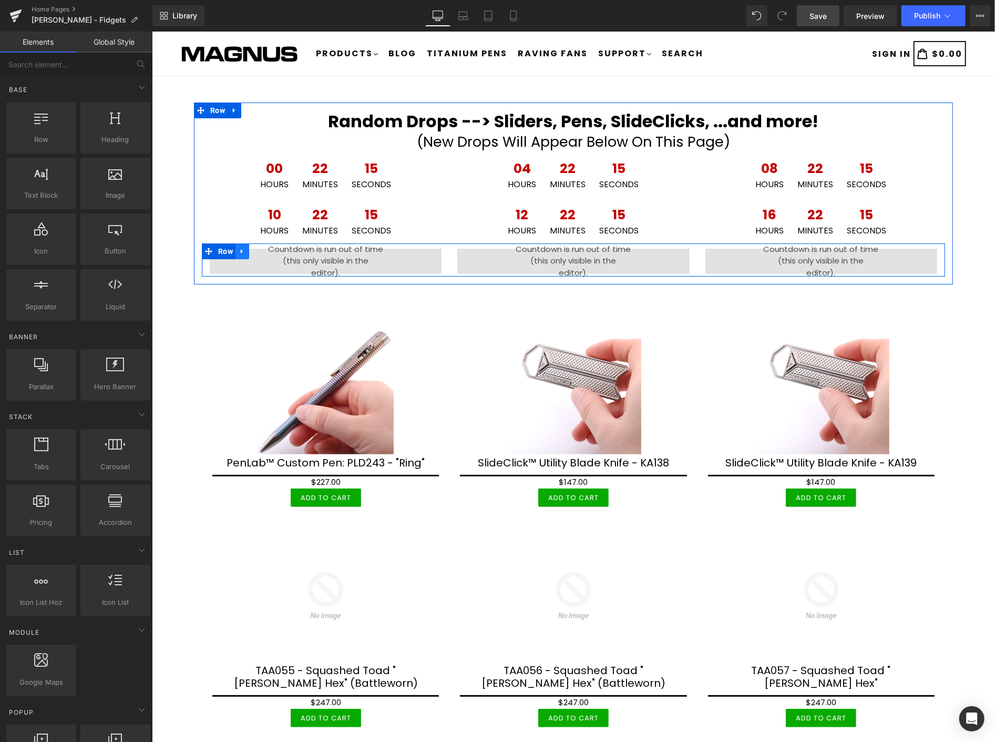
click at [240, 251] on icon at bounding box center [241, 250] width 2 height 5
drag, startPoint x: 262, startPoint y: 247, endPoint x: 303, endPoint y: 237, distance: 41.8
click at [263, 247] on link at bounding box center [269, 251] width 14 height 16
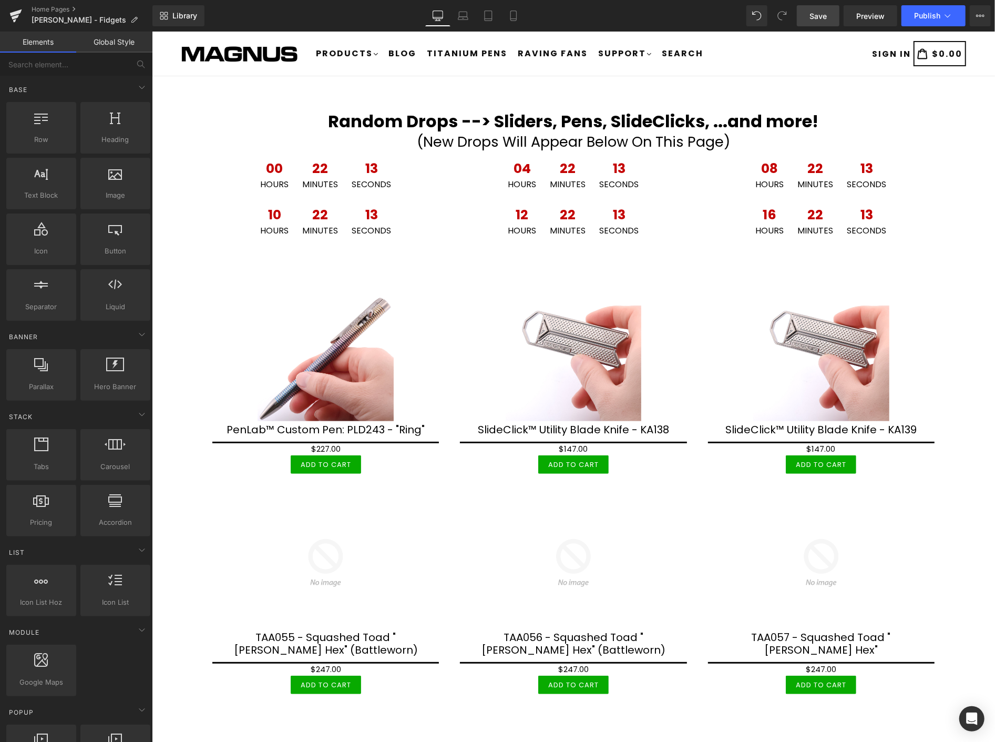
click at [818, 14] on span "Save" at bounding box center [818, 16] width 17 height 11
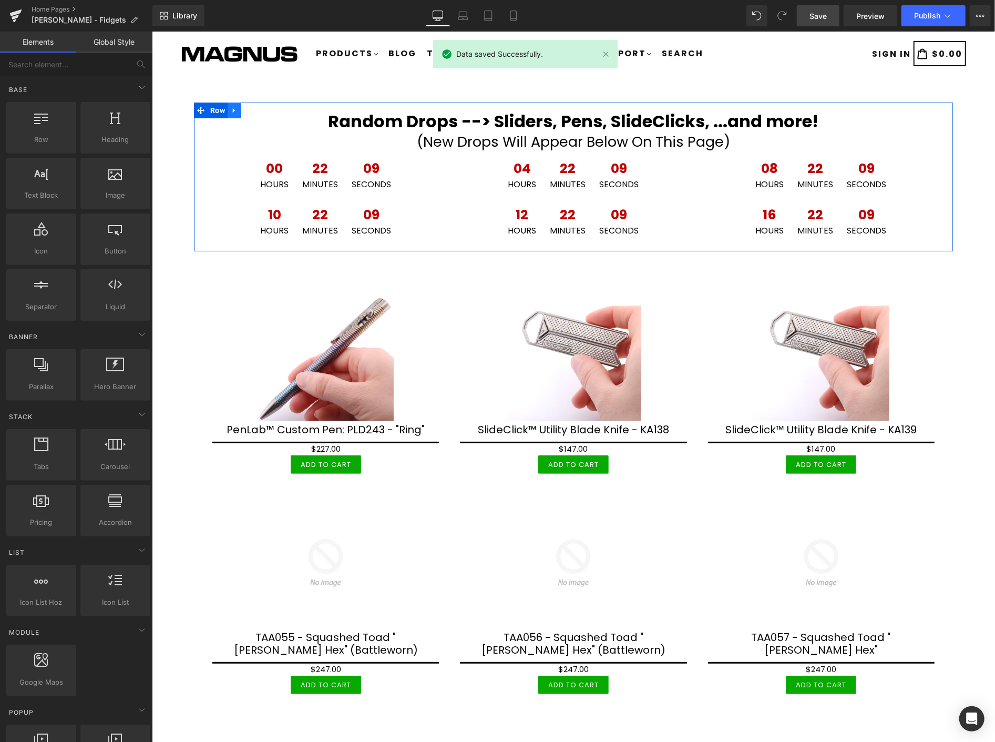
click at [232, 108] on icon at bounding box center [233, 110] width 2 height 5
click at [234, 109] on icon at bounding box center [233, 109] width 7 height 7
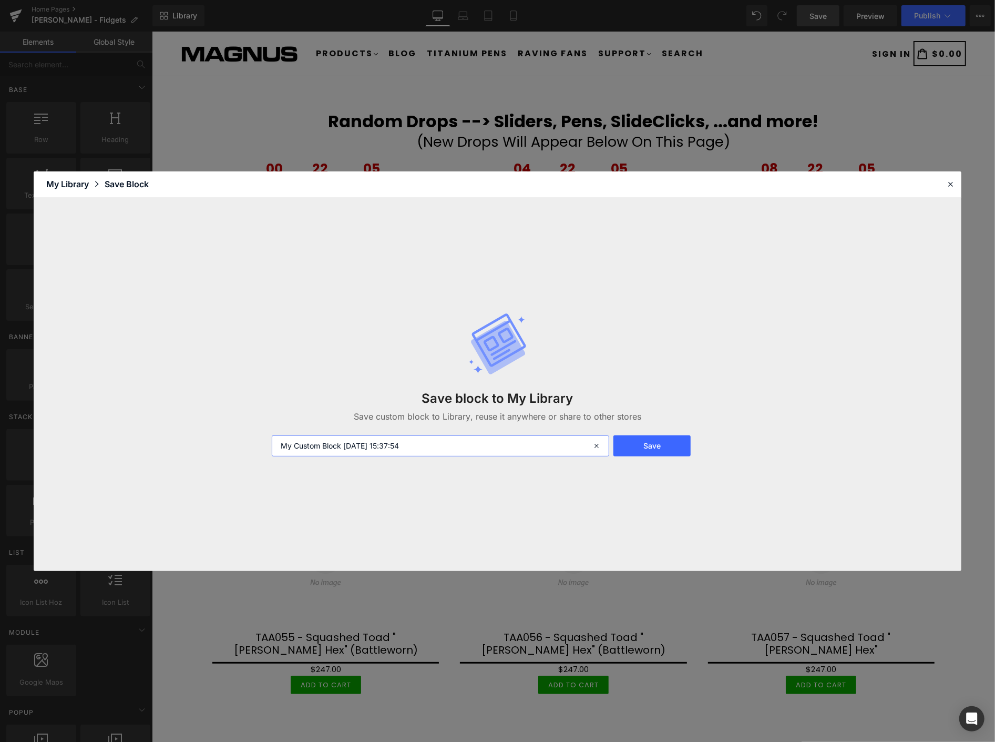
drag, startPoint x: 425, startPoint y: 448, endPoint x: 229, endPoint y: 411, distance: 199.6
click at [229, 411] on div "Save block to My Library Save custom block to Library, reuse it anywhere or sha…" at bounding box center [498, 384] width 928 height 373
type input "clock2"
click at [662, 452] on button "Save" at bounding box center [652, 445] width 77 height 21
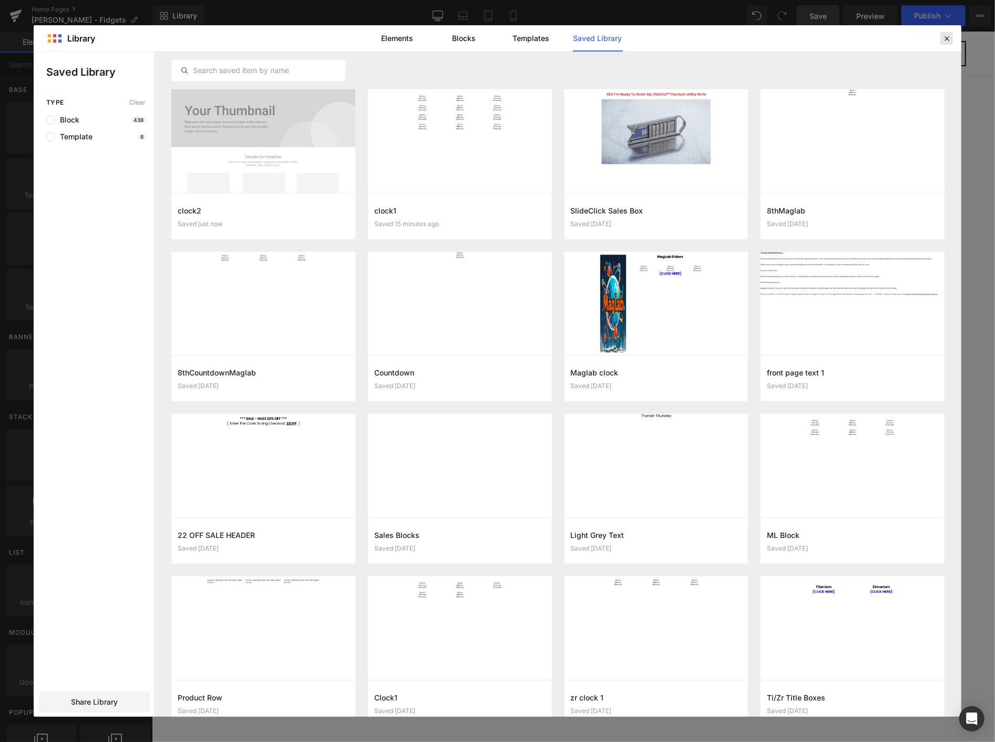
click at [948, 34] on icon at bounding box center [946, 38] width 9 height 9
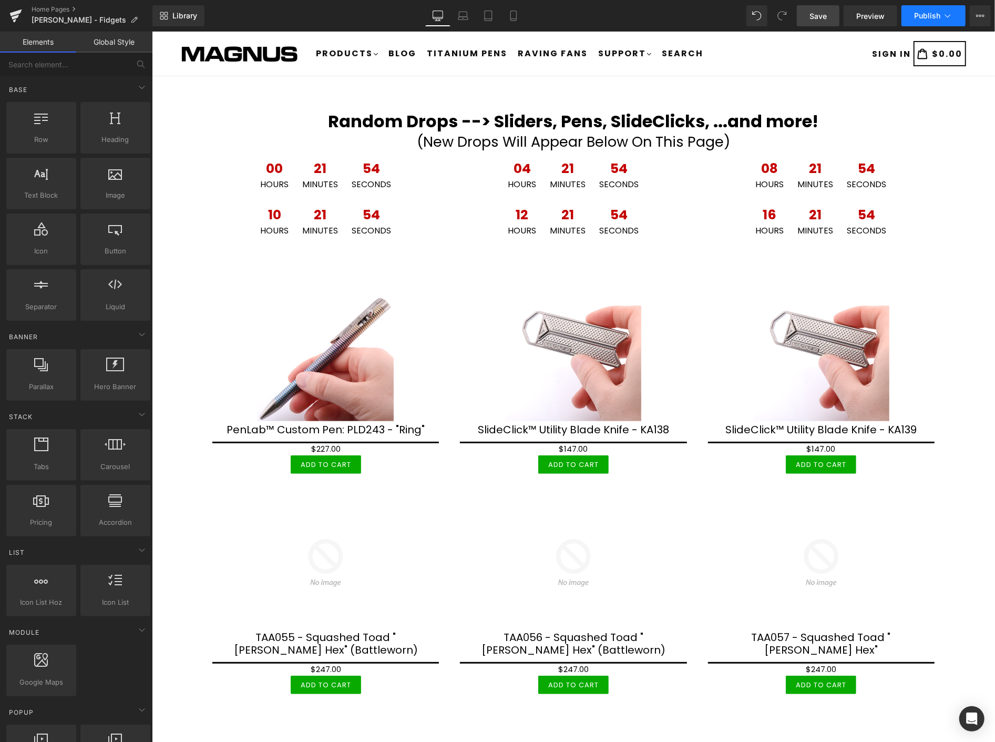
click at [930, 12] on span "Publish" at bounding box center [927, 16] width 26 height 8
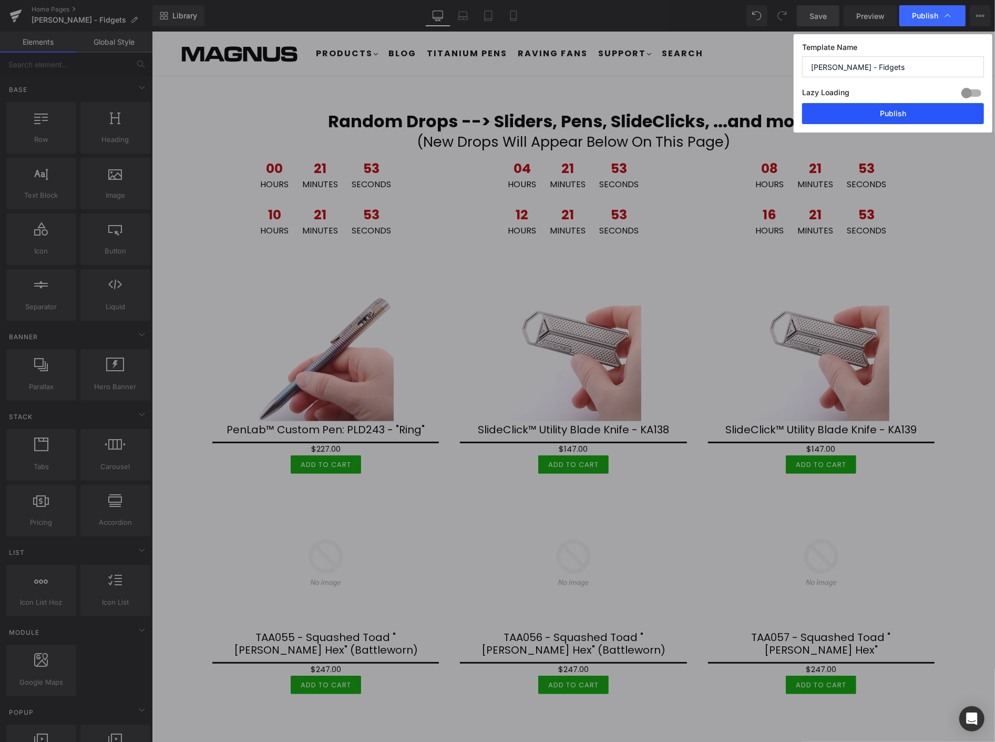
click at [931, 109] on button "Publish" at bounding box center [893, 113] width 182 height 21
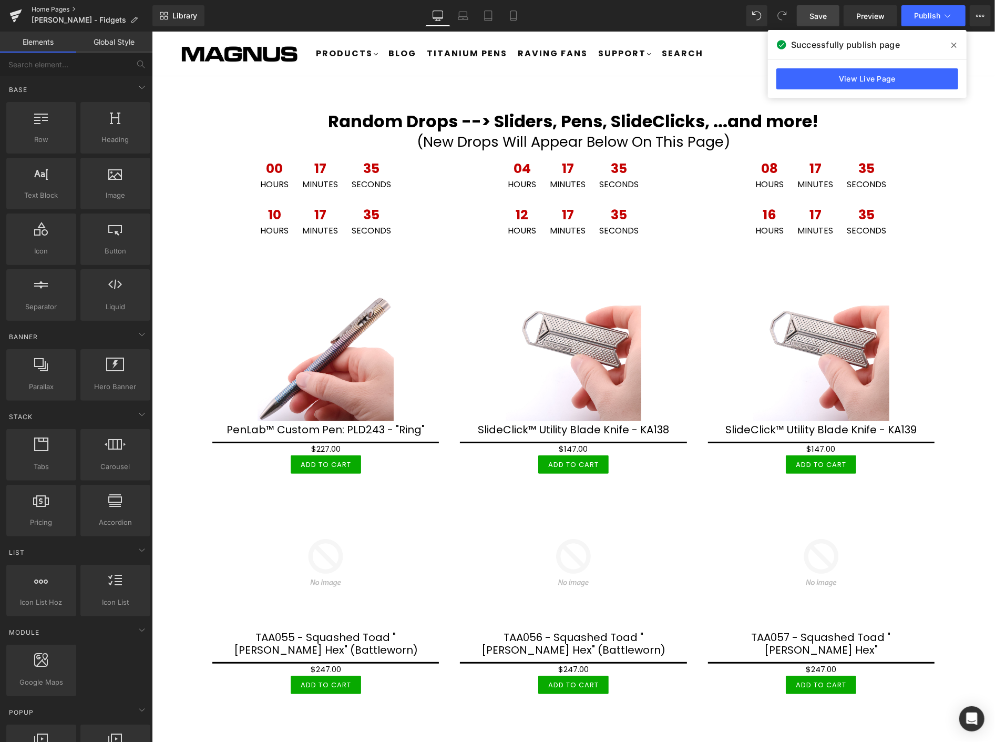
click at [56, 9] on link "Home Pages" at bounding box center [92, 9] width 121 height 8
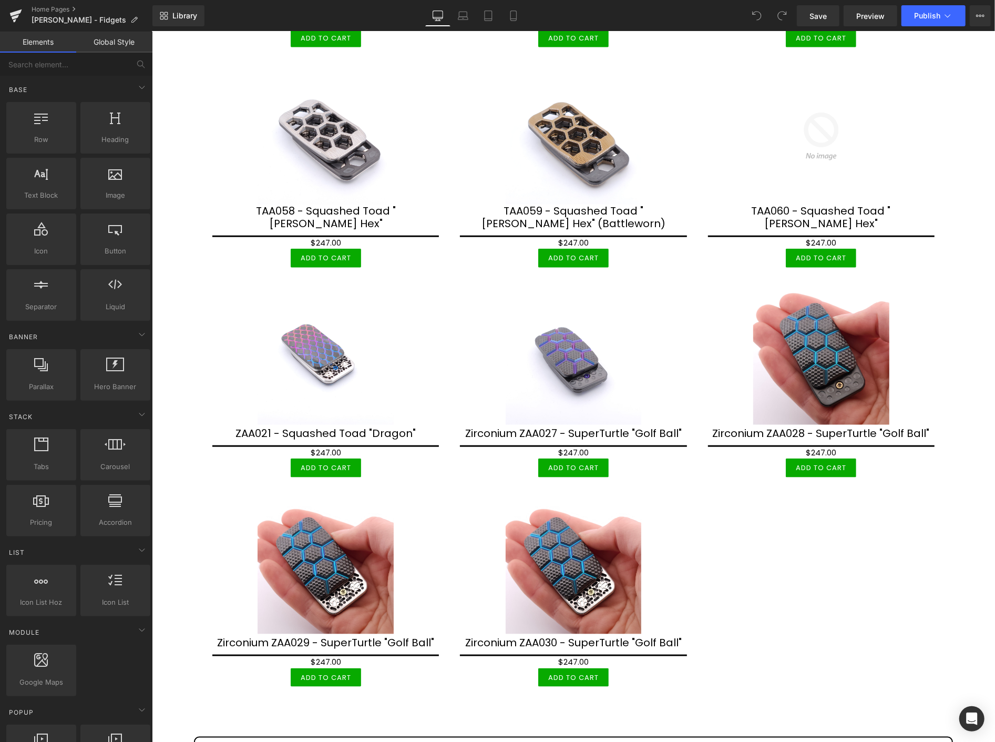
scroll to position [701, 0]
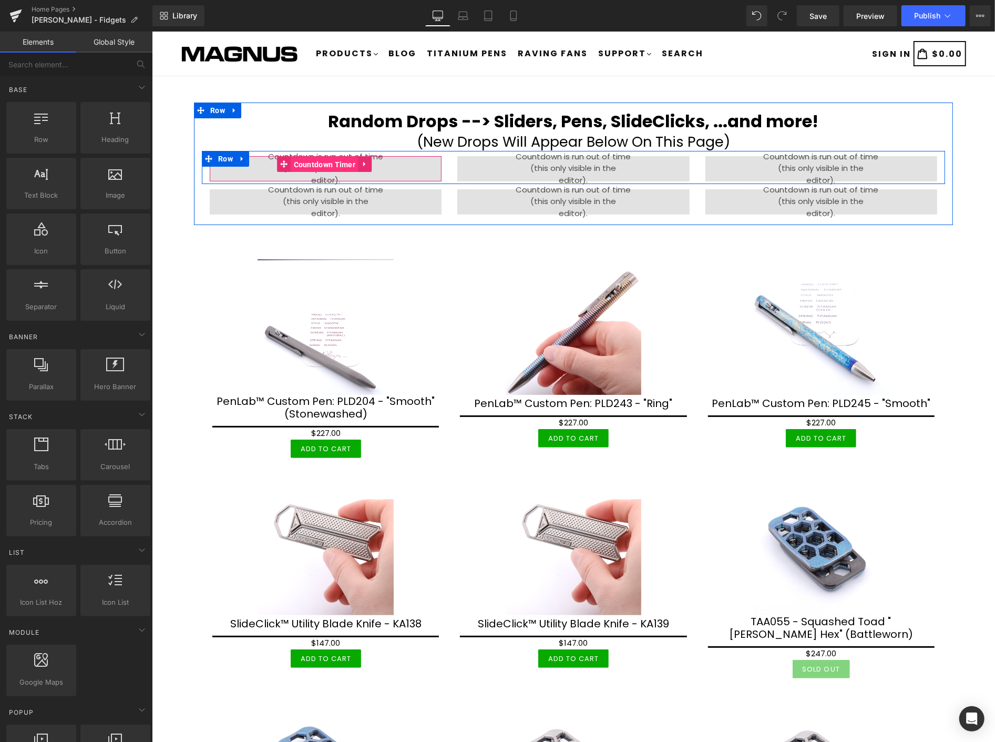
click at [310, 159] on span "Countdown Timer" at bounding box center [324, 164] width 67 height 16
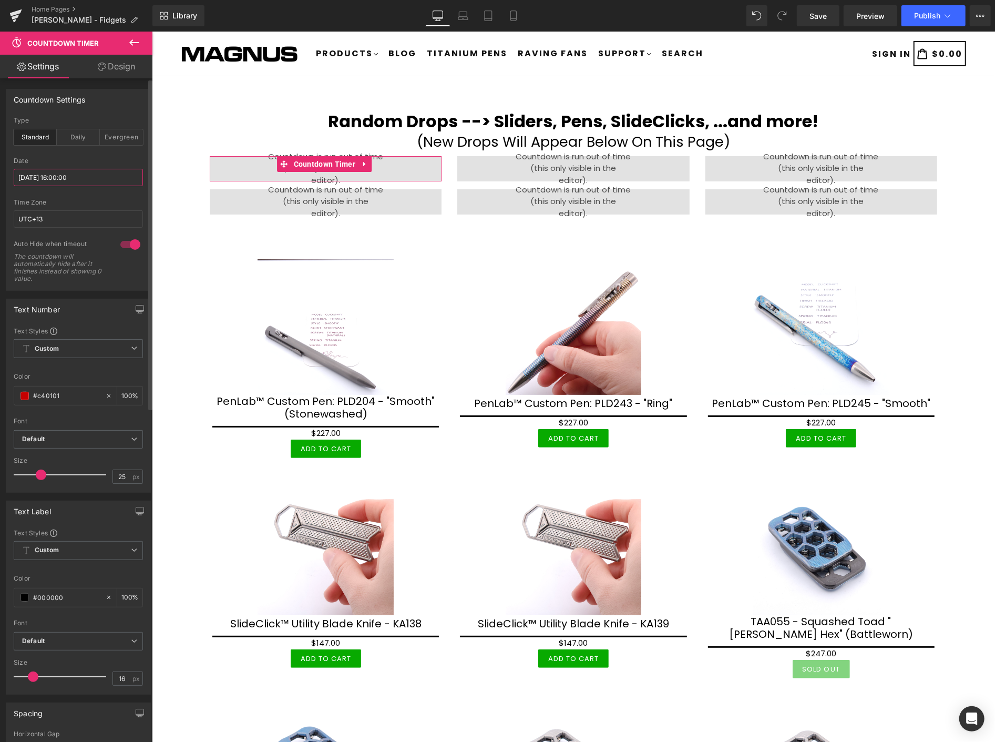
click at [88, 174] on input "[DATE] 16:00:00" at bounding box center [78, 177] width 129 height 17
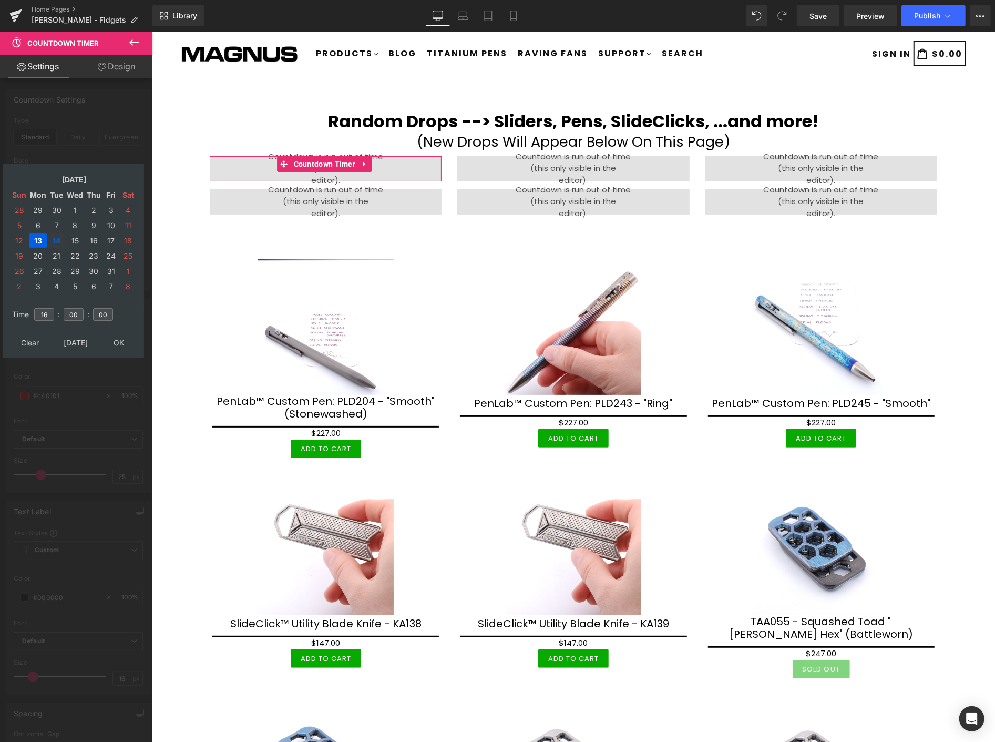
click at [57, 234] on td "14" at bounding box center [56, 240] width 16 height 14
click at [50, 308] on input "16" at bounding box center [44, 314] width 20 height 13
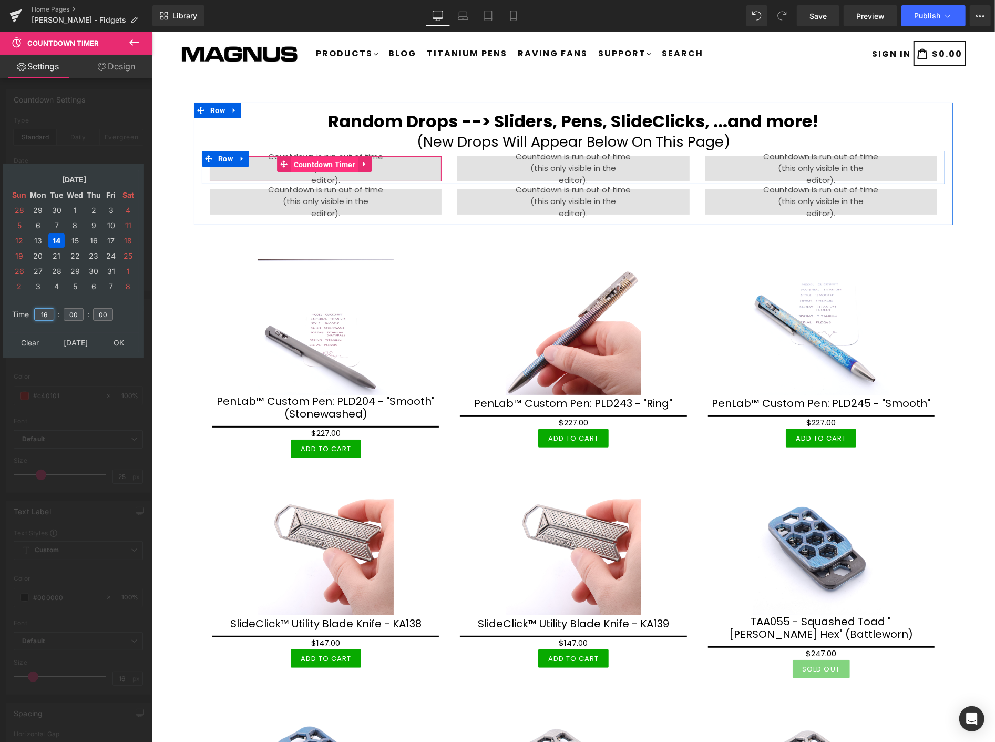
click at [321, 159] on span "Countdown Timer" at bounding box center [324, 164] width 67 height 16
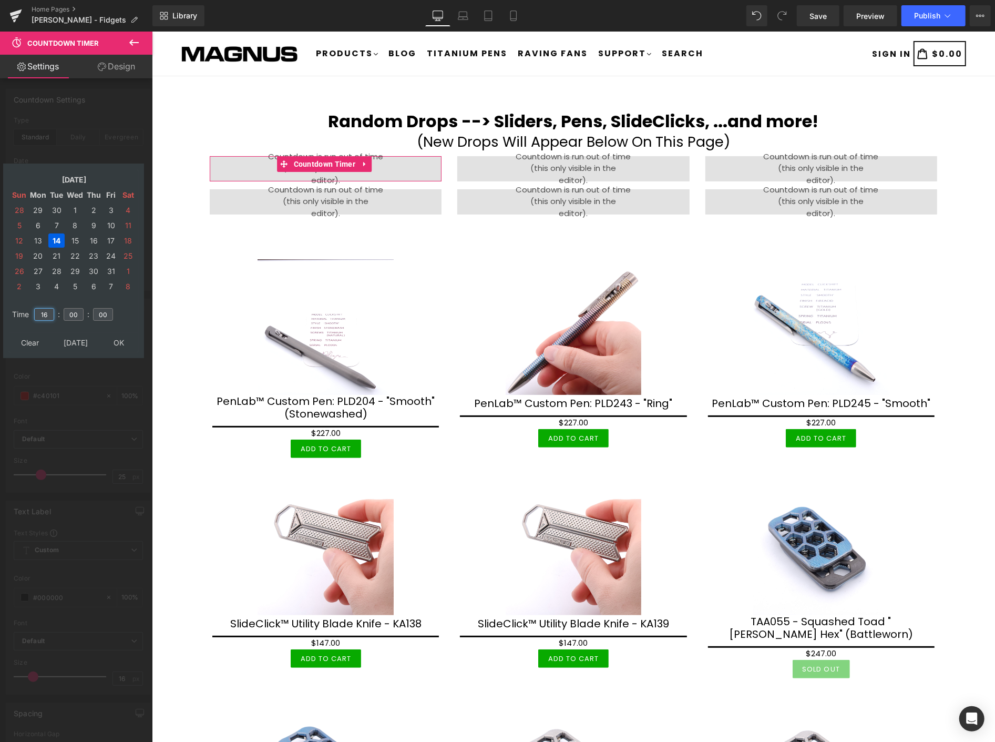
click at [48, 308] on input "16" at bounding box center [44, 314] width 20 height 13
type input "1"
type input "09"
type input "[DATE] 09:00:00"
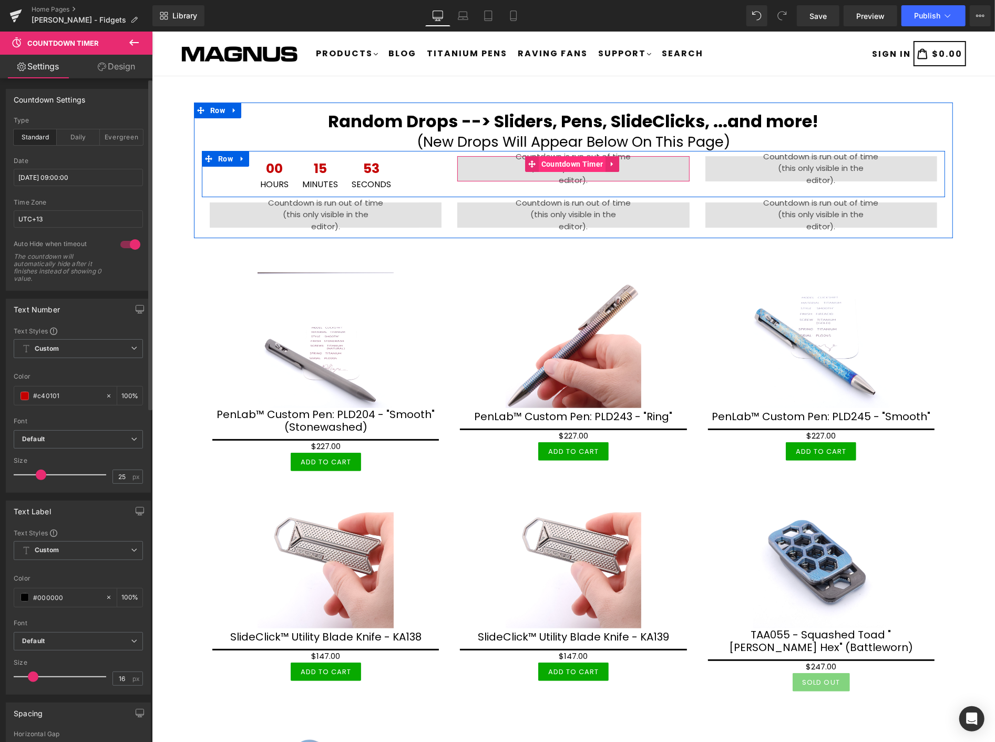
click at [558, 161] on span "Countdown Timer" at bounding box center [571, 164] width 67 height 16
click at [562, 161] on span "Countdown Timer" at bounding box center [571, 164] width 67 height 16
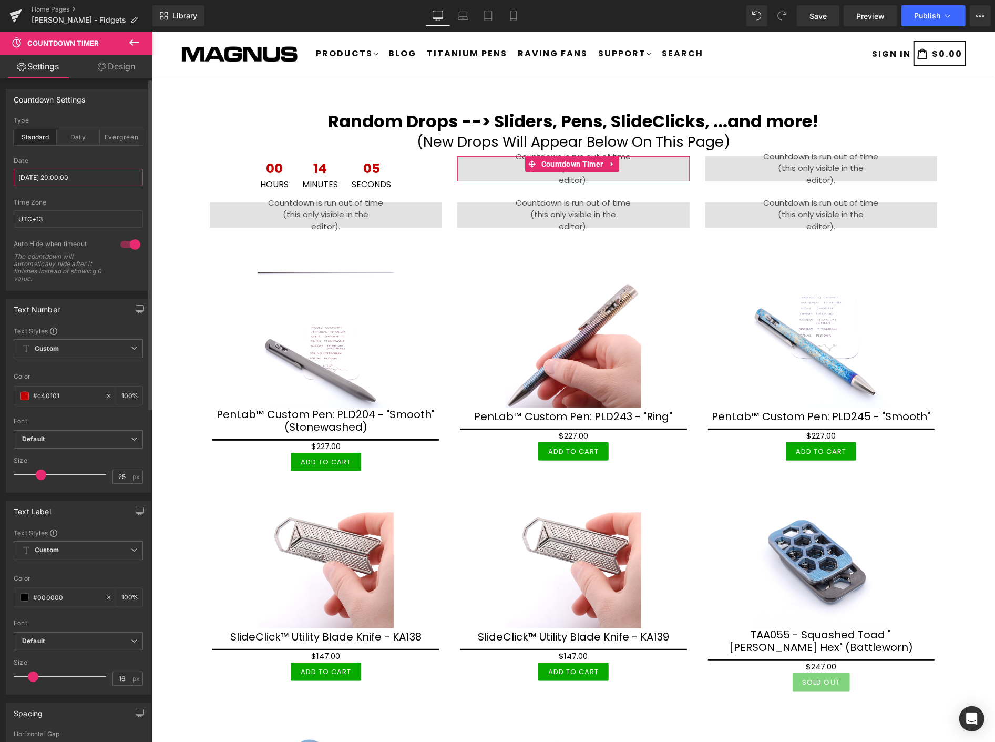
click at [108, 175] on input "[DATE] 20:00:00" at bounding box center [78, 177] width 129 height 17
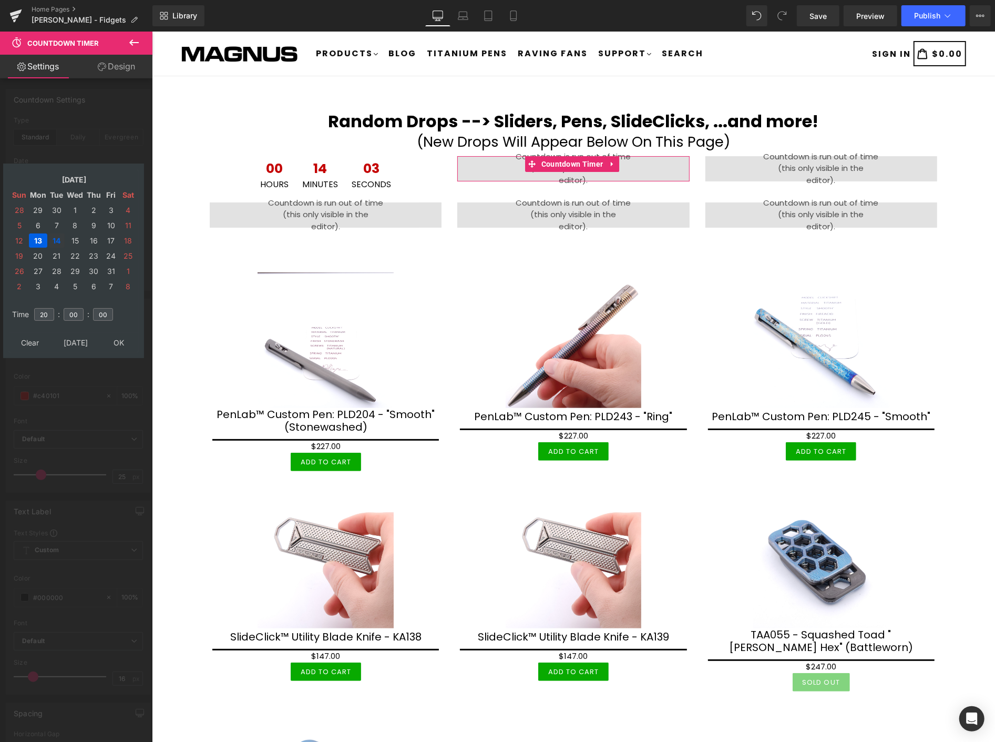
click at [57, 233] on td "14" at bounding box center [56, 240] width 16 height 14
click at [49, 308] on input "20" at bounding box center [44, 314] width 20 height 13
type input "2"
type input "10"
type input "[DATE] 10:00:00"
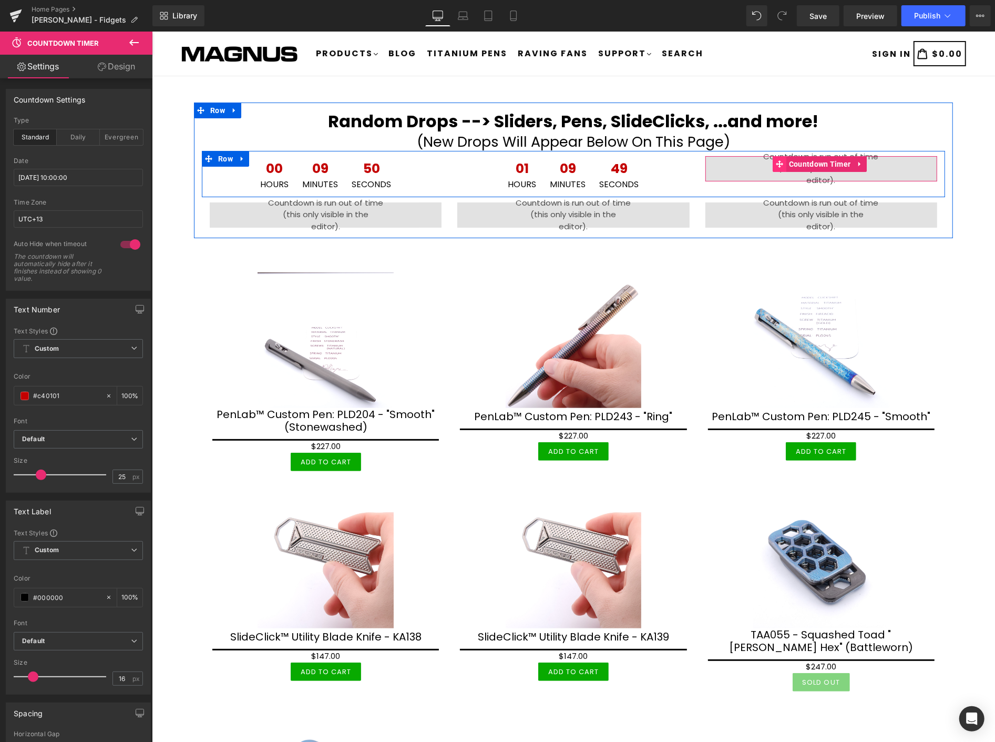
drag, startPoint x: 812, startPoint y: 160, endPoint x: 767, endPoint y: 161, distance: 45.2
click at [812, 160] on span "Countdown Timer" at bounding box center [819, 164] width 67 height 16
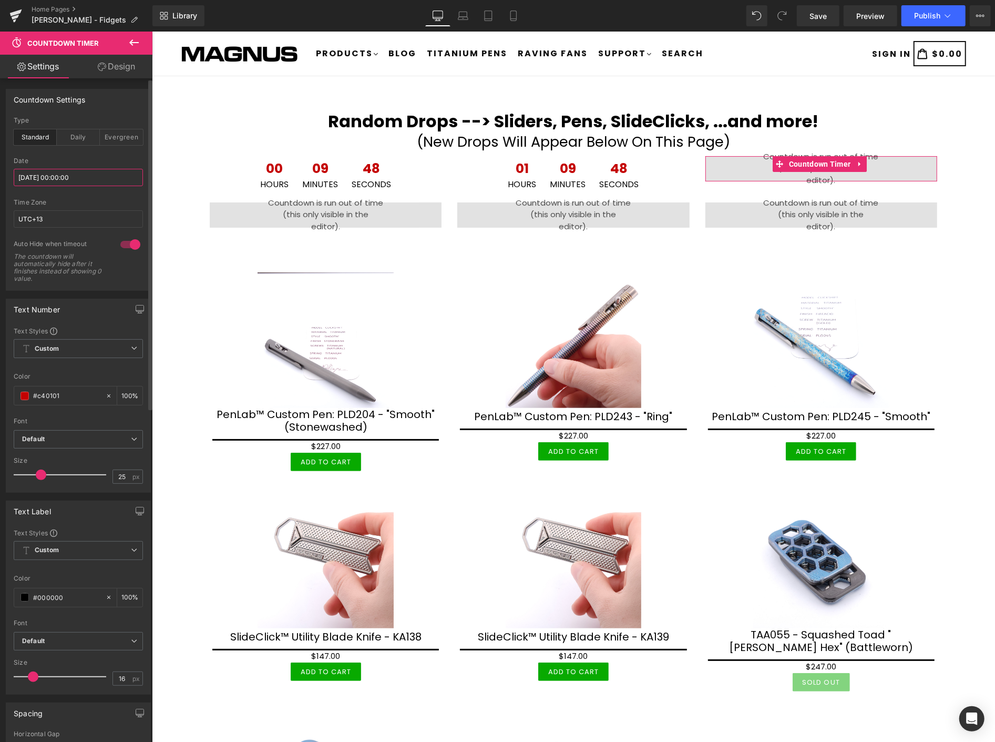
click at [89, 174] on input "[DATE] 00:00:00" at bounding box center [78, 177] width 129 height 17
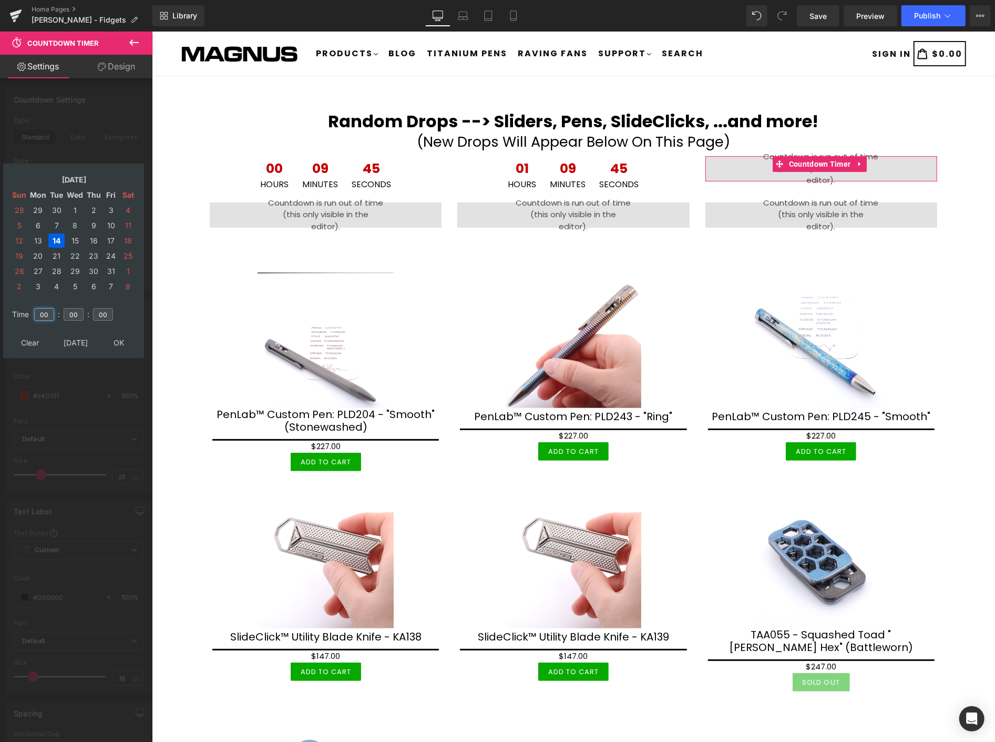
click at [47, 308] on input "00" at bounding box center [44, 314] width 20 height 13
type input "0"
type input "12"
type input "[DATE] 12:00:00"
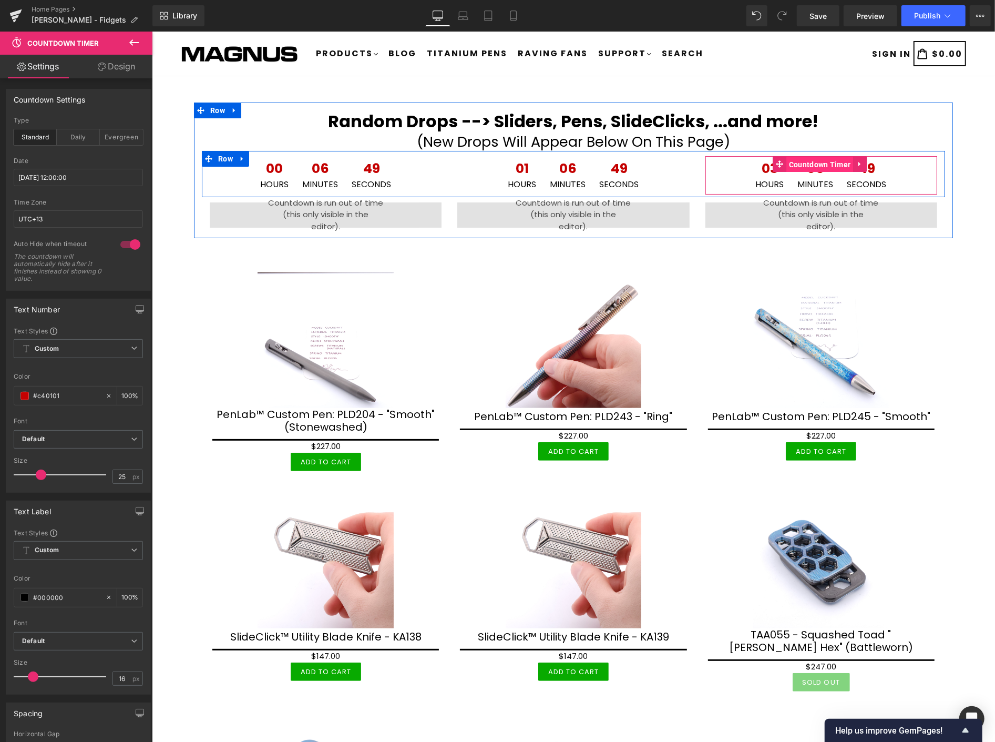
click at [804, 160] on span "Countdown Timer" at bounding box center [819, 164] width 67 height 16
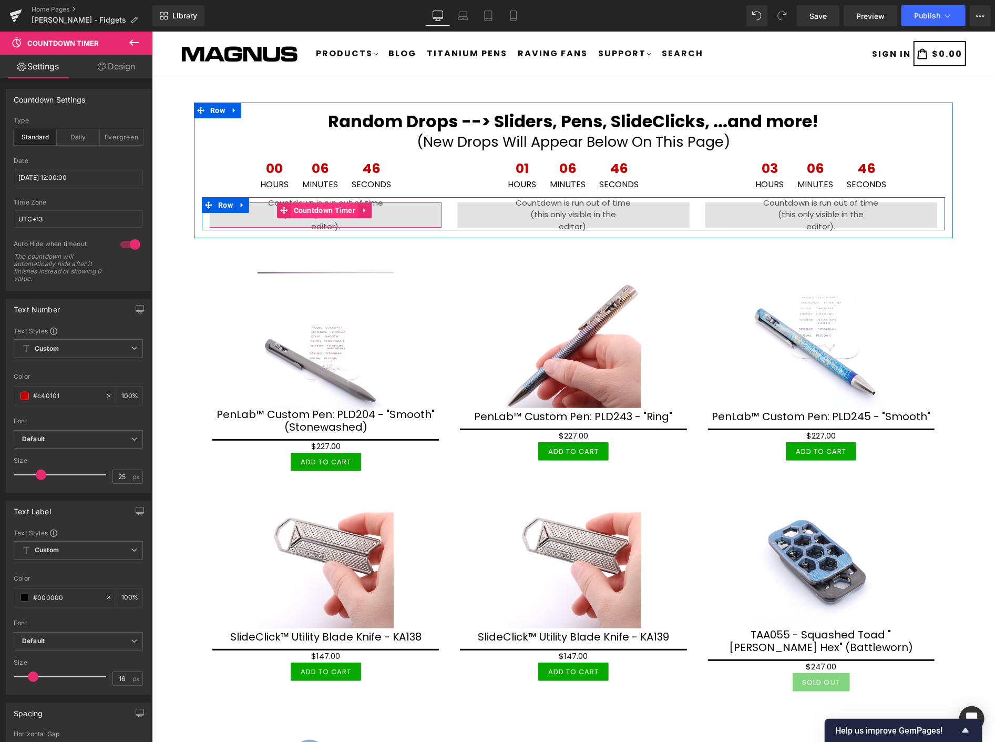
click at [337, 204] on span "Countdown Timer" at bounding box center [324, 210] width 67 height 16
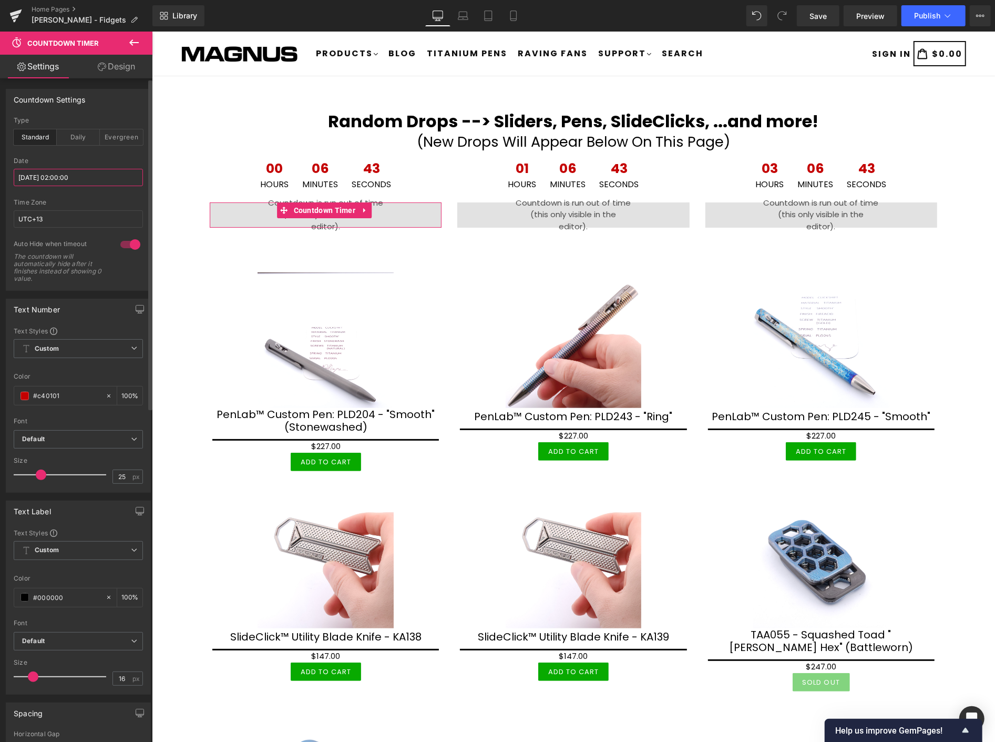
click at [111, 180] on input "[DATE] 02:00:00" at bounding box center [78, 177] width 129 height 17
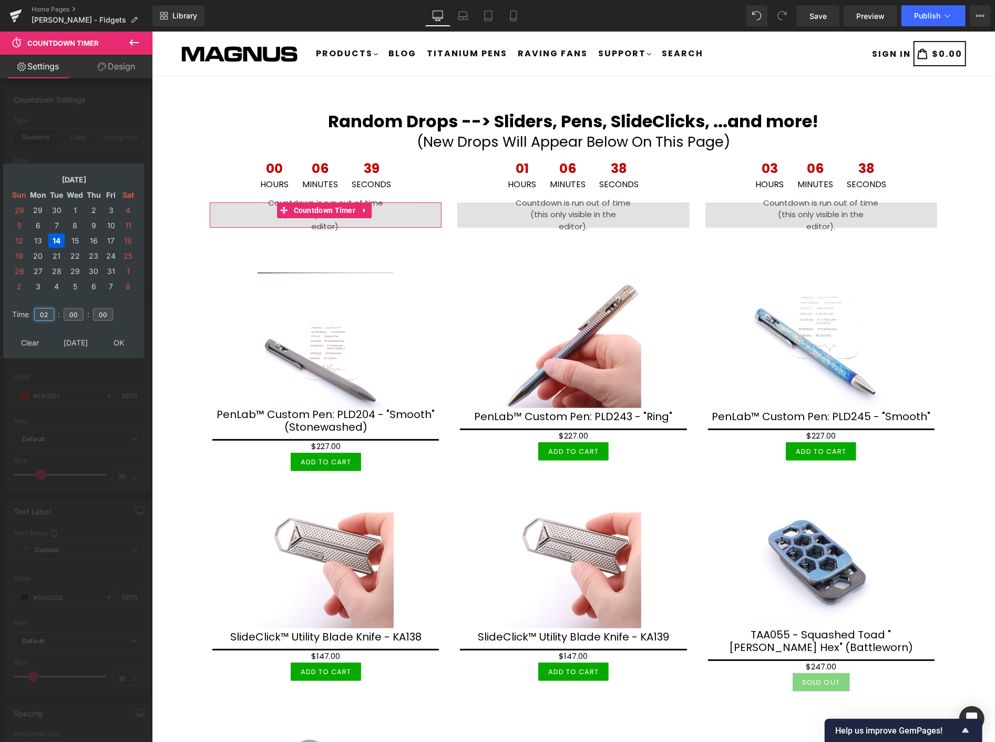
click at [49, 308] on input "02" at bounding box center [44, 314] width 20 height 13
type input "0"
type input "14"
type input "[DATE] 14:00:00"
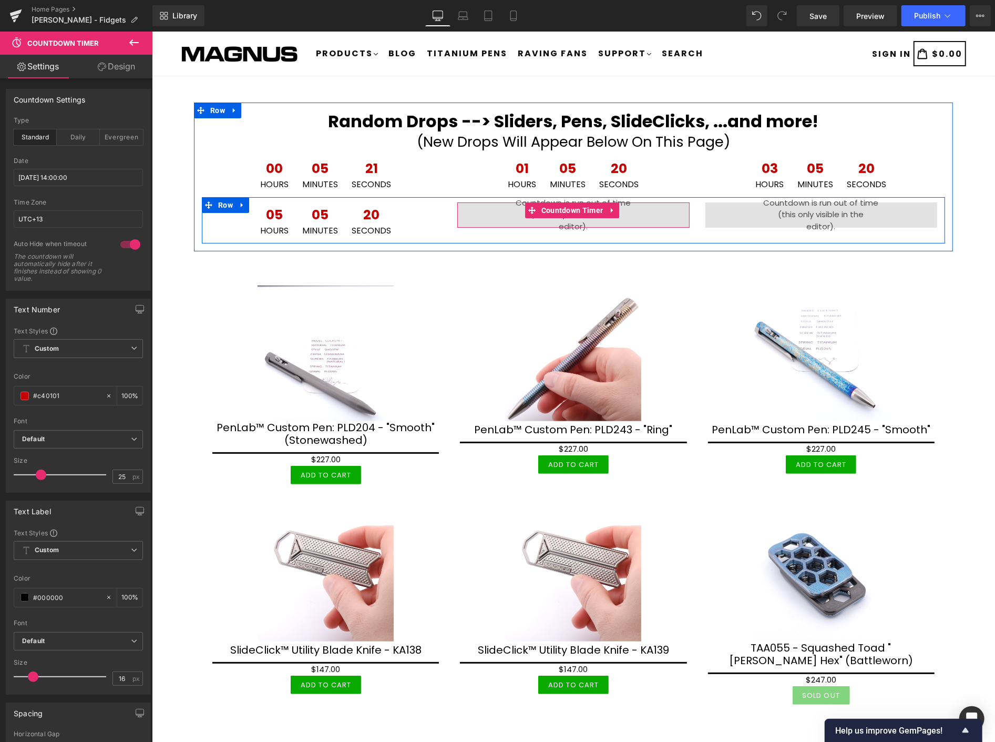
drag, startPoint x: 571, startPoint y: 208, endPoint x: 214, endPoint y: 228, distance: 357.7
click at [571, 208] on span "Countdown Timer" at bounding box center [571, 210] width 67 height 16
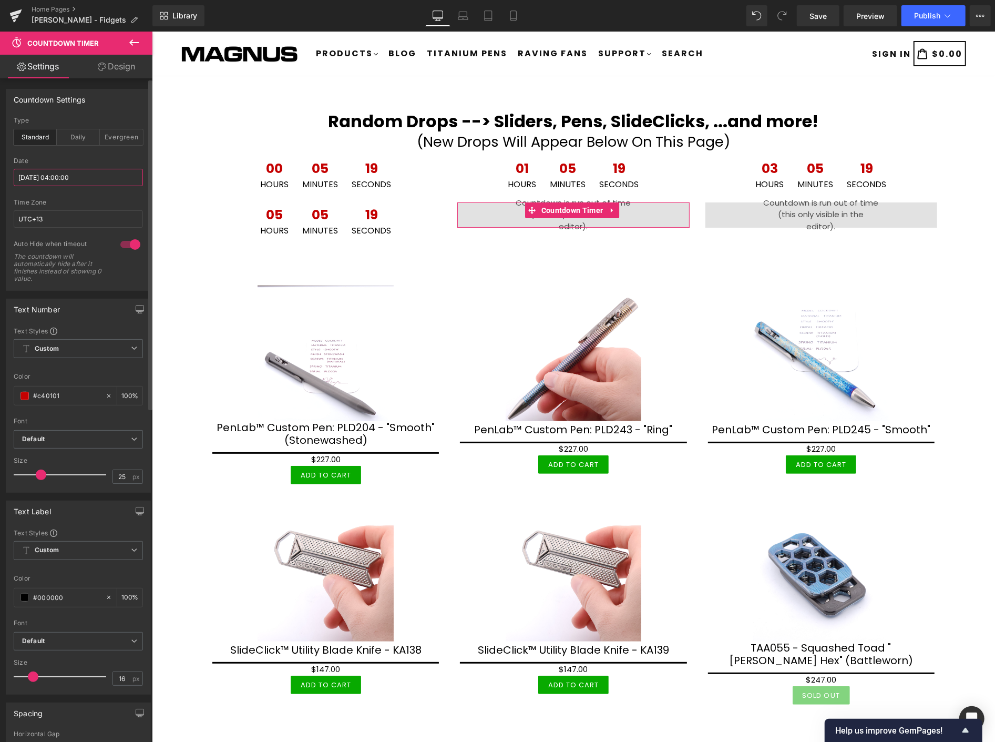
click at [99, 172] on input "[DATE] 04:00:00" at bounding box center [78, 177] width 129 height 17
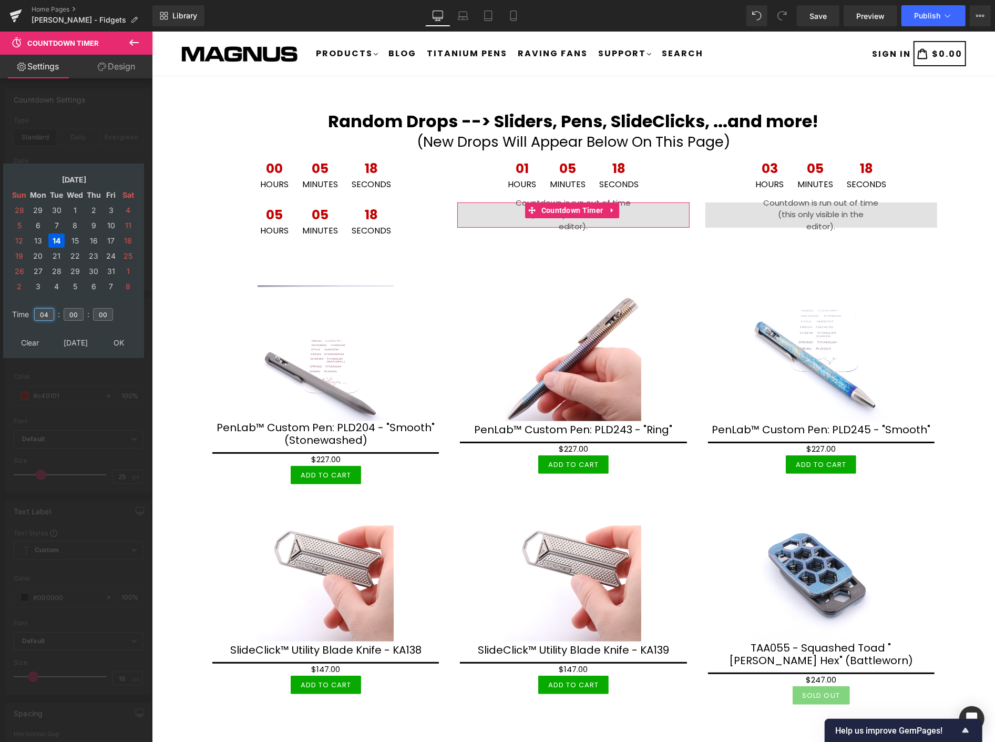
click at [50, 310] on input "04" at bounding box center [44, 314] width 20 height 13
type input "0"
type input "16"
type input "[DATE] 16:00:00"
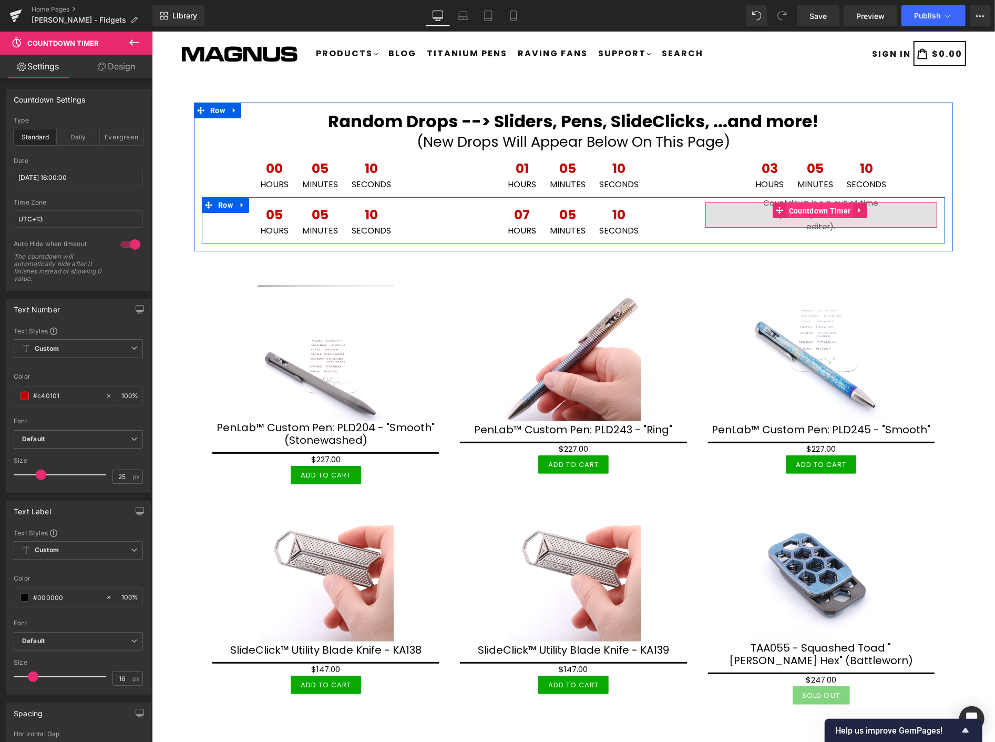
click at [808, 206] on span "Countdown Timer" at bounding box center [819, 210] width 67 height 16
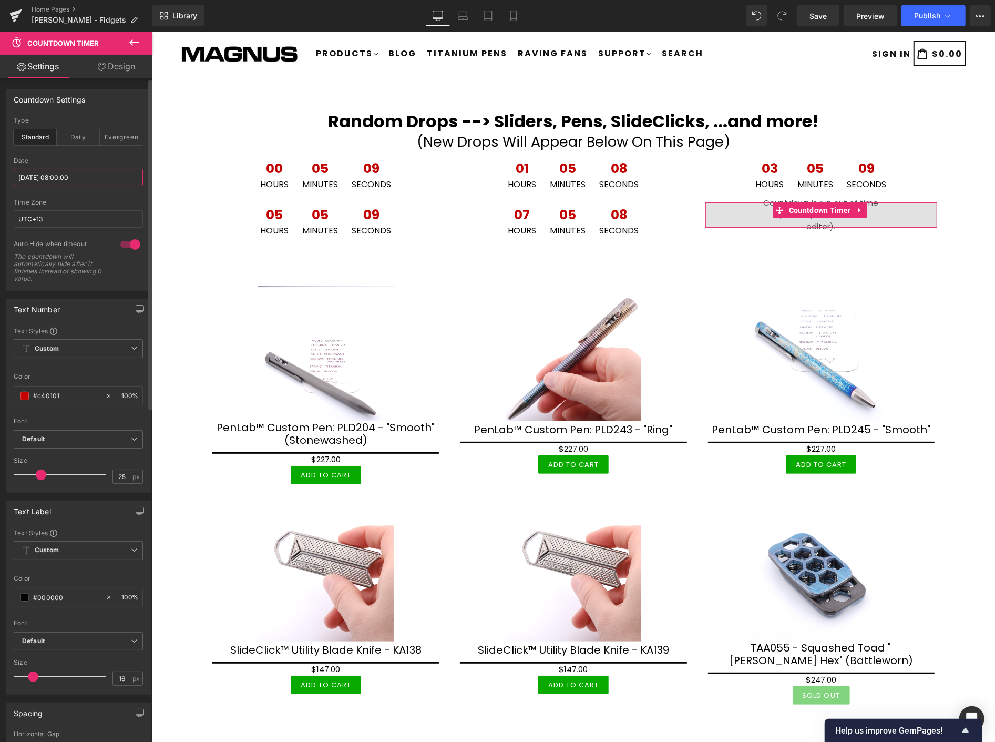
click at [115, 177] on input "[DATE] 08:00:00" at bounding box center [78, 177] width 129 height 17
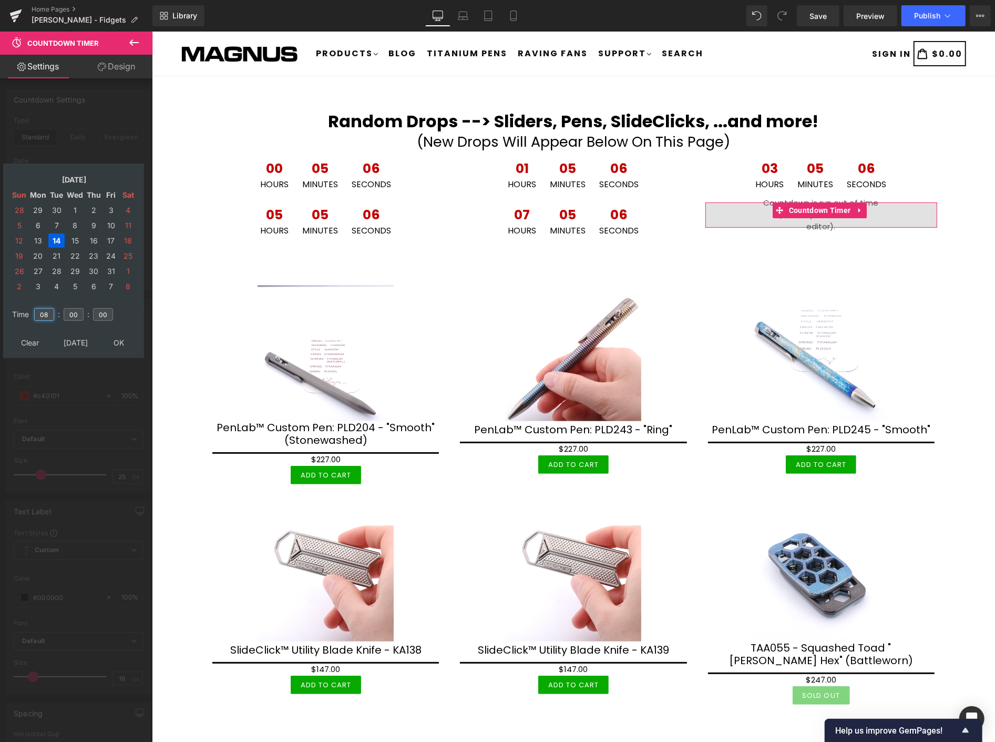
click at [41, 309] on input "08" at bounding box center [44, 314] width 20 height 13
click at [45, 308] on input "08" at bounding box center [44, 314] width 20 height 13
type input "18"
type input "[DATE] 18:00:00"
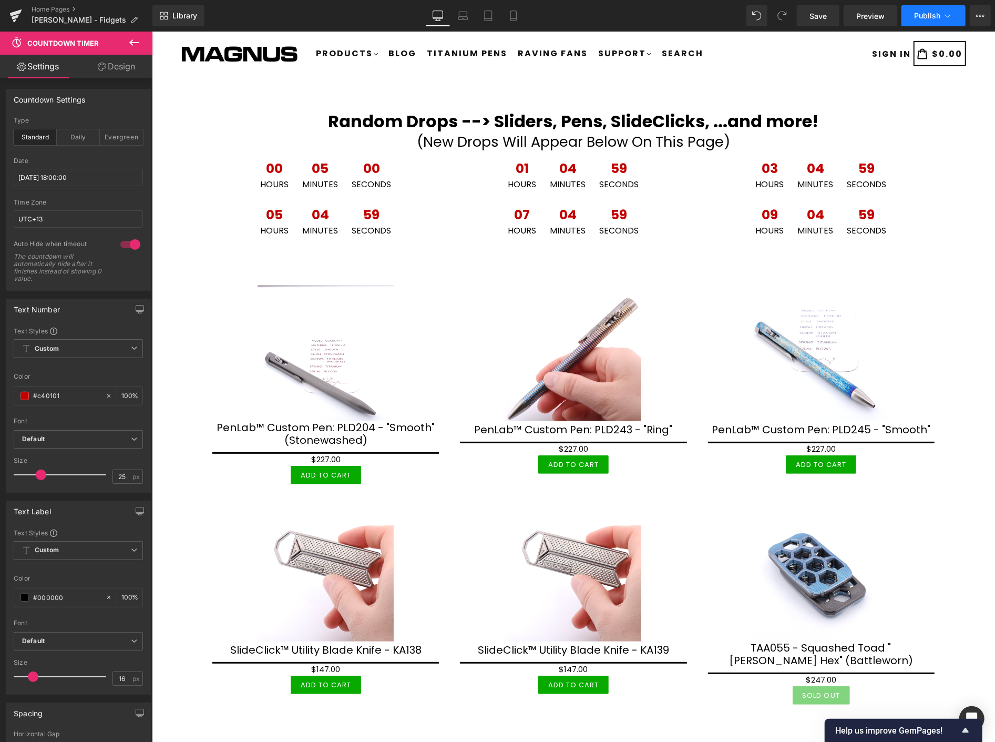
click at [929, 17] on span "Publish" at bounding box center [927, 16] width 26 height 8
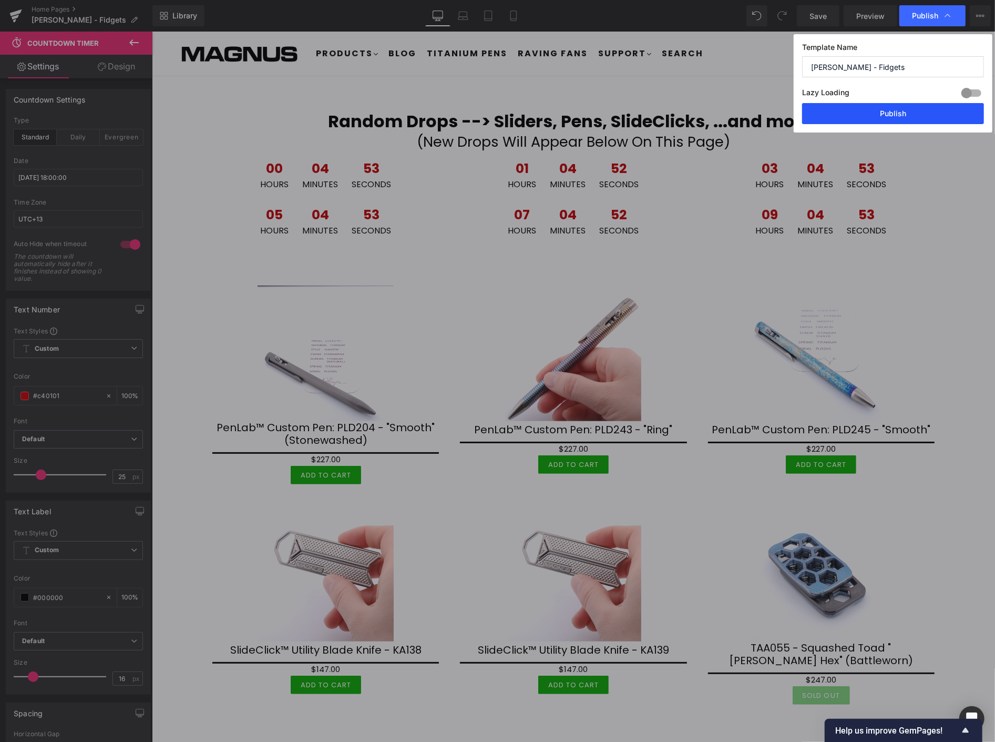
click at [916, 111] on button "Publish" at bounding box center [893, 113] width 182 height 21
